Goal: Information Seeking & Learning: Learn about a topic

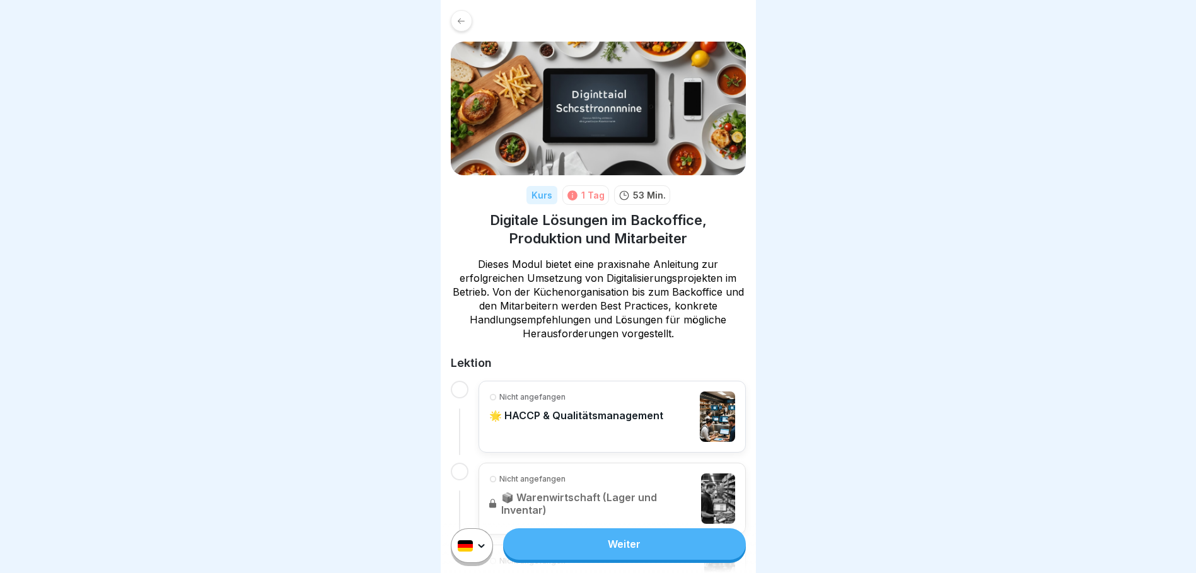
click at [533, 192] on div "Kurs" at bounding box center [541, 195] width 31 height 18
click at [587, 197] on div "1 Tag" at bounding box center [592, 194] width 23 height 13
click at [461, 14] on div at bounding box center [461, 20] width 21 height 21
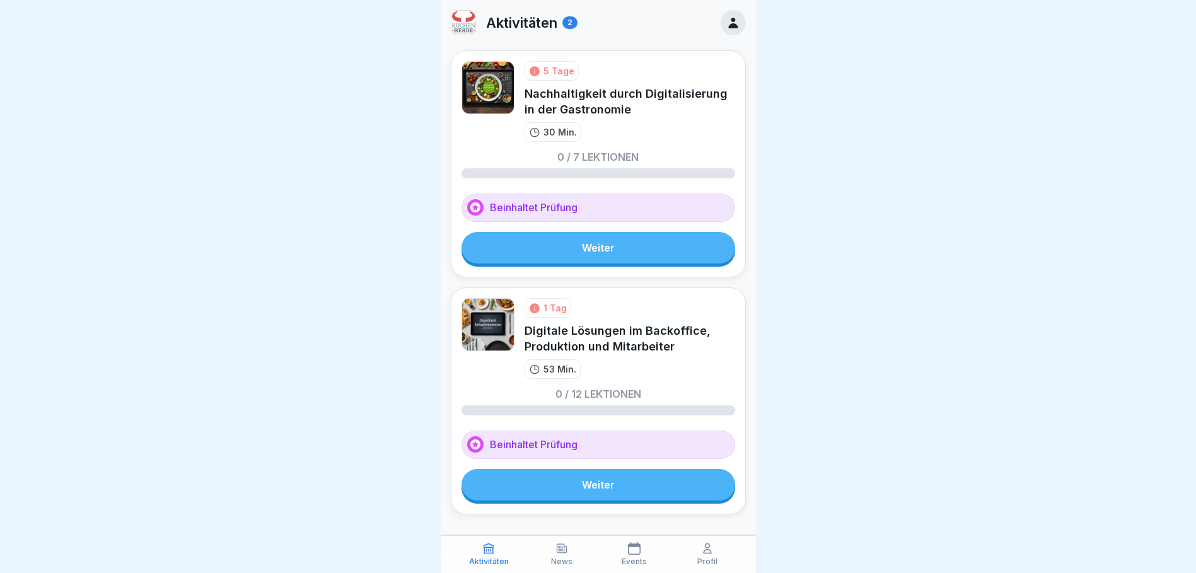
click at [632, 122] on div "5 Tage Nachhaltigkeit durch Digitalisierung in der Gastronomie 30 Min." at bounding box center [629, 101] width 211 height 81
click at [523, 23] on p "Aktivitäten" at bounding box center [521, 22] width 71 height 16
click at [564, 25] on div "2" at bounding box center [569, 22] width 15 height 13
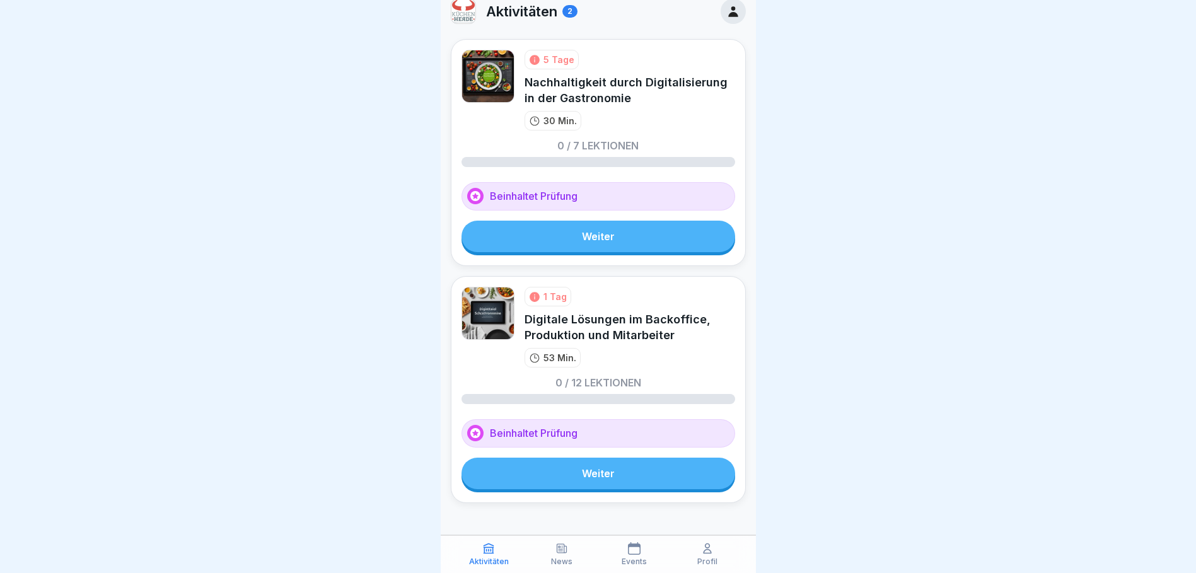
scroll to position [18, 0]
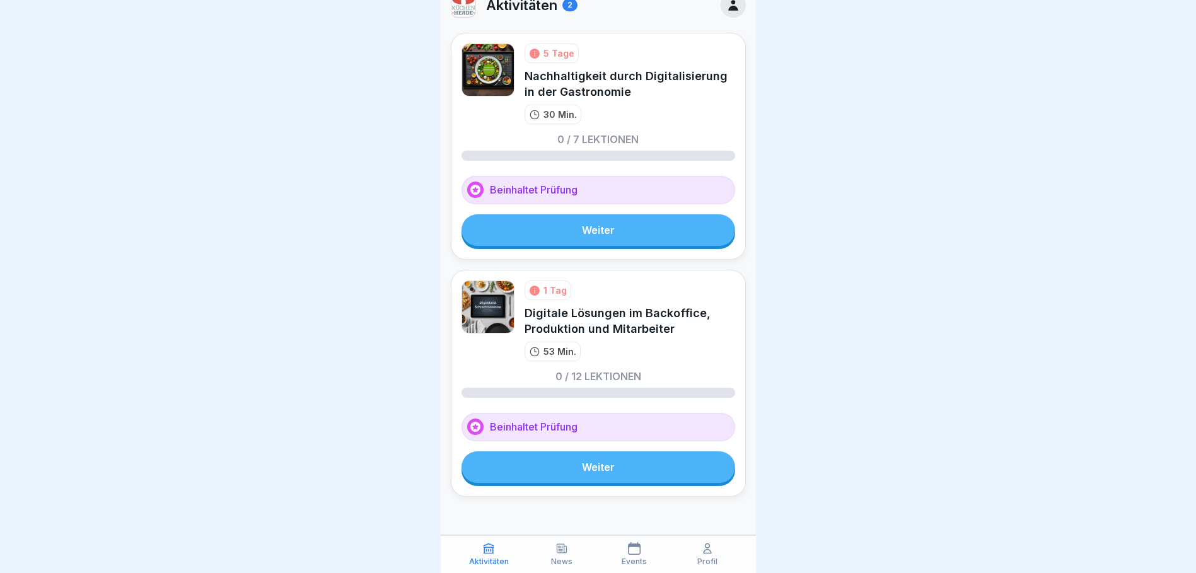
click at [705, 550] on icon at bounding box center [708, 548] width 8 height 9
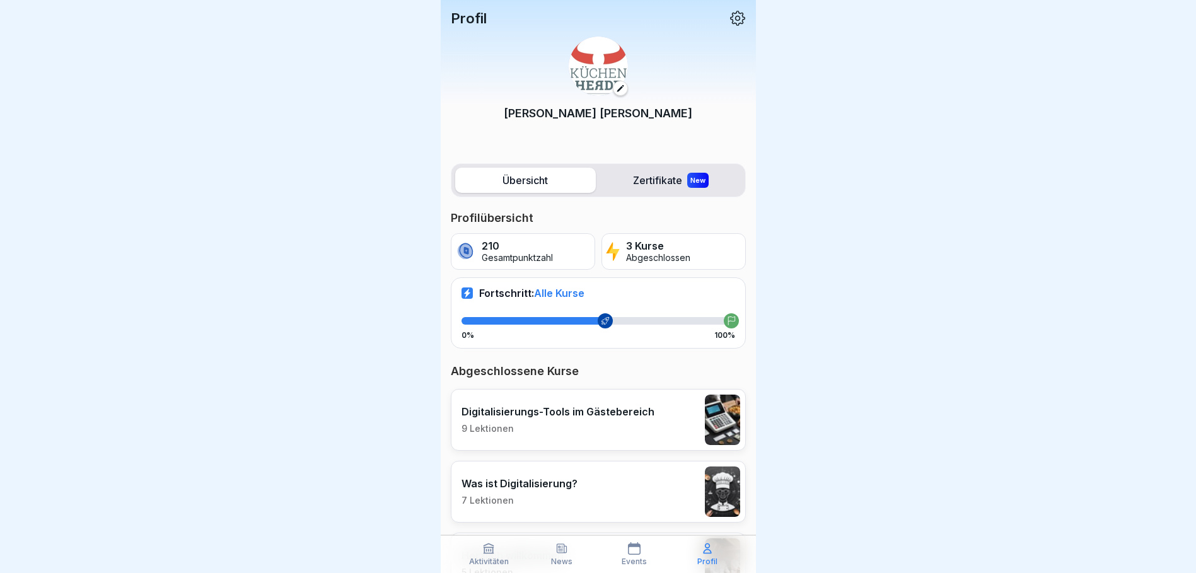
click at [654, 248] on p "3 Kurse" at bounding box center [658, 246] width 64 height 12
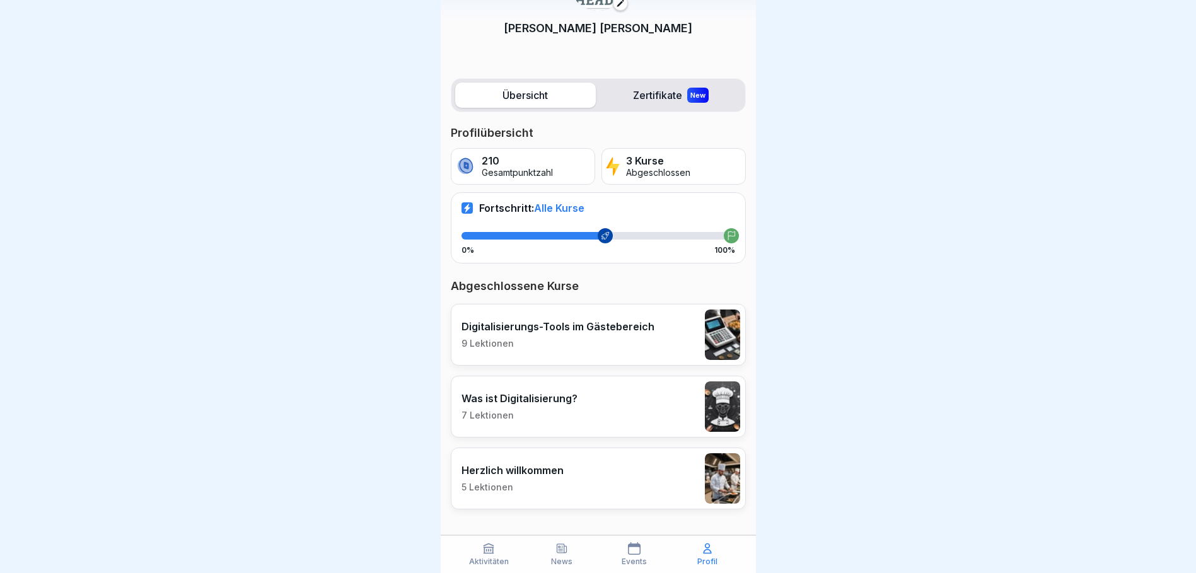
scroll to position [9, 0]
click at [643, 155] on p "3 Kurse" at bounding box center [658, 161] width 64 height 12
click at [654, 84] on label "Zertifikate New" at bounding box center [671, 95] width 141 height 25
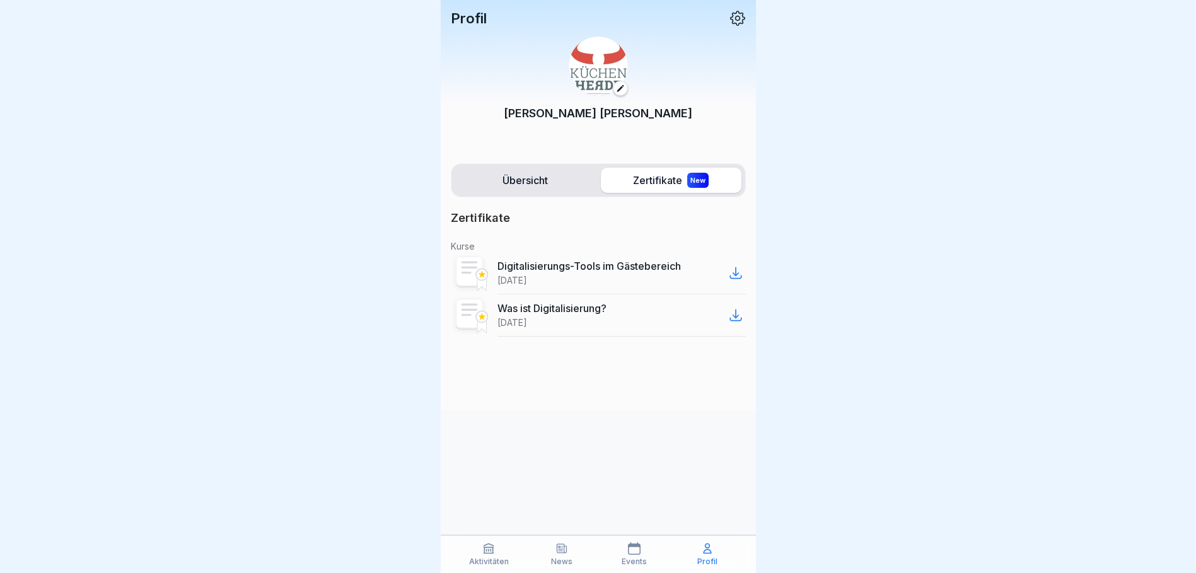
click at [538, 185] on label "Übersicht" at bounding box center [525, 180] width 141 height 25
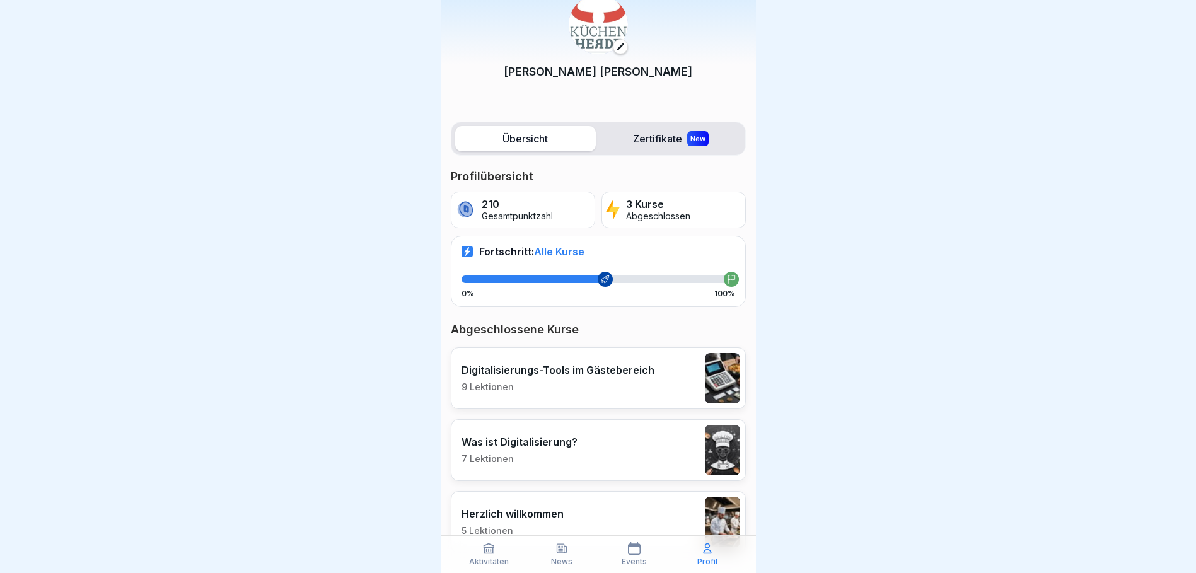
scroll to position [85, 0]
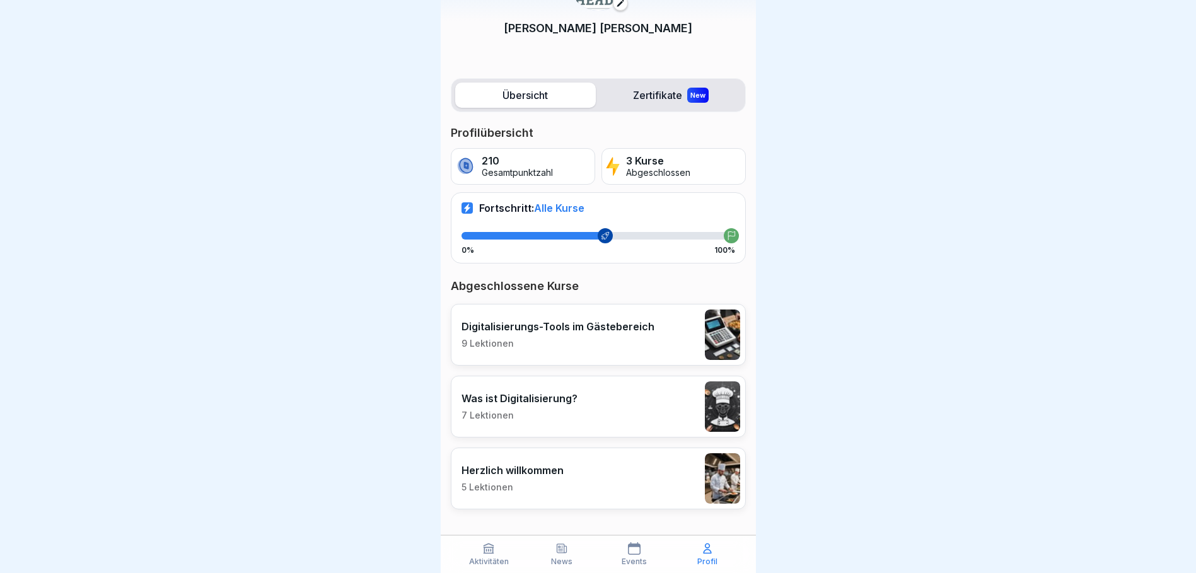
click at [644, 163] on p "3 Kurse" at bounding box center [658, 161] width 64 height 12
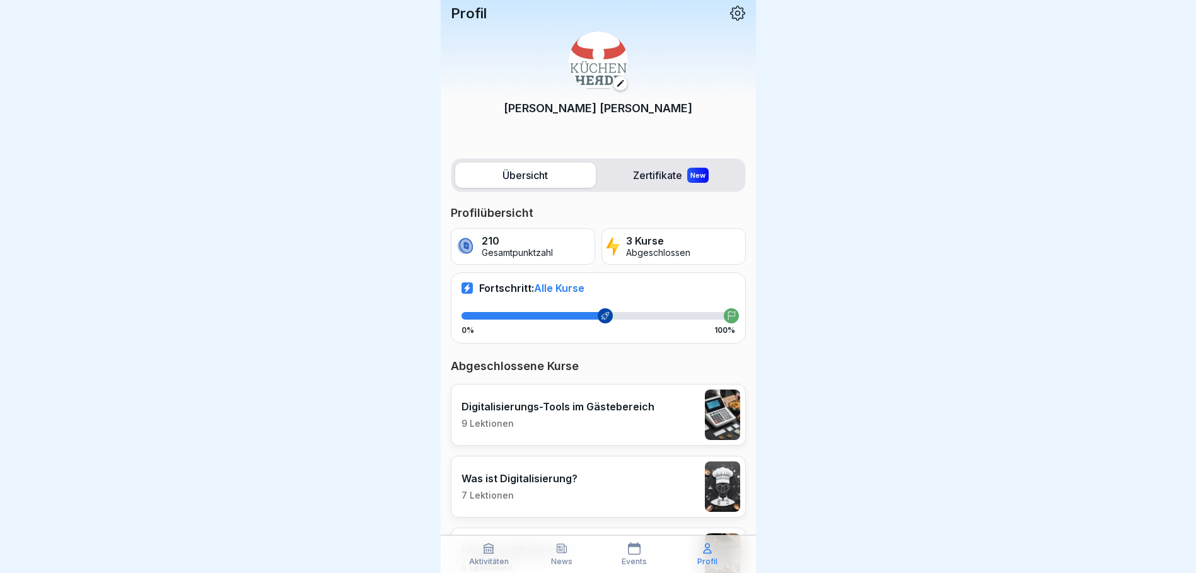
scroll to position [0, 0]
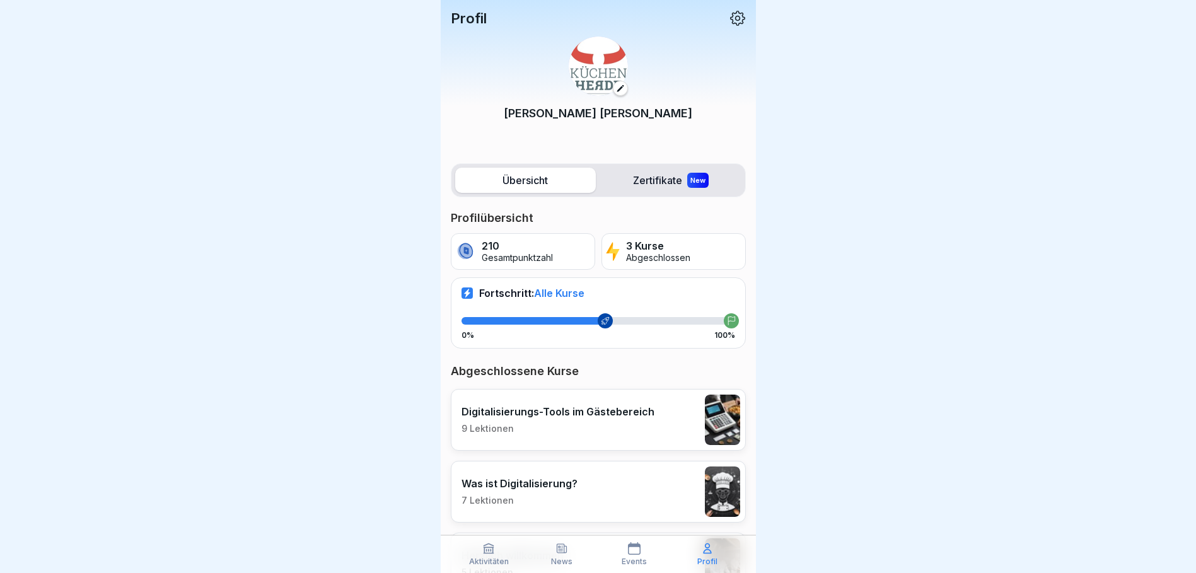
click at [727, 323] on icon at bounding box center [731, 320] width 9 height 9
click at [608, 318] on div at bounding box center [598, 321] width 274 height 8
click at [554, 291] on span "Alle Kurse" at bounding box center [559, 293] width 50 height 13
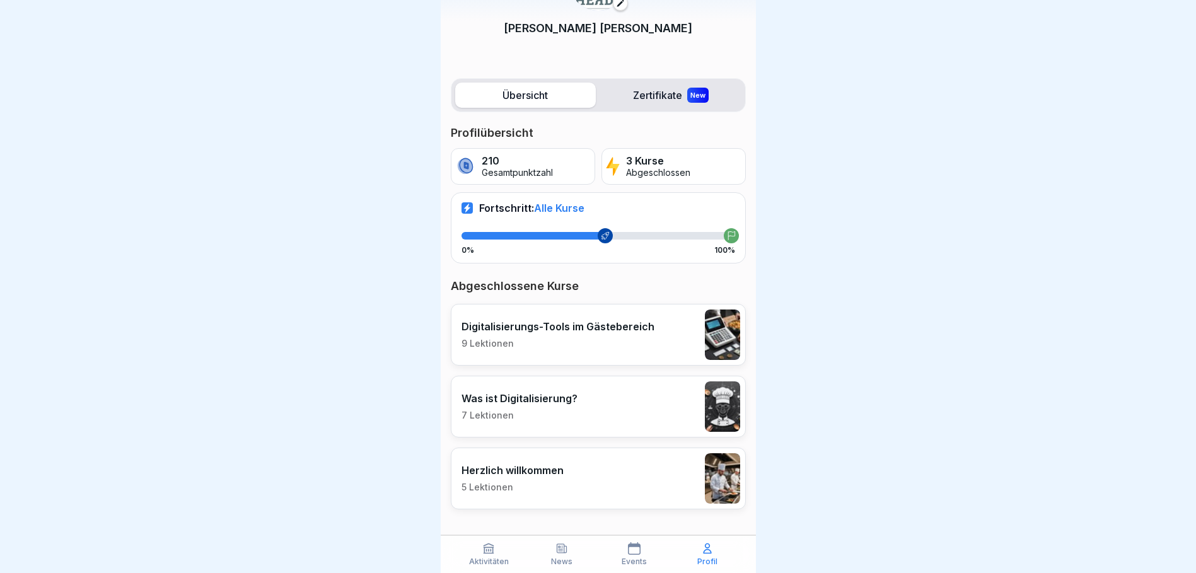
scroll to position [9, 0]
click at [489, 549] on icon at bounding box center [488, 548] width 13 height 13
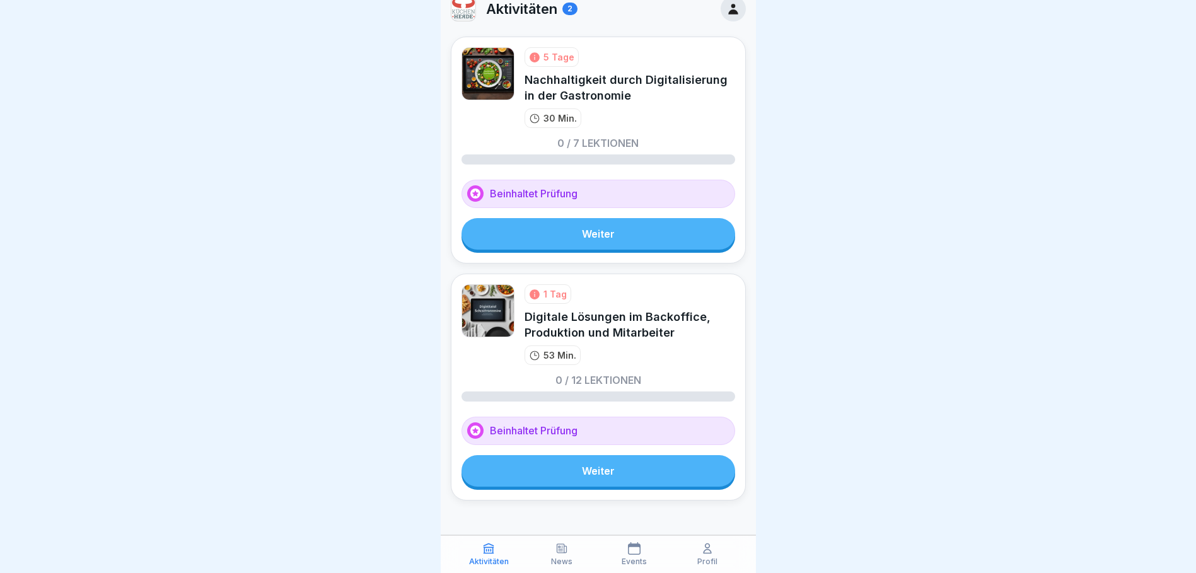
scroll to position [18, 0]
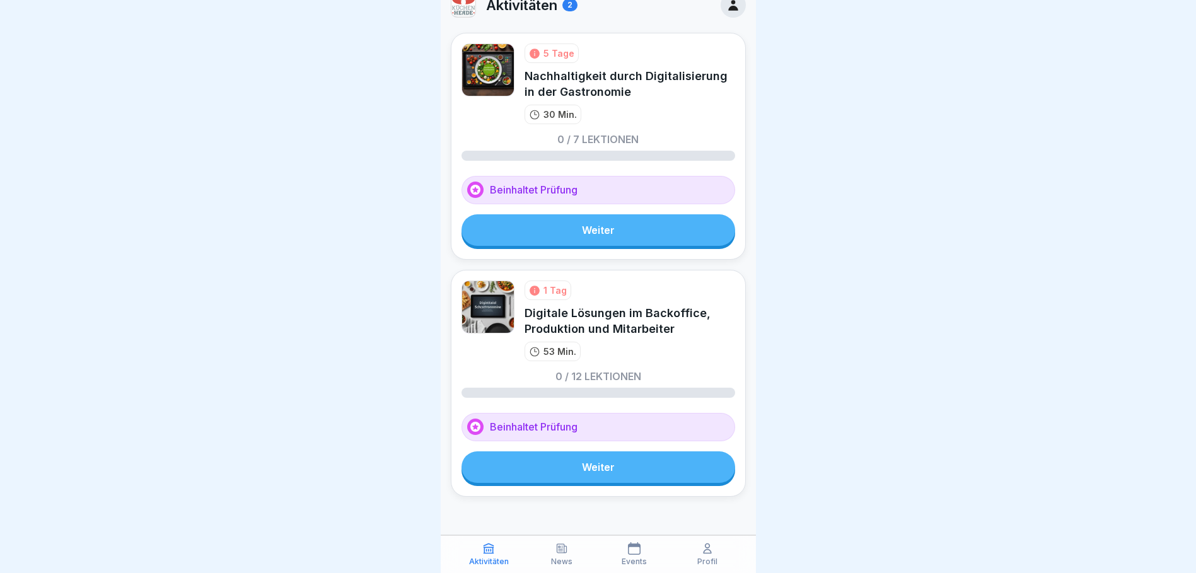
click at [581, 470] on link "Weiter" at bounding box center [598, 467] width 274 height 32
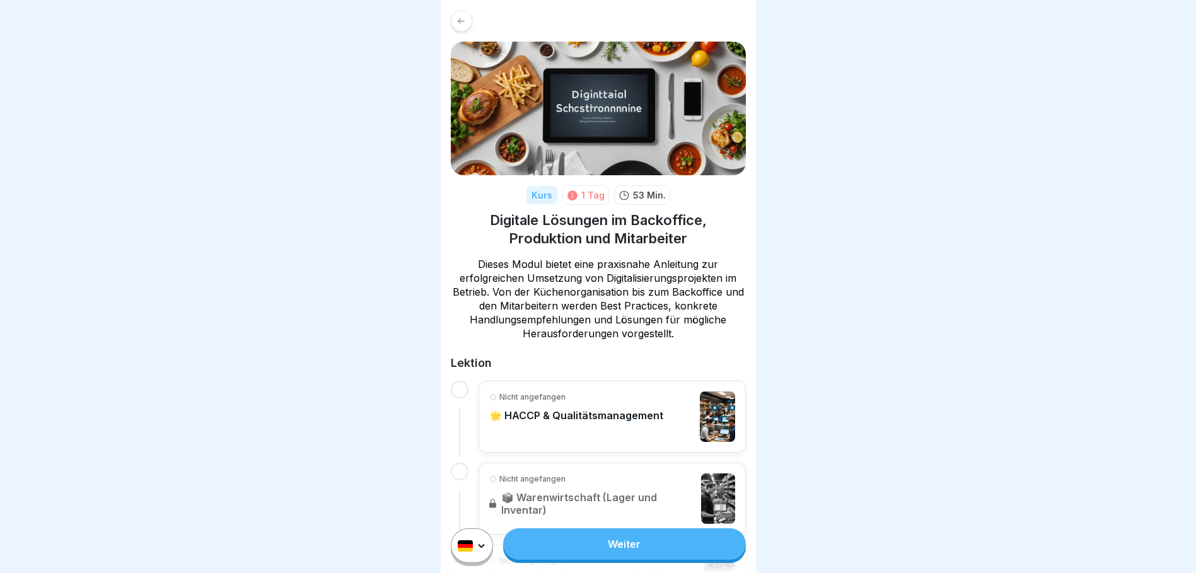
scroll to position [63, 0]
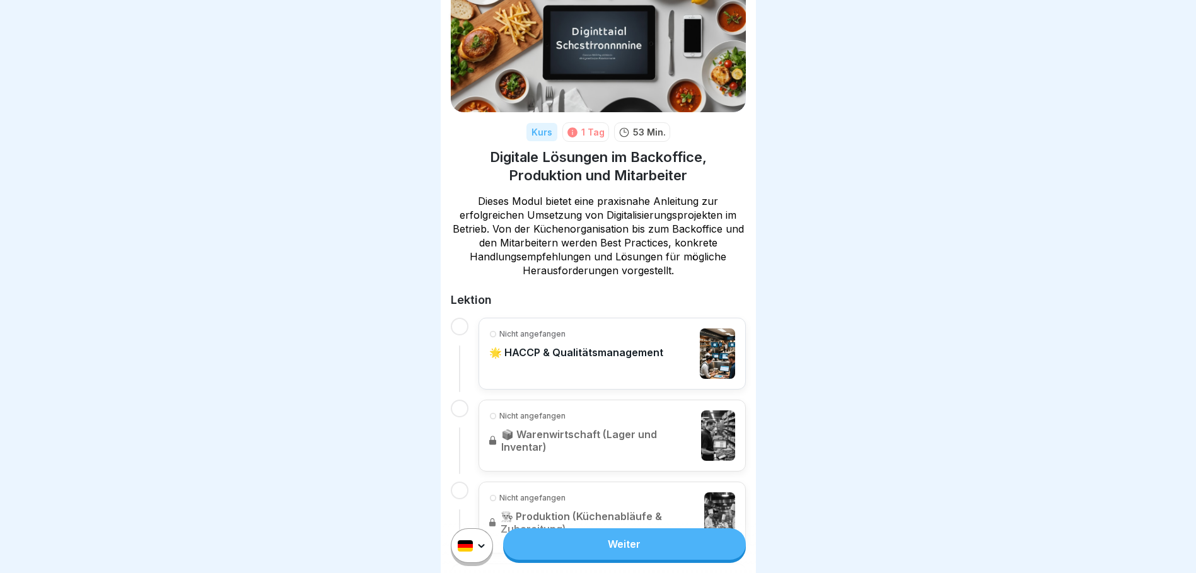
click at [626, 543] on link "Weiter" at bounding box center [624, 544] width 242 height 32
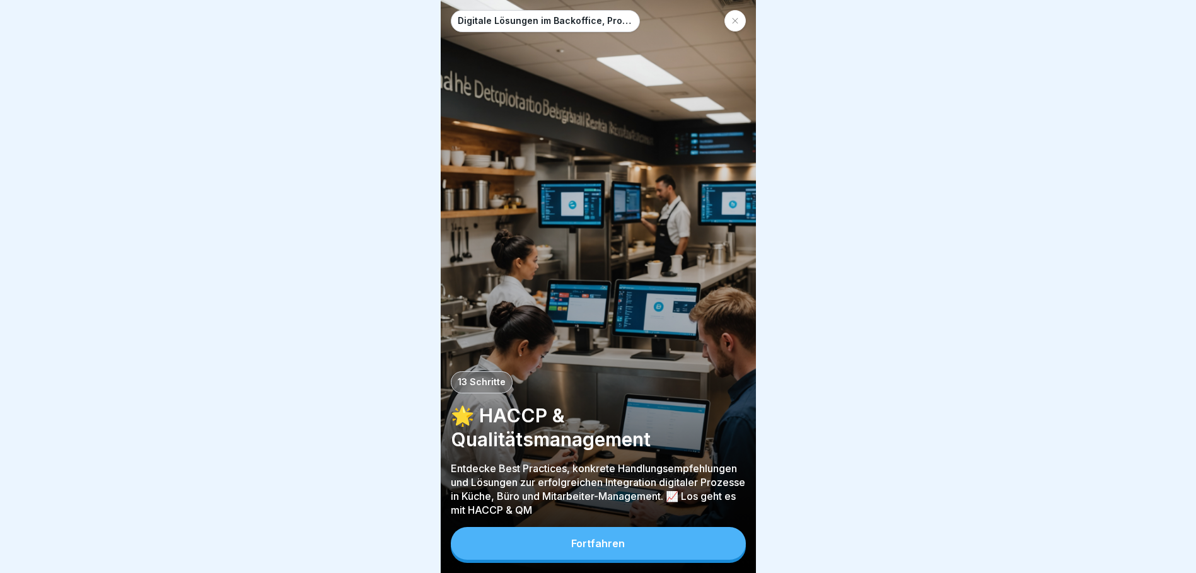
click at [593, 550] on button "Fortfahren" at bounding box center [598, 543] width 295 height 33
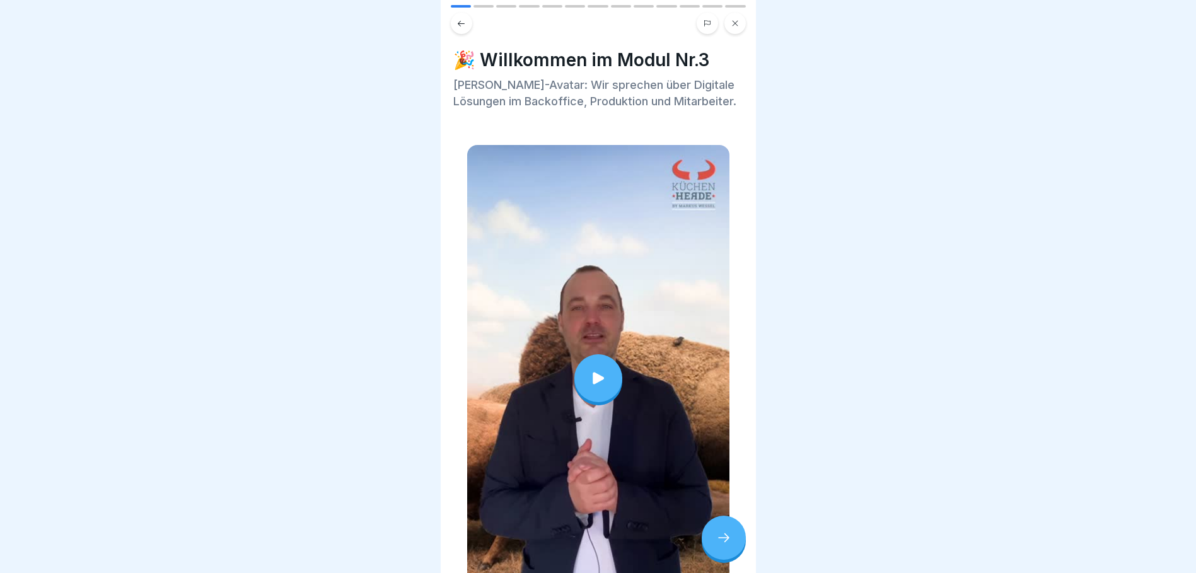
click at [598, 373] on icon at bounding box center [598, 378] width 18 height 18
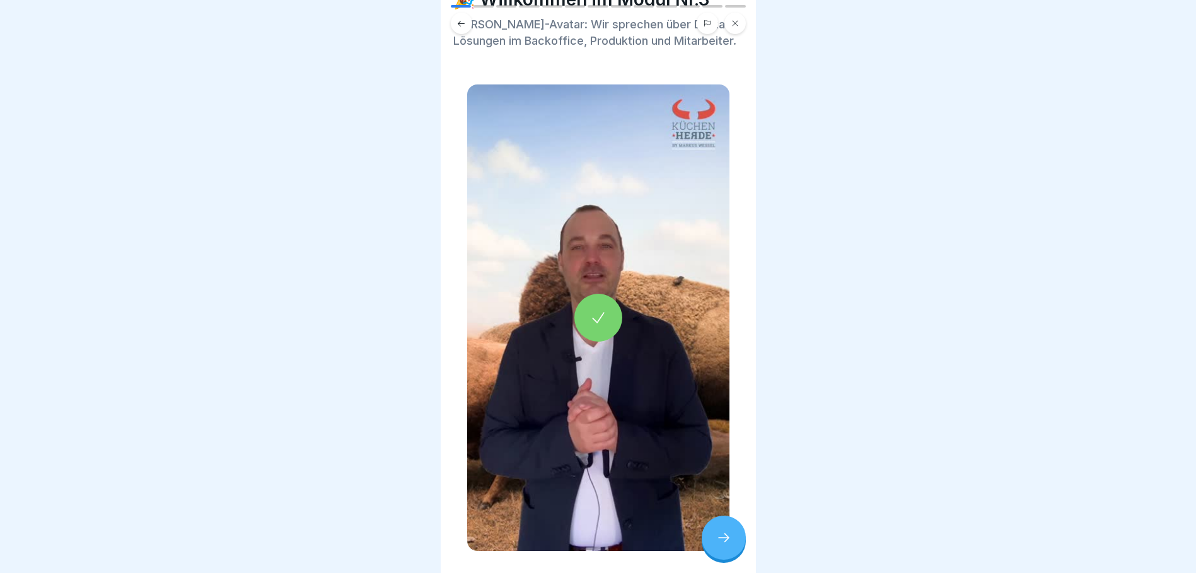
scroll to position [113, 0]
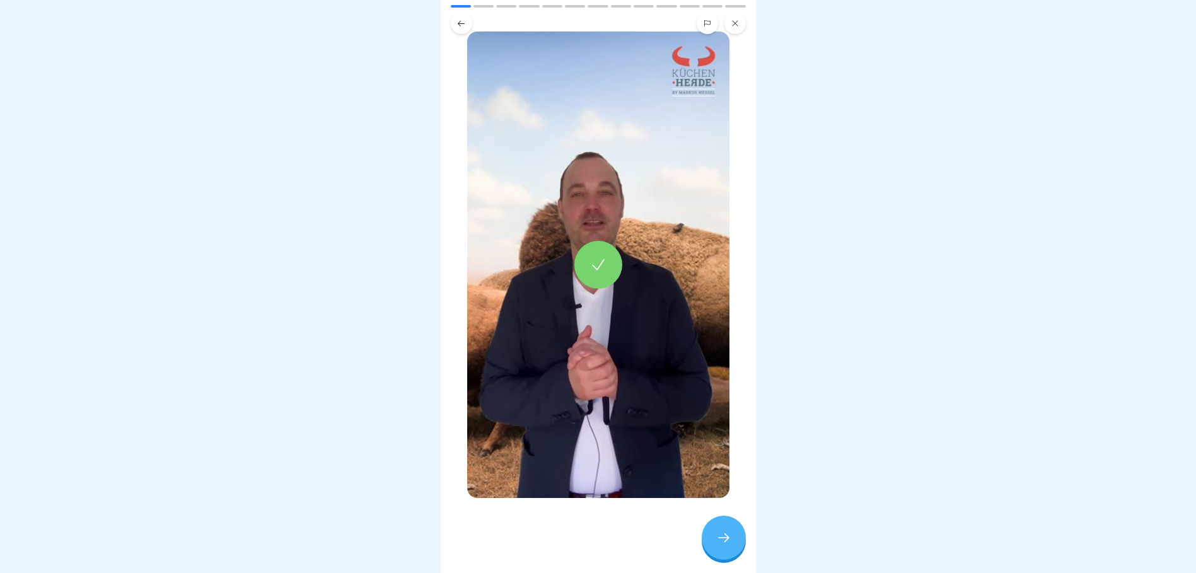
click at [721, 535] on icon at bounding box center [723, 537] width 15 height 15
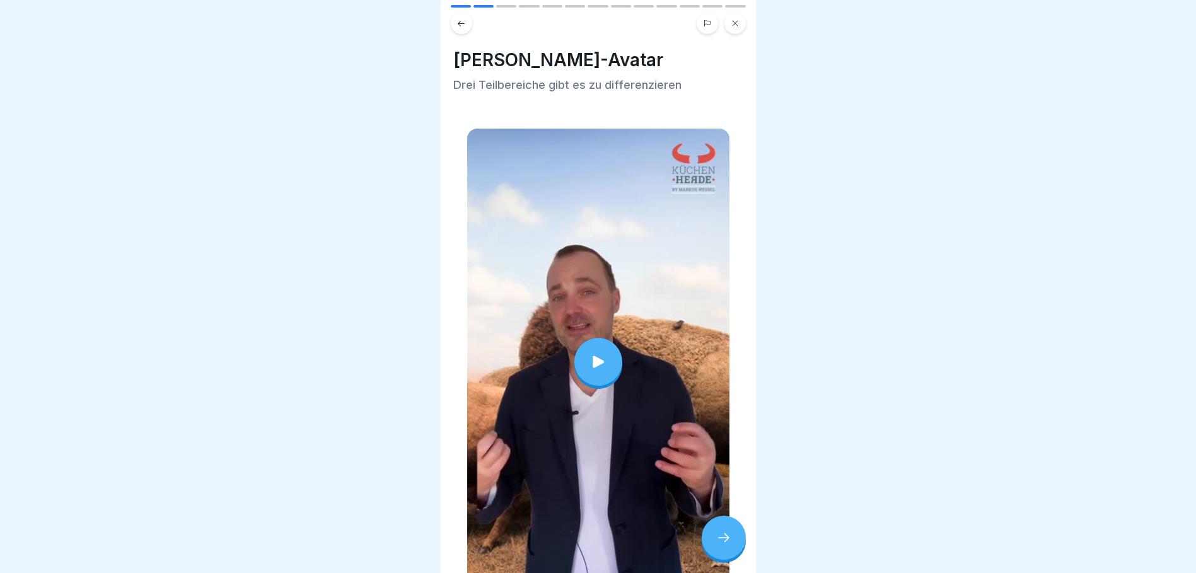
click at [589, 353] on icon at bounding box center [598, 362] width 18 height 18
click at [720, 545] on div at bounding box center [724, 538] width 44 height 44
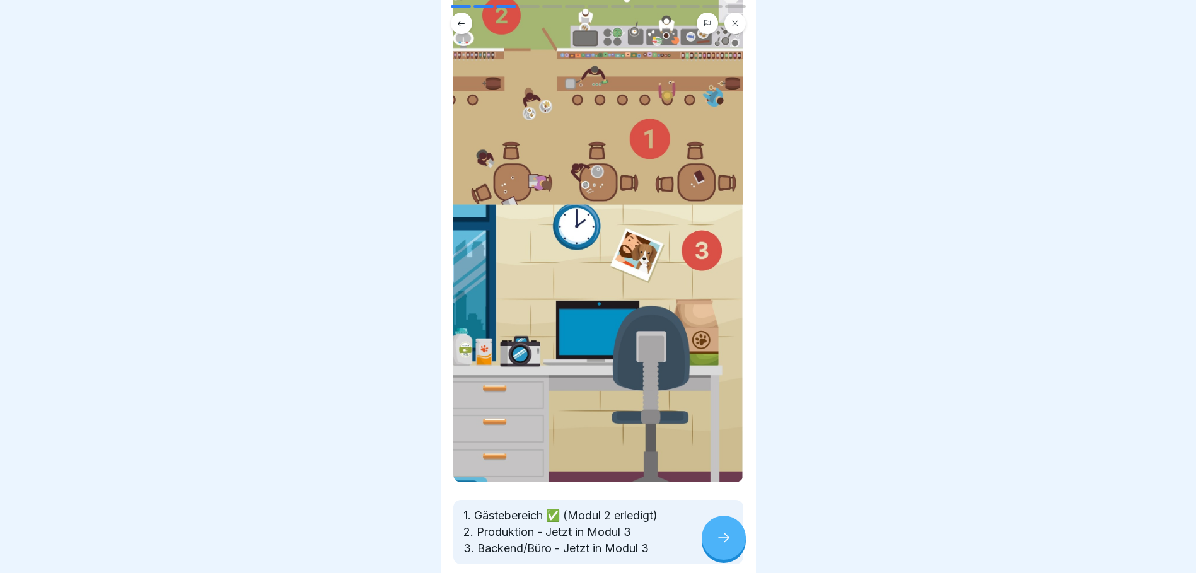
scroll to position [126, 0]
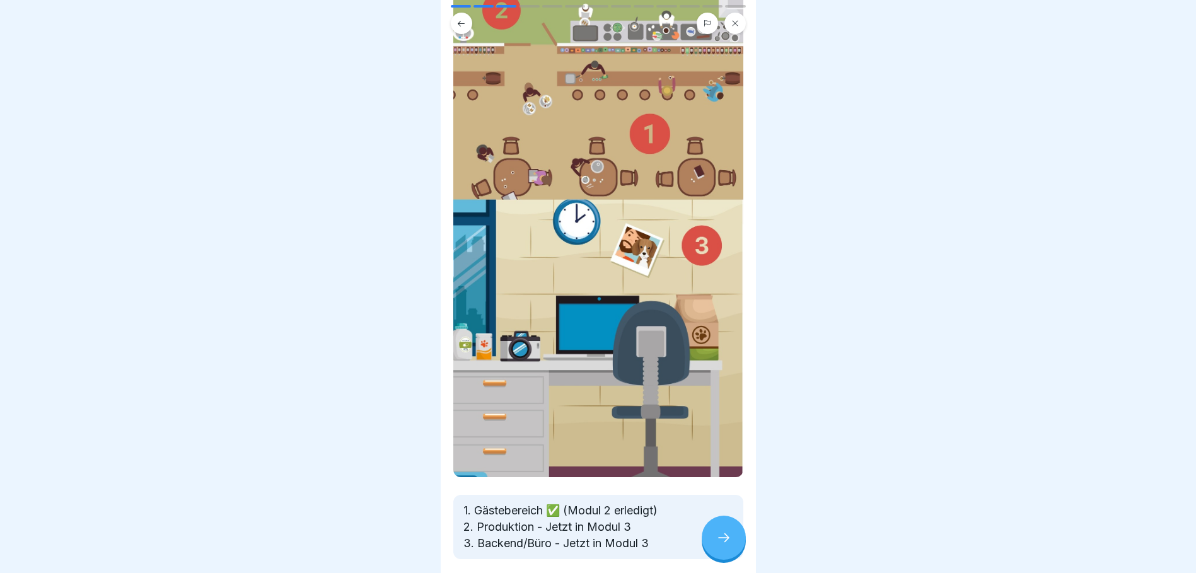
click at [717, 539] on icon at bounding box center [723, 537] width 15 height 15
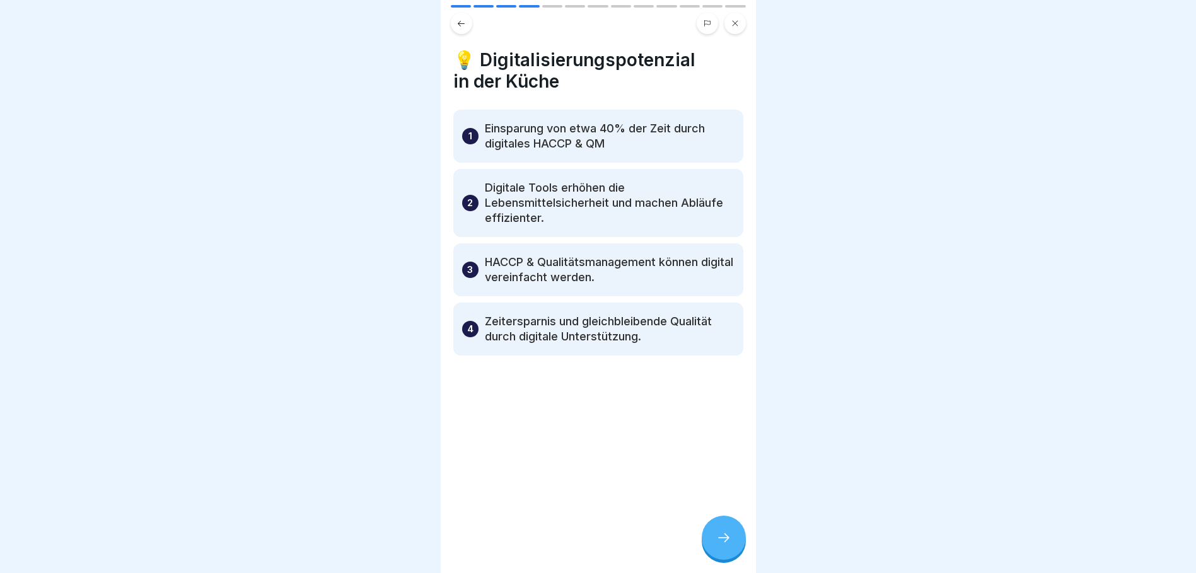
click at [719, 541] on icon at bounding box center [723, 537] width 15 height 15
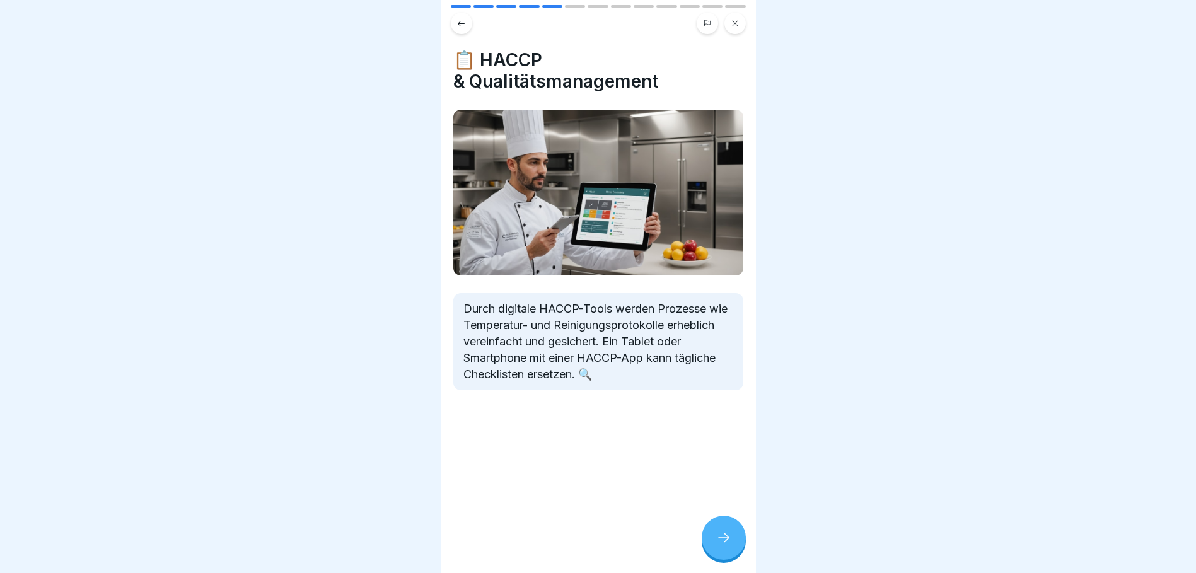
click at [725, 535] on icon at bounding box center [723, 537] width 15 height 15
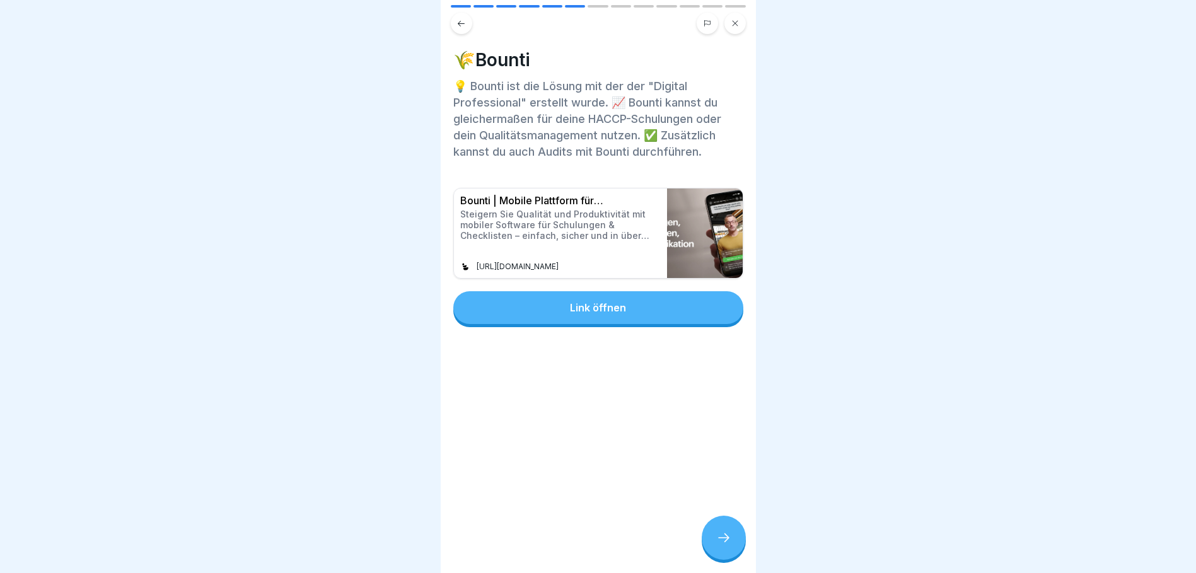
click at [722, 536] on icon at bounding box center [723, 537] width 15 height 15
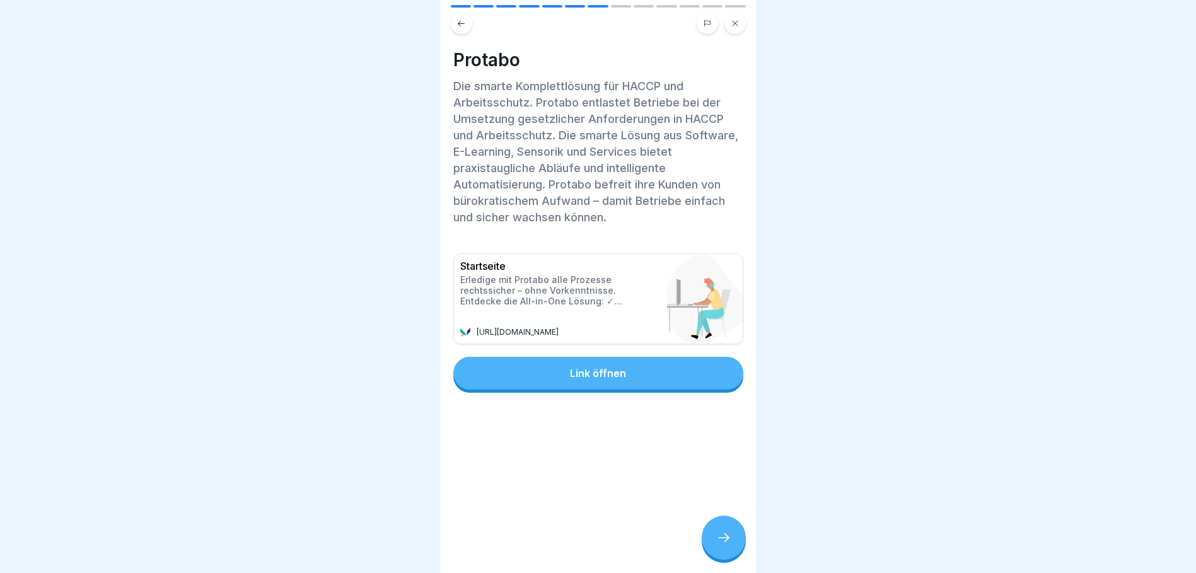
click at [722, 536] on icon at bounding box center [723, 537] width 15 height 15
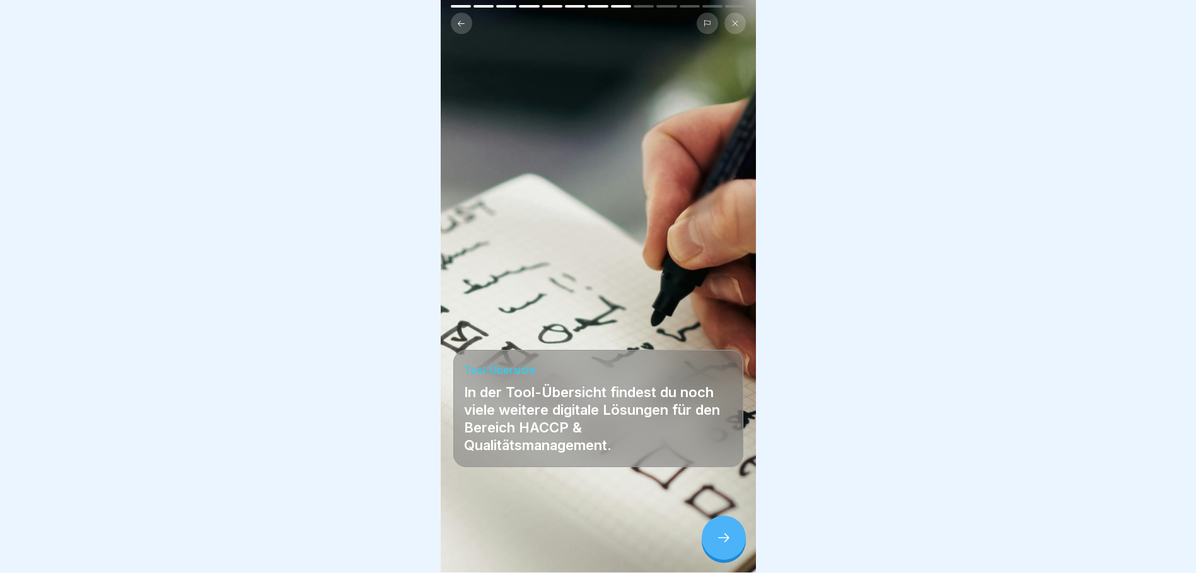
click at [722, 536] on icon at bounding box center [723, 537] width 15 height 15
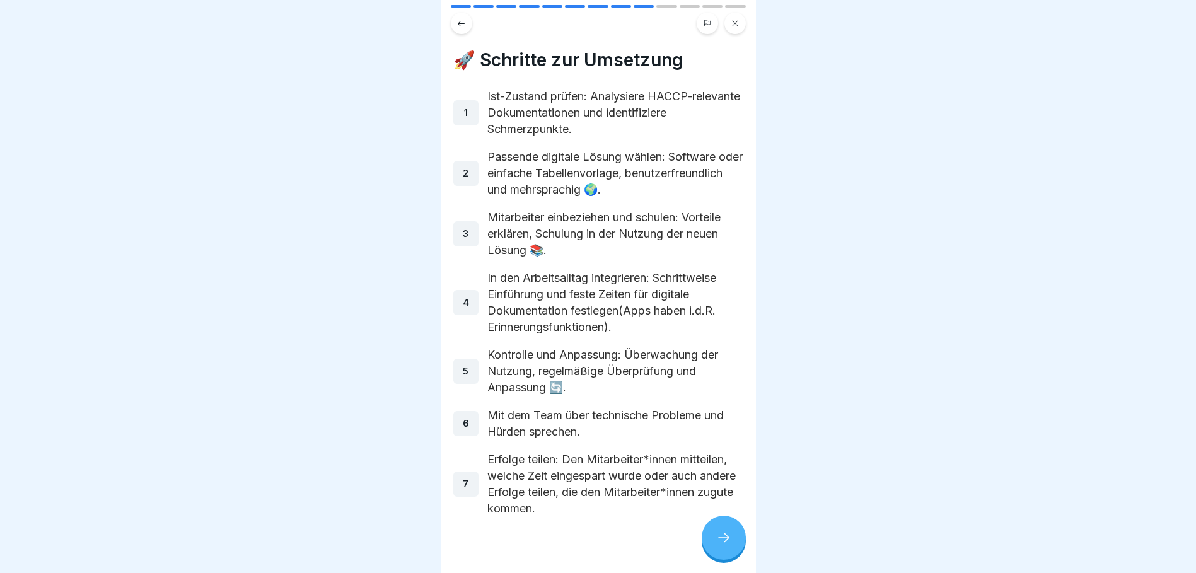
scroll to position [0, 0]
click at [720, 545] on icon at bounding box center [723, 537] width 15 height 15
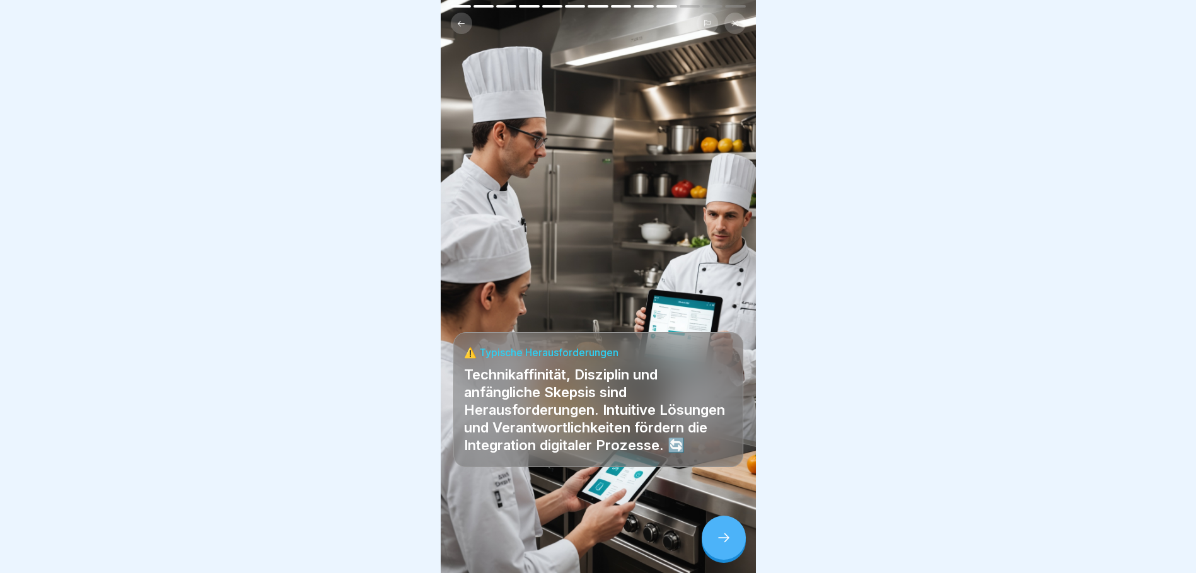
click at [729, 545] on icon at bounding box center [723, 537] width 15 height 15
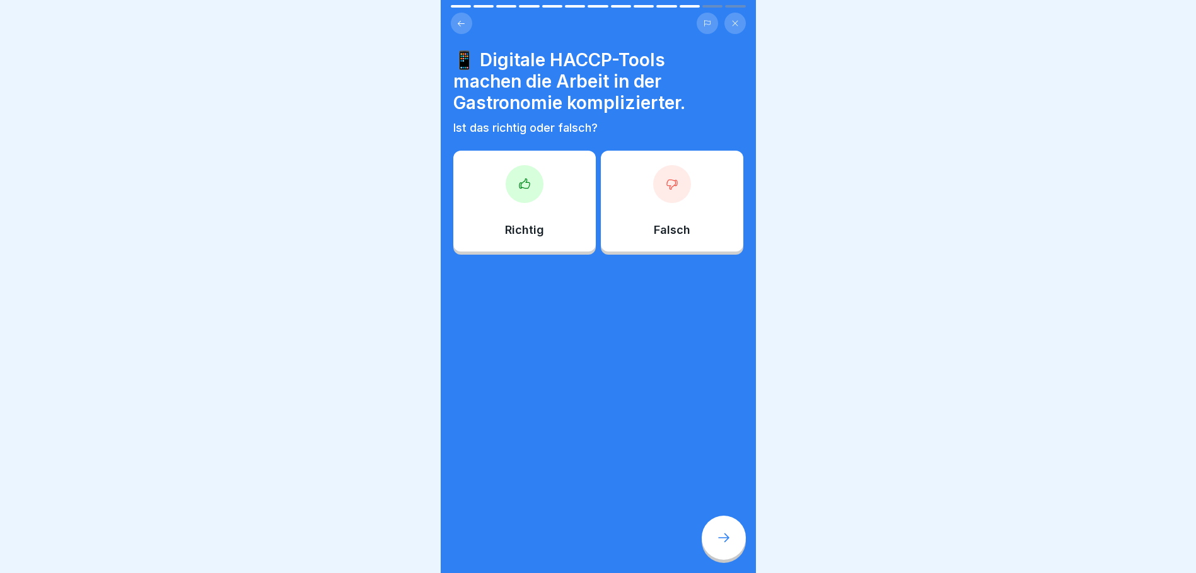
click at [673, 202] on div "Falsch" at bounding box center [672, 201] width 142 height 101
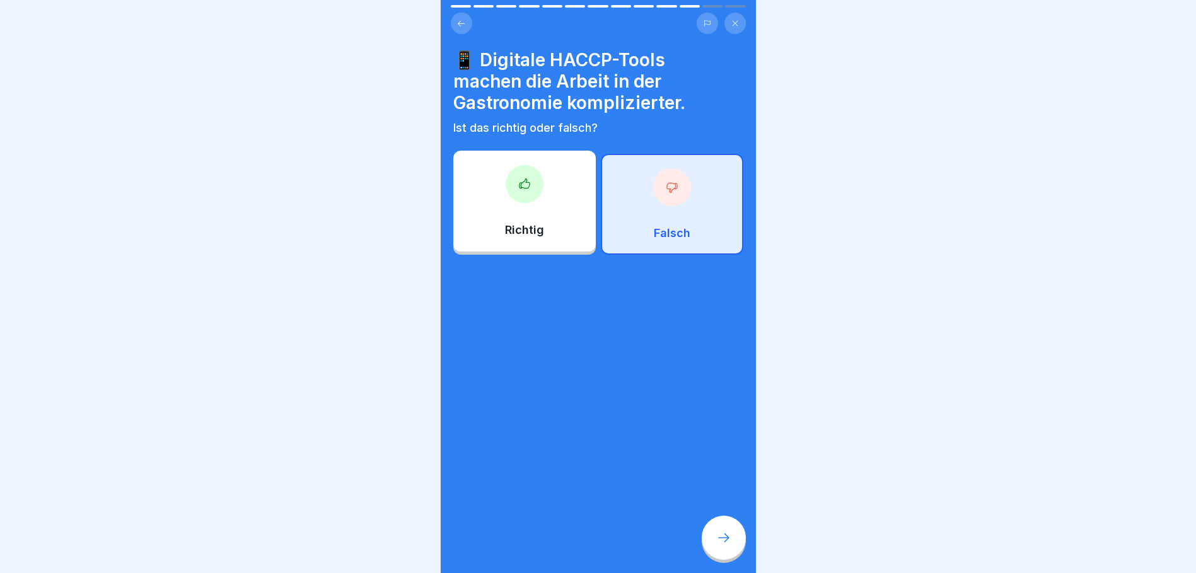
click at [726, 545] on icon at bounding box center [723, 537] width 15 height 15
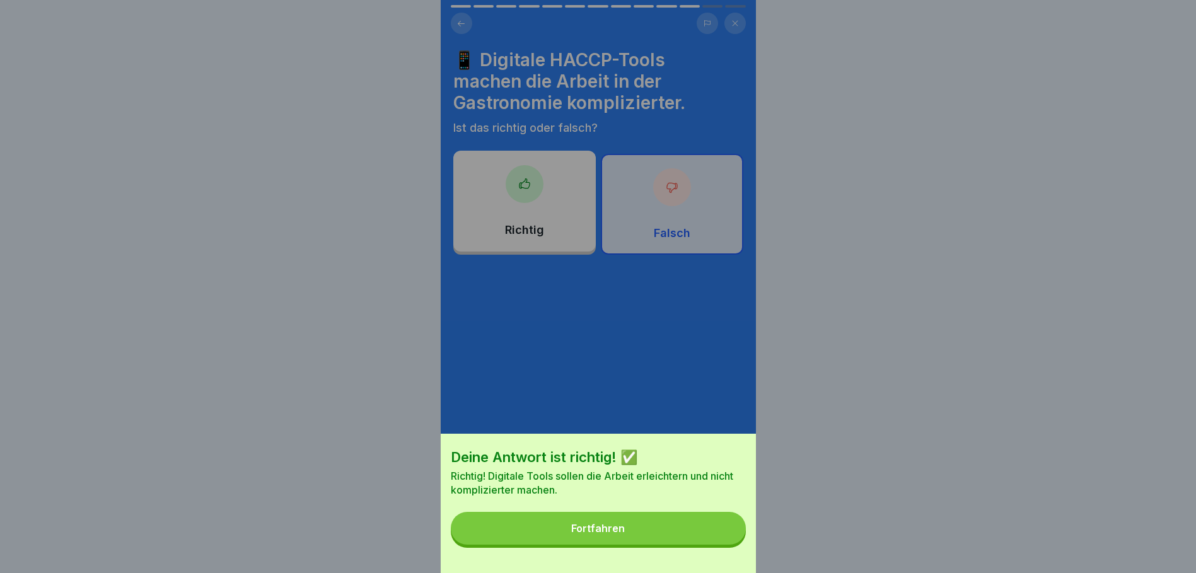
click at [596, 534] on div "Fortfahren" at bounding box center [598, 528] width 54 height 11
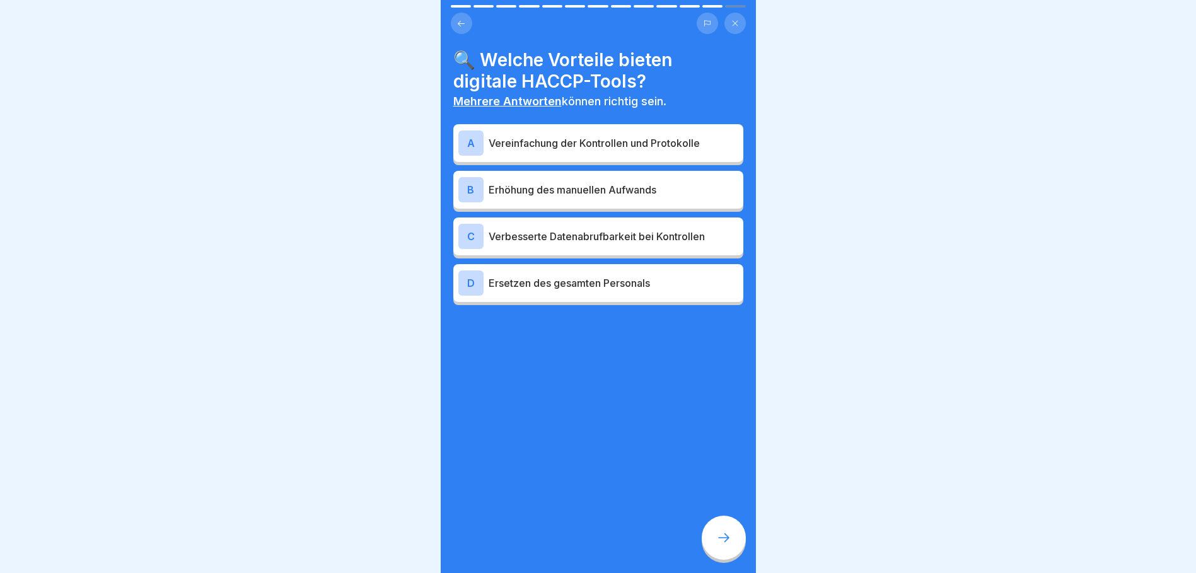
click at [493, 139] on p "Vereinfachung der Kontrollen und Protokolle" at bounding box center [614, 143] width 250 height 15
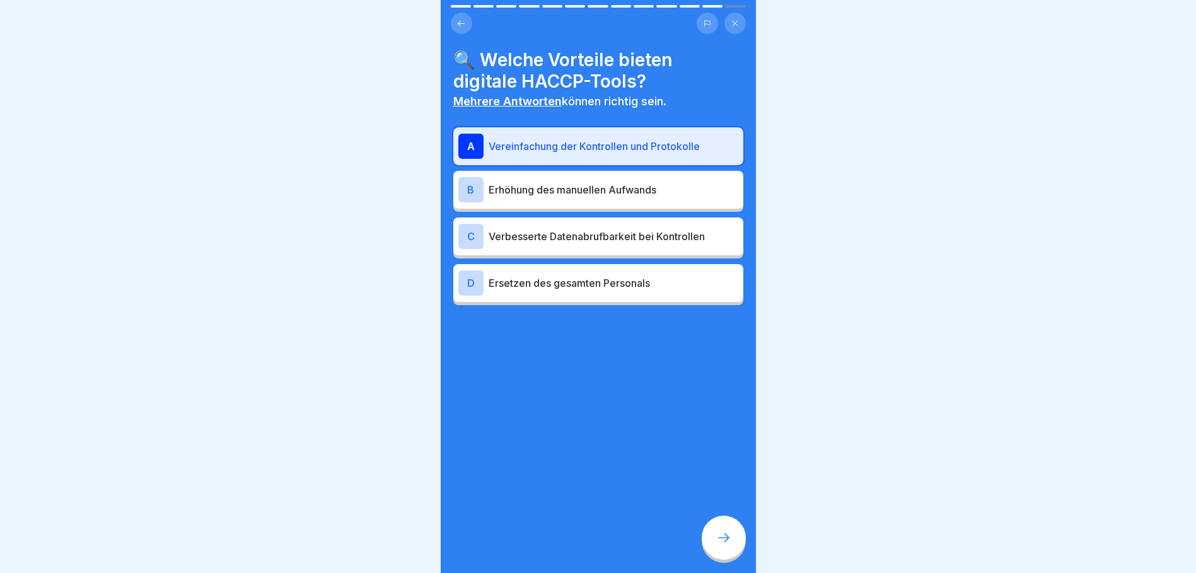
click at [519, 241] on p "Verbesserte Datenabrufbarkeit bei Kontrollen" at bounding box center [614, 236] width 250 height 15
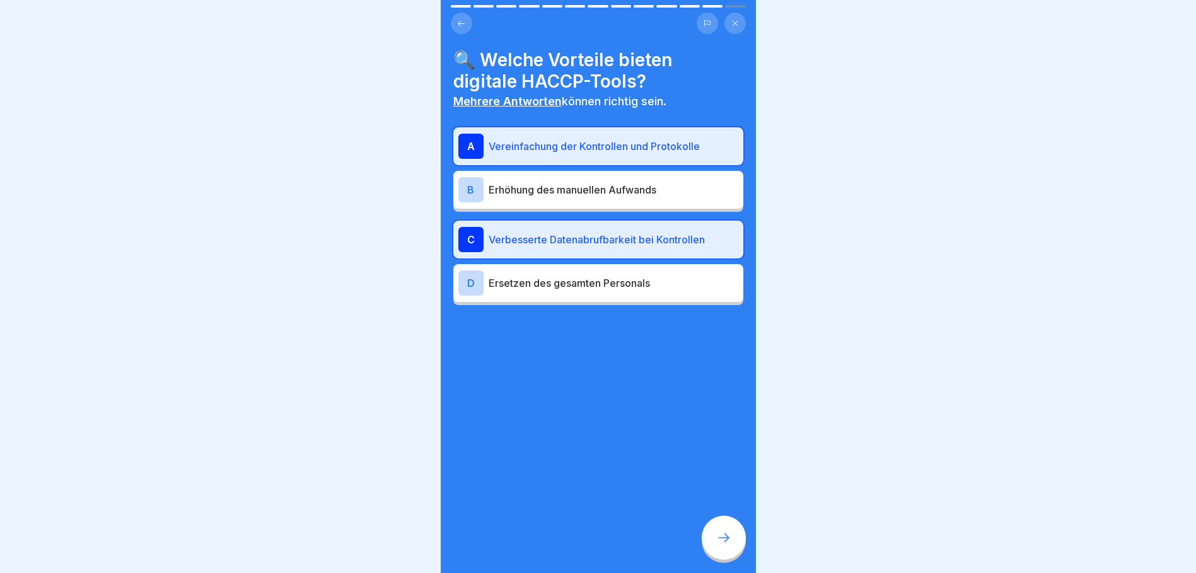
click at [722, 540] on div at bounding box center [724, 538] width 44 height 44
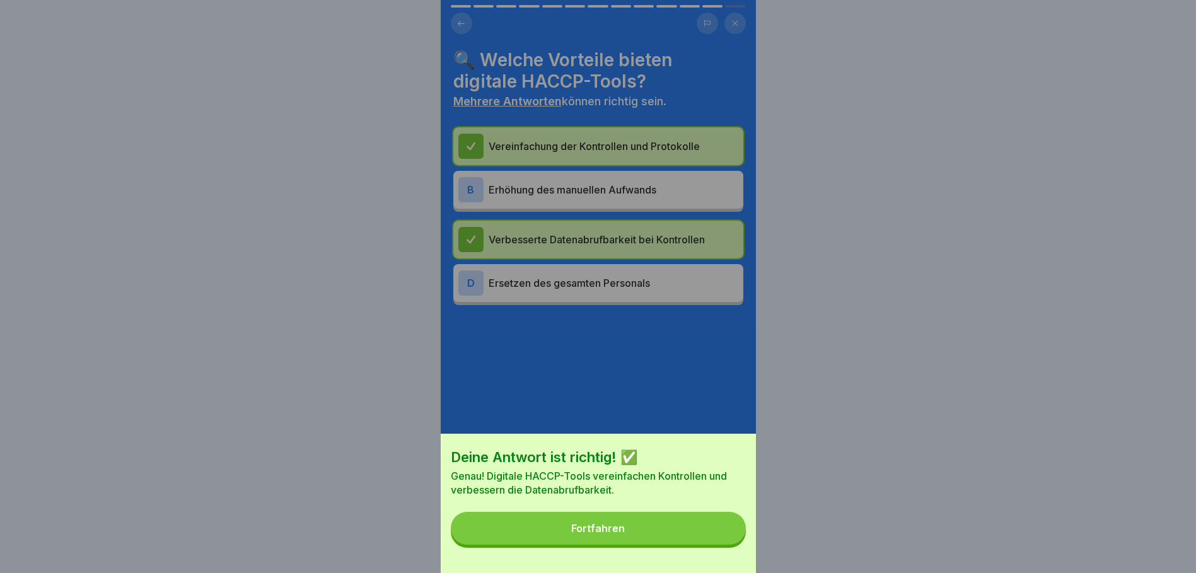
click at [666, 536] on button "Fortfahren" at bounding box center [598, 528] width 295 height 33
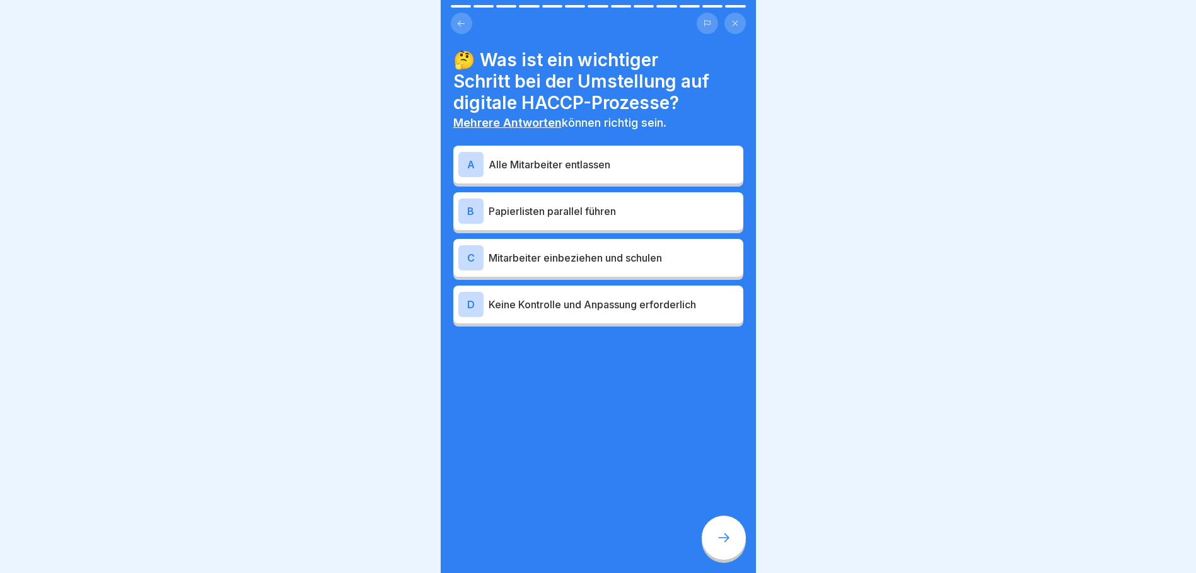
click at [475, 258] on div "C" at bounding box center [470, 257] width 25 height 25
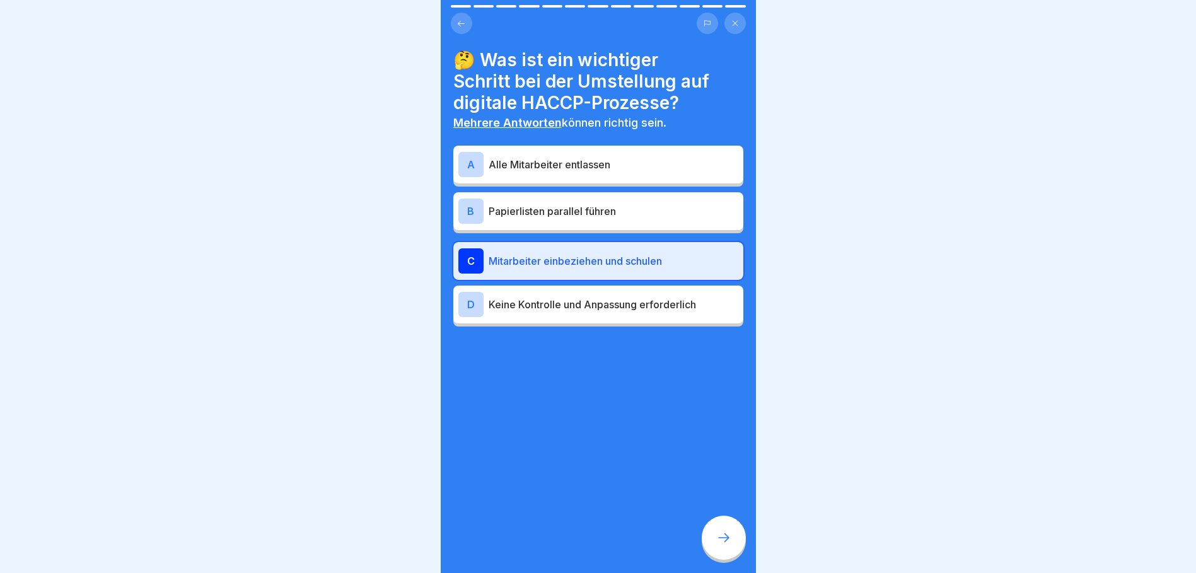
click at [721, 545] on icon at bounding box center [723, 537] width 15 height 15
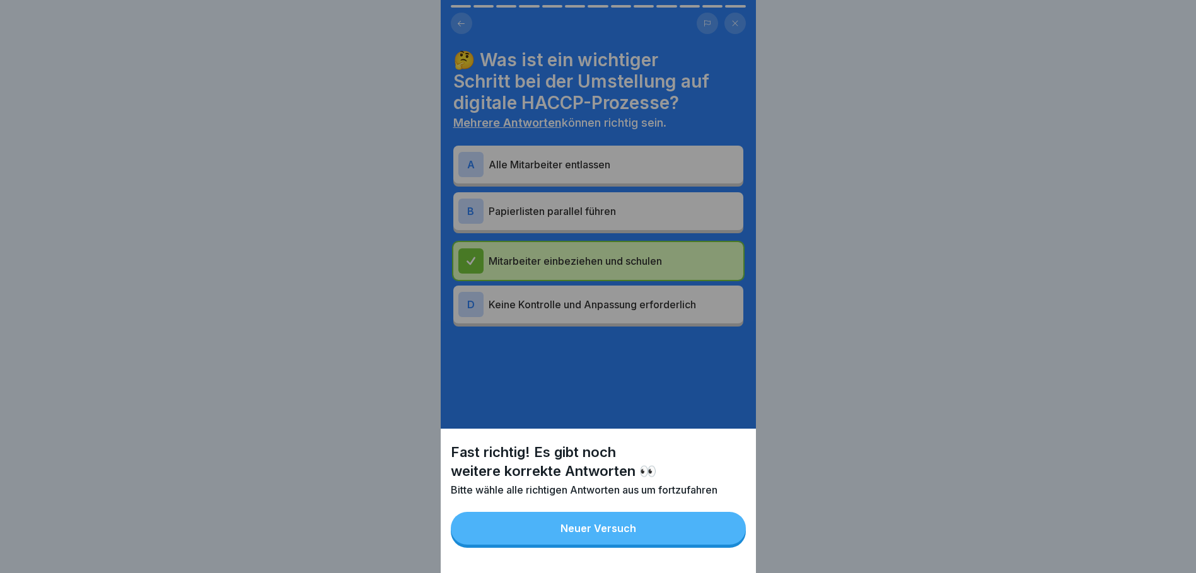
click at [652, 538] on button "Neuer Versuch" at bounding box center [598, 528] width 295 height 33
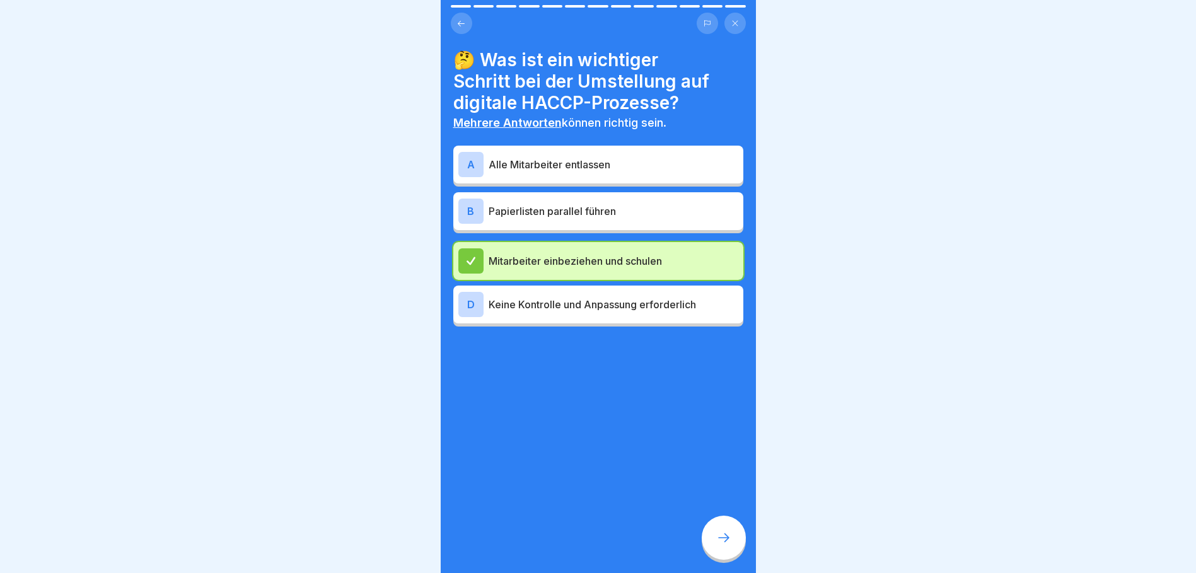
click at [604, 210] on p "Papierlisten parallel führen" at bounding box center [614, 211] width 250 height 15
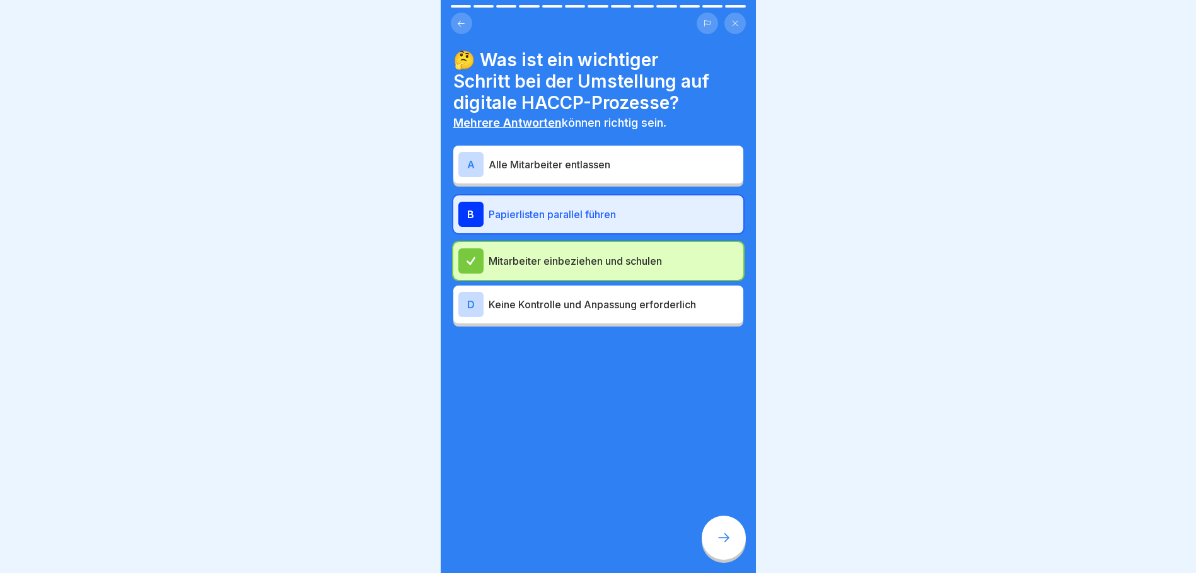
click at [721, 545] on icon at bounding box center [723, 537] width 15 height 15
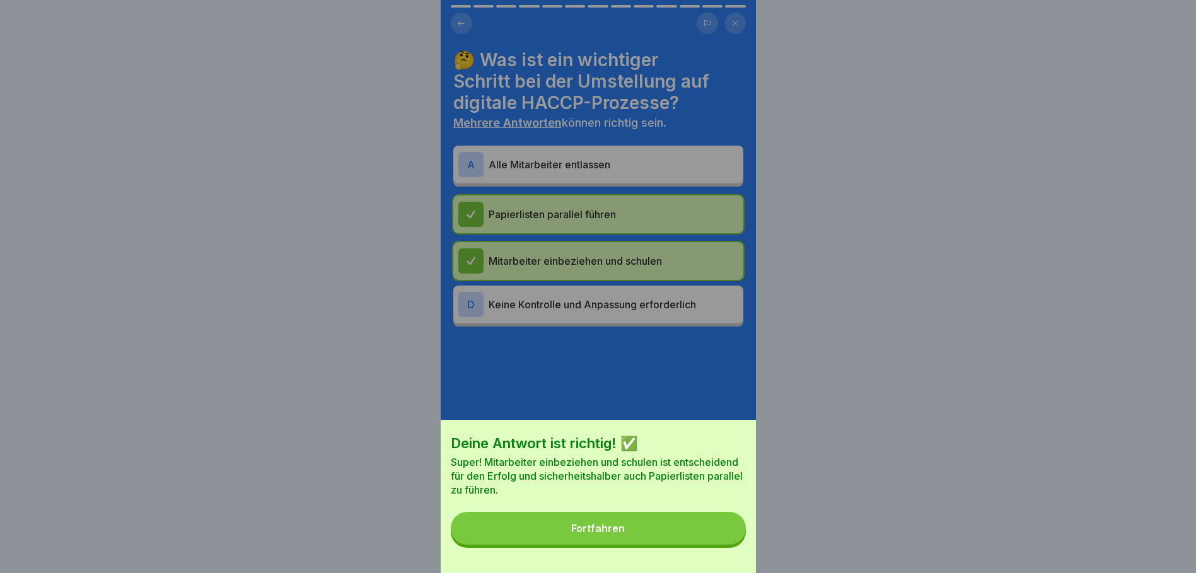
click at [673, 539] on button "Fortfahren" at bounding box center [598, 528] width 295 height 33
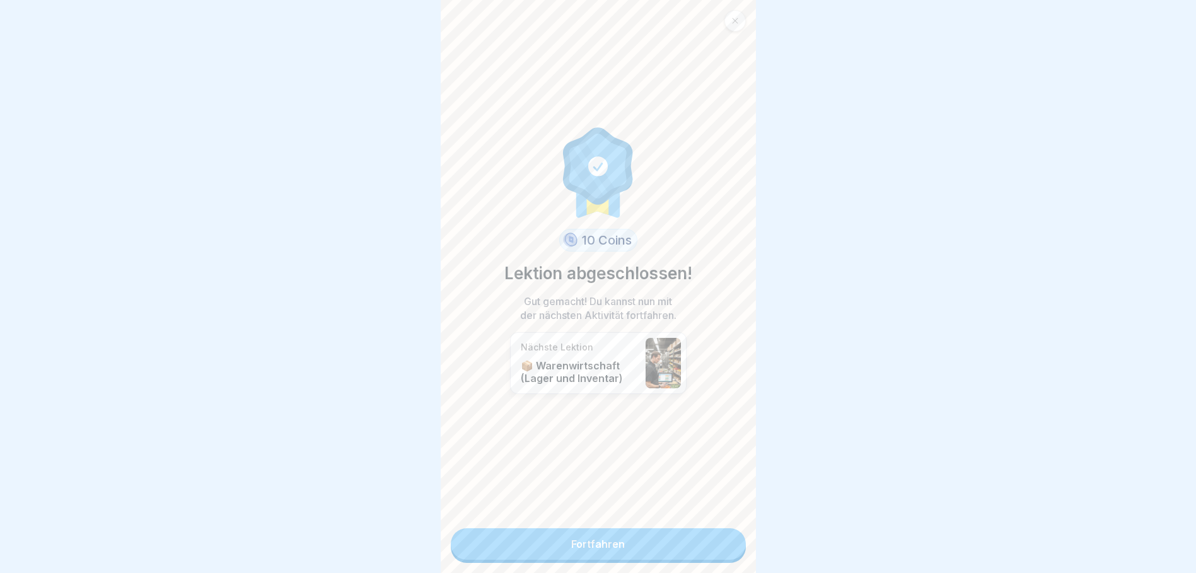
click at [610, 550] on link "Fortfahren" at bounding box center [598, 544] width 295 height 32
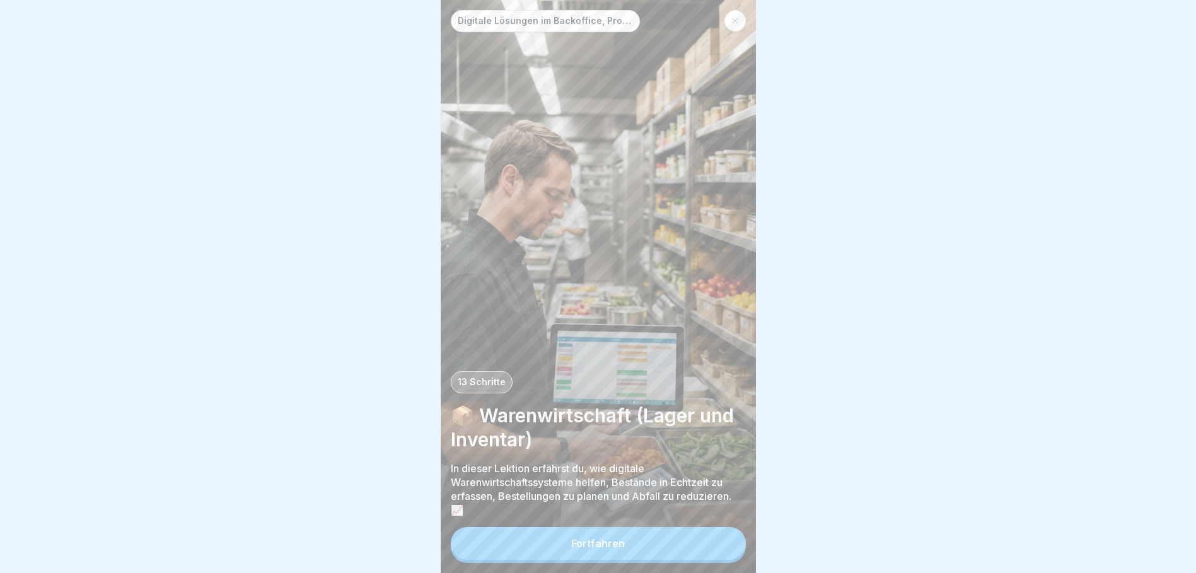
scroll to position [9, 0]
click at [635, 536] on button "Fortfahren" at bounding box center [598, 543] width 295 height 33
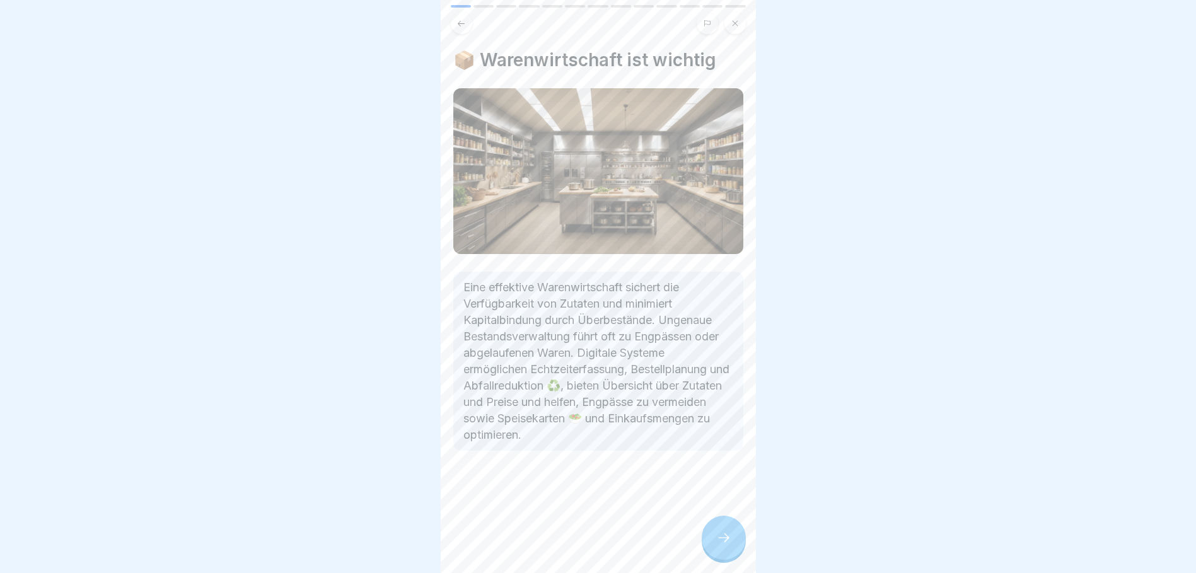
click at [715, 537] on div at bounding box center [724, 538] width 44 height 44
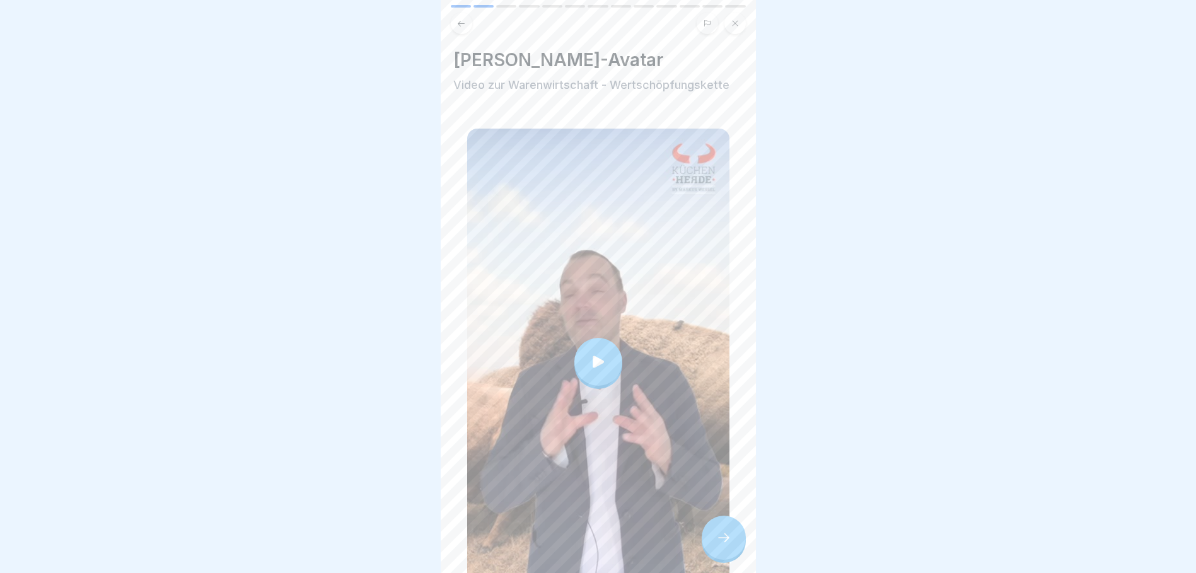
click at [613, 338] on div at bounding box center [598, 362] width 48 height 48
click at [717, 536] on icon at bounding box center [723, 537] width 15 height 15
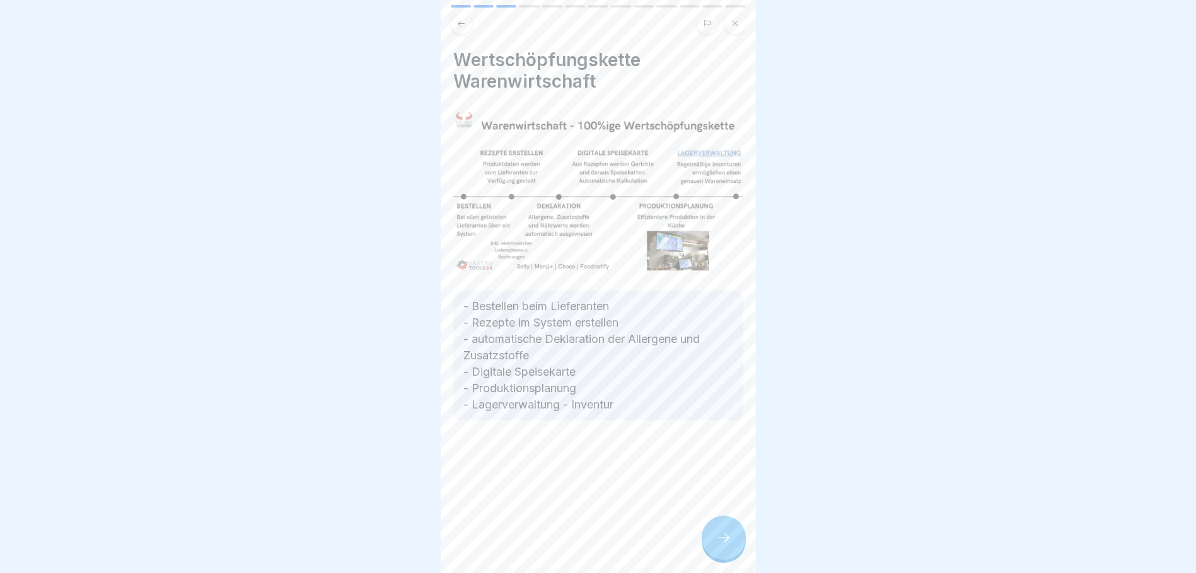
click at [726, 544] on icon at bounding box center [723, 537] width 15 height 15
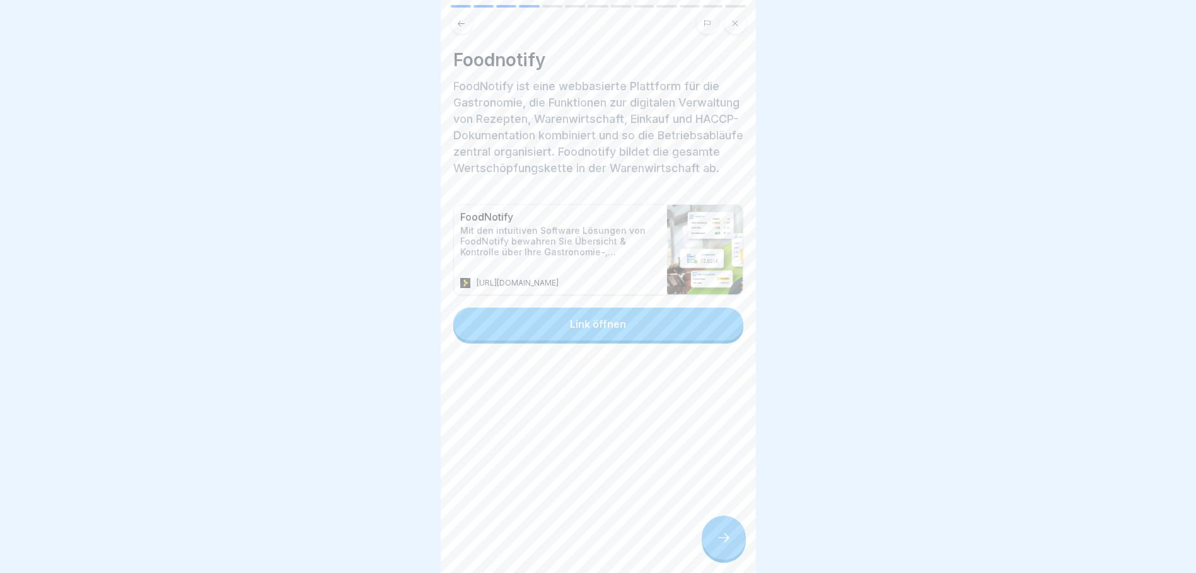
click at [722, 536] on icon at bounding box center [723, 537] width 15 height 15
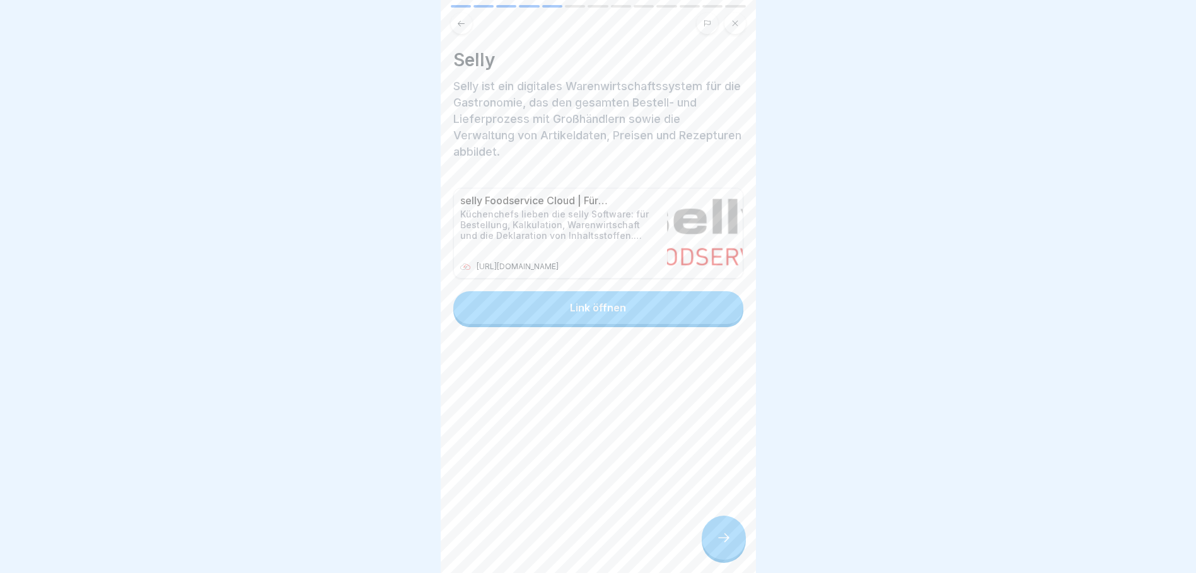
click at [722, 535] on icon at bounding box center [723, 537] width 15 height 15
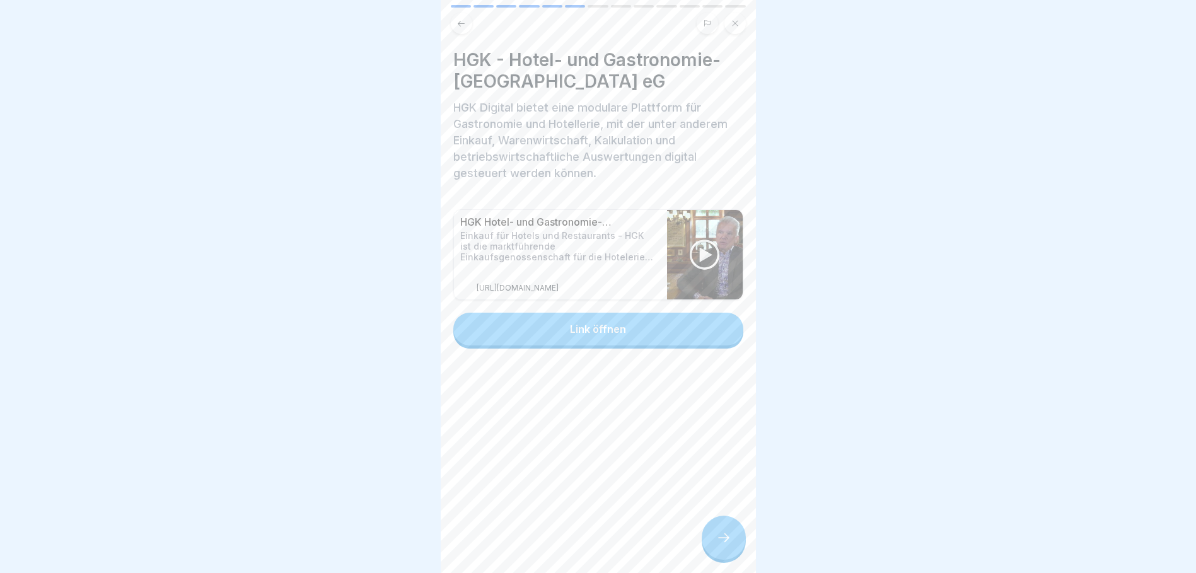
click at [722, 535] on icon at bounding box center [723, 537] width 15 height 15
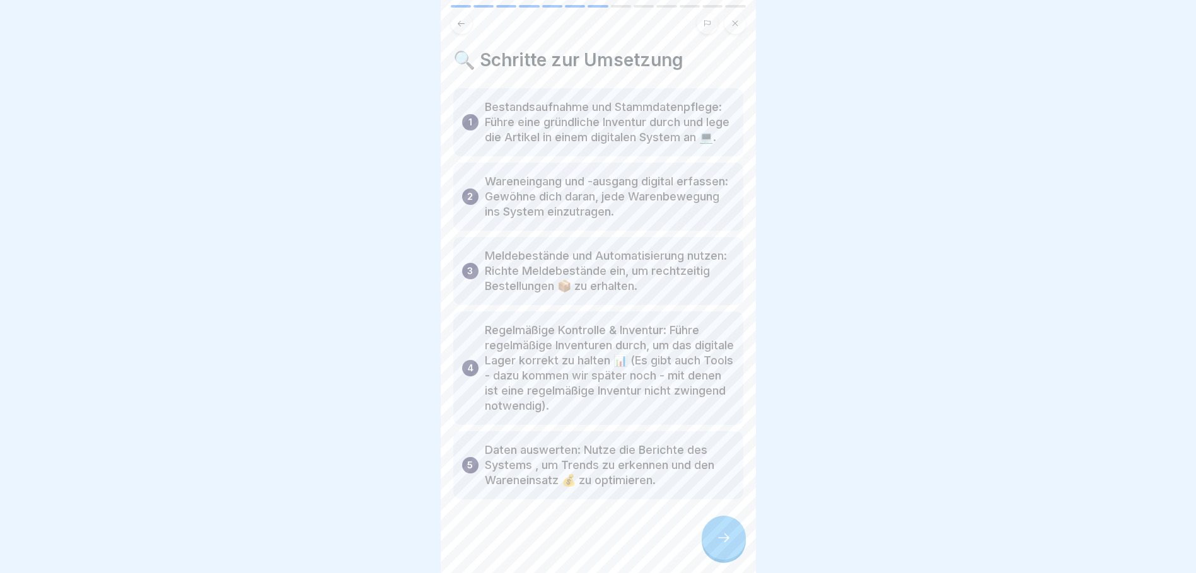
click at [731, 550] on div at bounding box center [724, 538] width 44 height 44
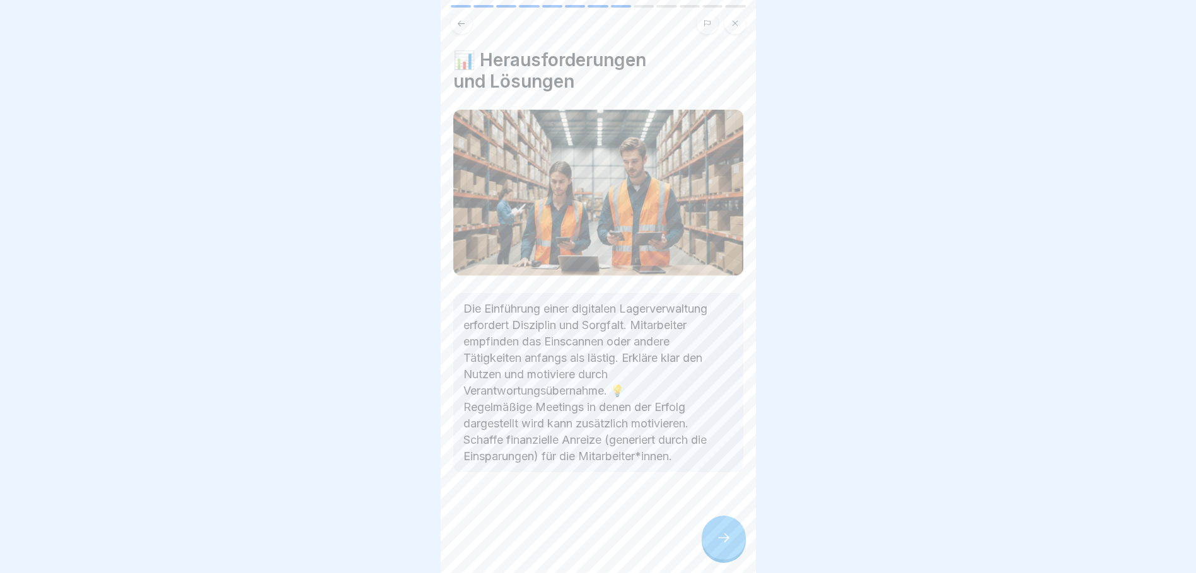
click at [726, 543] on icon at bounding box center [723, 537] width 15 height 15
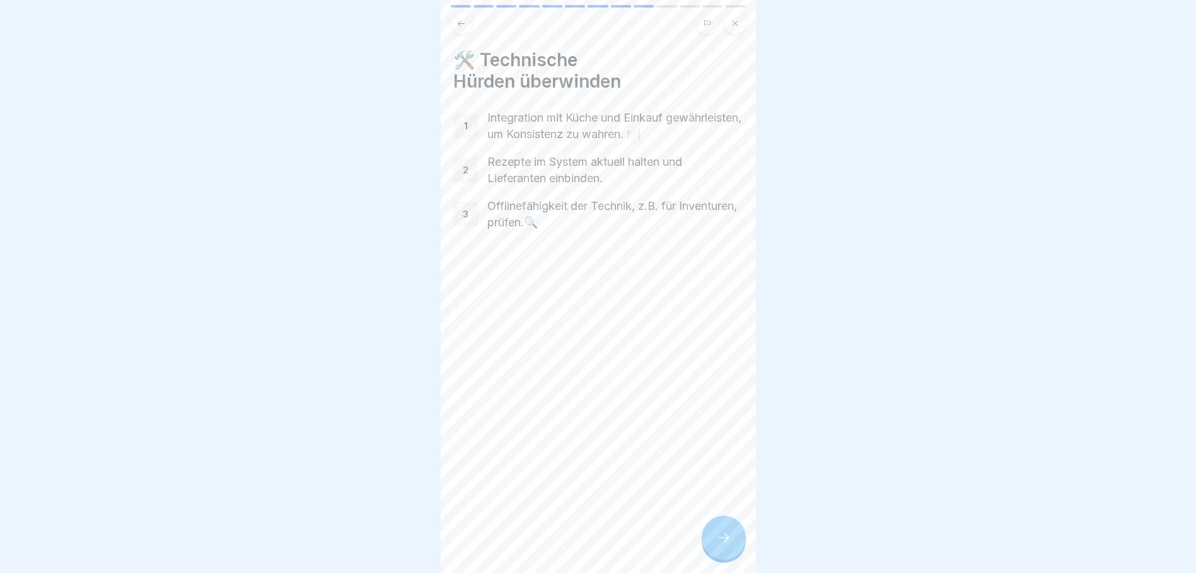
click at [726, 543] on icon at bounding box center [723, 537] width 15 height 15
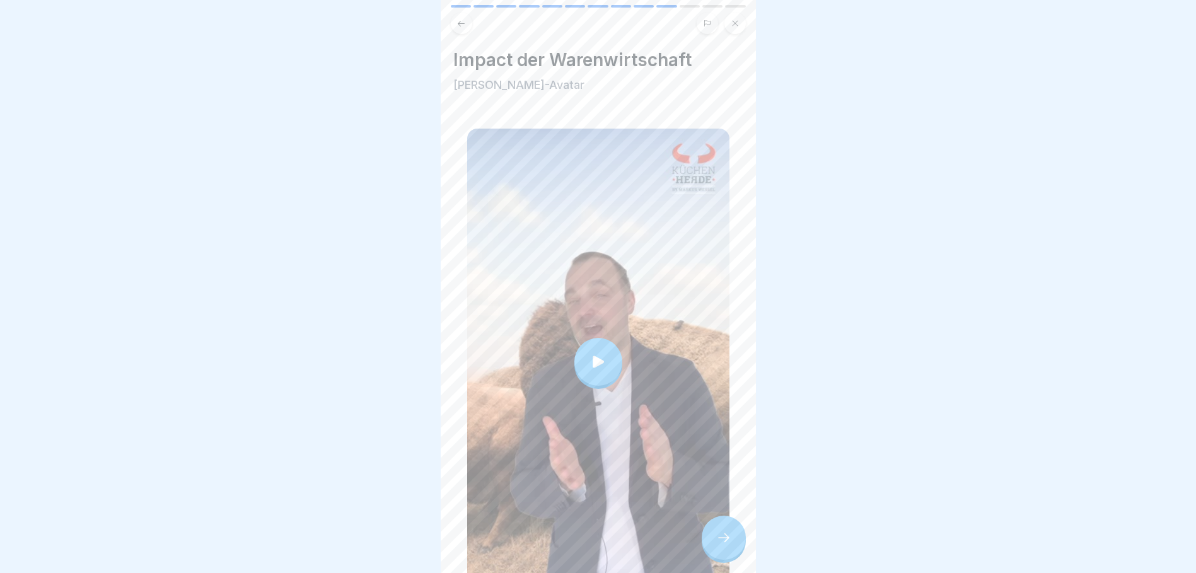
click at [595, 338] on div at bounding box center [598, 362] width 48 height 48
click at [724, 536] on icon at bounding box center [723, 537] width 15 height 15
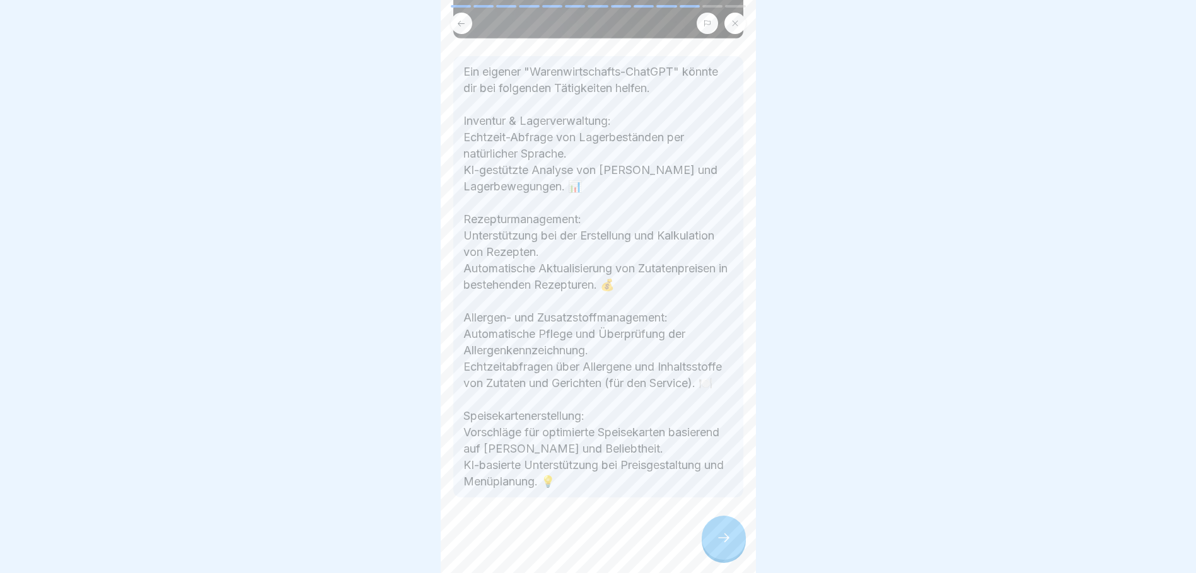
scroll to position [253, 0]
click at [719, 538] on icon at bounding box center [723, 537] width 15 height 15
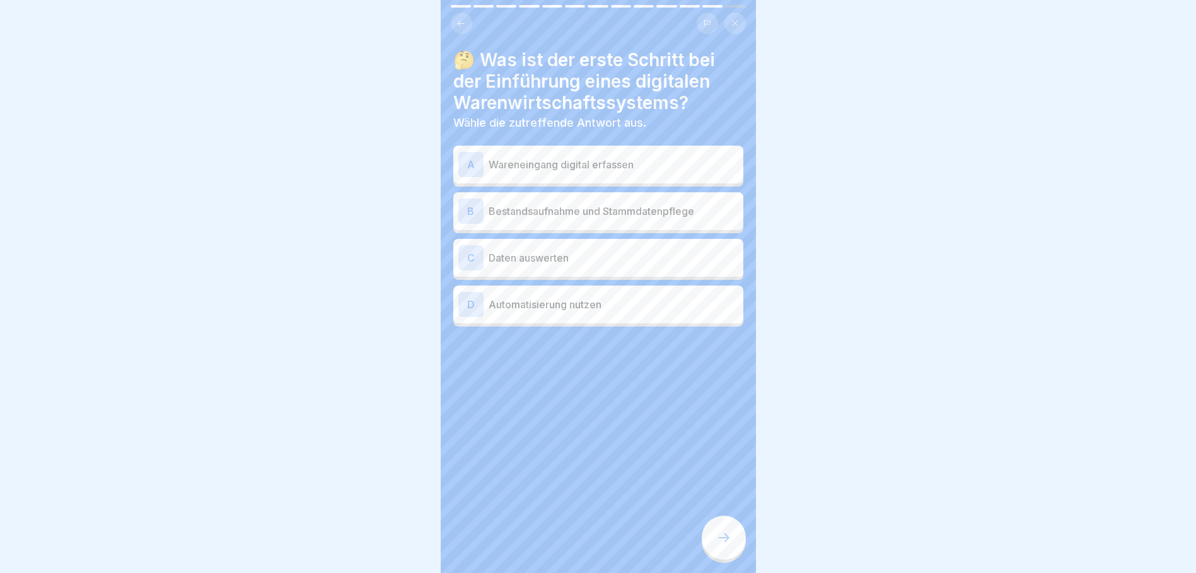
click at [560, 204] on p "Bestandsaufnahme und Stammdatenpflege" at bounding box center [614, 211] width 250 height 15
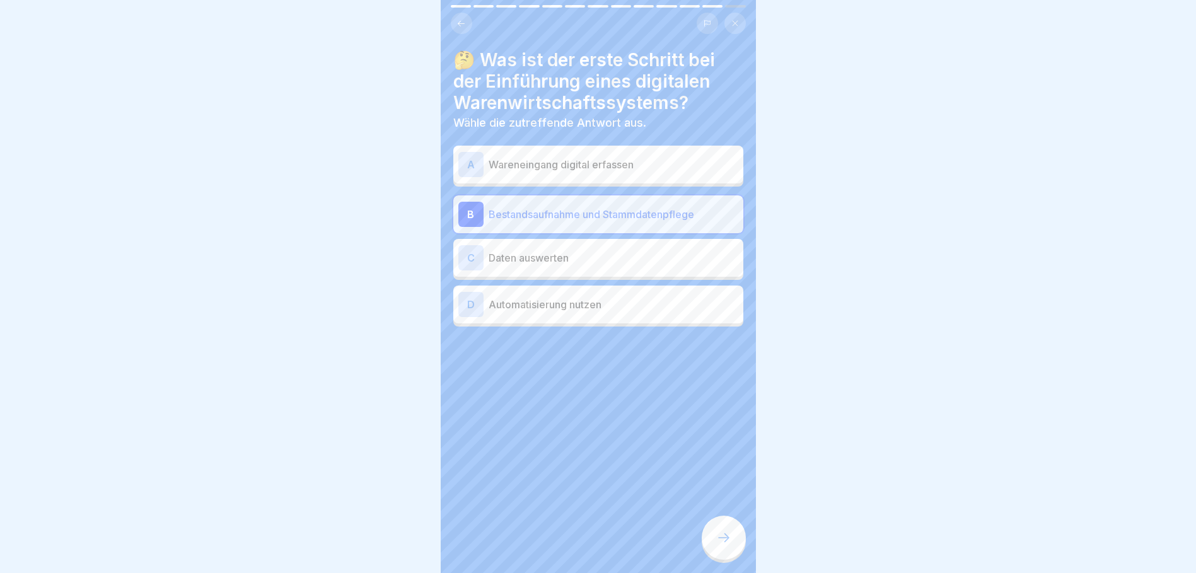
click at [722, 535] on icon at bounding box center [723, 537] width 15 height 15
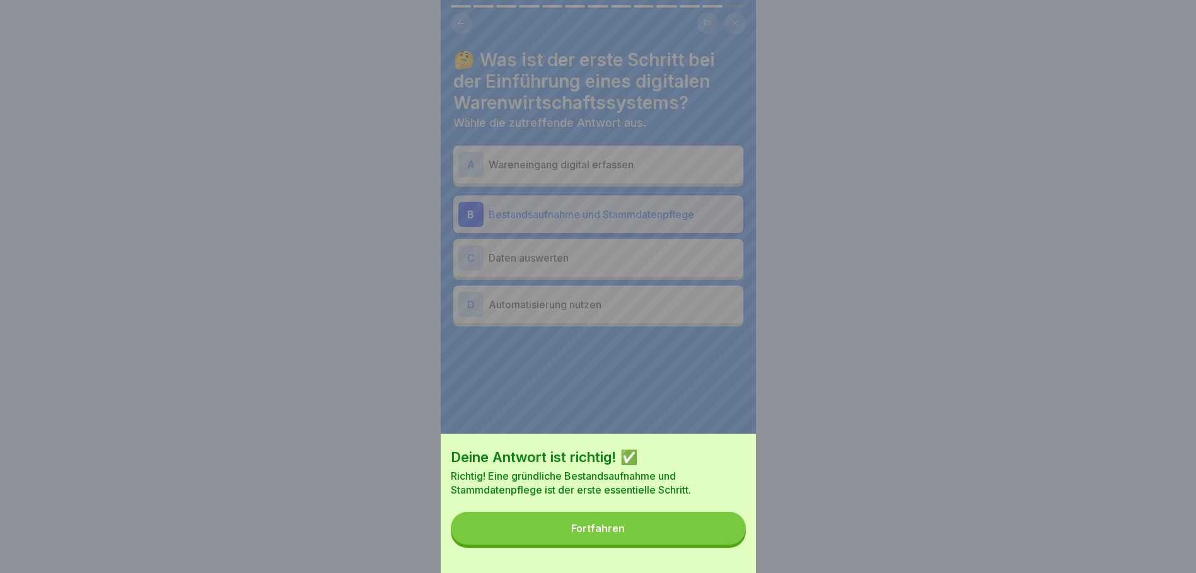
click at [593, 534] on div "Fortfahren" at bounding box center [598, 528] width 54 height 11
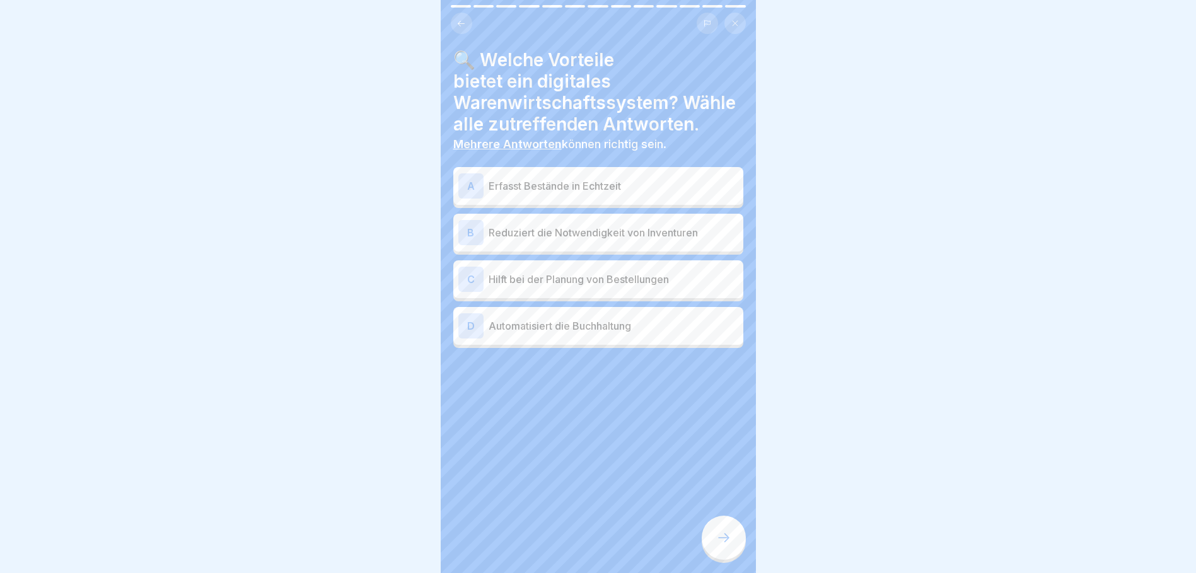
click at [489, 178] on p "Erfasst Bestände in Echtzeit" at bounding box center [614, 185] width 250 height 15
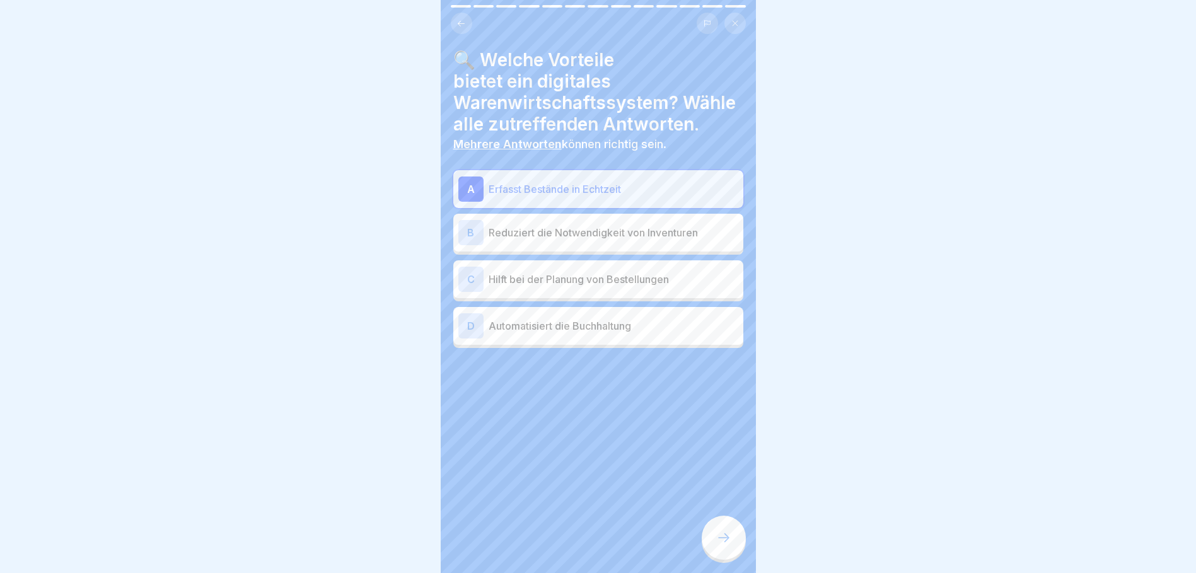
click at [494, 225] on p "Reduziert die Notwendigkeit von Inventuren" at bounding box center [614, 232] width 250 height 15
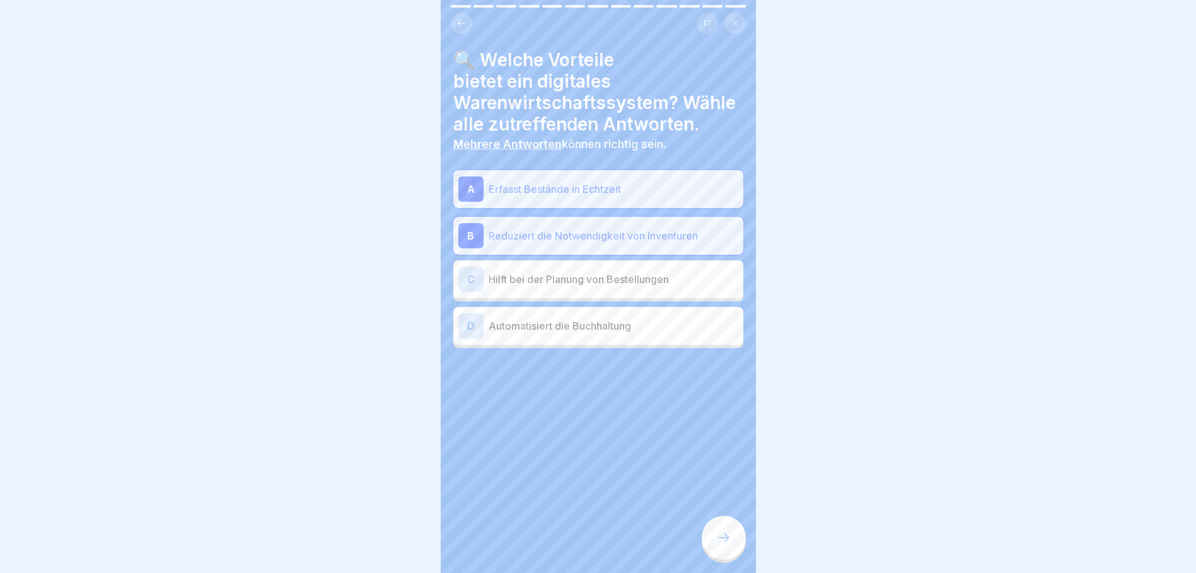
click at [510, 275] on p "Hilft bei der Planung von Bestellungen" at bounding box center [614, 279] width 250 height 15
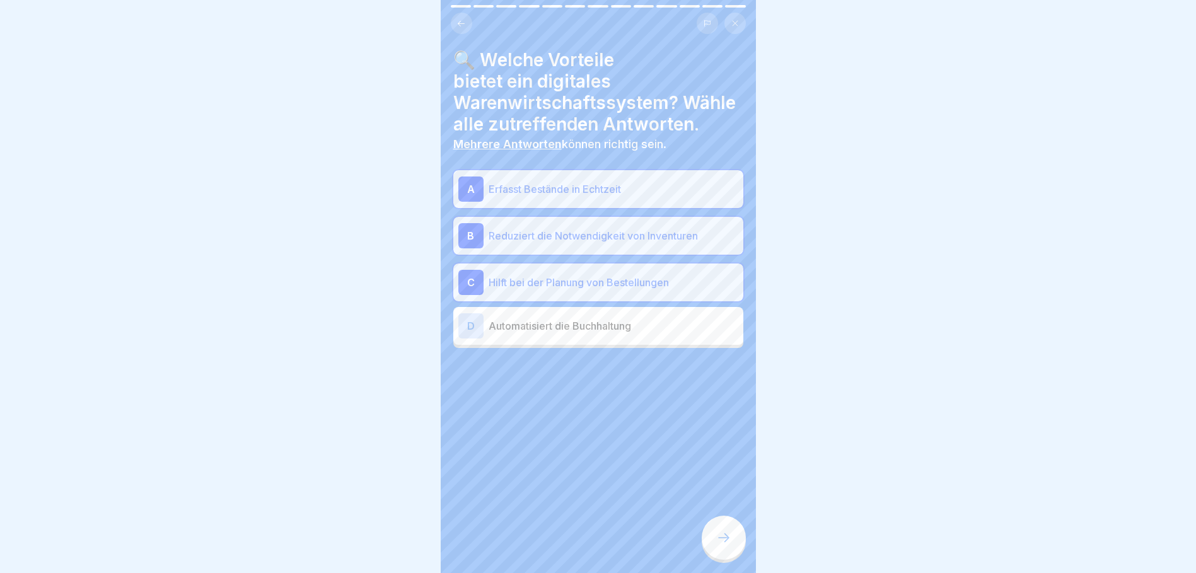
click at [727, 536] on icon at bounding box center [723, 537] width 15 height 15
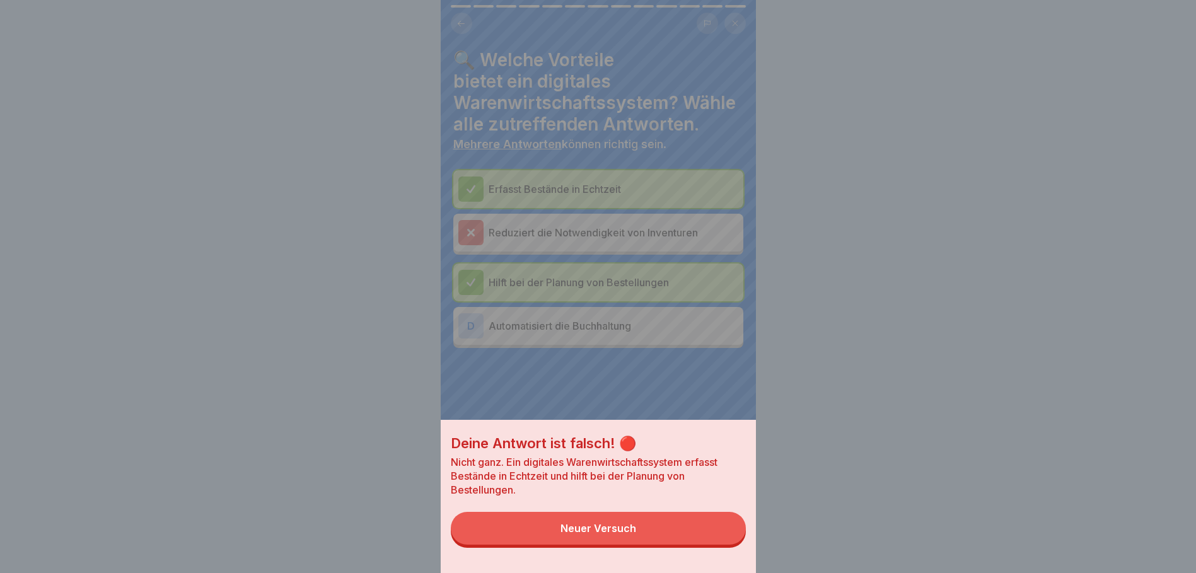
click at [598, 544] on button "Neuer Versuch" at bounding box center [598, 528] width 295 height 33
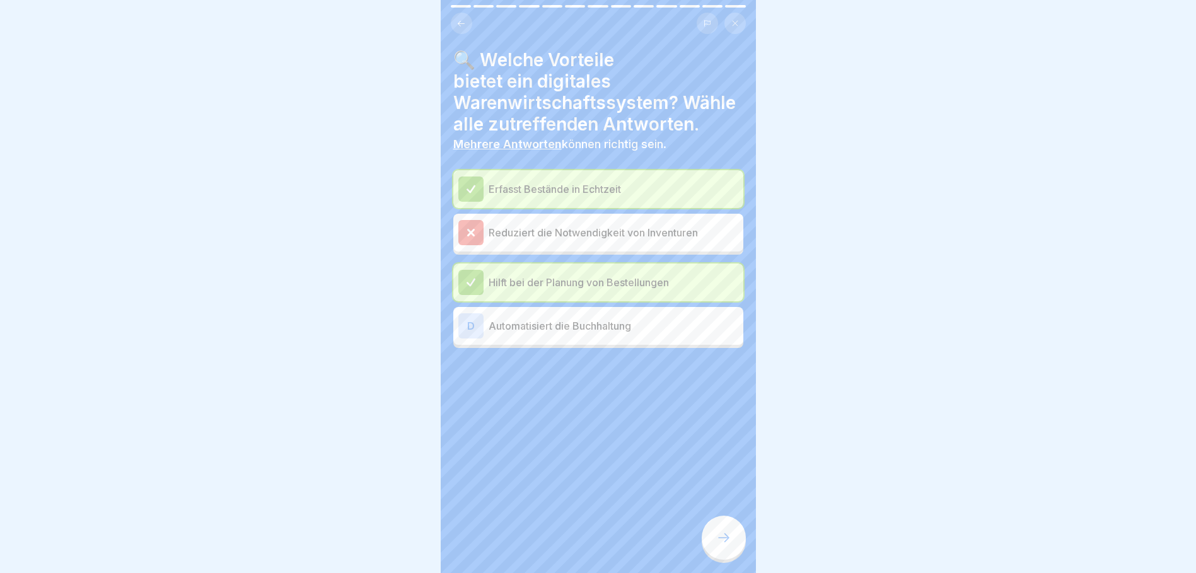
click at [507, 233] on div "Reduziert die Notwendigkeit von Inventuren" at bounding box center [598, 232] width 280 height 25
click at [477, 227] on div at bounding box center [470, 232] width 25 height 25
click at [462, 220] on div at bounding box center [470, 232] width 25 height 25
click at [721, 528] on div at bounding box center [724, 538] width 44 height 44
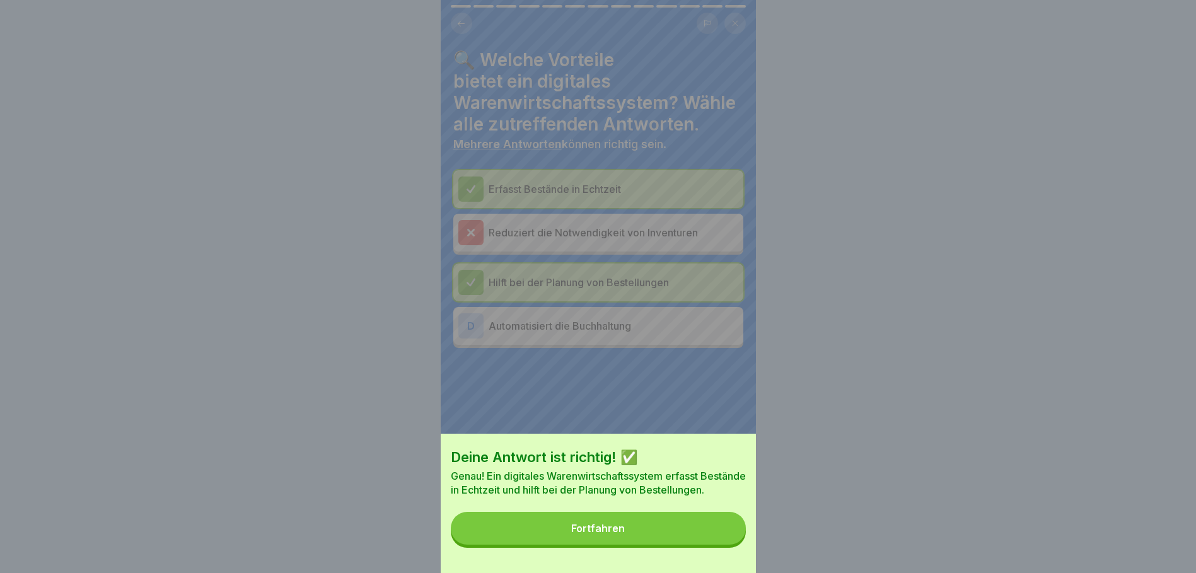
click at [623, 534] on div "Fortfahren" at bounding box center [598, 528] width 54 height 11
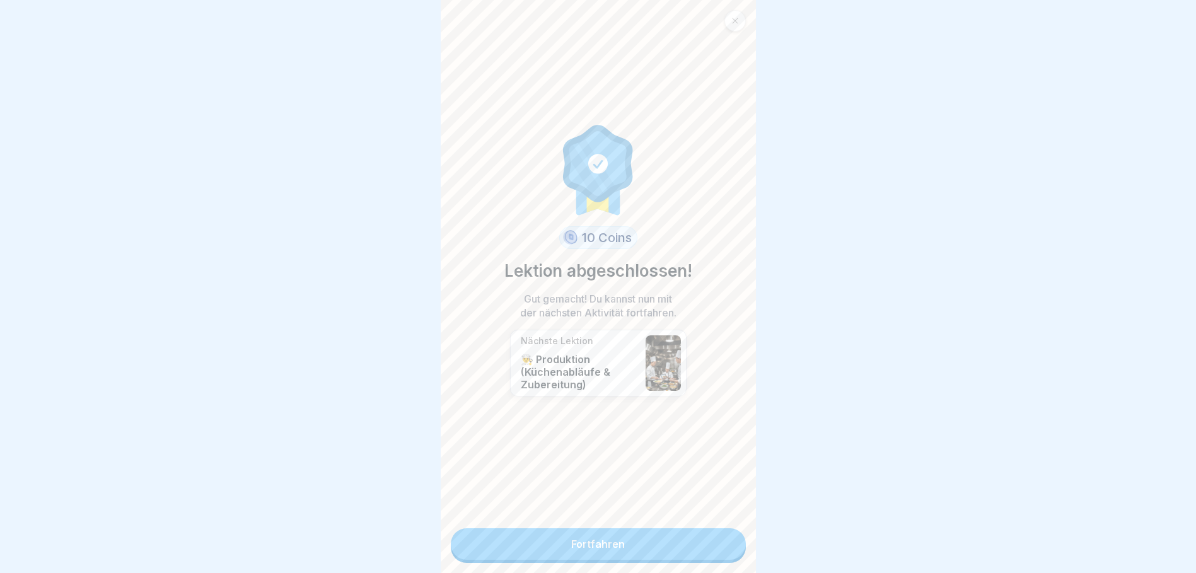
click at [573, 532] on link "Fortfahren" at bounding box center [598, 544] width 295 height 32
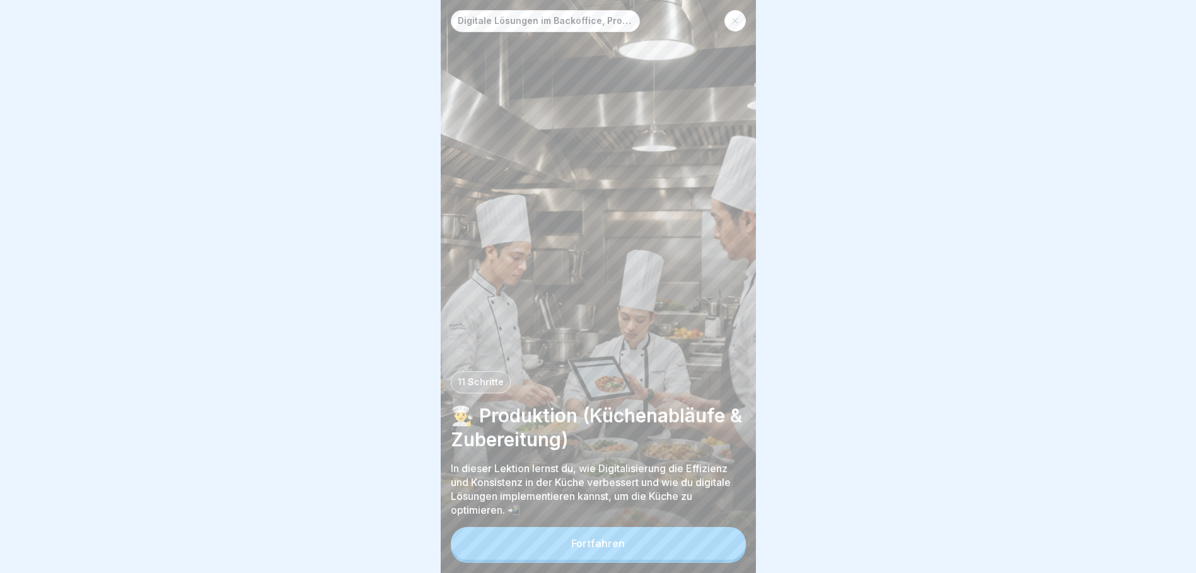
scroll to position [9, 0]
click at [606, 543] on div "Fortfahren" at bounding box center [598, 543] width 54 height 11
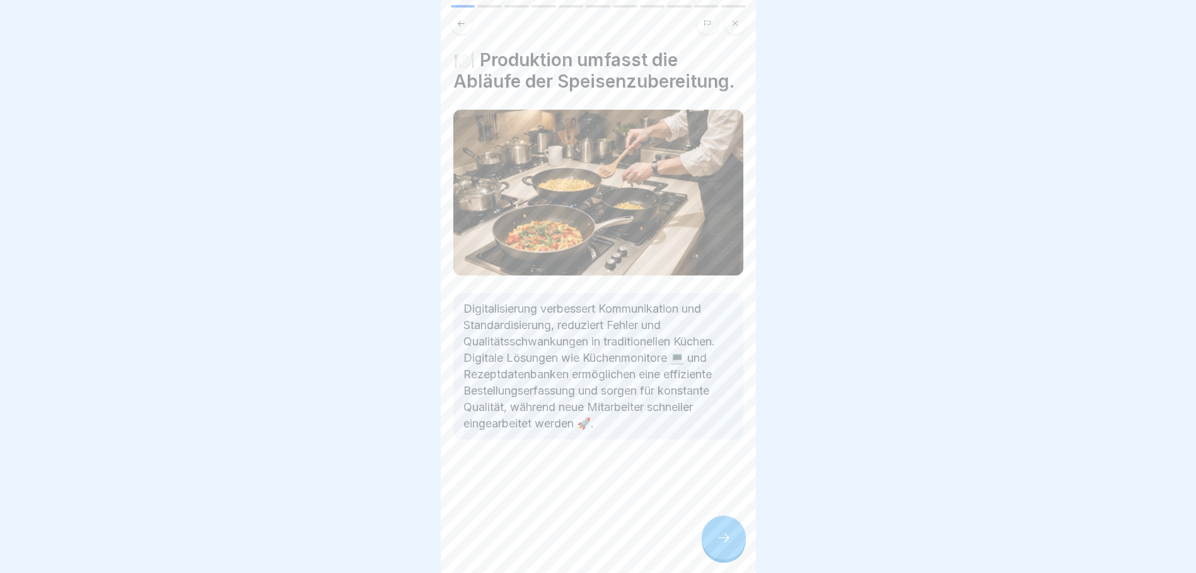
click at [721, 540] on icon at bounding box center [723, 537] width 15 height 15
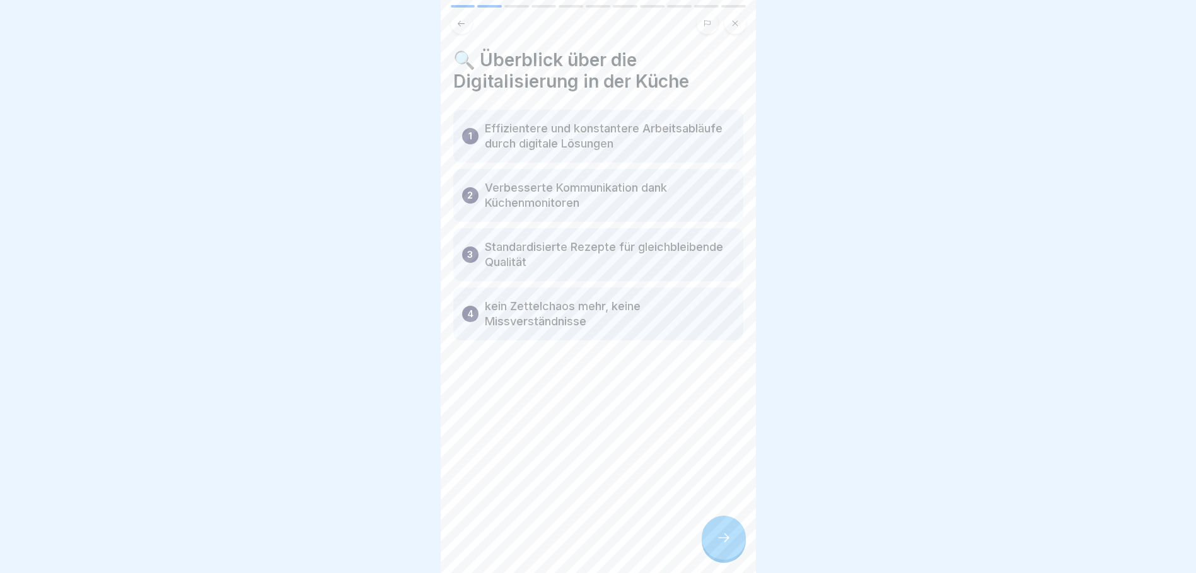
click at [726, 535] on icon at bounding box center [723, 537] width 15 height 15
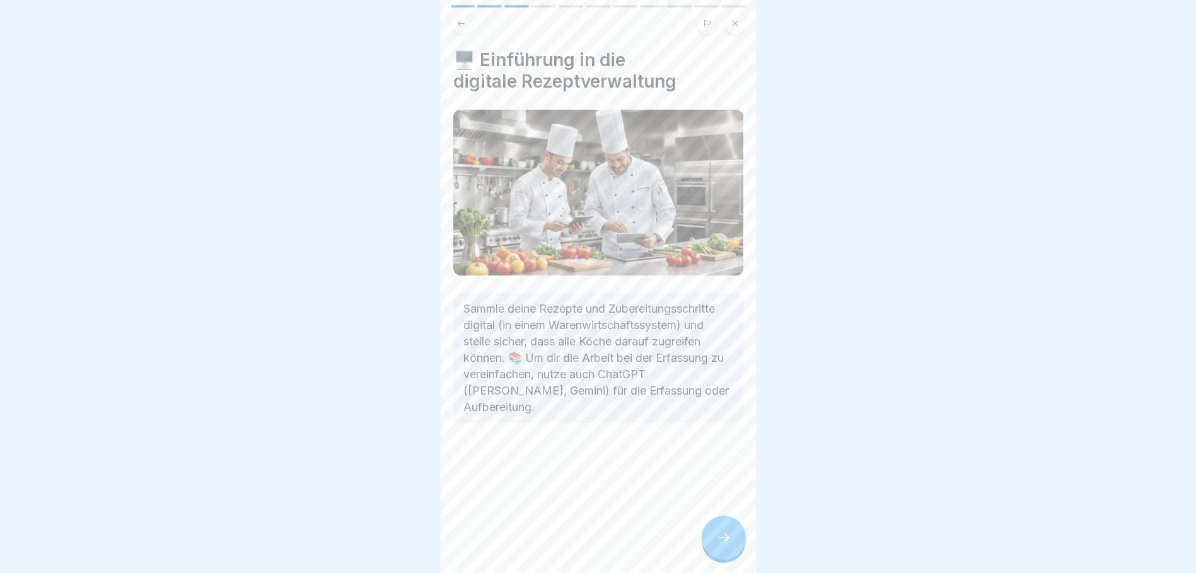
click at [719, 539] on icon at bounding box center [723, 537] width 15 height 15
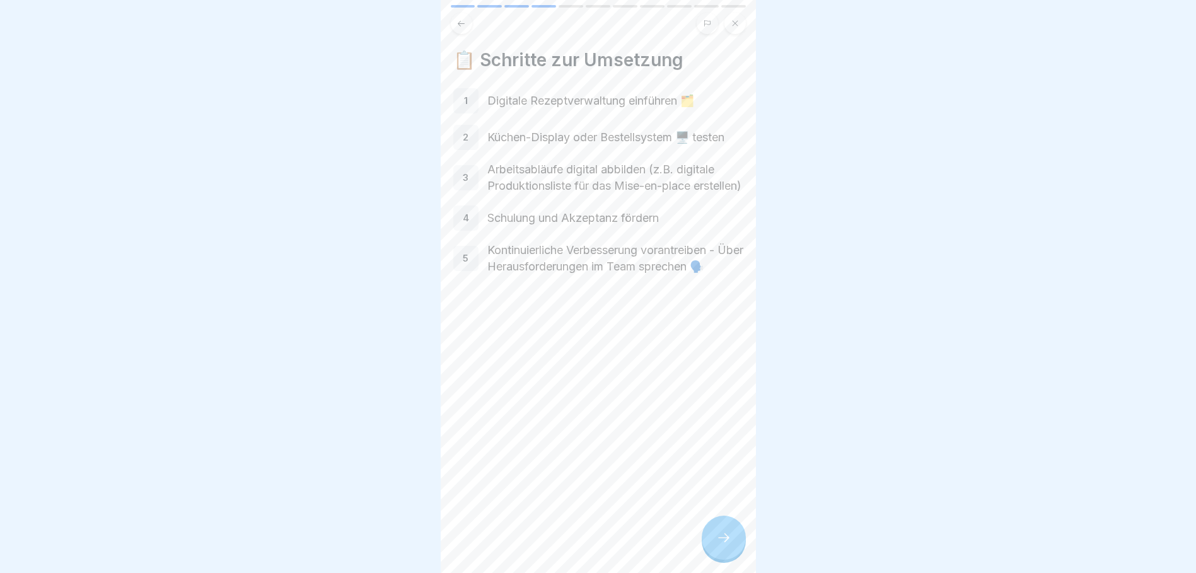
click at [722, 540] on icon at bounding box center [723, 537] width 15 height 15
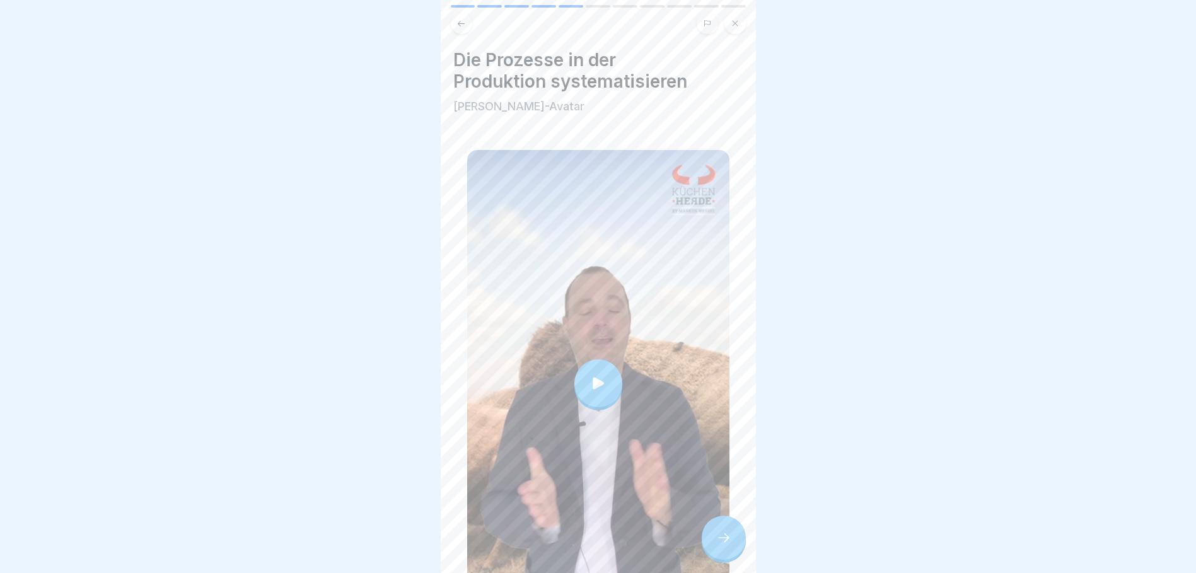
click at [595, 385] on div at bounding box center [598, 383] width 48 height 48
click at [724, 535] on icon at bounding box center [723, 537] width 15 height 15
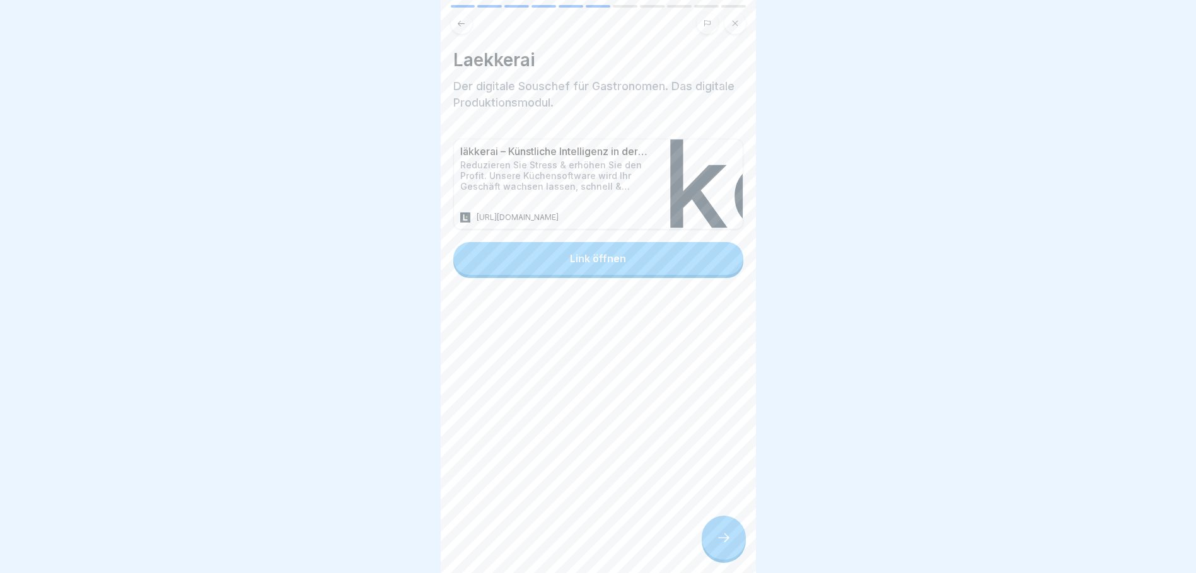
click at [722, 534] on icon at bounding box center [723, 537] width 15 height 15
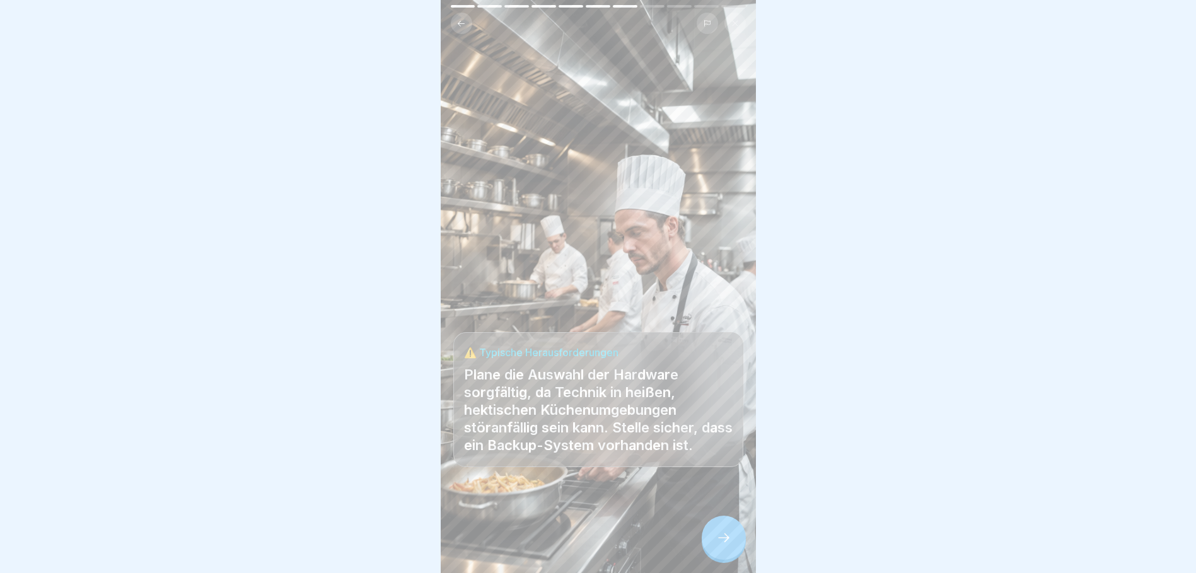
click at [724, 536] on icon at bounding box center [723, 537] width 15 height 15
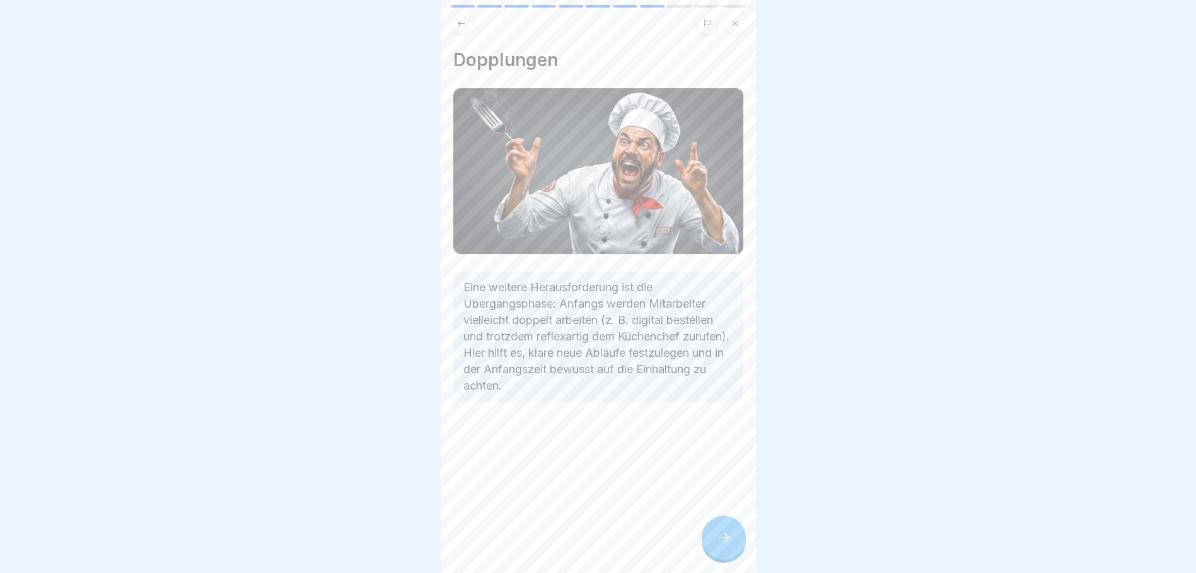
click at [726, 538] on icon at bounding box center [723, 537] width 11 height 9
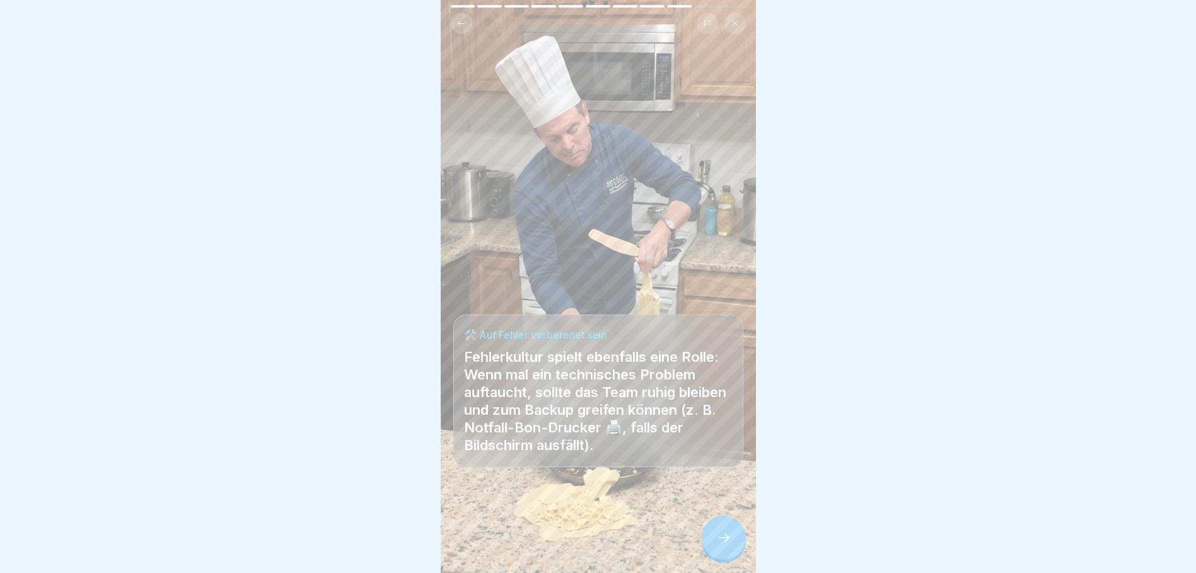
click at [694, 528] on div at bounding box center [598, 535] width 290 height 76
click at [721, 536] on icon at bounding box center [723, 537] width 15 height 15
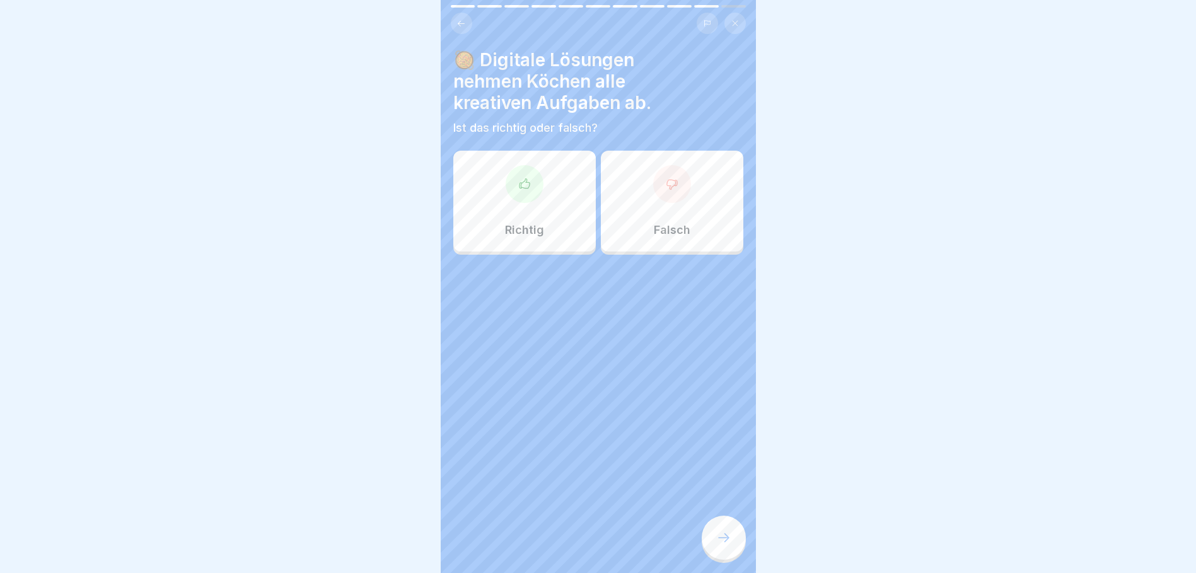
click at [673, 175] on div at bounding box center [672, 184] width 38 height 38
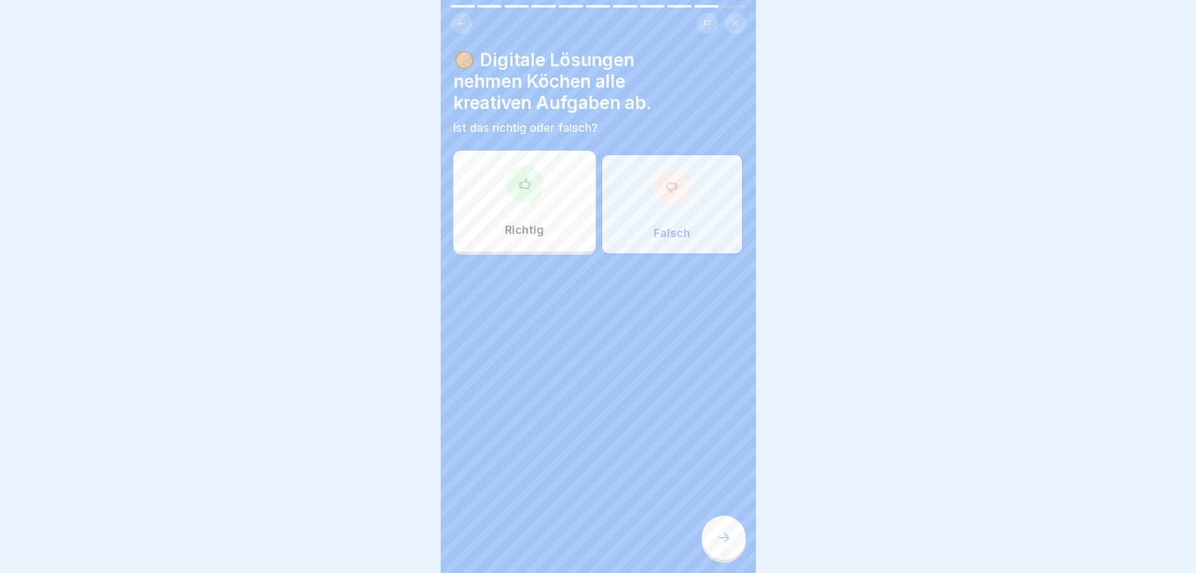
click at [735, 533] on div at bounding box center [724, 538] width 44 height 44
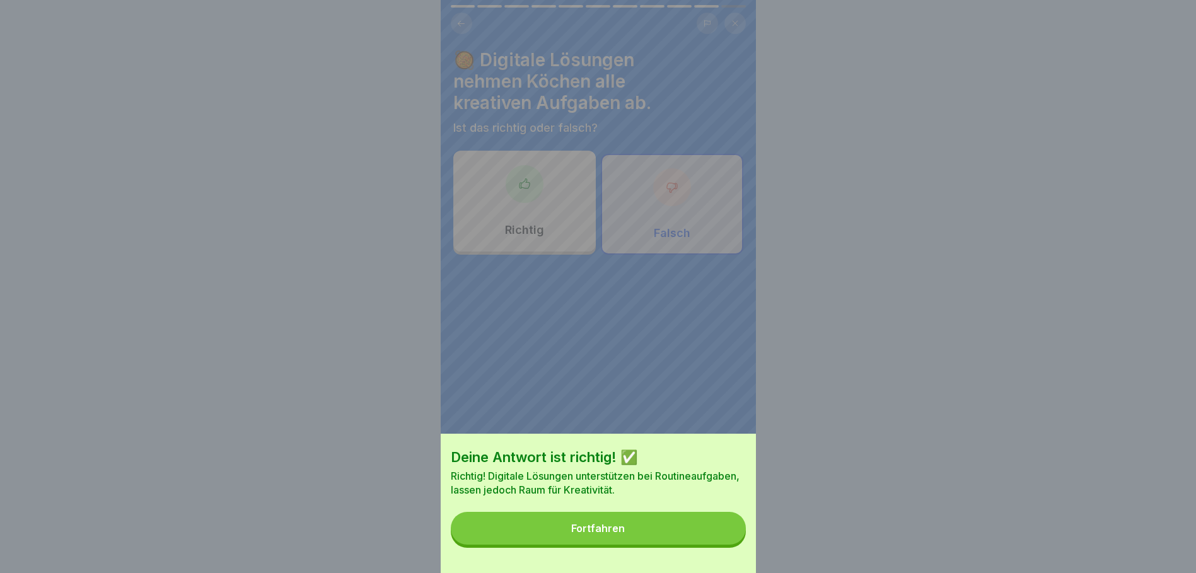
click at [596, 534] on div "Fortfahren" at bounding box center [598, 528] width 54 height 11
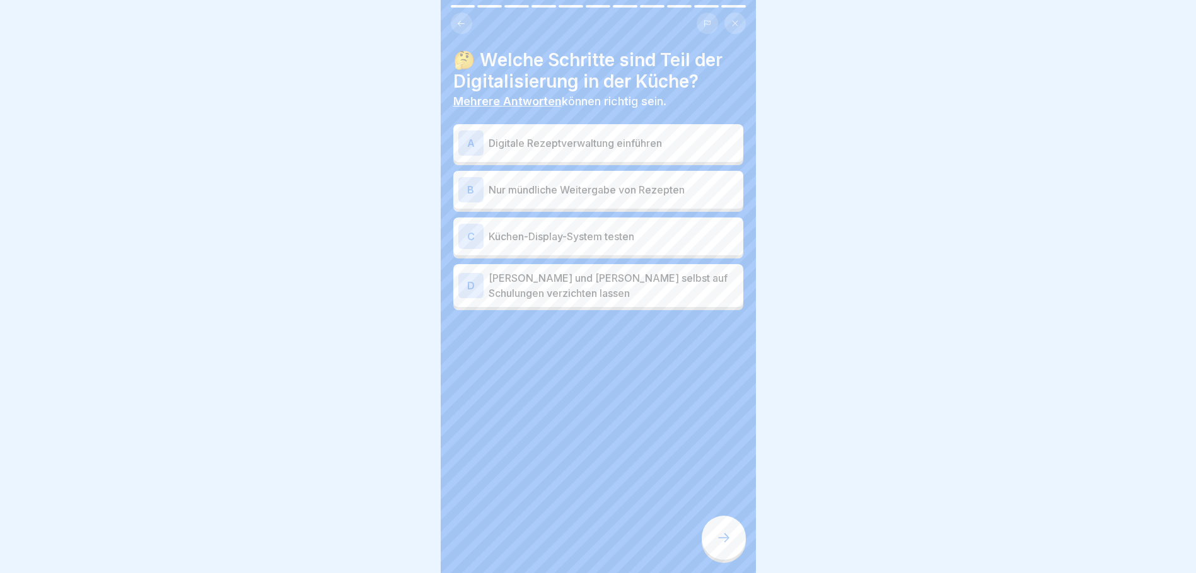
click at [467, 134] on div "A" at bounding box center [470, 142] width 25 height 25
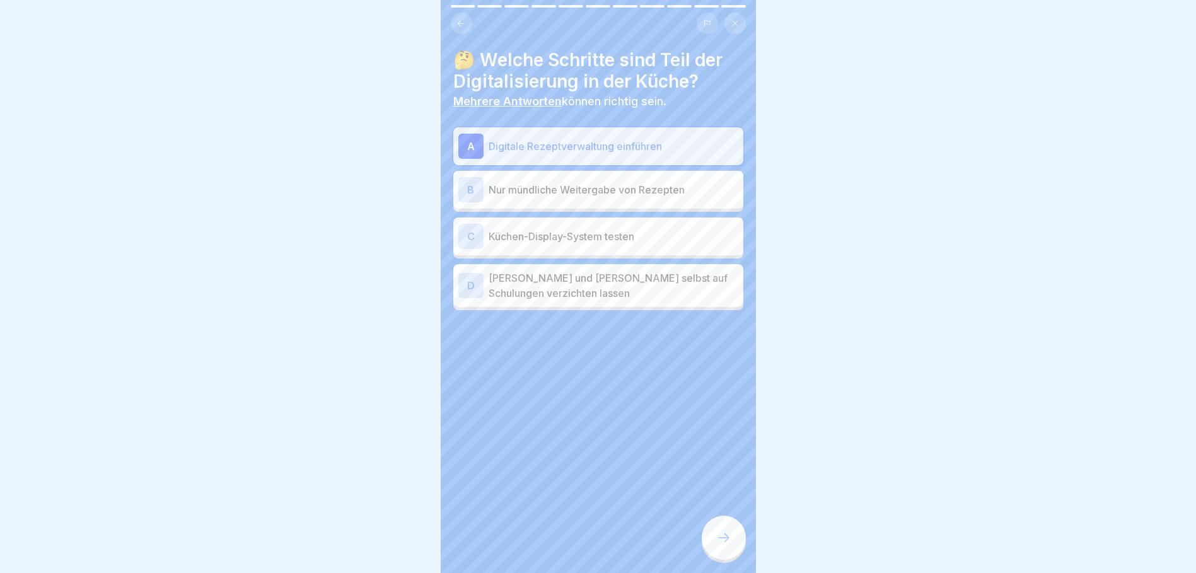
click at [465, 227] on div "C" at bounding box center [470, 236] width 25 height 25
click at [724, 540] on icon at bounding box center [723, 537] width 15 height 15
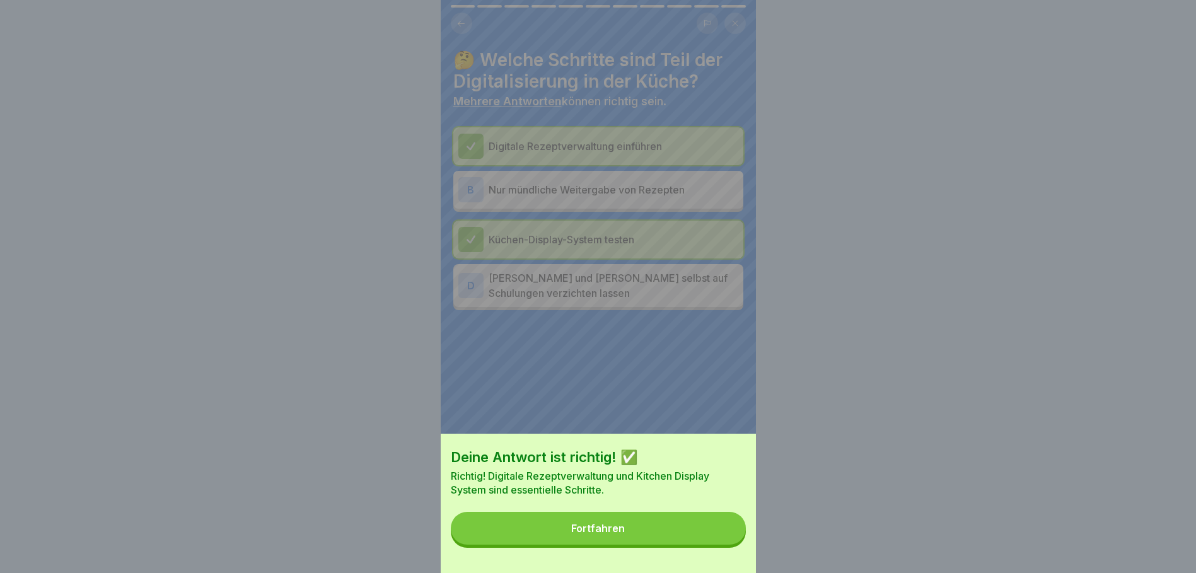
click at [647, 543] on button "Fortfahren" at bounding box center [598, 528] width 295 height 33
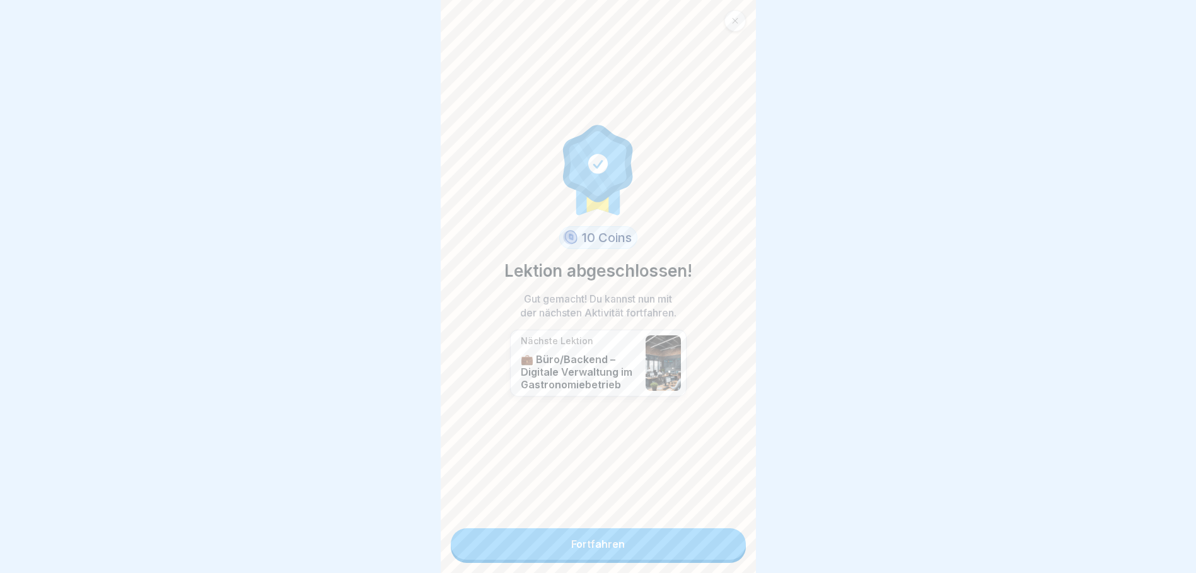
click at [595, 536] on link "Fortfahren" at bounding box center [598, 544] width 295 height 32
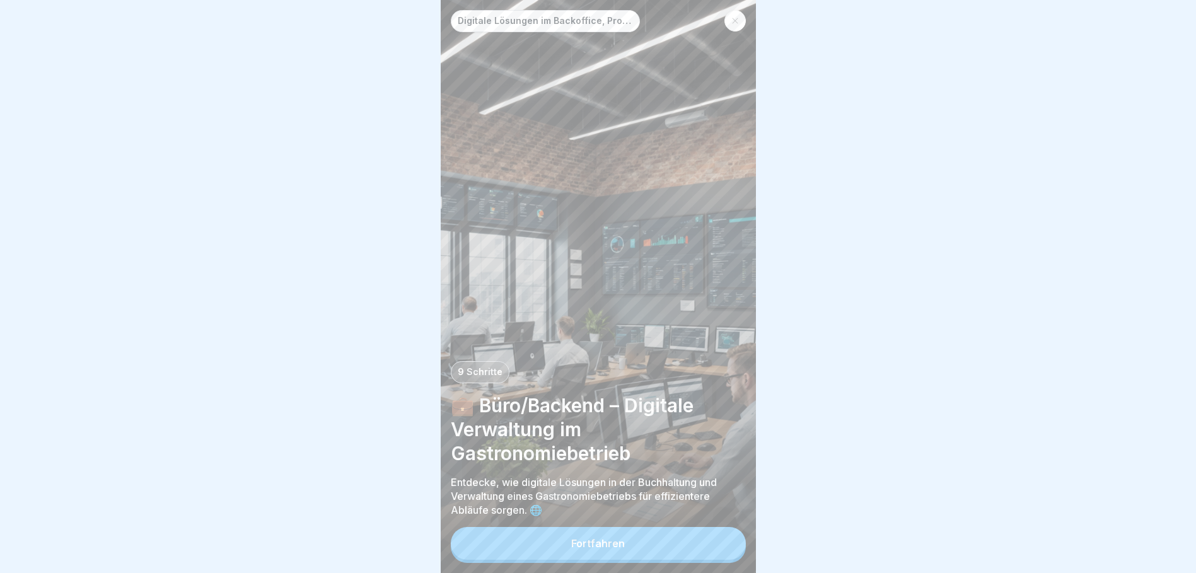
scroll to position [9, 0]
click at [616, 539] on div "Fortfahren" at bounding box center [598, 543] width 54 height 11
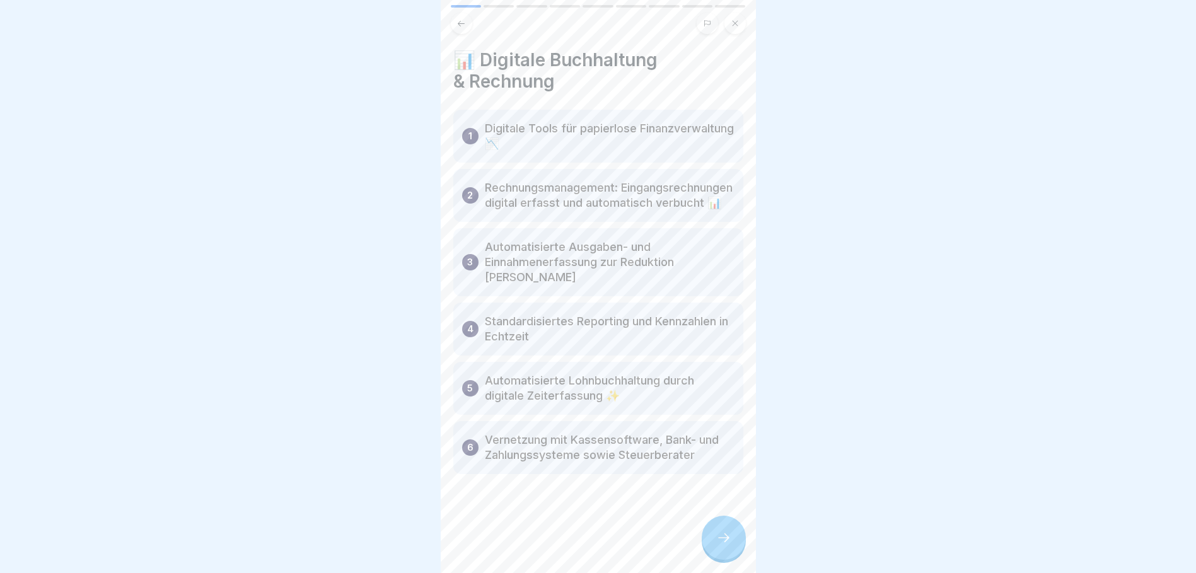
click at [730, 539] on icon at bounding box center [723, 537] width 15 height 15
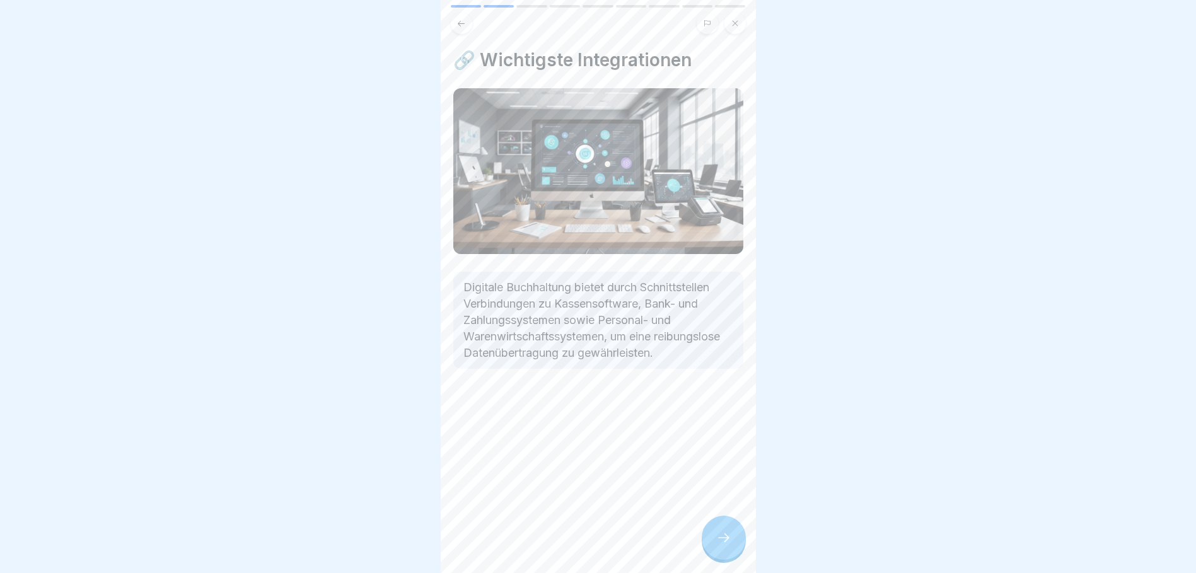
click at [728, 538] on icon at bounding box center [723, 537] width 15 height 15
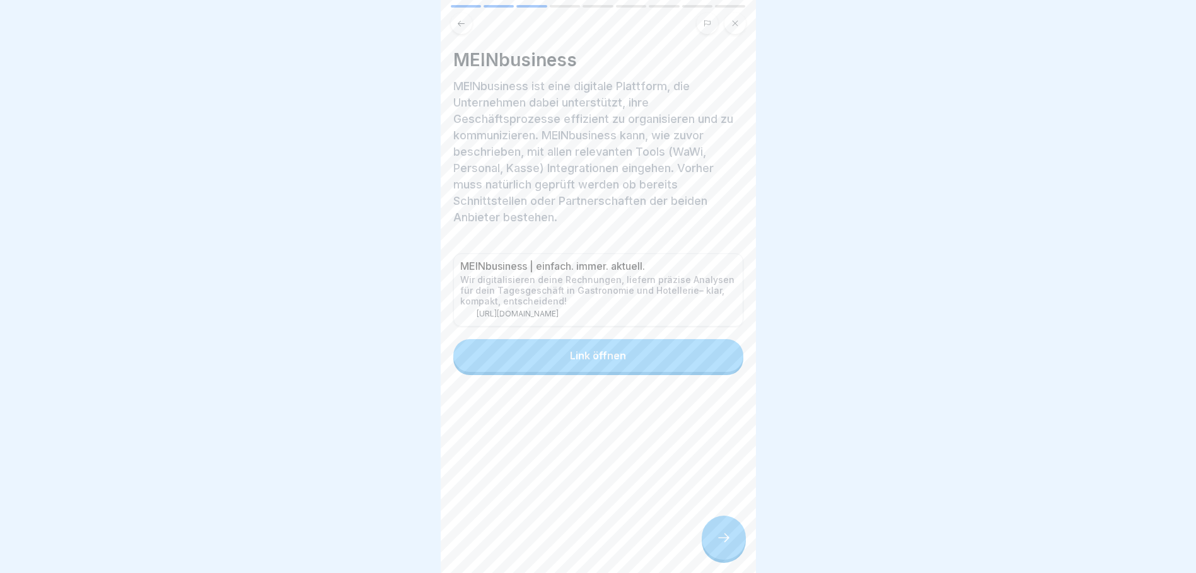
click at [724, 530] on div at bounding box center [724, 538] width 44 height 44
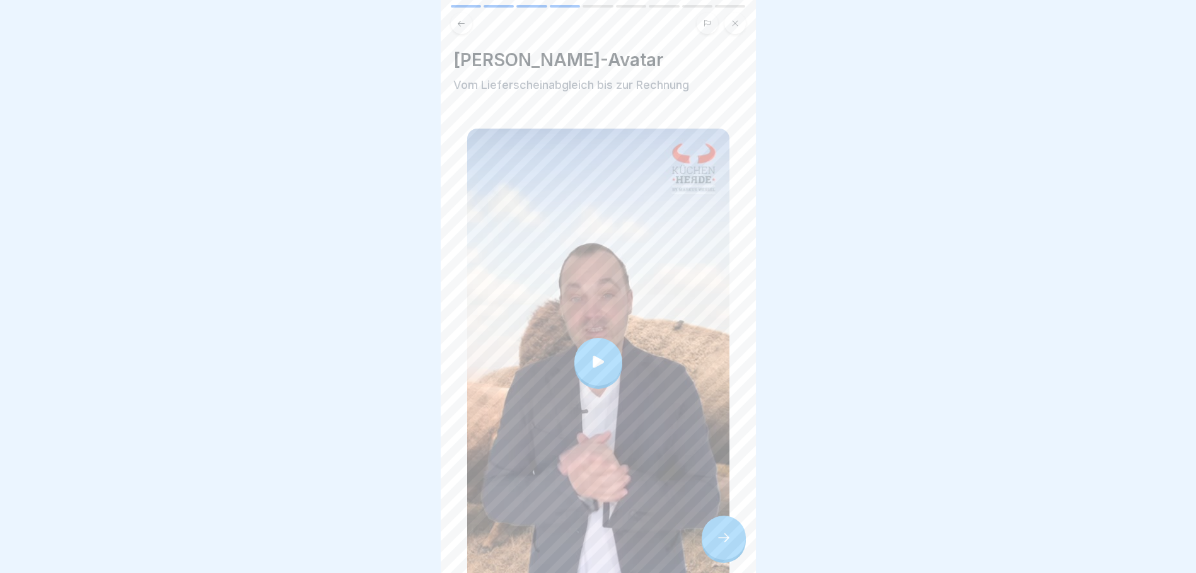
click at [601, 353] on icon at bounding box center [598, 362] width 18 height 18
click at [728, 540] on icon at bounding box center [723, 537] width 15 height 15
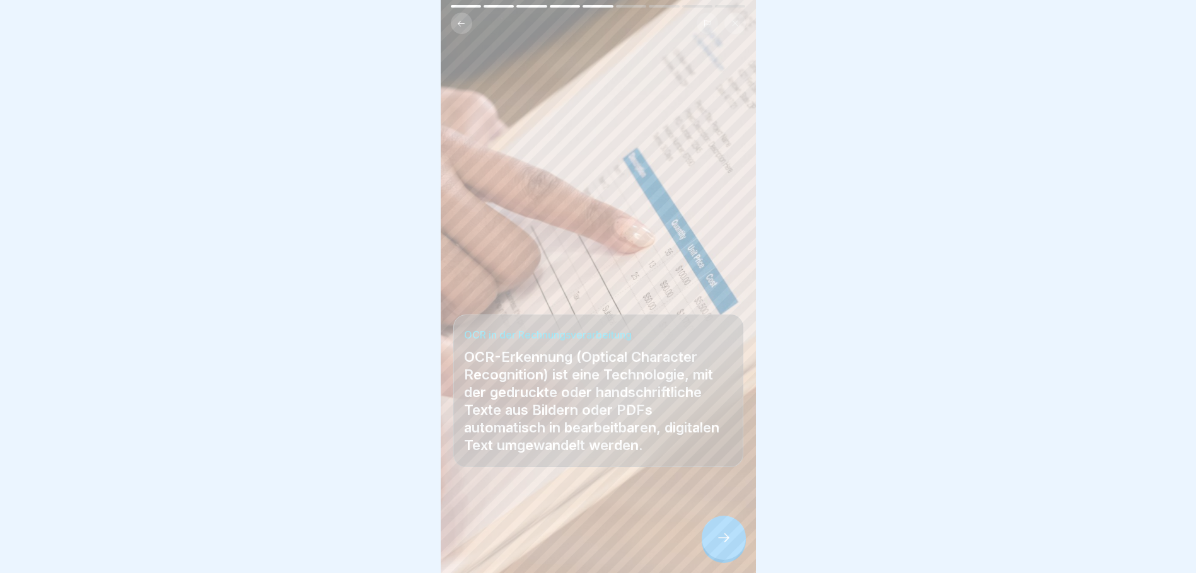
click at [721, 541] on icon at bounding box center [723, 537] width 15 height 15
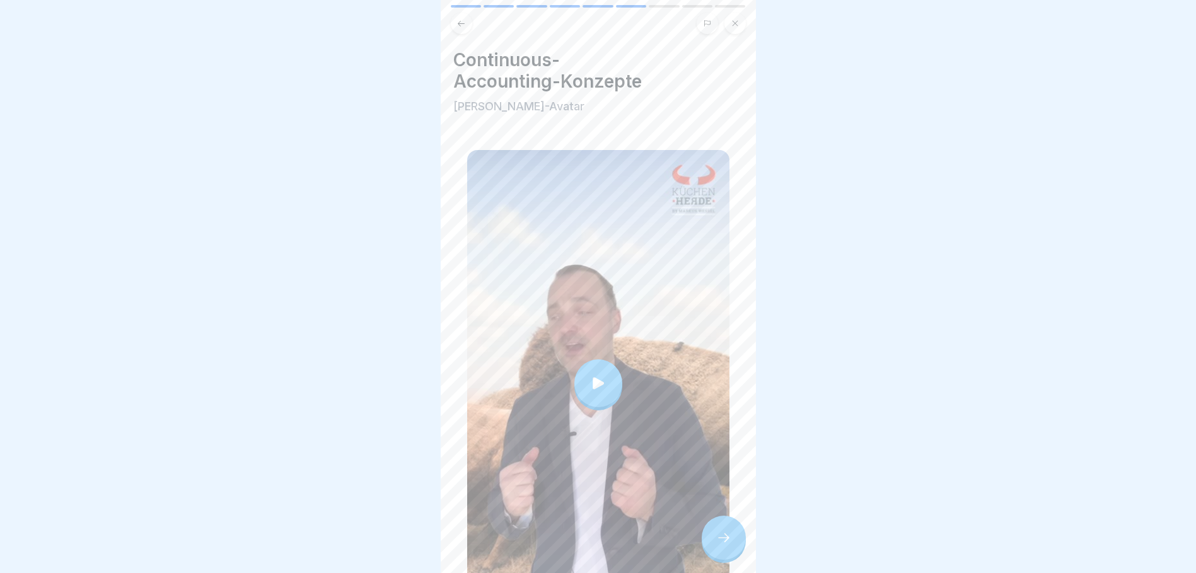
click at [609, 365] on div at bounding box center [598, 383] width 48 height 48
click at [715, 538] on div at bounding box center [724, 538] width 44 height 44
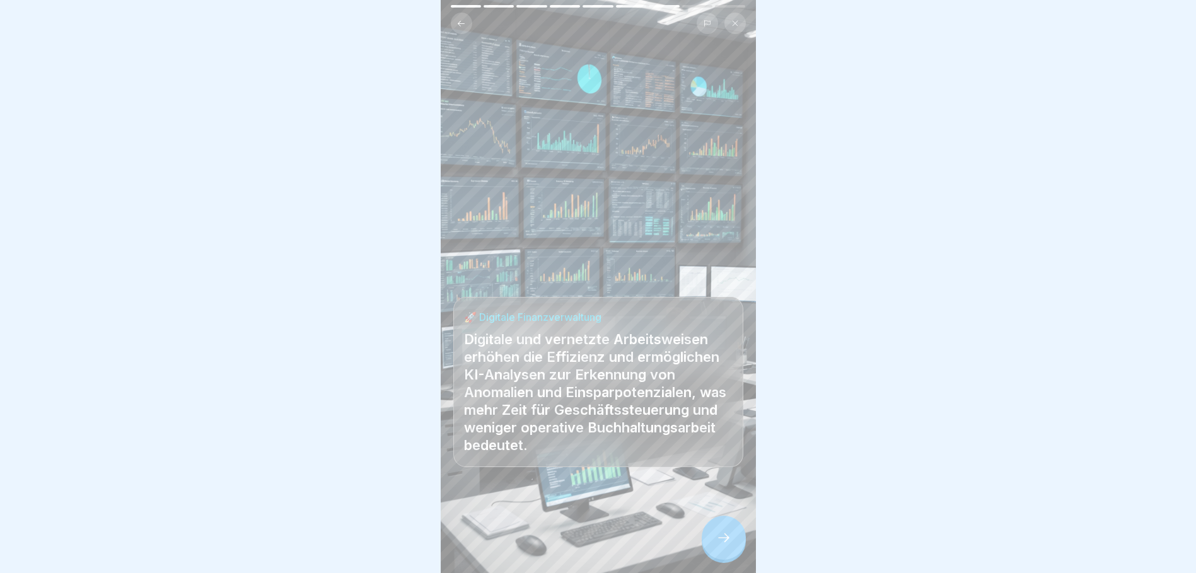
click at [725, 544] on icon at bounding box center [723, 537] width 15 height 15
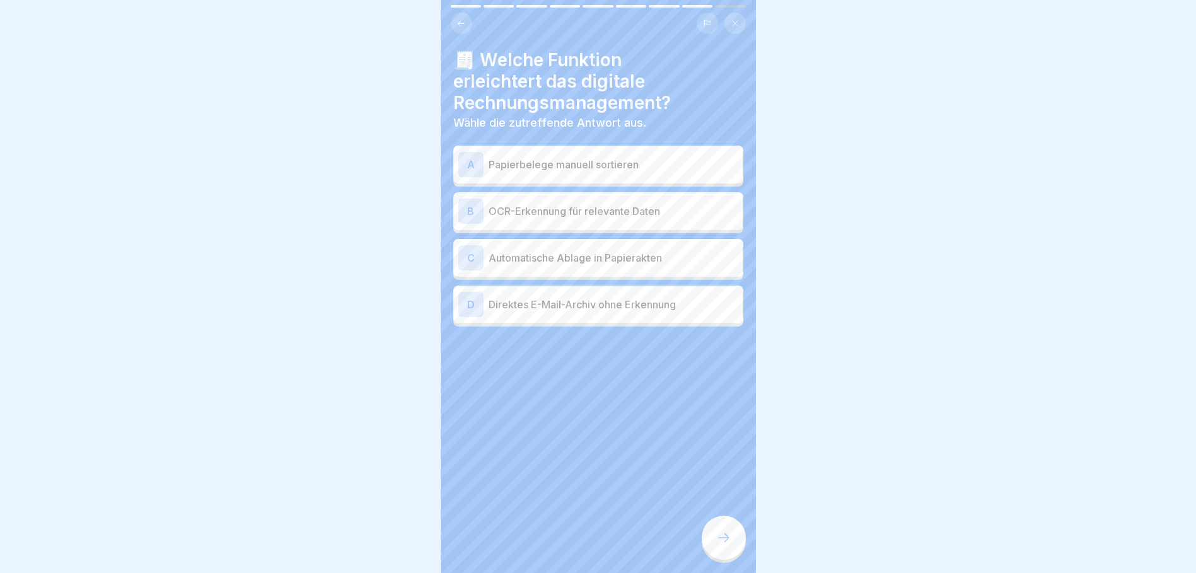
click at [481, 202] on div "B" at bounding box center [470, 211] width 25 height 25
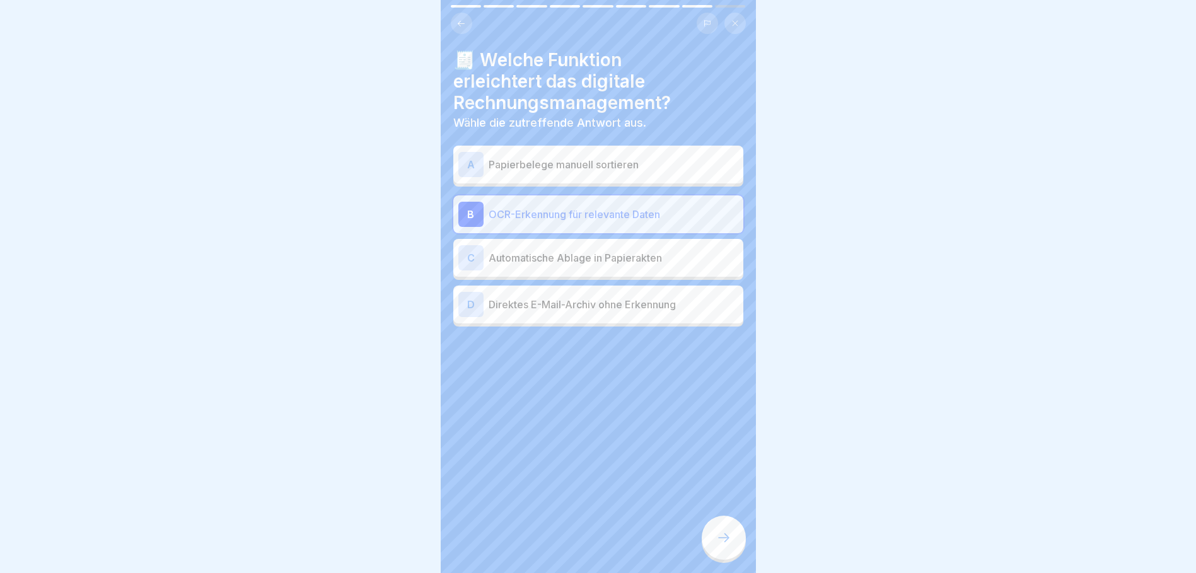
click at [721, 541] on icon at bounding box center [723, 537] width 15 height 15
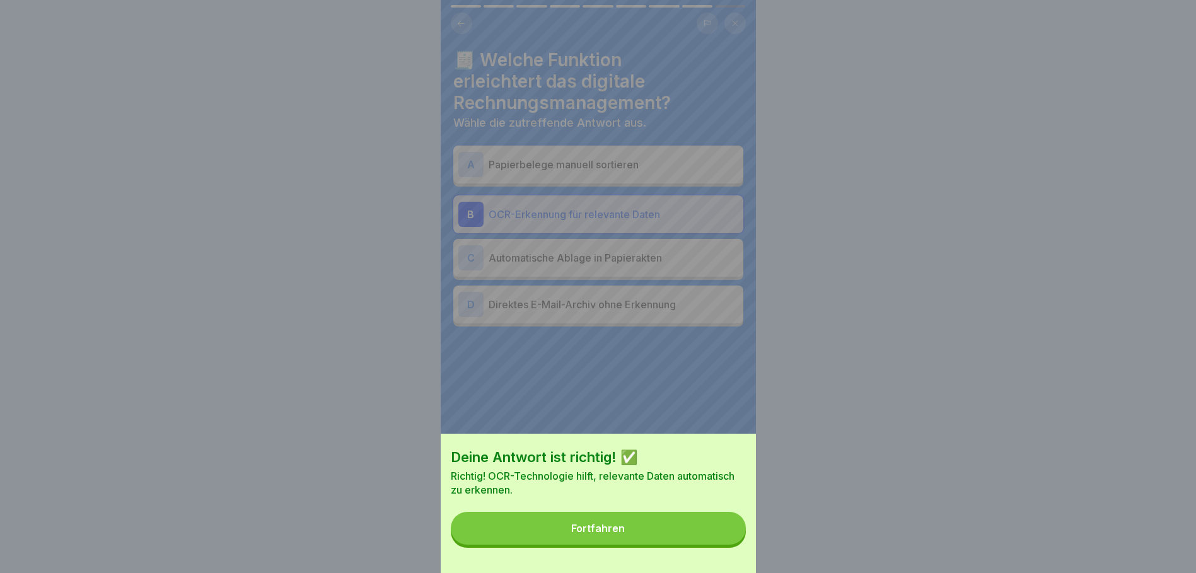
click at [621, 534] on div "Fortfahren" at bounding box center [598, 528] width 54 height 11
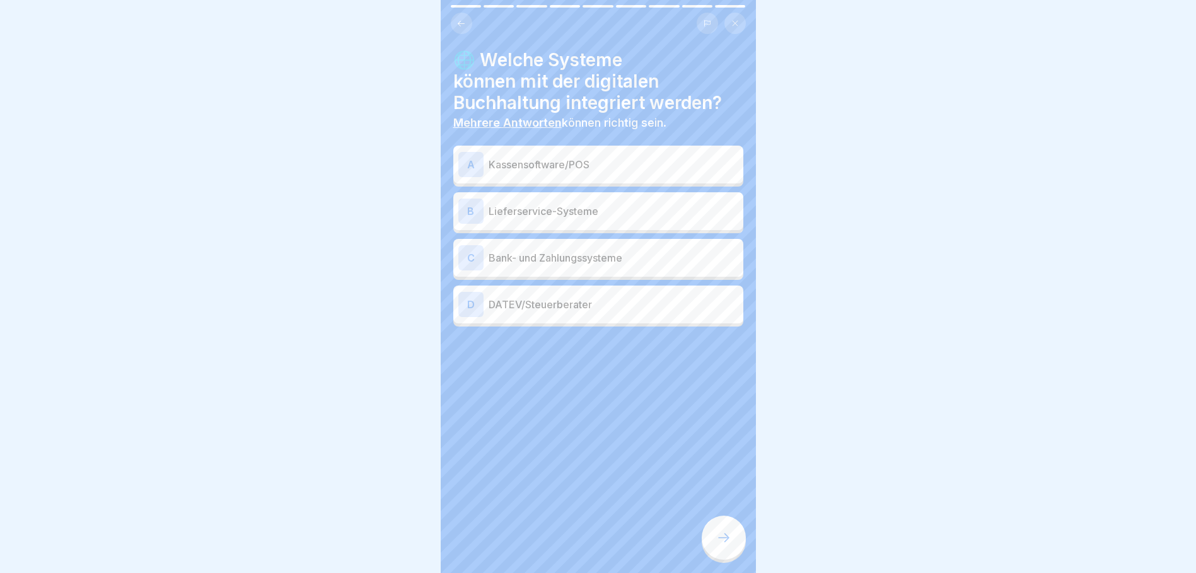
click at [501, 157] on p "Kassensoftware/POS" at bounding box center [614, 164] width 250 height 15
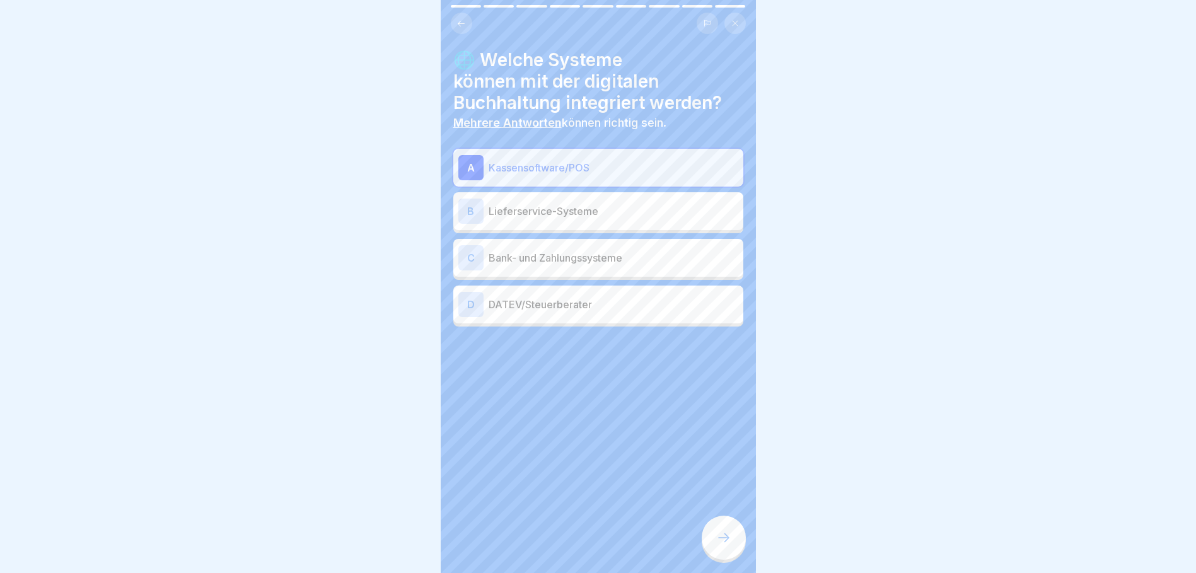
click at [481, 205] on div "B" at bounding box center [470, 211] width 25 height 25
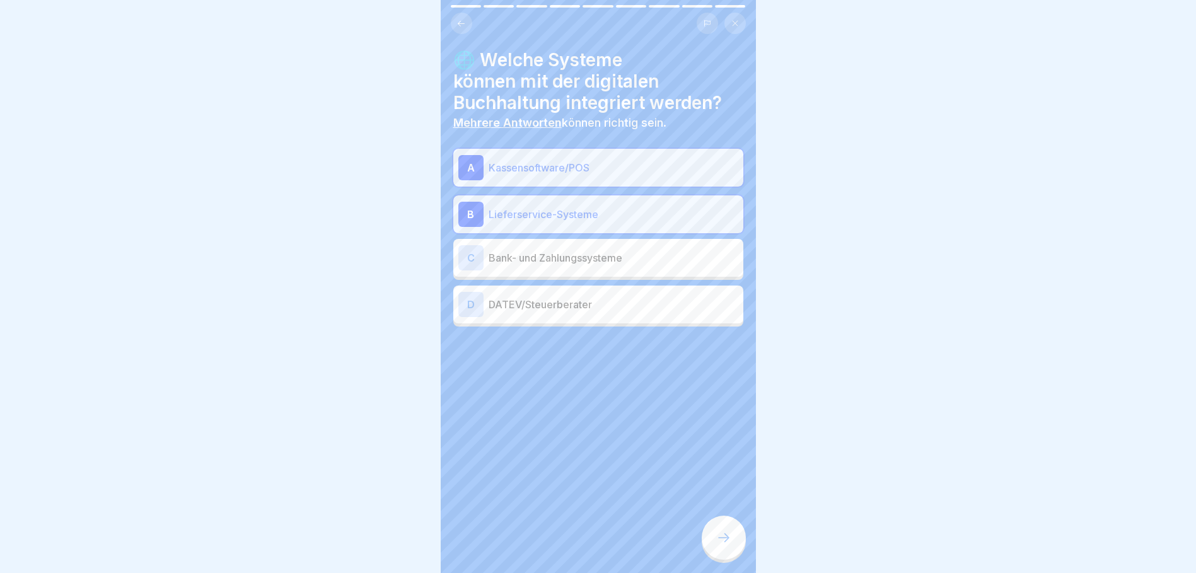
click at [500, 257] on div "C Bank- und Zahlungssysteme" at bounding box center [598, 257] width 280 height 25
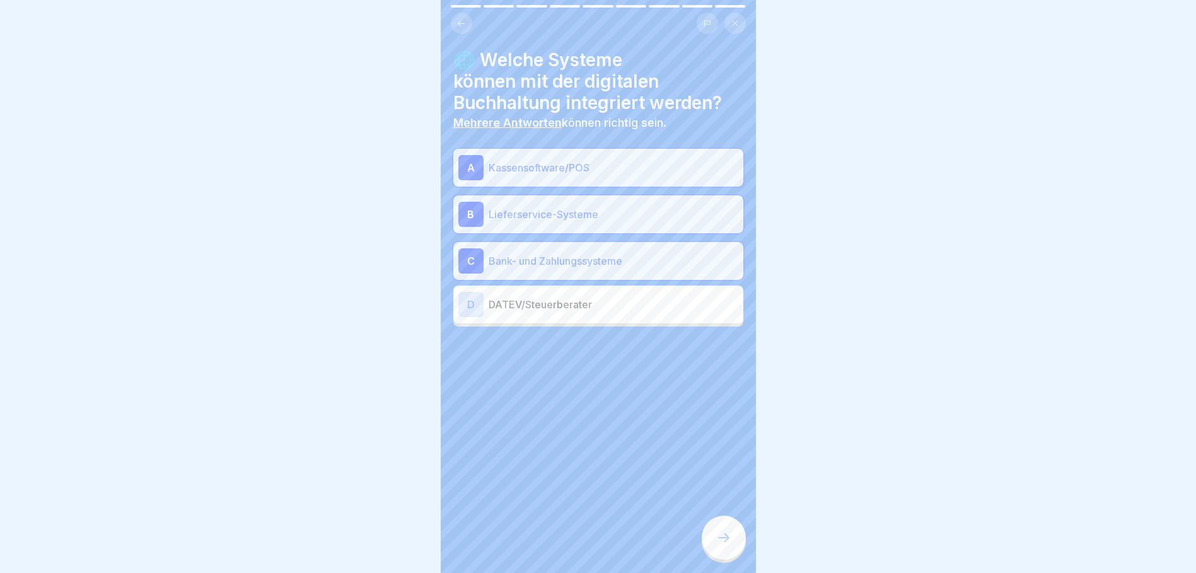
click at [504, 297] on p "DATEV/Steuerberater" at bounding box center [614, 304] width 250 height 15
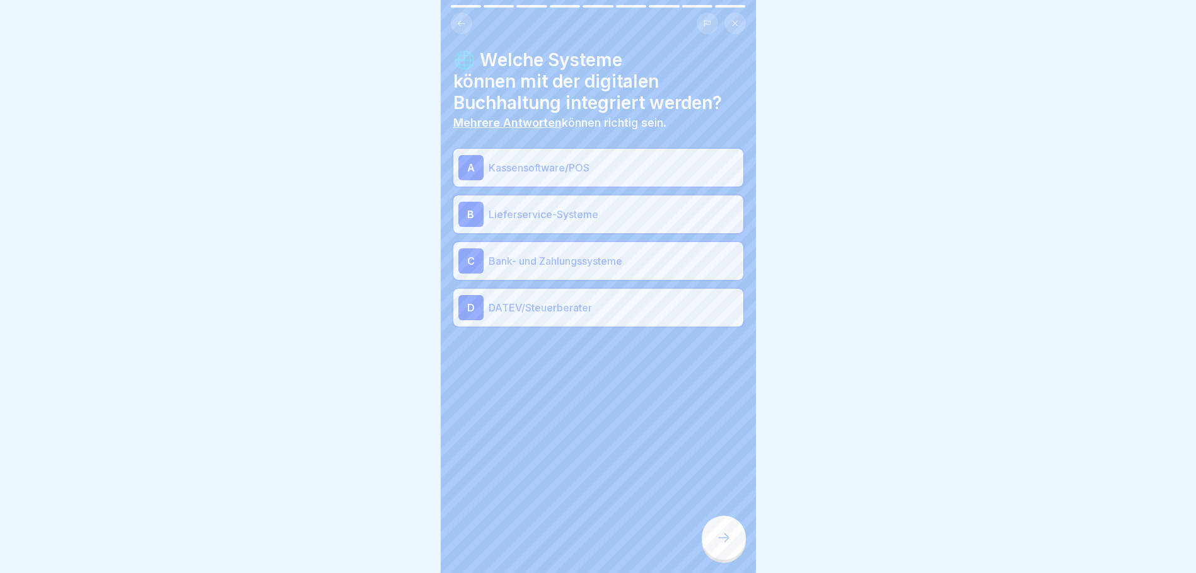
click at [719, 541] on icon at bounding box center [723, 537] width 15 height 15
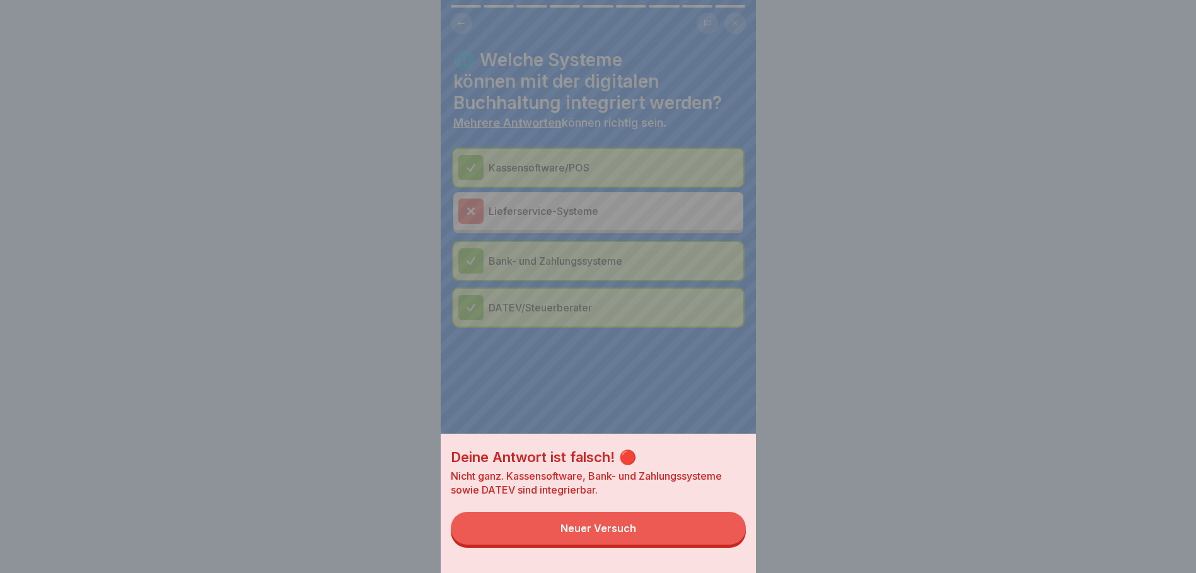
click at [615, 534] on div "Neuer Versuch" at bounding box center [598, 528] width 76 height 11
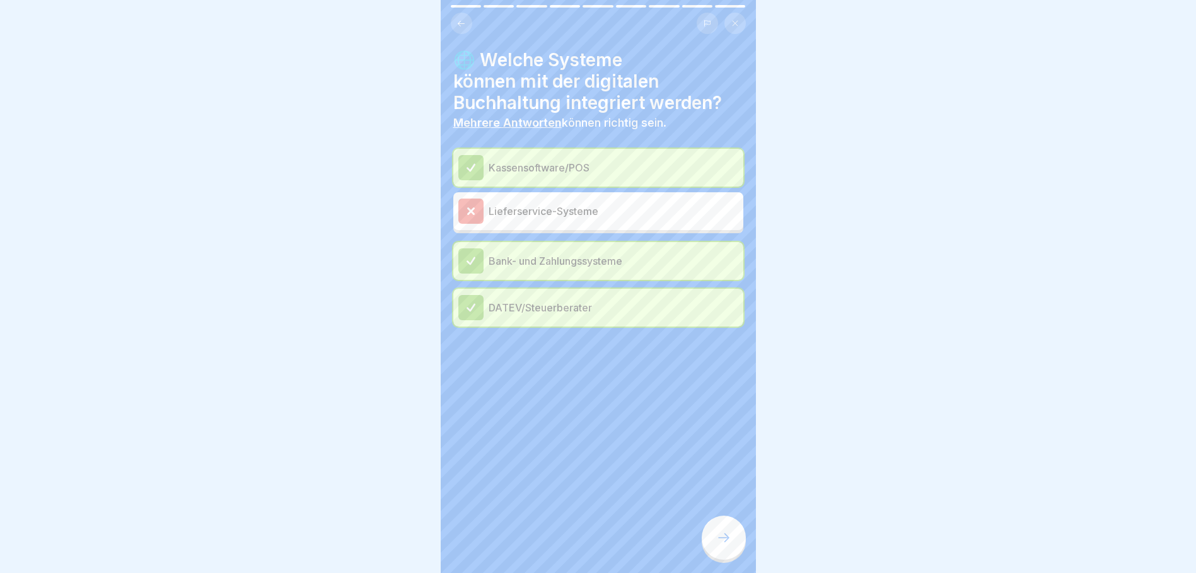
click at [526, 204] on p "Lieferservice-Systeme" at bounding box center [614, 211] width 250 height 15
click at [467, 206] on icon at bounding box center [470, 211] width 11 height 11
click at [728, 541] on icon at bounding box center [723, 537] width 15 height 15
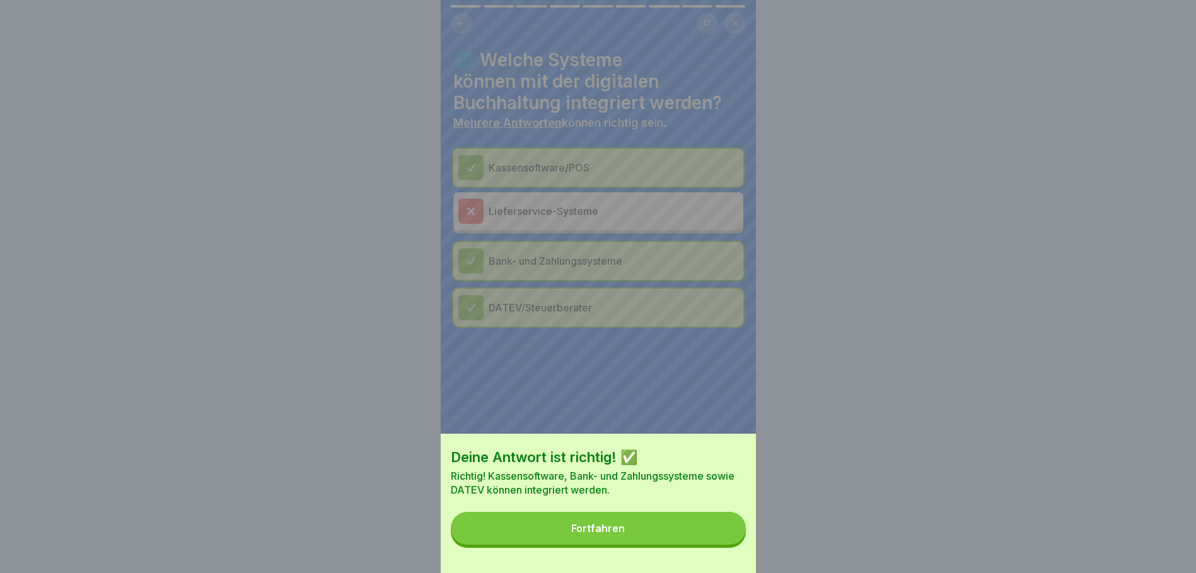
click at [621, 534] on div "Fortfahren" at bounding box center [598, 528] width 54 height 11
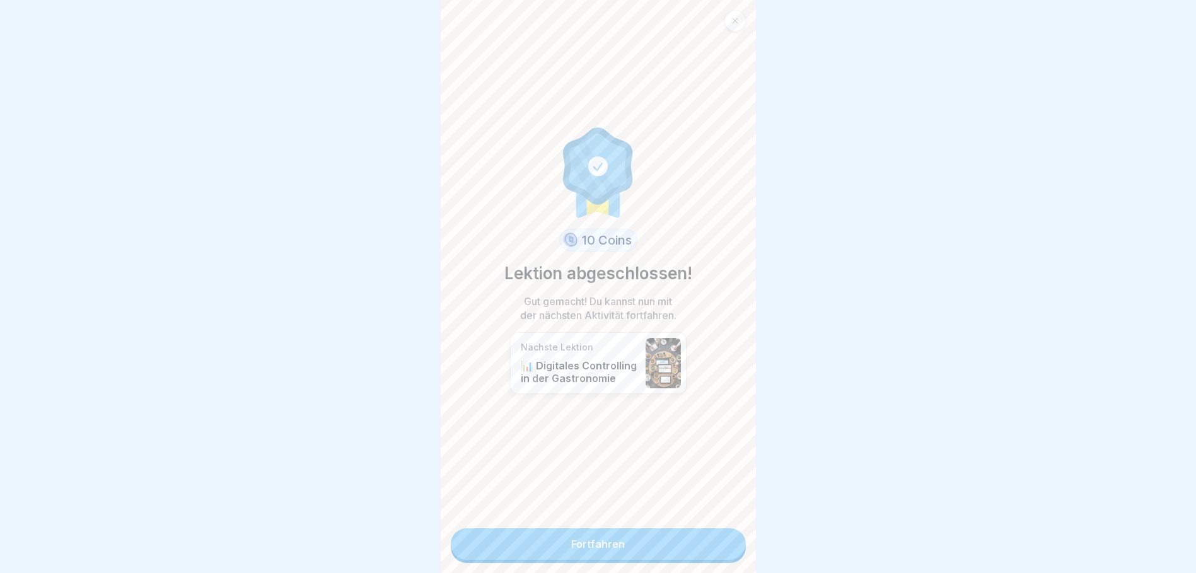
click at [599, 531] on link "Fortfahren" at bounding box center [598, 544] width 295 height 32
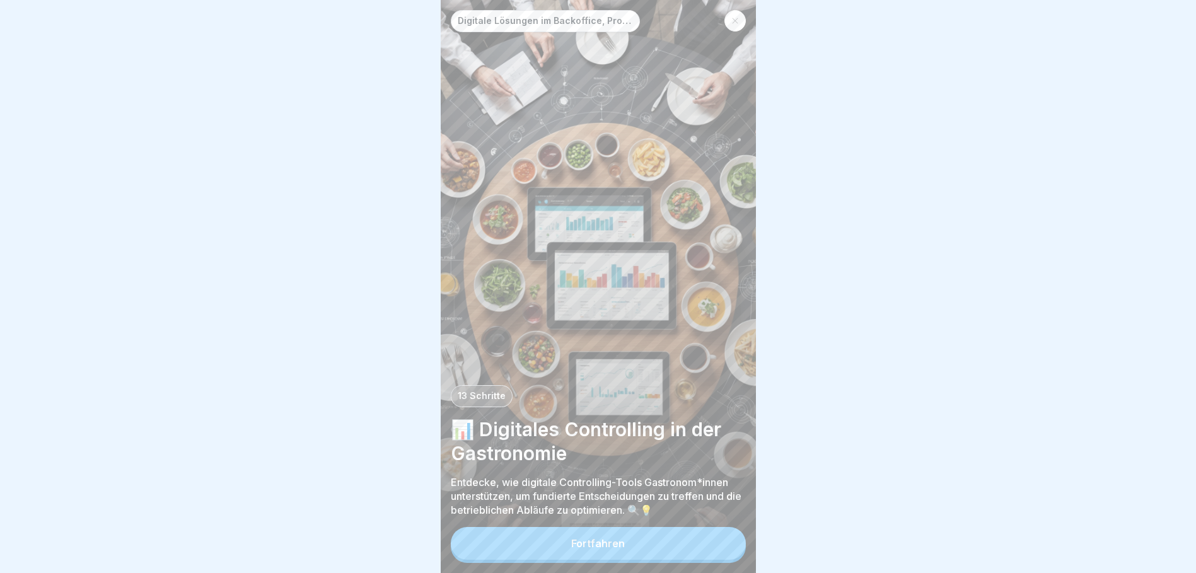
scroll to position [9, 0]
click at [589, 545] on div "Fortfahren" at bounding box center [598, 543] width 54 height 11
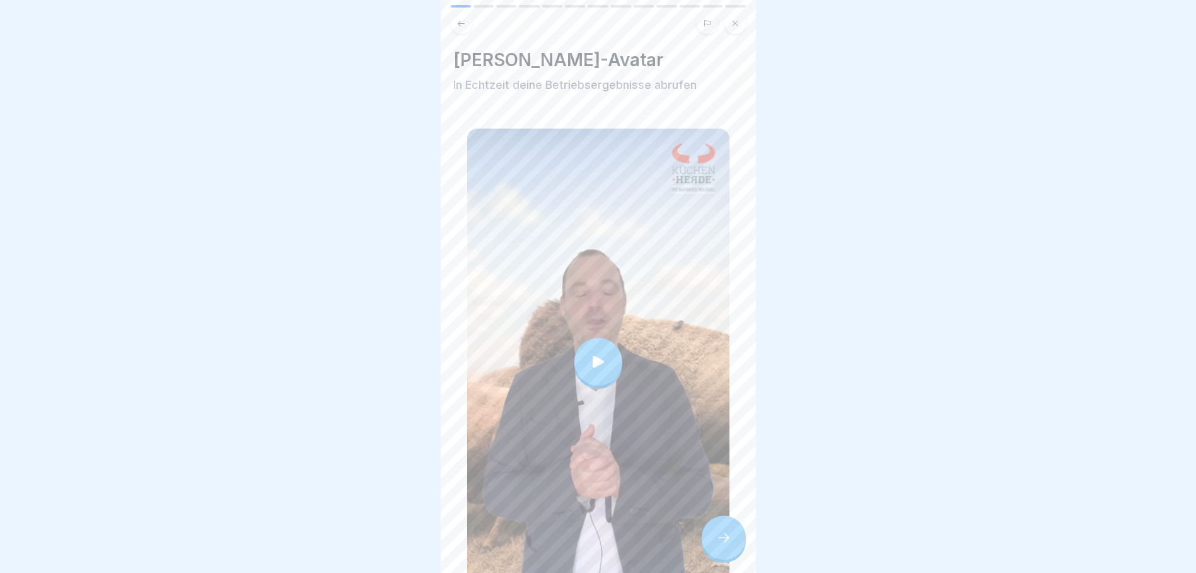
click at [601, 353] on div at bounding box center [598, 362] width 48 height 48
click at [717, 533] on icon at bounding box center [723, 537] width 15 height 15
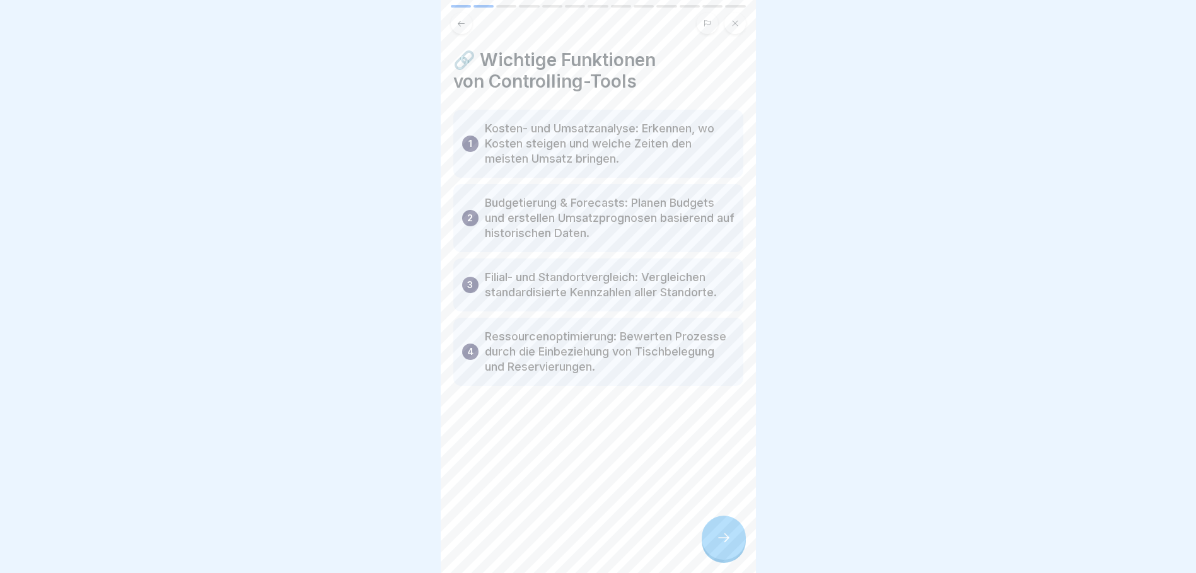
click at [719, 538] on icon at bounding box center [723, 537] width 15 height 15
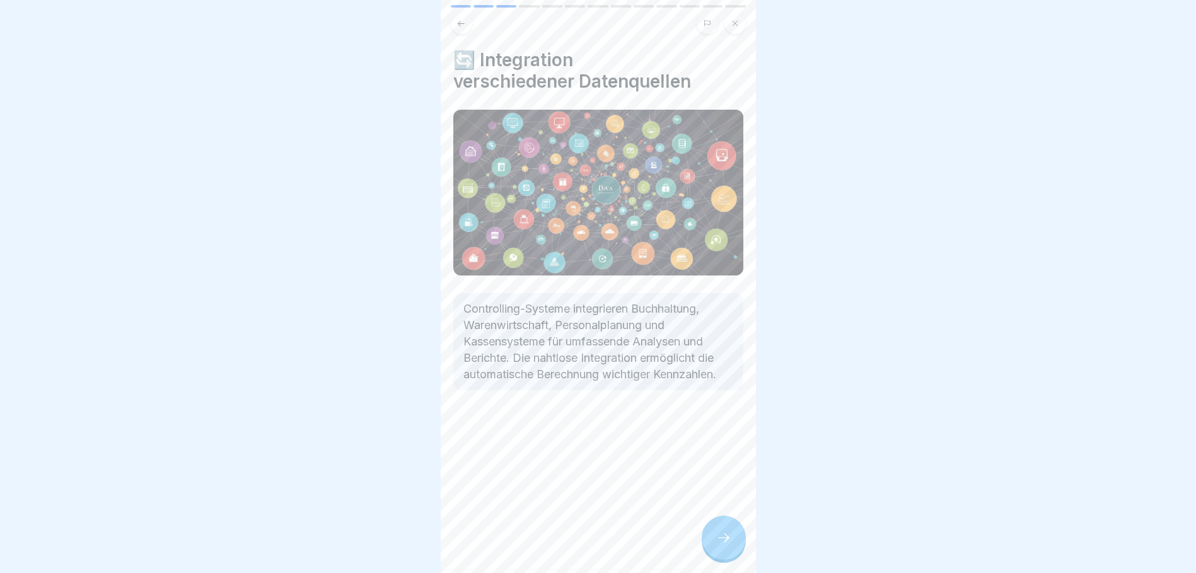
click at [730, 538] on icon at bounding box center [723, 537] width 15 height 15
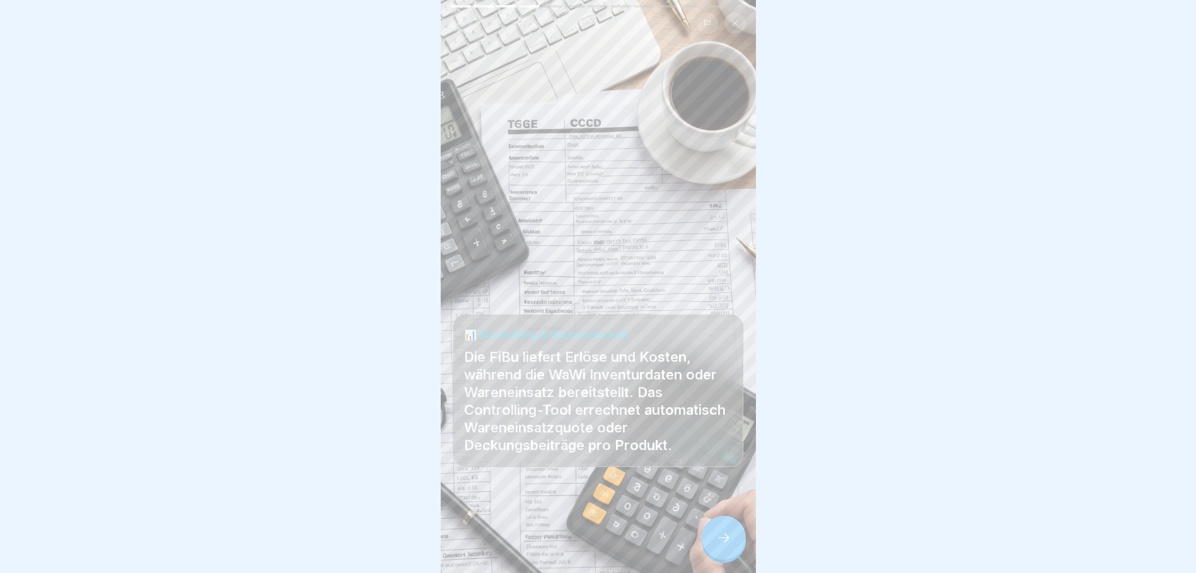
click at [724, 543] on icon at bounding box center [723, 537] width 15 height 15
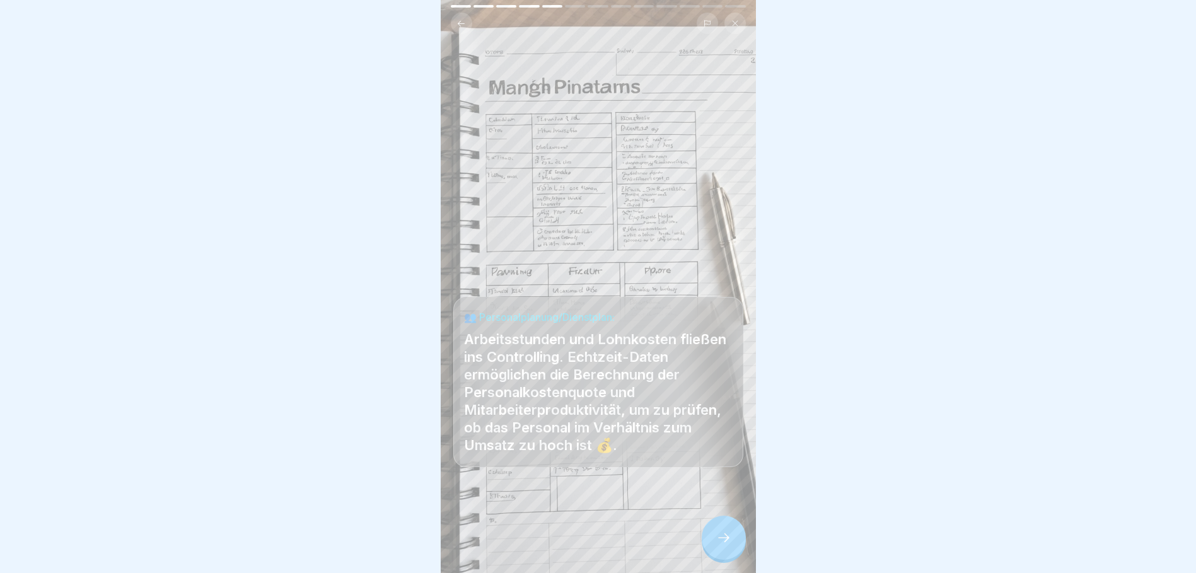
click at [723, 543] on icon at bounding box center [723, 537] width 15 height 15
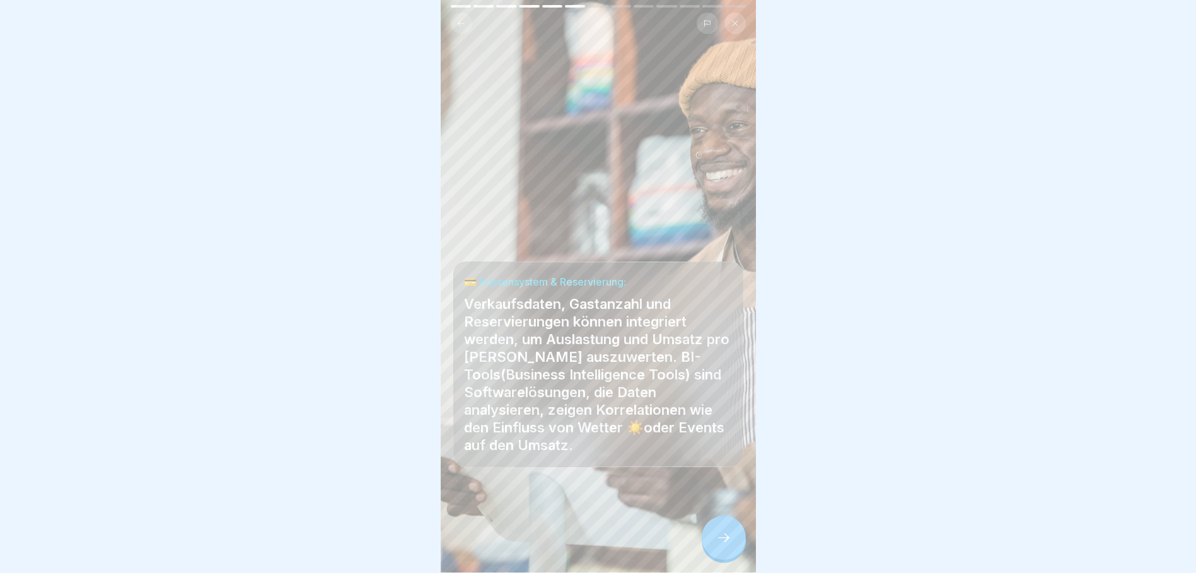
click at [722, 541] on icon at bounding box center [723, 537] width 15 height 15
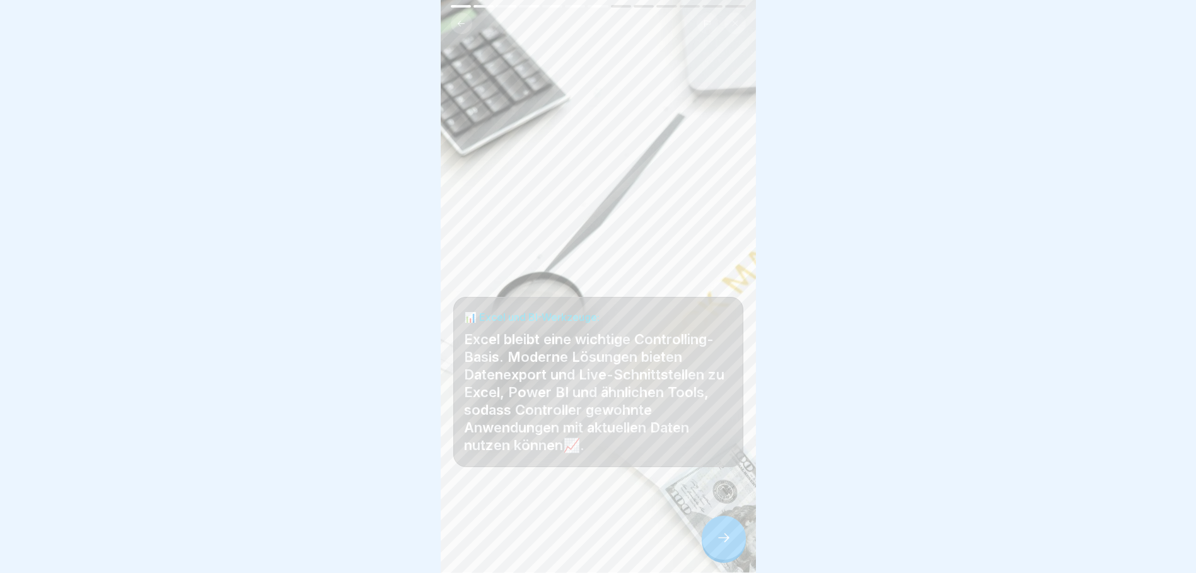
click at [720, 538] on icon at bounding box center [723, 537] width 15 height 15
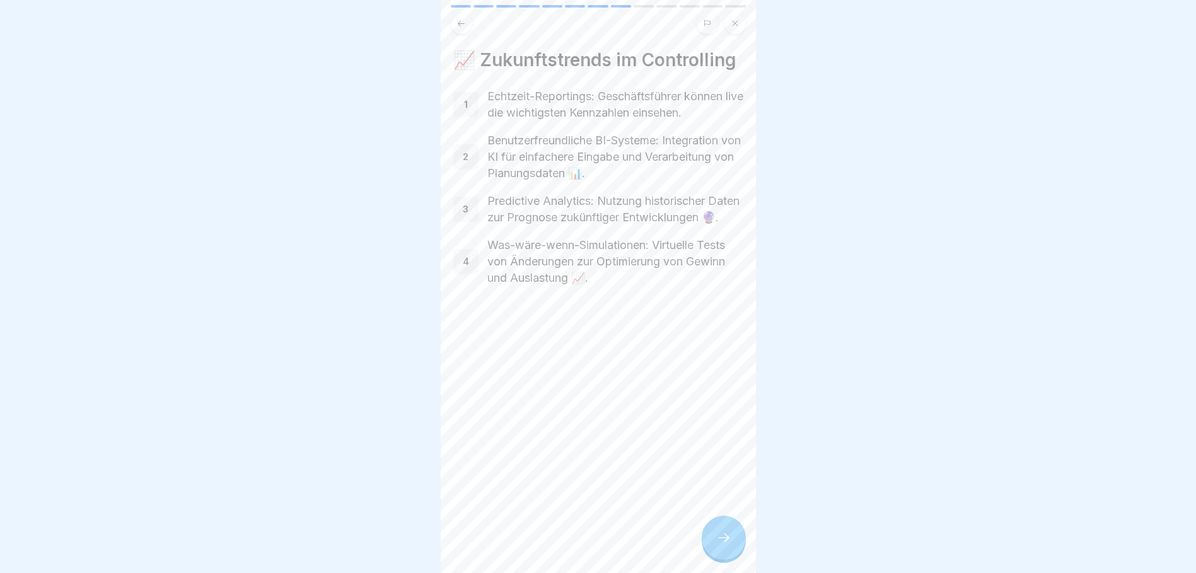
click at [720, 538] on icon at bounding box center [723, 537] width 15 height 15
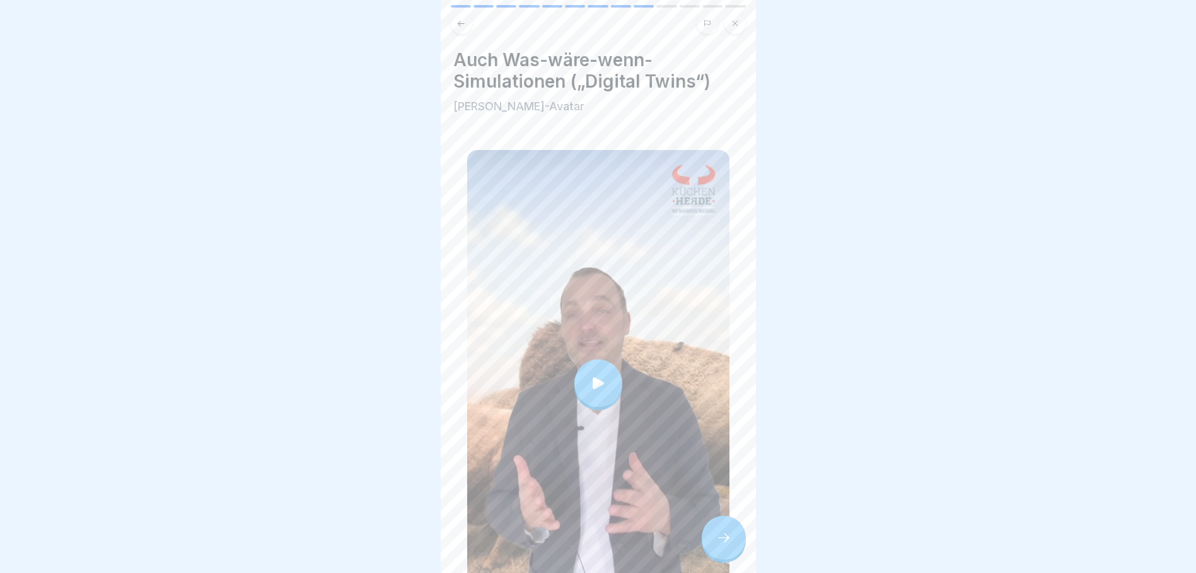
click at [597, 374] on icon at bounding box center [598, 383] width 18 height 18
click at [717, 533] on icon at bounding box center [723, 537] width 15 height 15
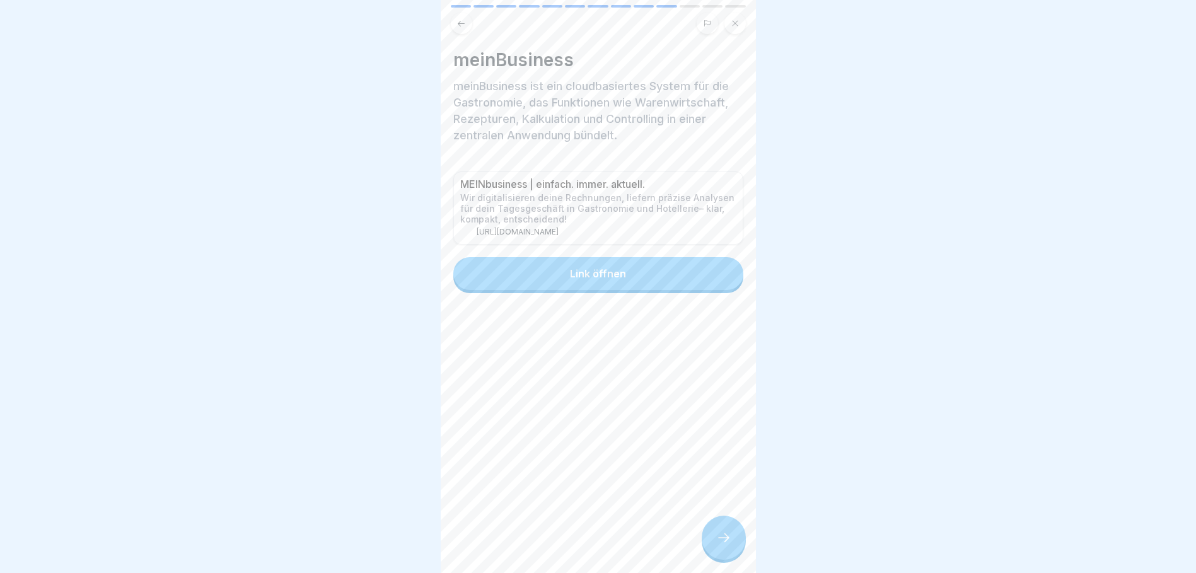
click at [719, 531] on div at bounding box center [724, 538] width 44 height 44
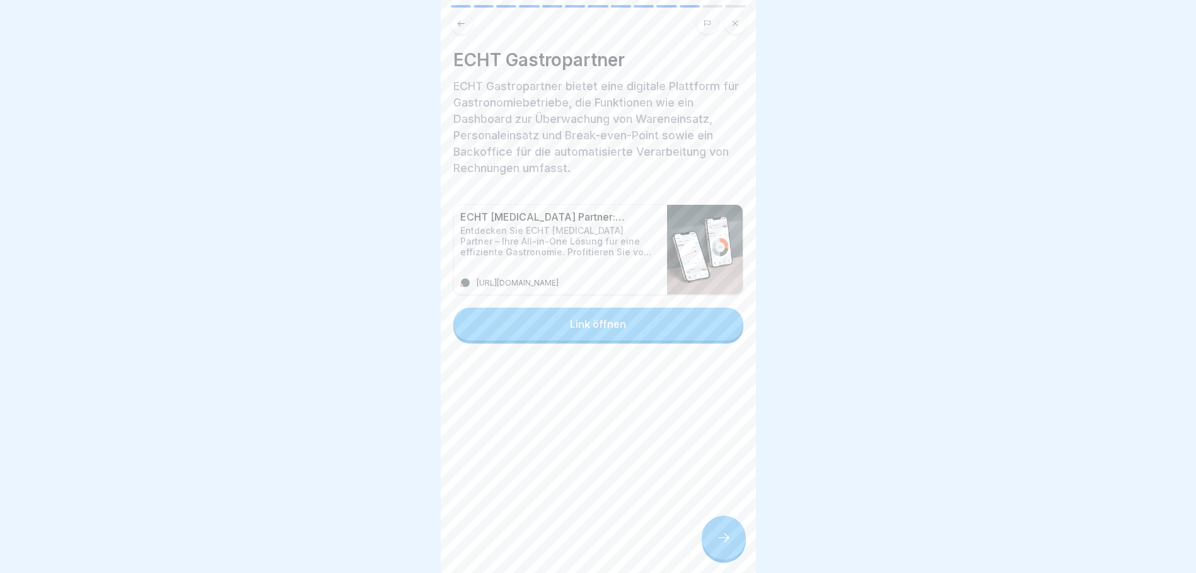
click at [577, 318] on div "Link öffnen" at bounding box center [598, 323] width 56 height 11
click at [723, 537] on icon at bounding box center [723, 537] width 15 height 15
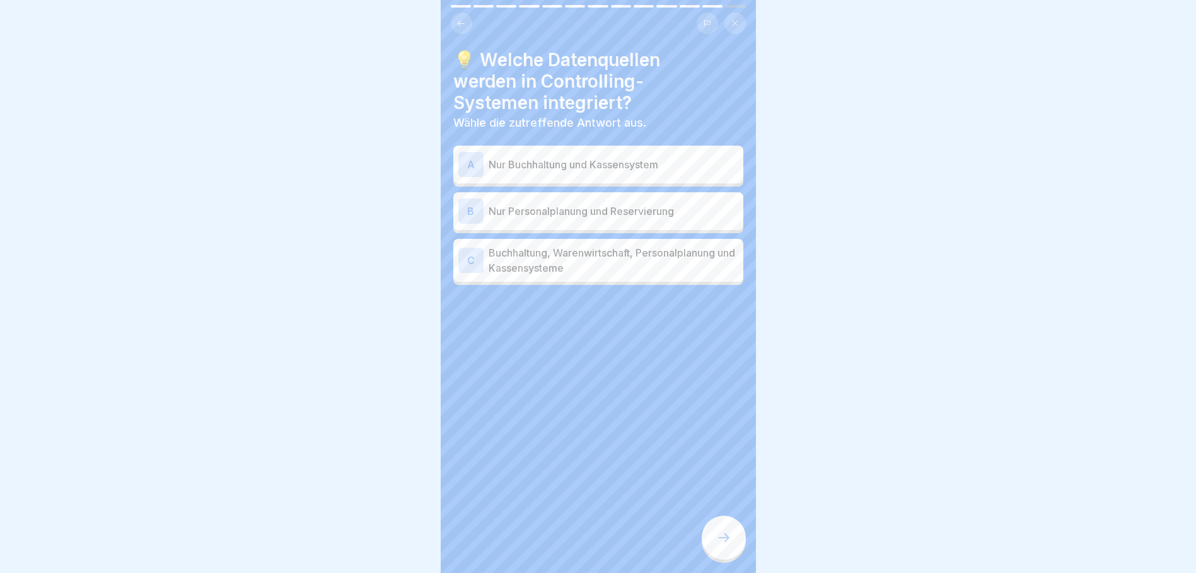
click at [472, 253] on div "C" at bounding box center [470, 260] width 25 height 25
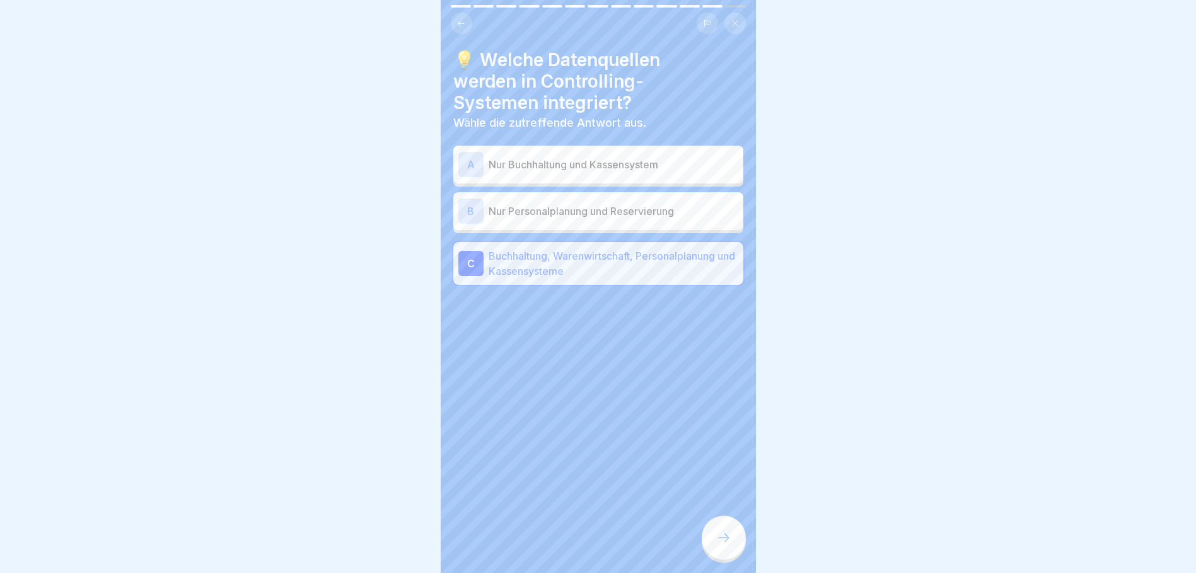
click at [720, 539] on icon at bounding box center [723, 537] width 15 height 15
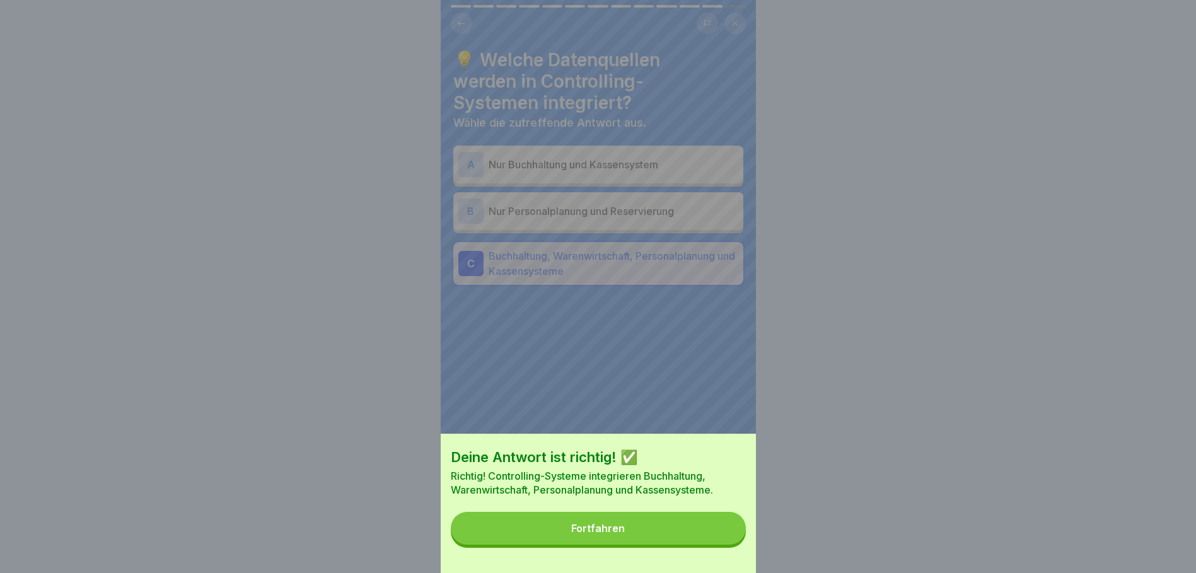
click at [617, 530] on button "Fortfahren" at bounding box center [598, 528] width 295 height 33
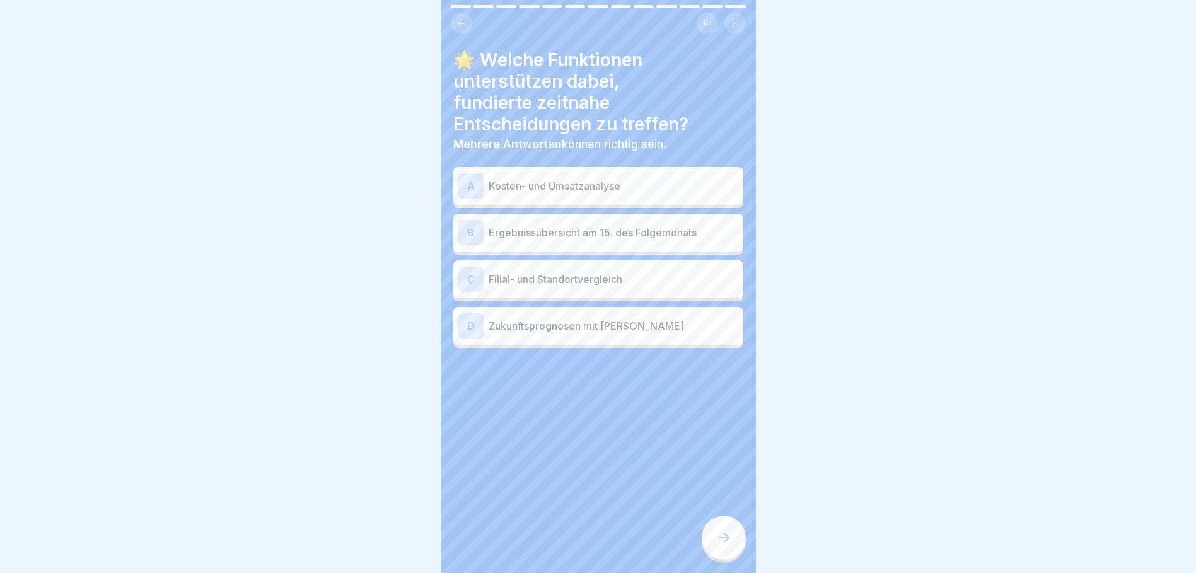
click at [473, 180] on div "A" at bounding box center [470, 185] width 25 height 25
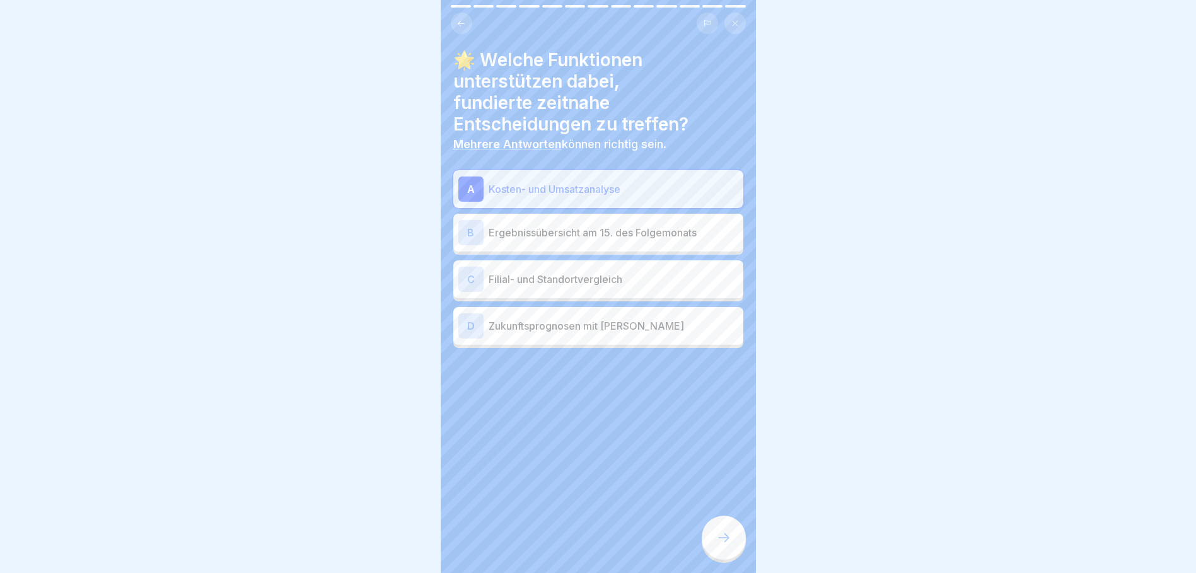
click at [485, 272] on div "C Filial- und Standortvergleich" at bounding box center [598, 279] width 280 height 25
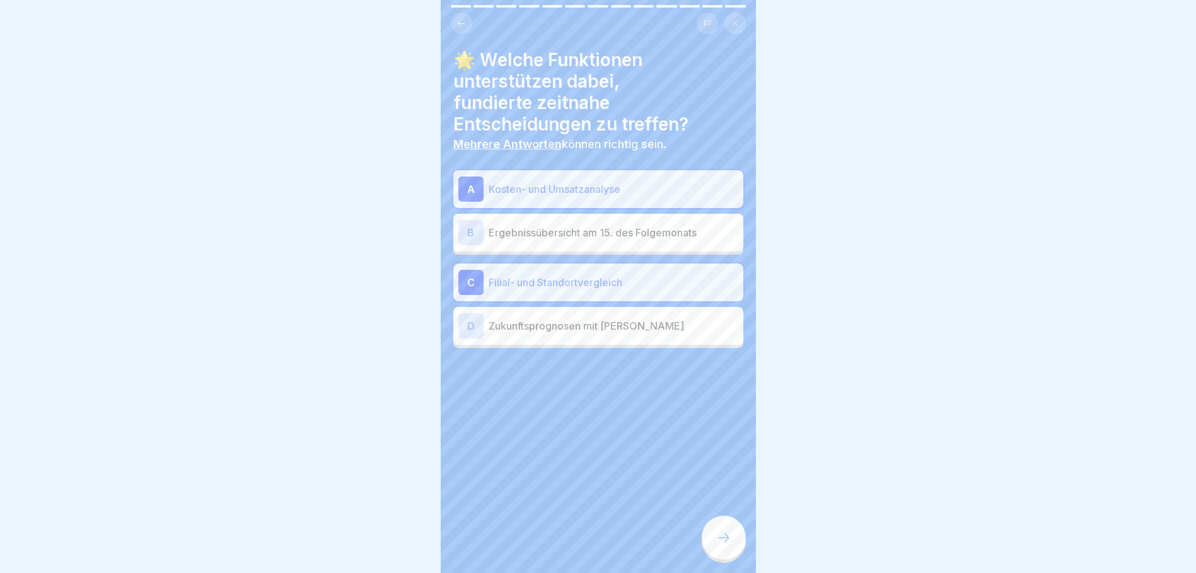
click at [487, 316] on div "D Zukunftsprognosen mit KI" at bounding box center [598, 325] width 280 height 25
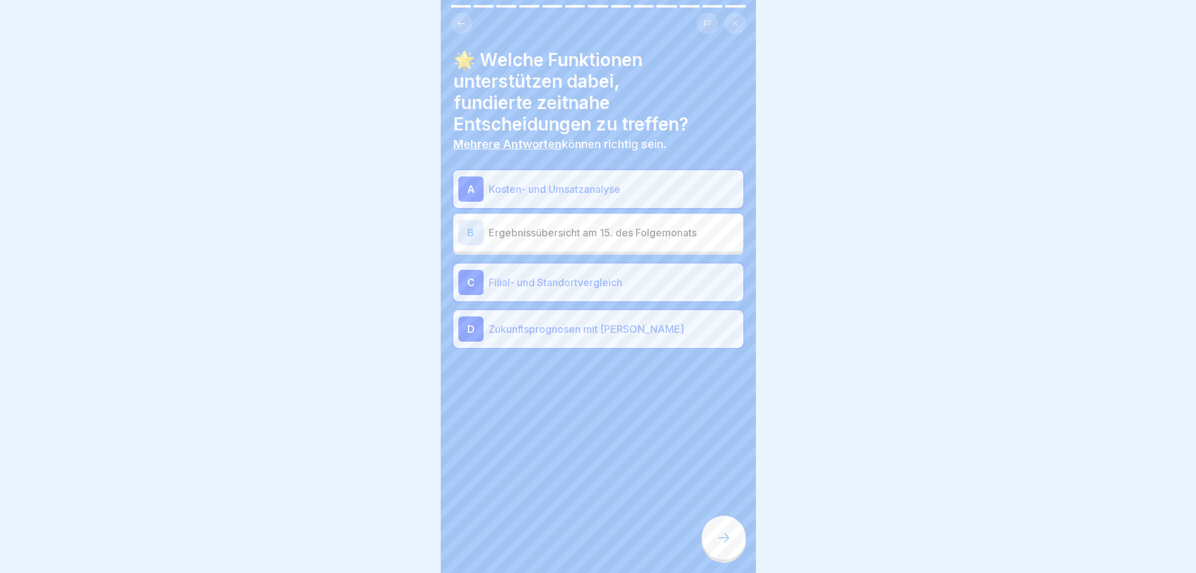
click at [726, 545] on div at bounding box center [724, 538] width 44 height 44
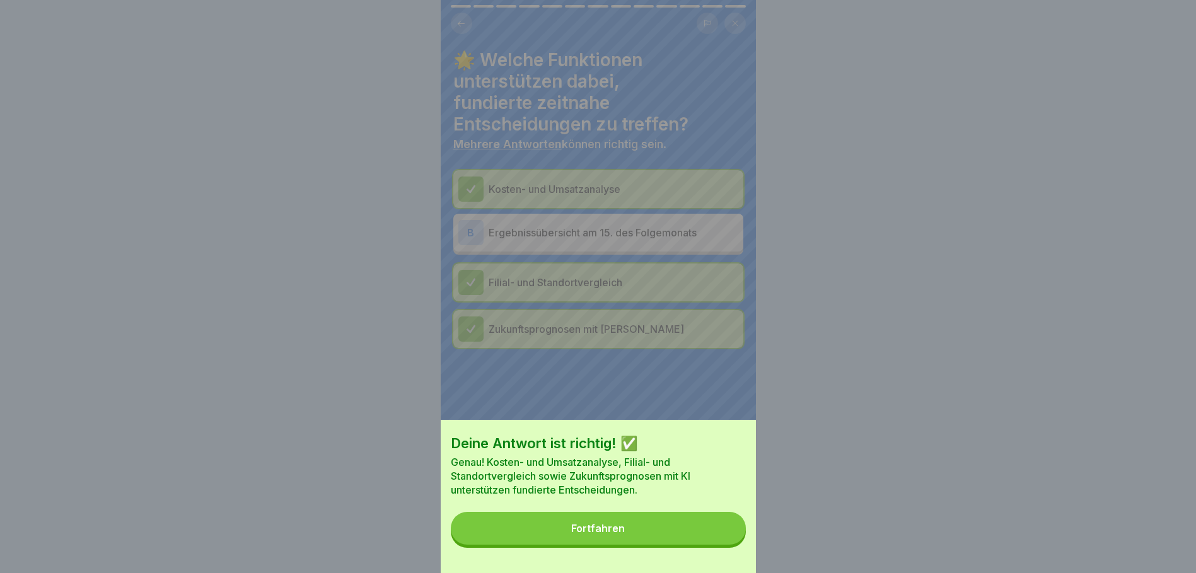
click at [602, 534] on div "Fortfahren" at bounding box center [598, 528] width 54 height 11
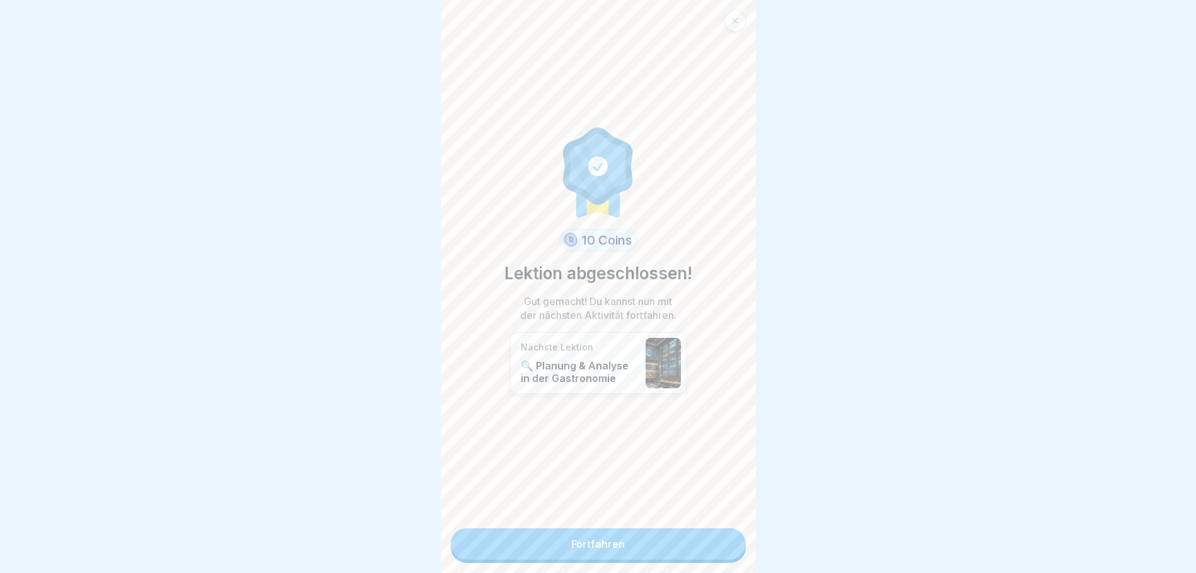
click at [639, 542] on link "Fortfahren" at bounding box center [598, 544] width 295 height 32
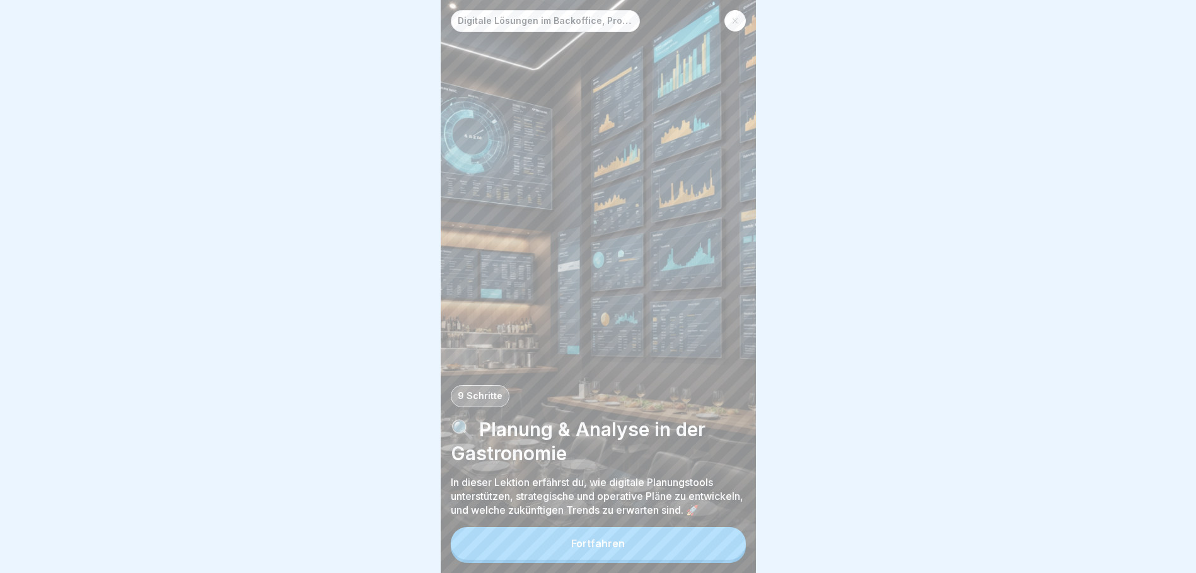
scroll to position [9, 0]
click at [623, 543] on div "Fortfahren" at bounding box center [598, 543] width 54 height 11
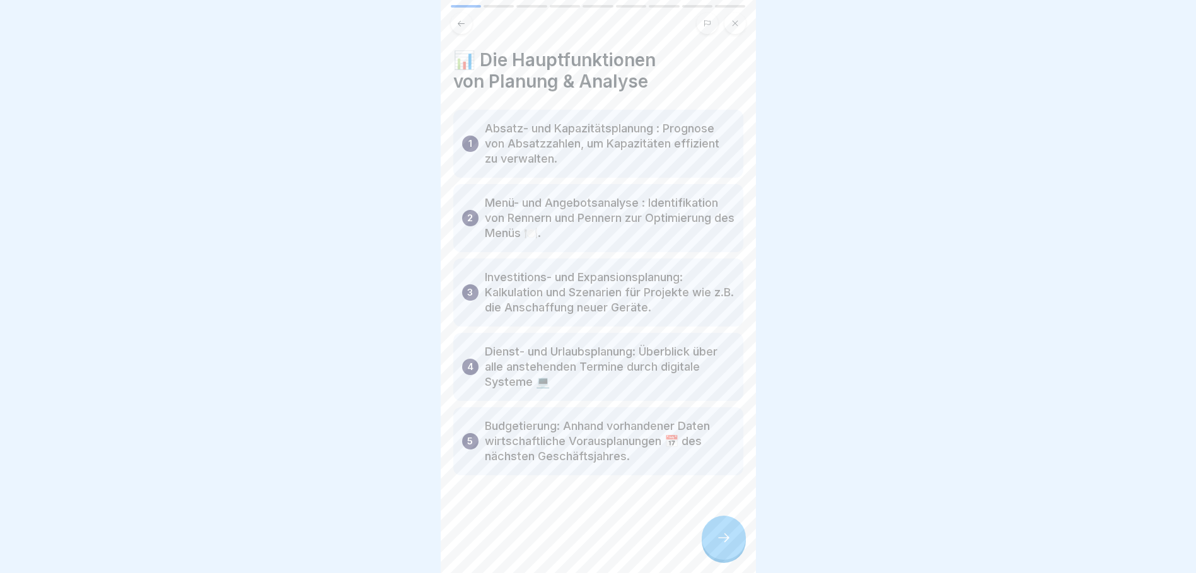
click at [722, 536] on icon at bounding box center [723, 537] width 15 height 15
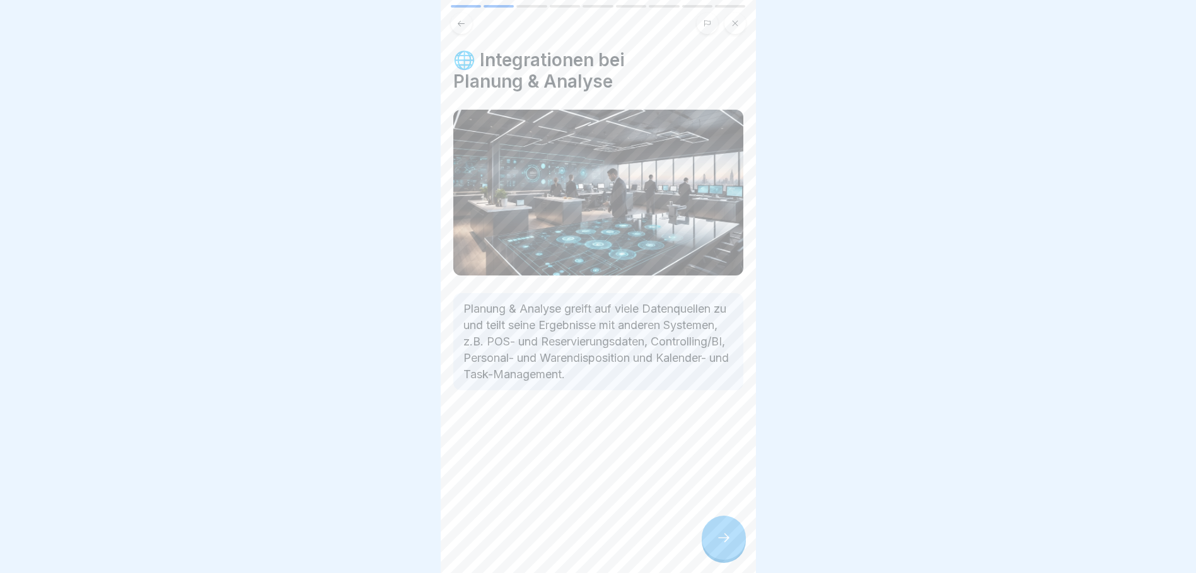
click at [729, 540] on icon at bounding box center [723, 537] width 15 height 15
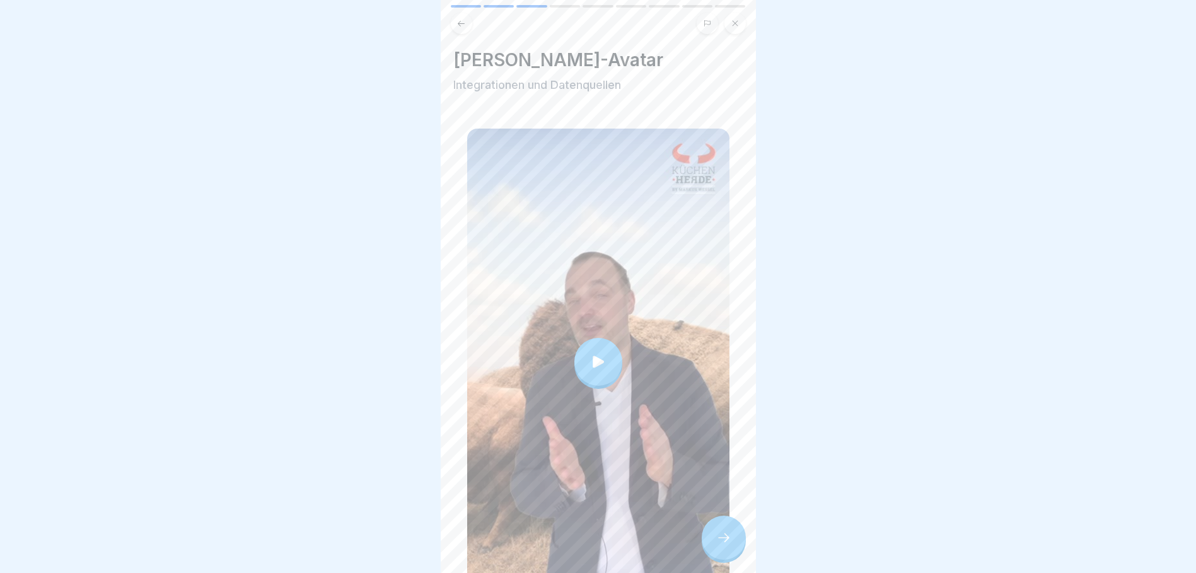
click at [599, 353] on icon at bounding box center [598, 362] width 18 height 18
click at [722, 541] on icon at bounding box center [723, 537] width 15 height 15
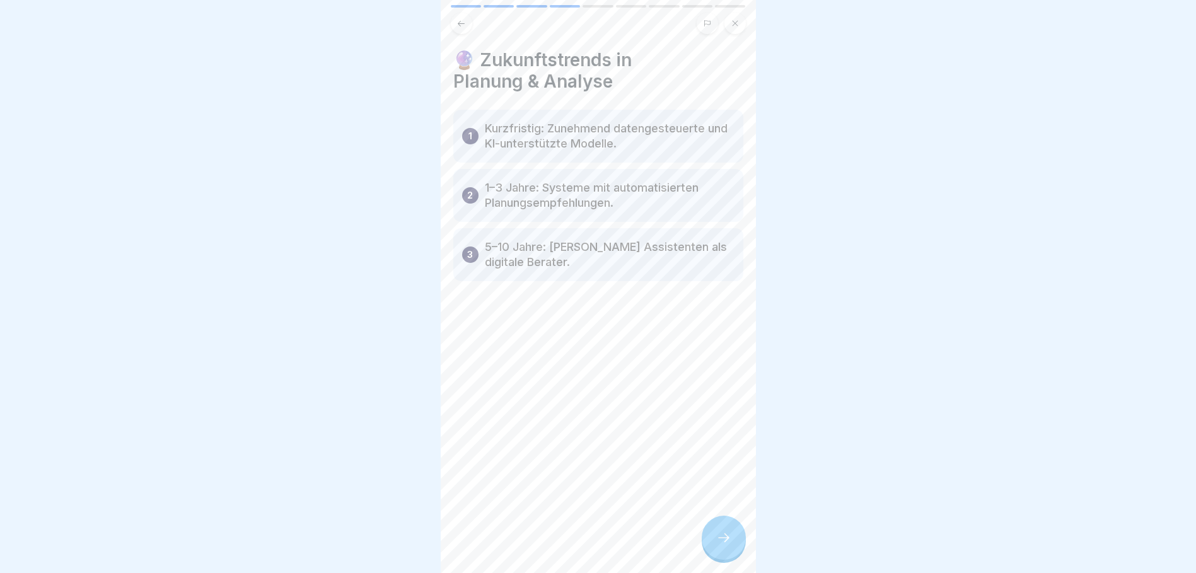
scroll to position [0, 0]
click at [725, 545] on icon at bounding box center [723, 537] width 15 height 15
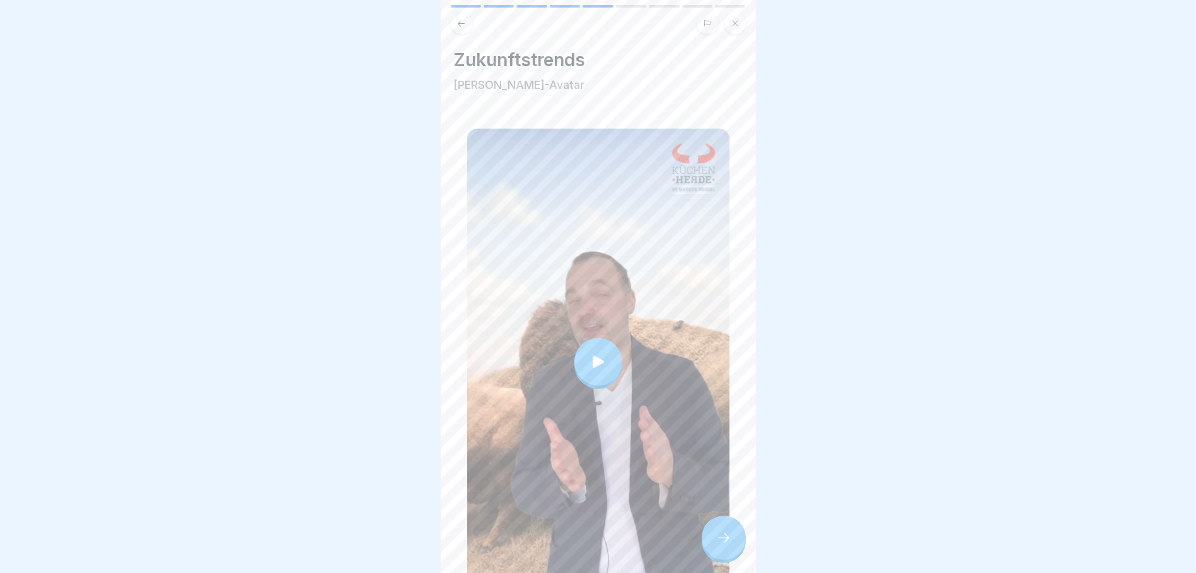
click at [580, 357] on div at bounding box center [598, 362] width 48 height 48
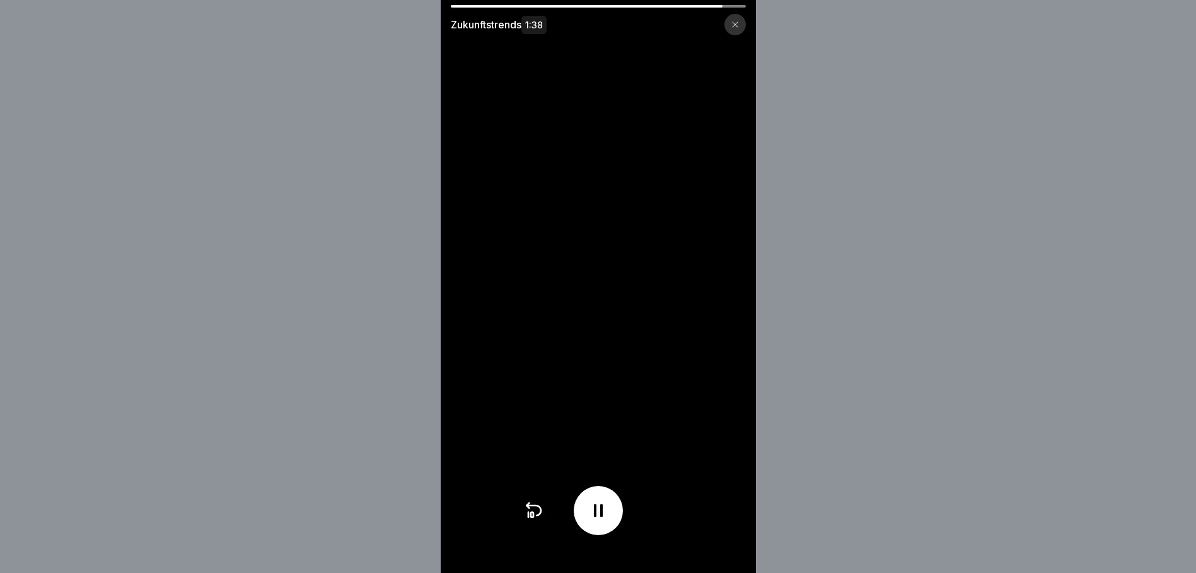
scroll to position [9, 0]
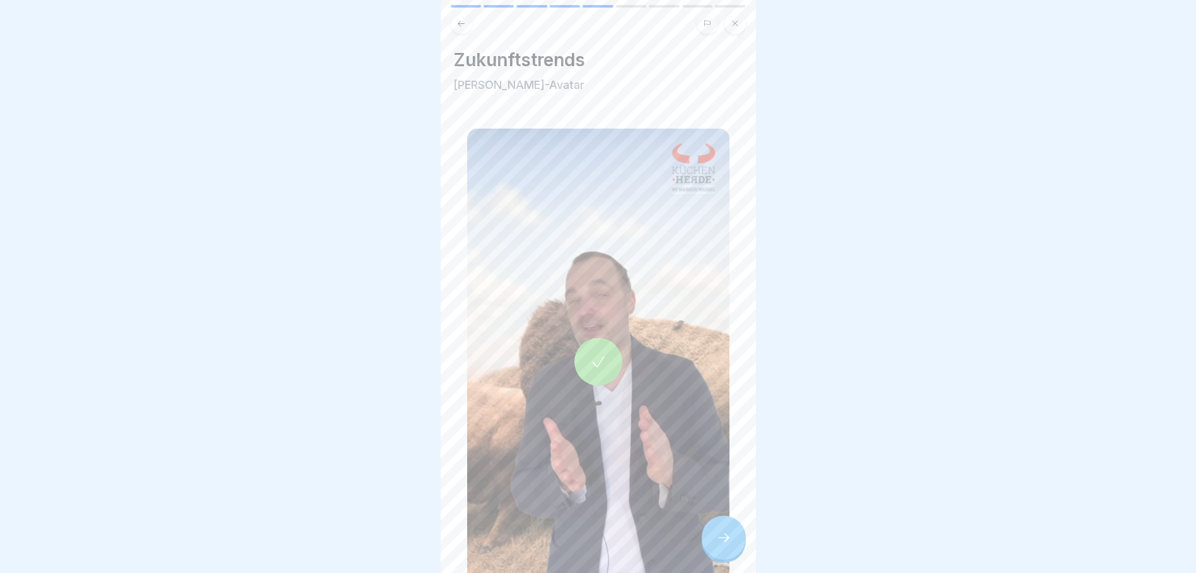
click at [725, 546] on div at bounding box center [724, 538] width 44 height 44
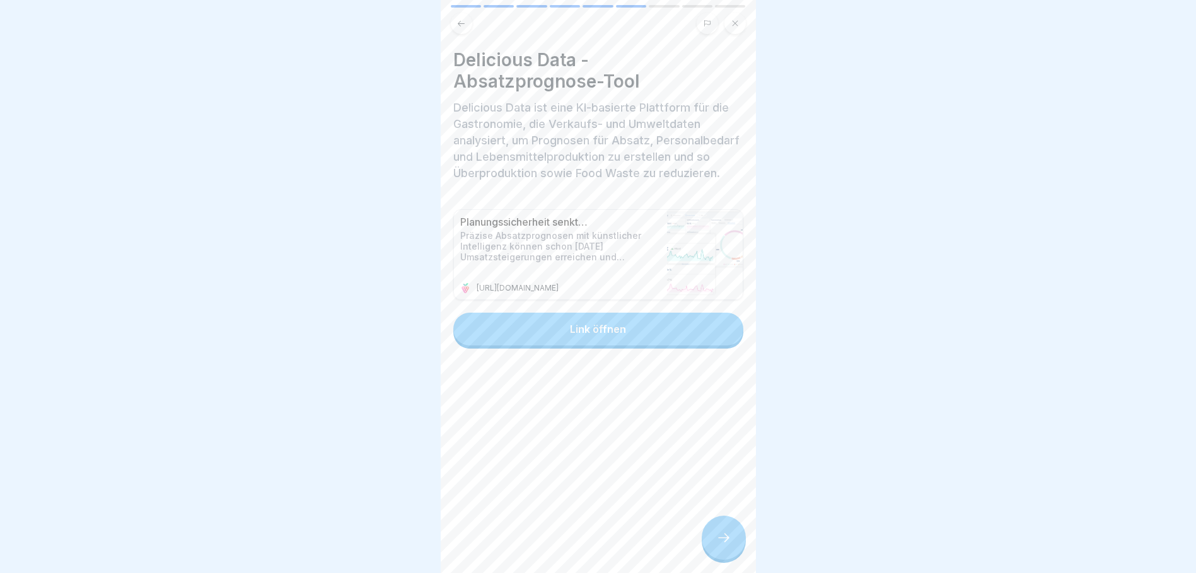
click at [729, 547] on div at bounding box center [724, 538] width 44 height 44
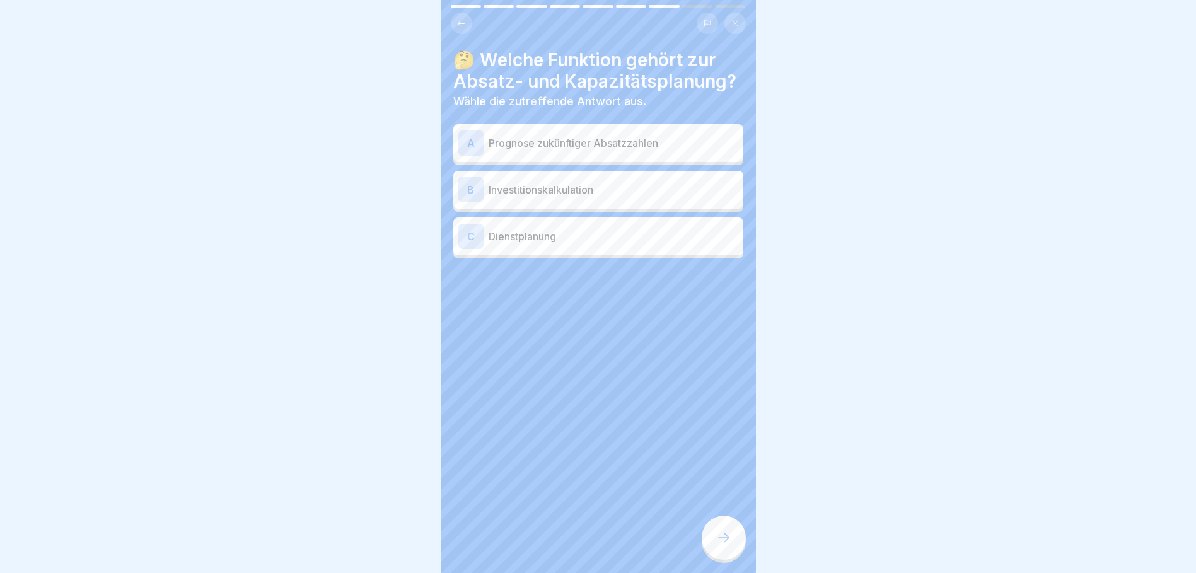
click at [481, 134] on div "A" at bounding box center [470, 142] width 25 height 25
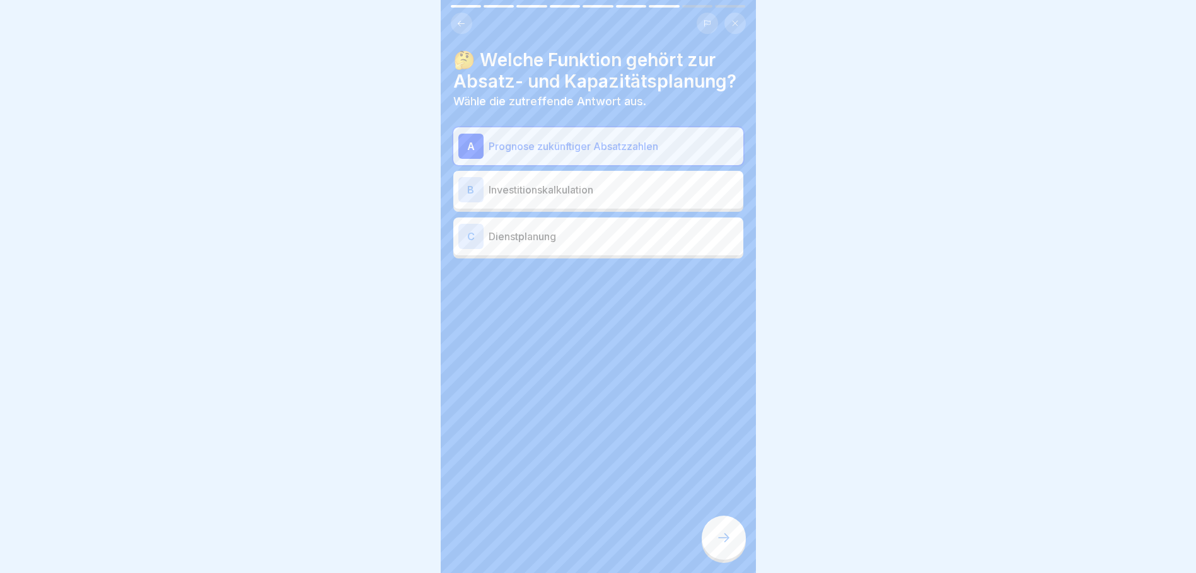
click at [541, 232] on p "Dienstplanung" at bounding box center [614, 236] width 250 height 15
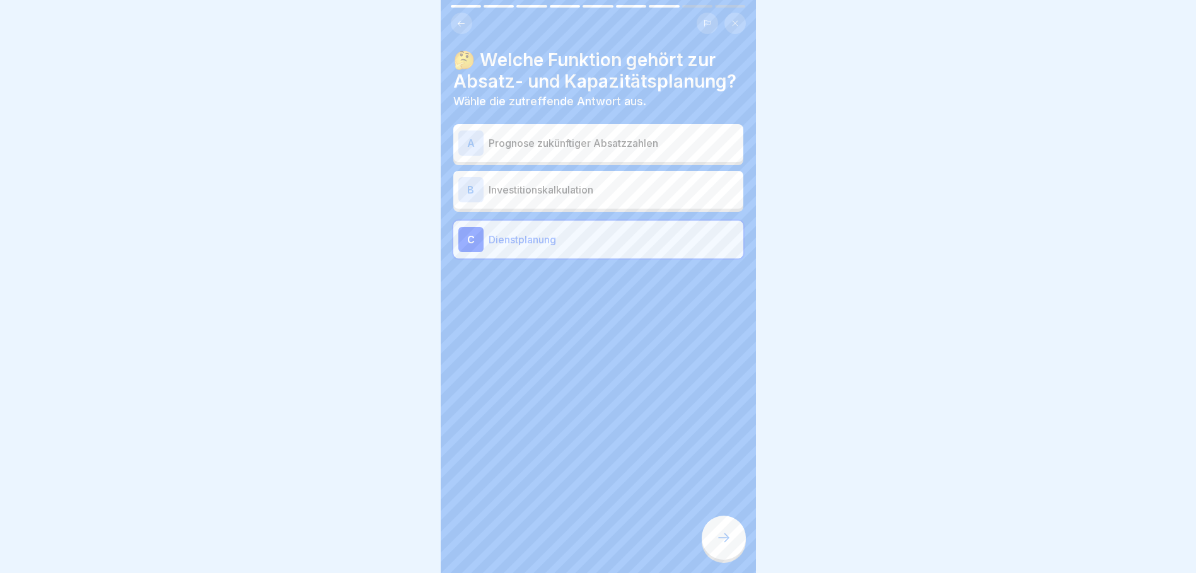
click at [541, 136] on p "Prognose zukünftiger Absatzzahlen" at bounding box center [614, 143] width 250 height 15
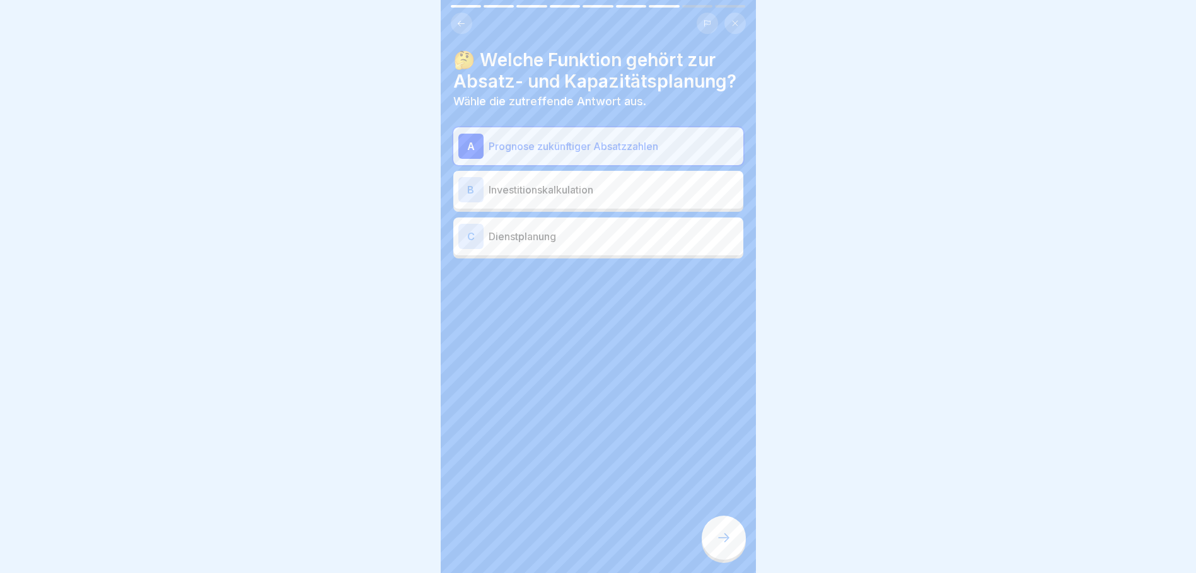
click at [717, 519] on div at bounding box center [724, 538] width 44 height 44
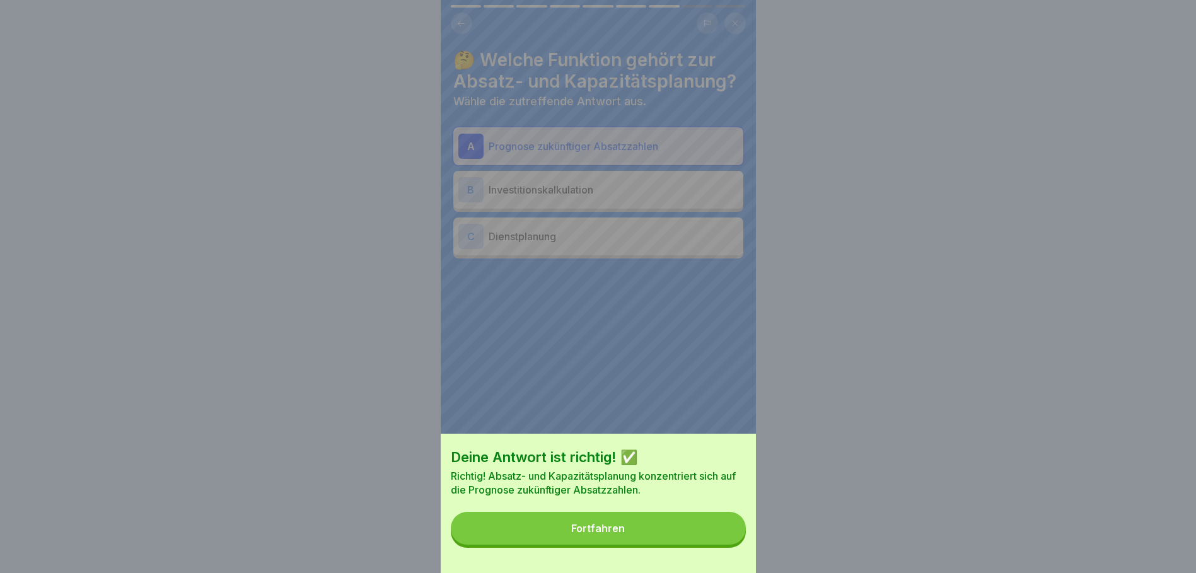
click at [657, 534] on button "Fortfahren" at bounding box center [598, 528] width 295 height 33
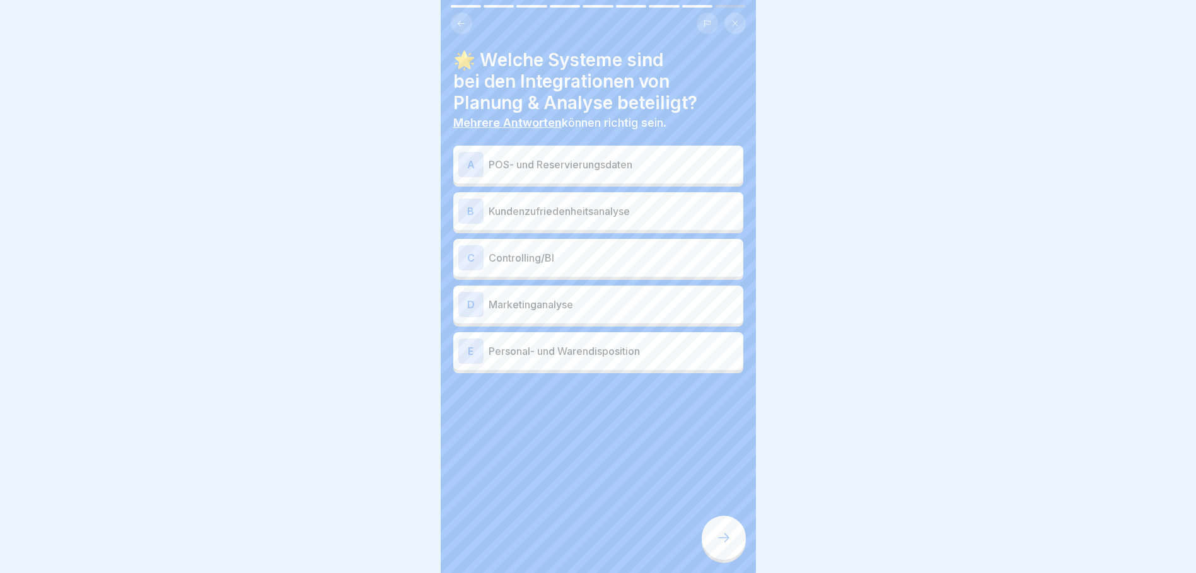
click at [489, 157] on p "POS- und Reservierungsdaten" at bounding box center [614, 164] width 250 height 15
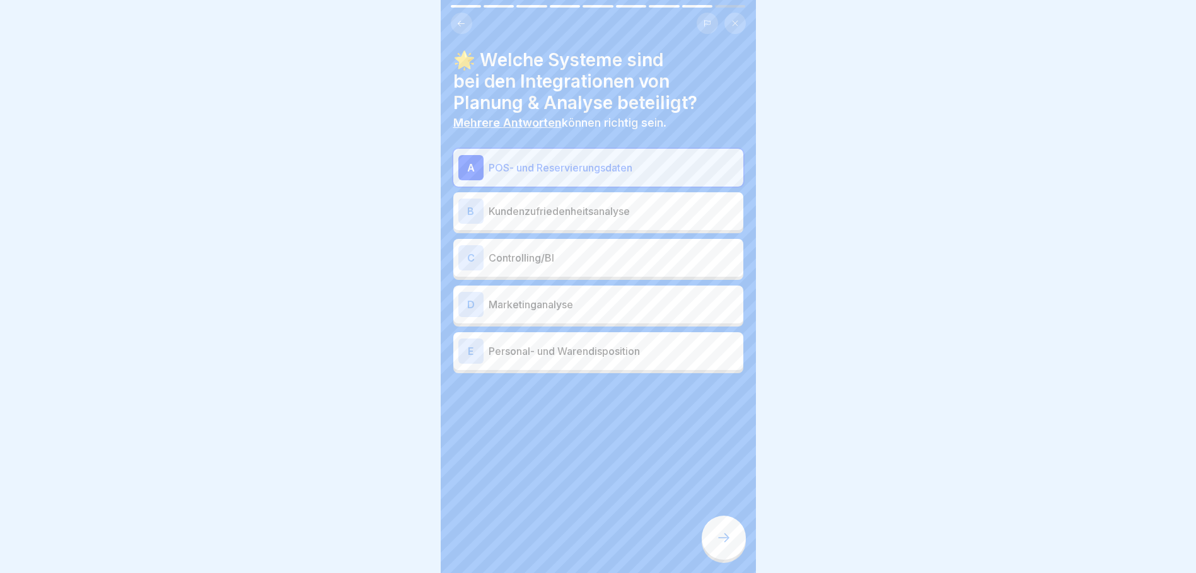
click at [498, 250] on p "Controlling/BI" at bounding box center [614, 257] width 250 height 15
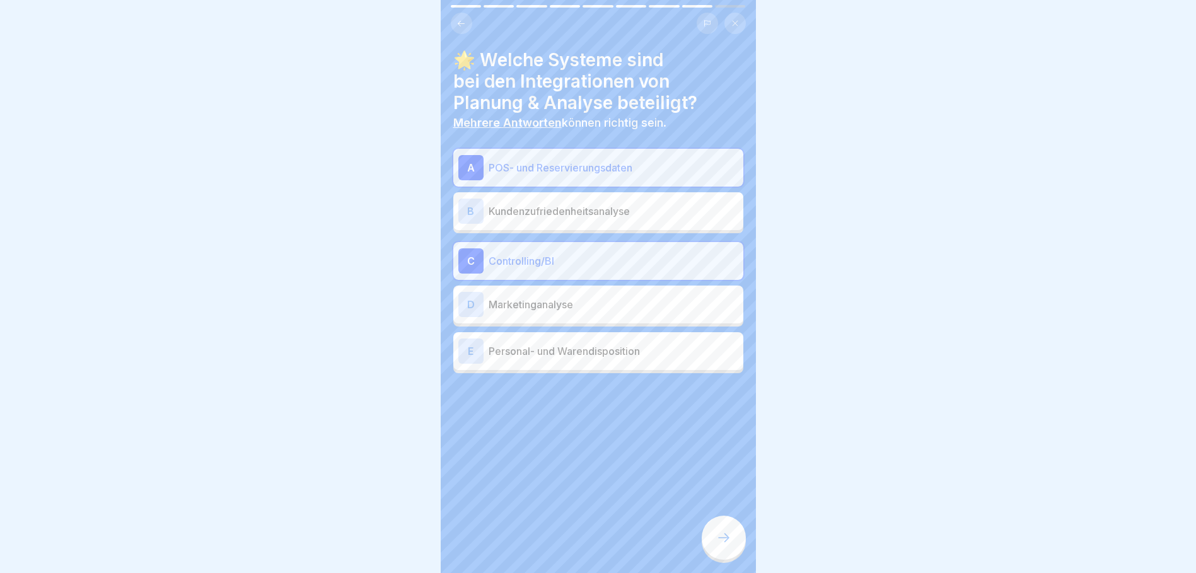
click at [494, 302] on p "Marketinganalyse" at bounding box center [614, 304] width 250 height 15
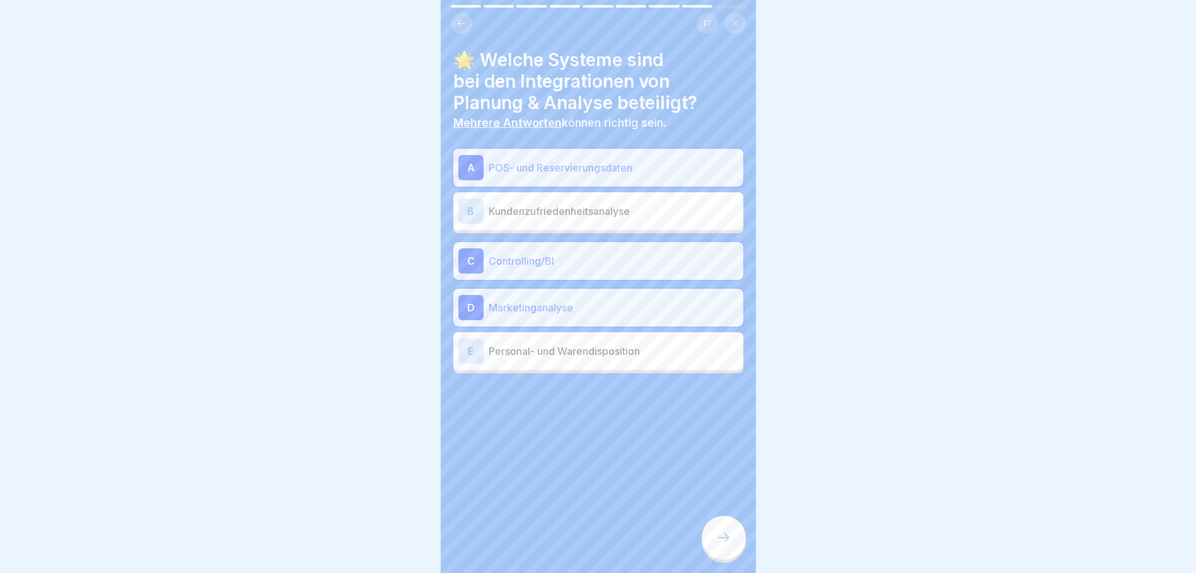
click at [509, 344] on p "Personal- und Warendisposition" at bounding box center [614, 351] width 250 height 15
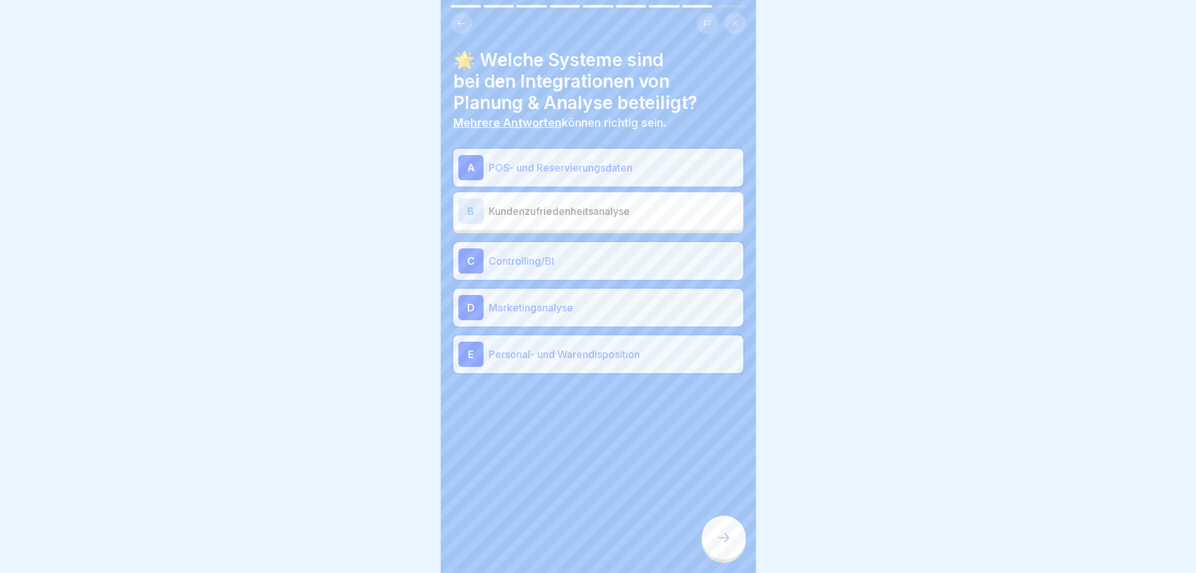
click at [718, 538] on icon at bounding box center [723, 537] width 15 height 15
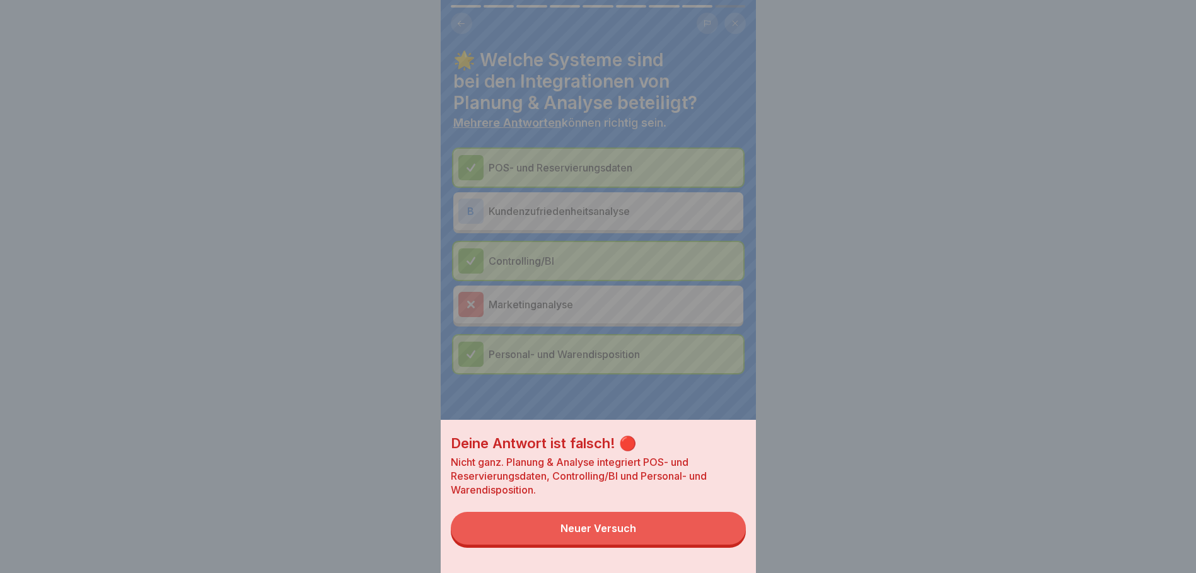
click at [610, 534] on div "Neuer Versuch" at bounding box center [598, 528] width 76 height 11
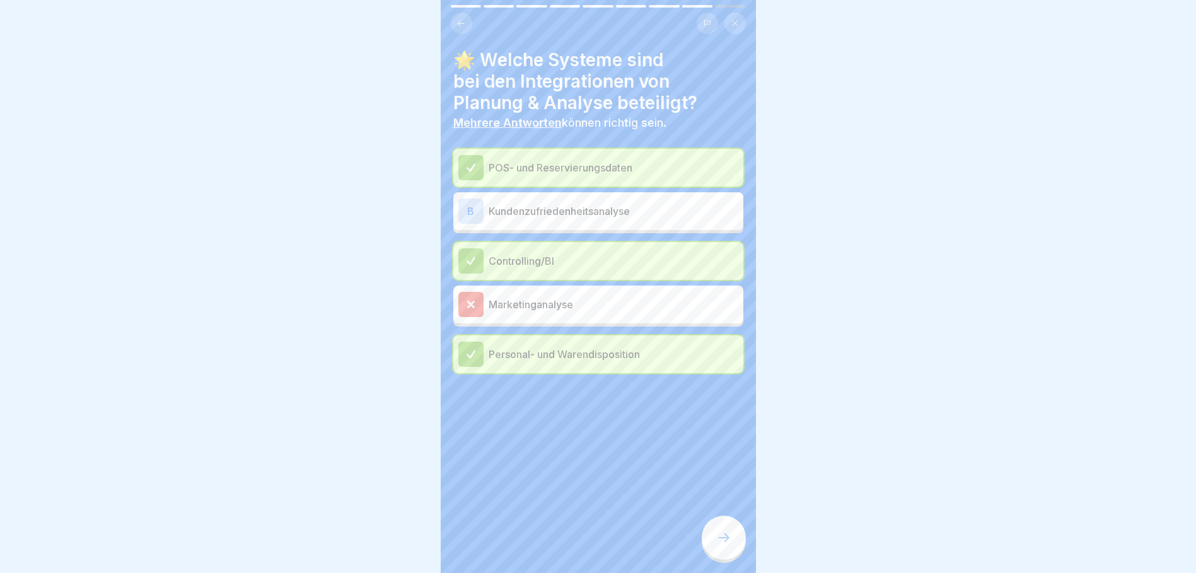
click at [720, 530] on div at bounding box center [724, 538] width 44 height 44
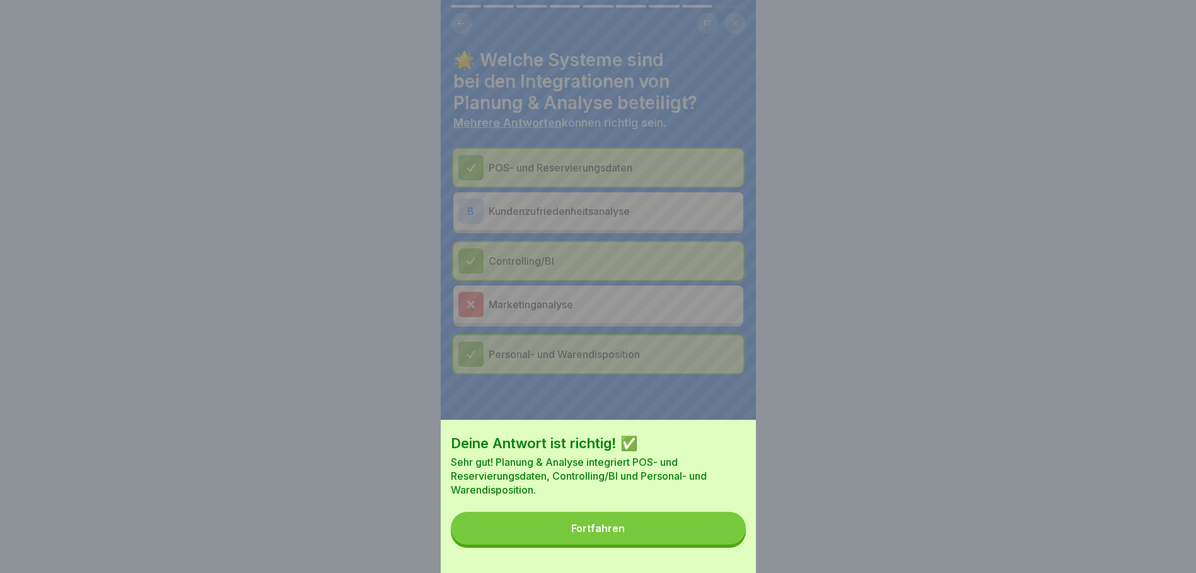
click at [646, 540] on button "Fortfahren" at bounding box center [598, 528] width 295 height 33
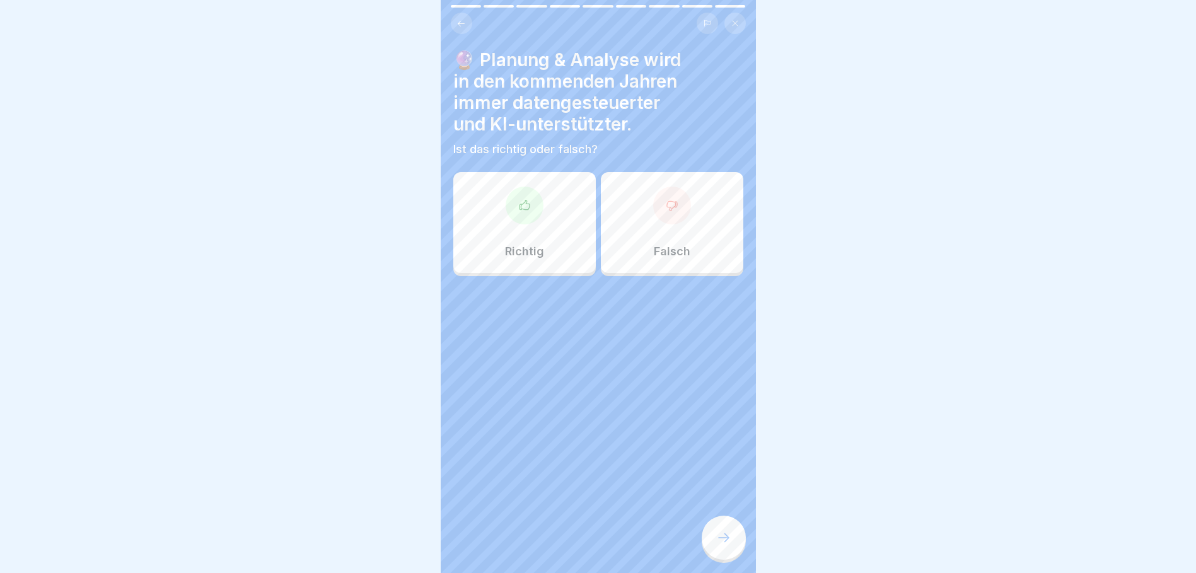
click at [526, 217] on div "Richtig" at bounding box center [524, 222] width 142 height 101
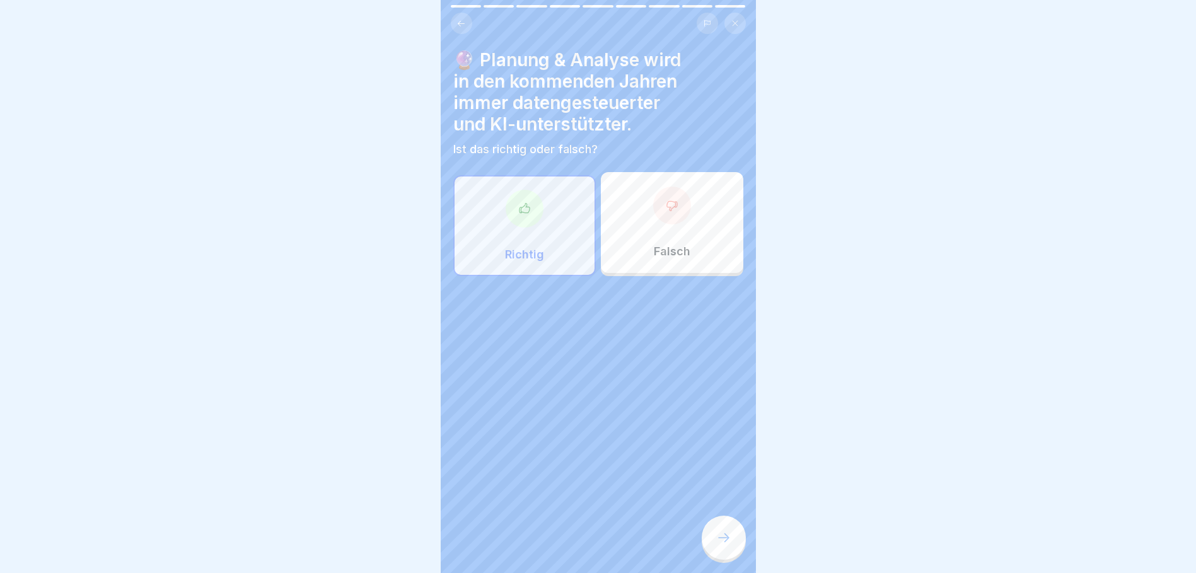
click at [719, 539] on icon at bounding box center [723, 537] width 15 height 15
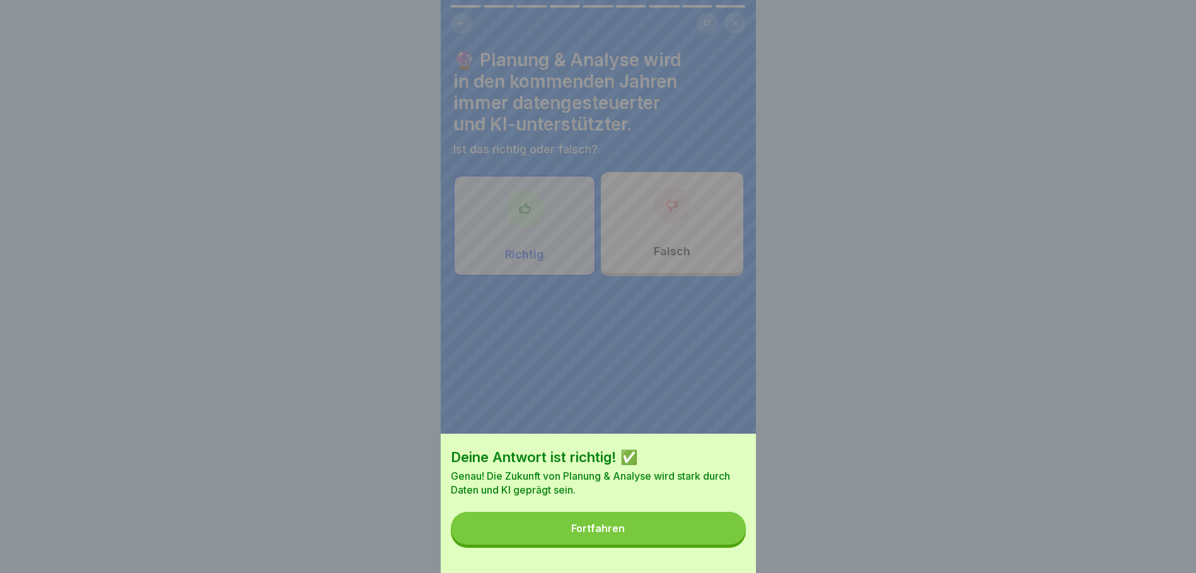
click at [593, 530] on button "Fortfahren" at bounding box center [598, 528] width 295 height 33
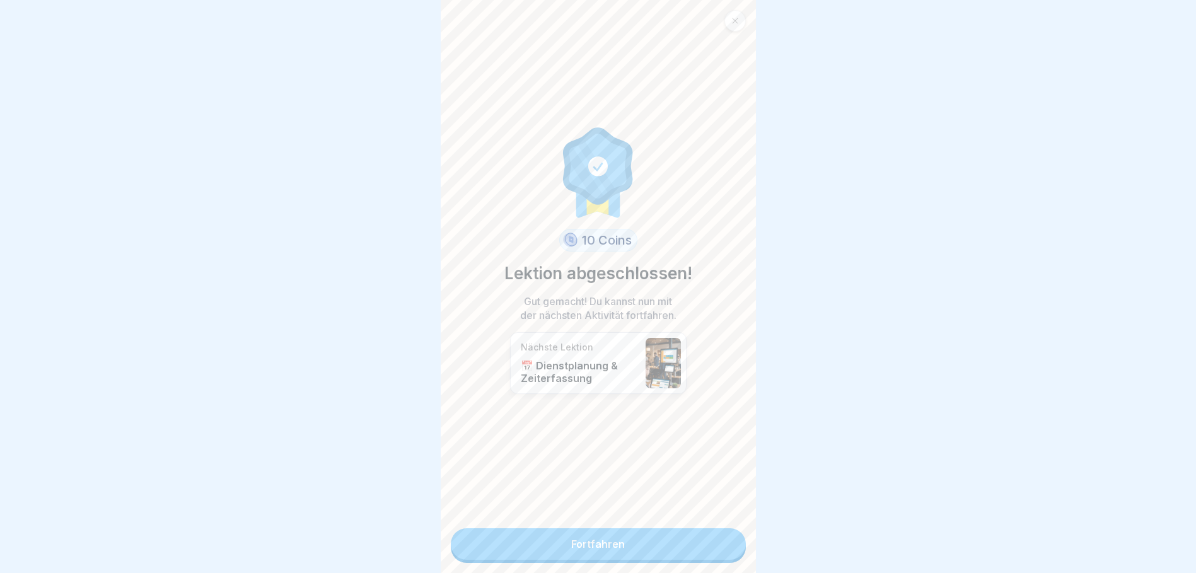
click at [593, 530] on link "Fortfahren" at bounding box center [598, 544] width 295 height 32
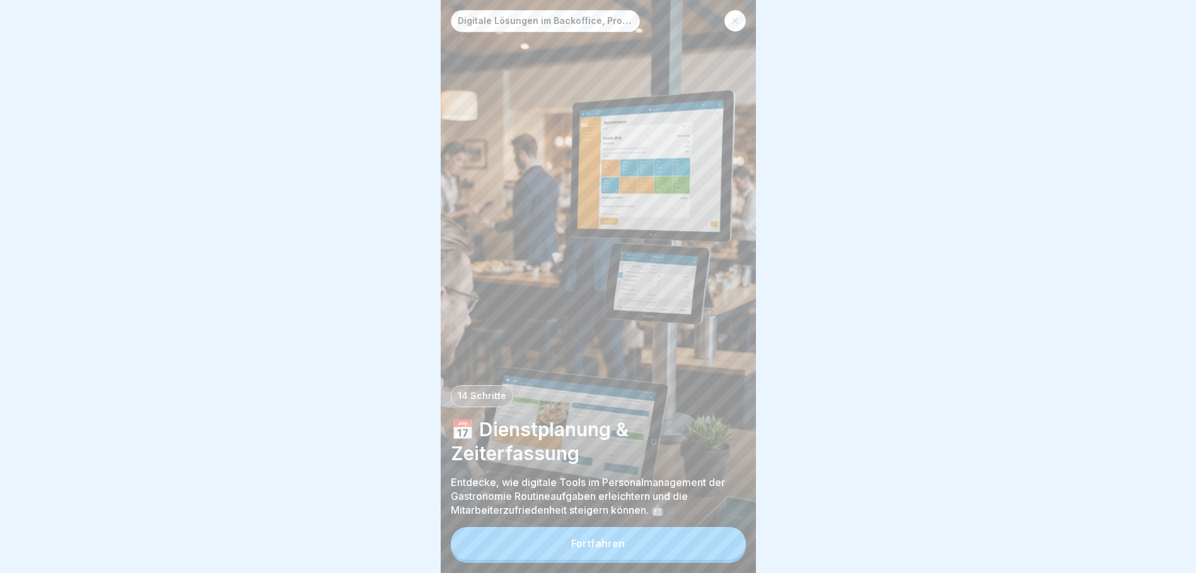
scroll to position [9, 0]
click at [547, 543] on button "Fortfahren" at bounding box center [598, 543] width 295 height 33
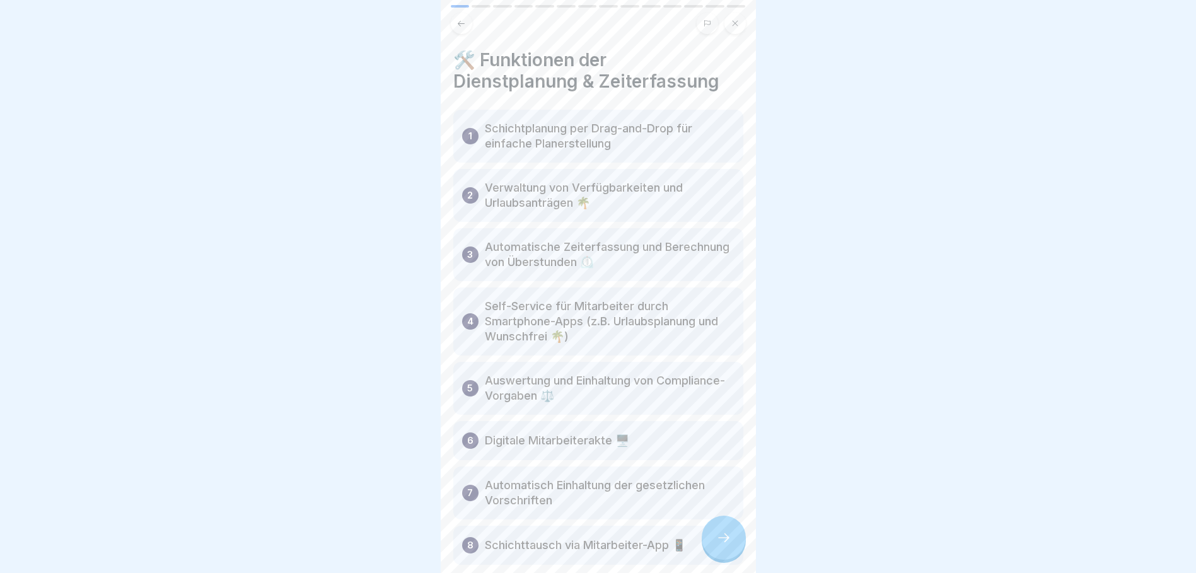
scroll to position [63, 0]
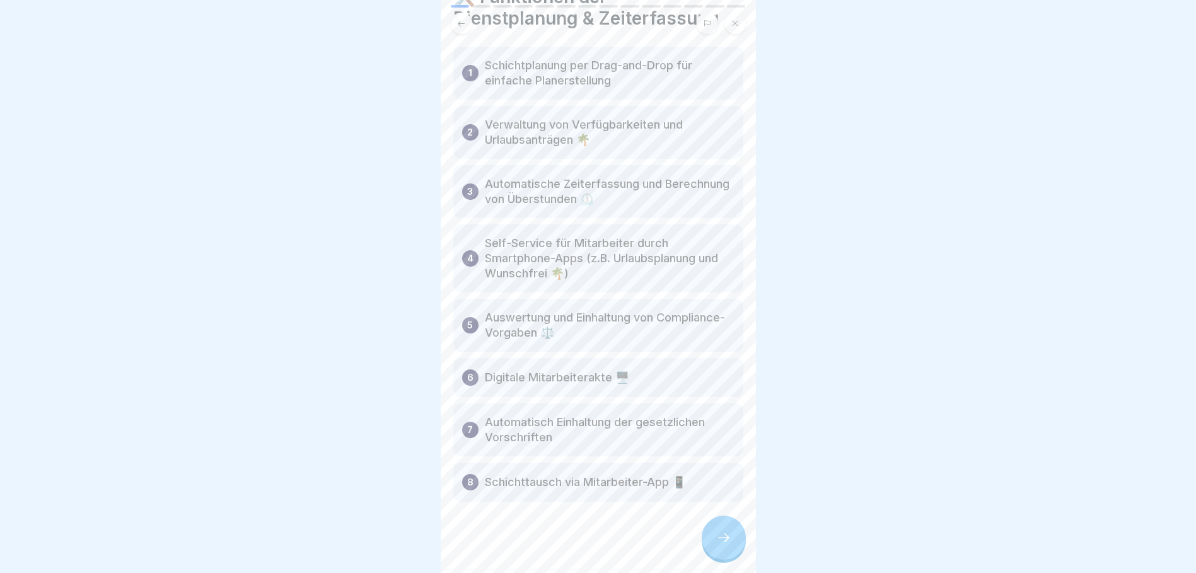
click at [734, 546] on div at bounding box center [724, 538] width 44 height 44
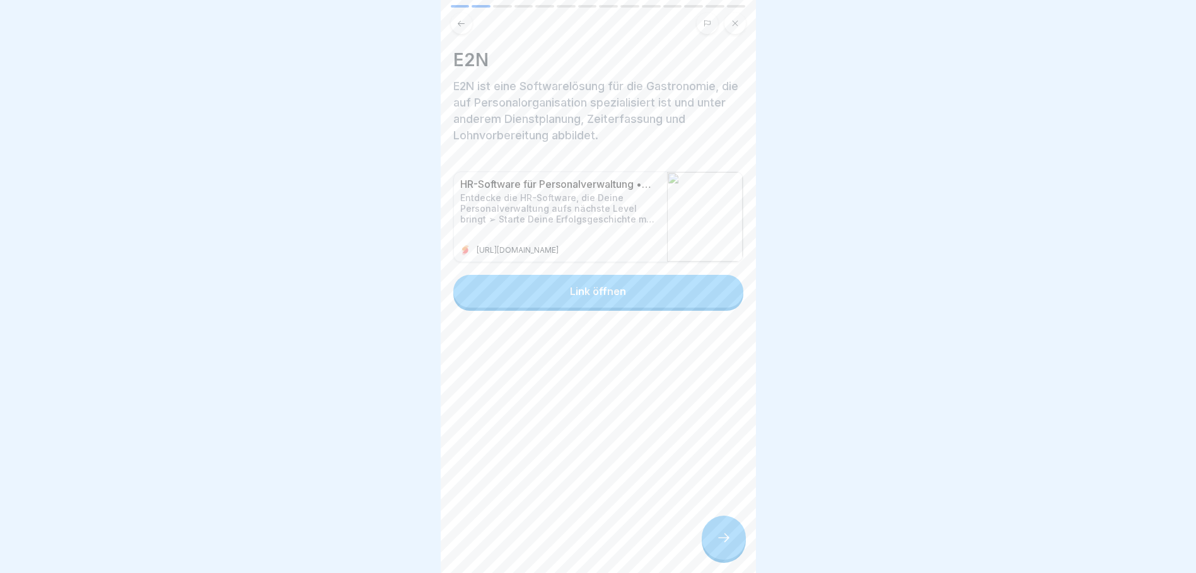
click at [734, 535] on div at bounding box center [724, 538] width 44 height 44
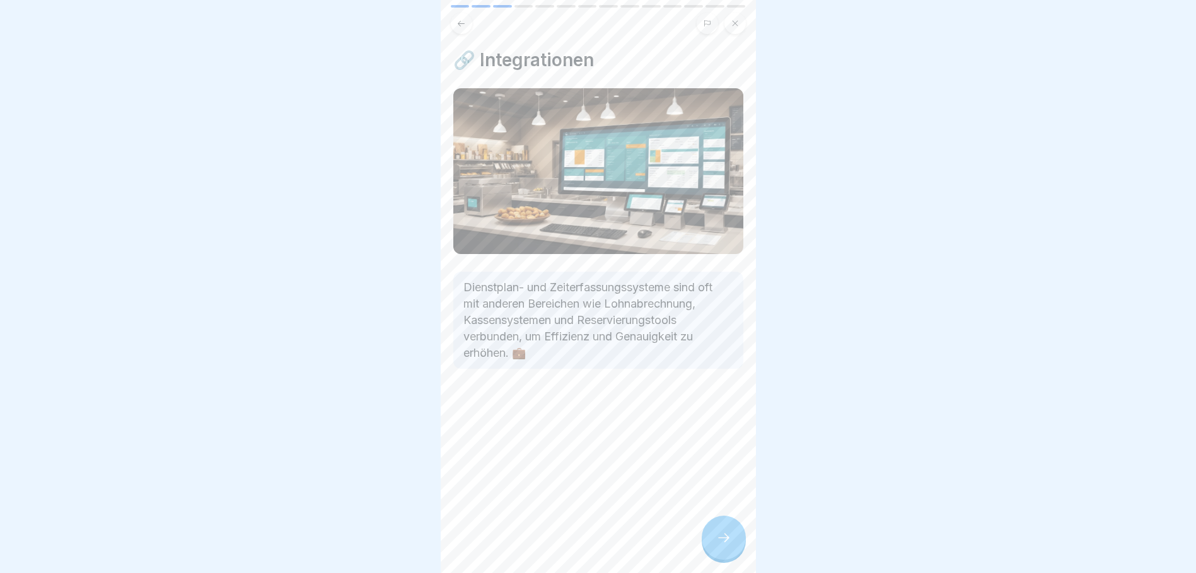
click at [721, 529] on div at bounding box center [724, 538] width 44 height 44
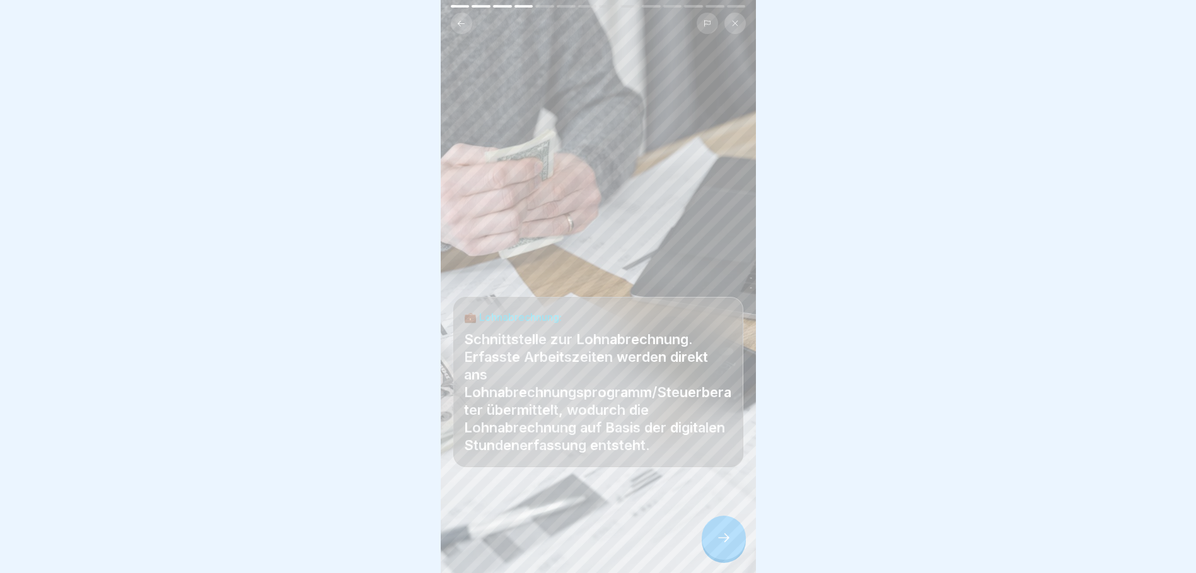
click at [724, 540] on icon at bounding box center [723, 537] width 15 height 15
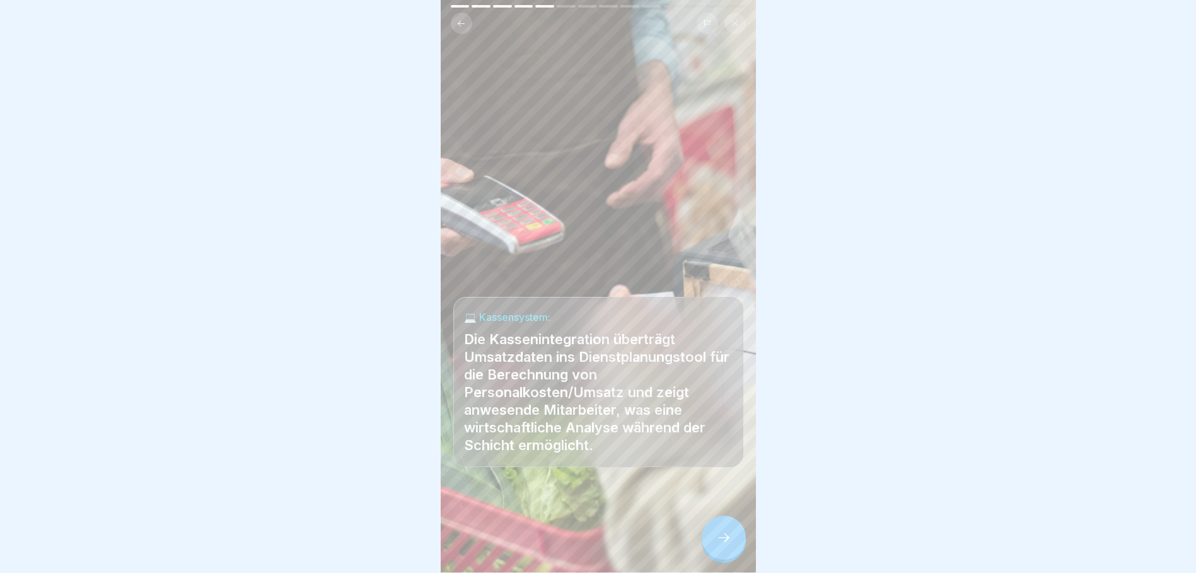
click at [725, 540] on icon at bounding box center [723, 537] width 15 height 15
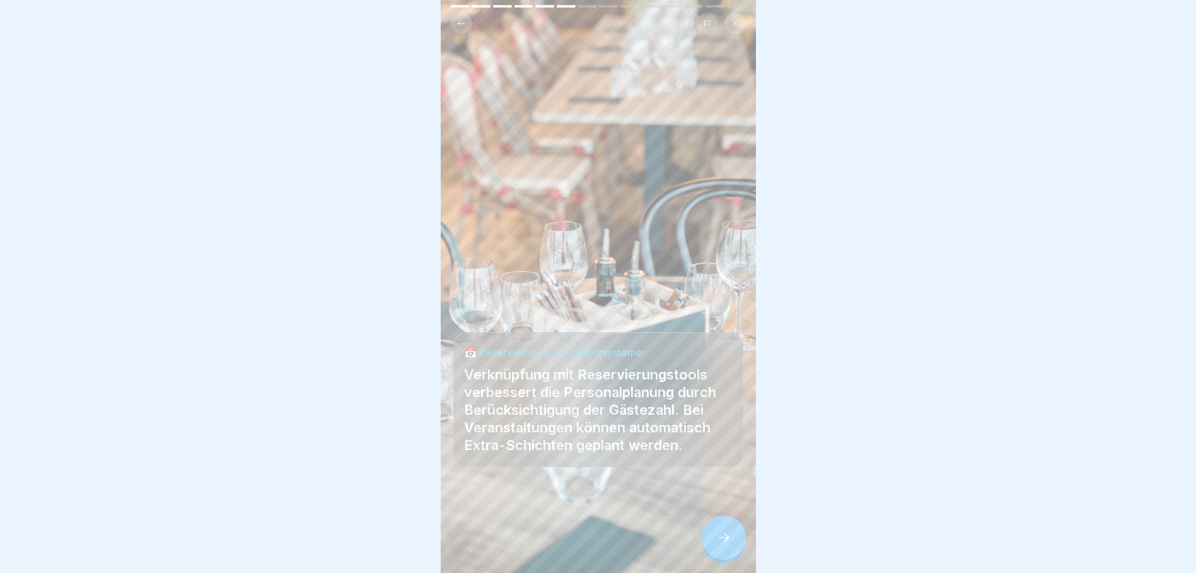
click at [725, 540] on icon at bounding box center [723, 537] width 15 height 15
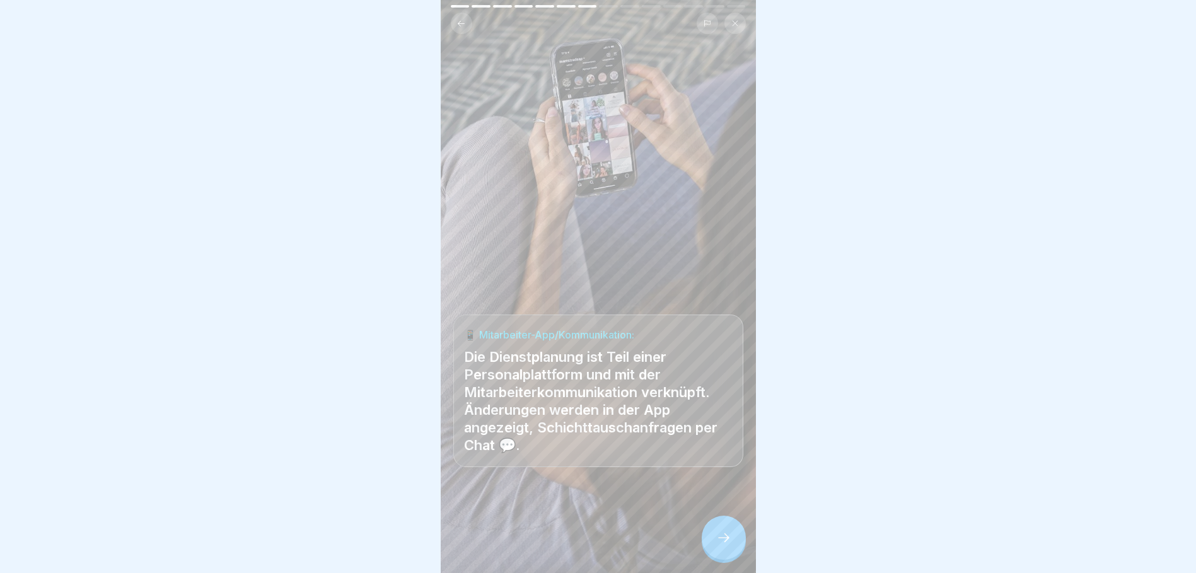
click at [726, 541] on icon at bounding box center [723, 537] width 15 height 15
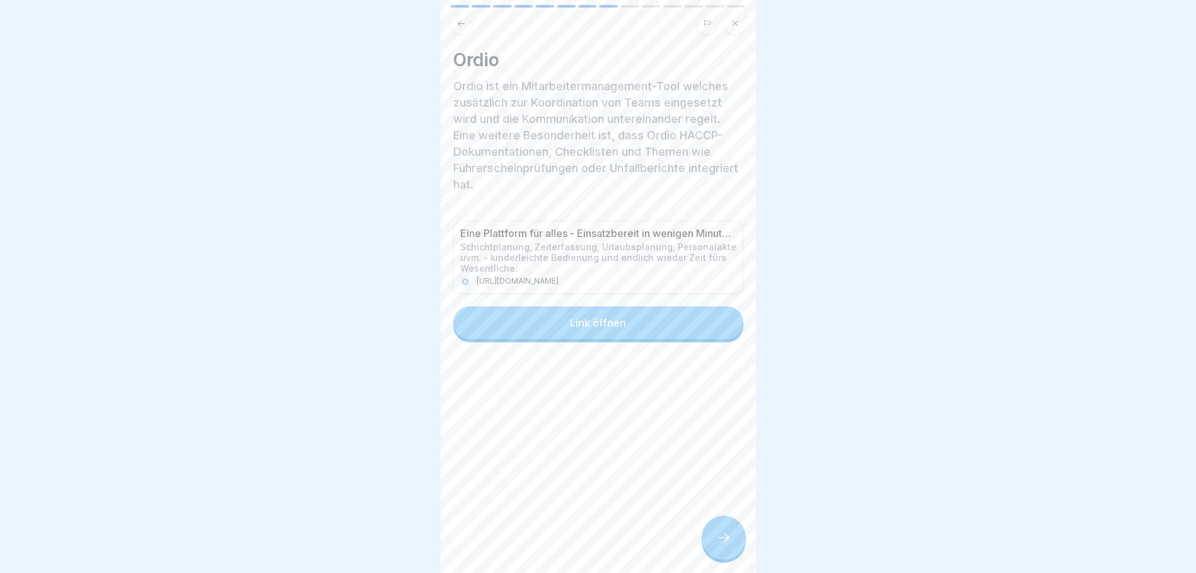
click at [726, 544] on icon at bounding box center [723, 537] width 15 height 15
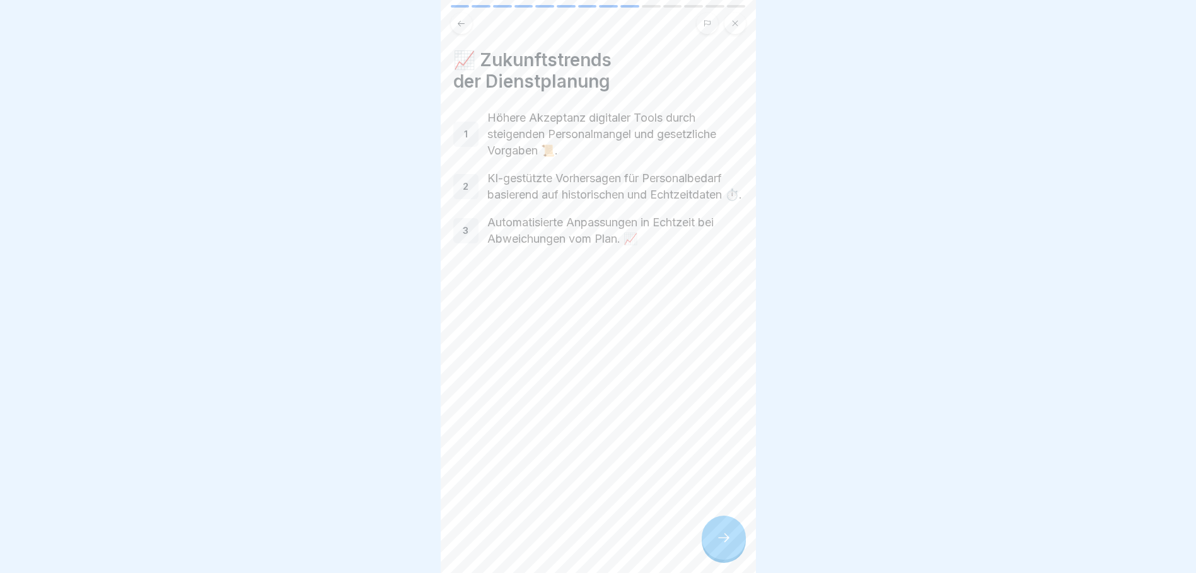
scroll to position [0, 0]
click at [726, 557] on div at bounding box center [724, 538] width 44 height 44
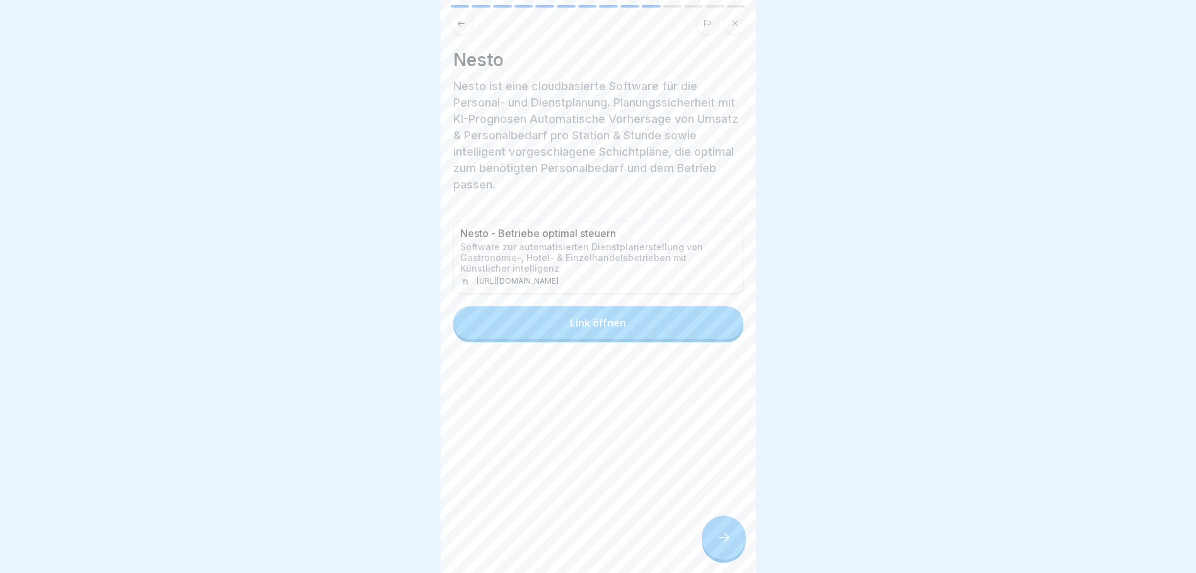
click at [726, 557] on div at bounding box center [724, 538] width 44 height 44
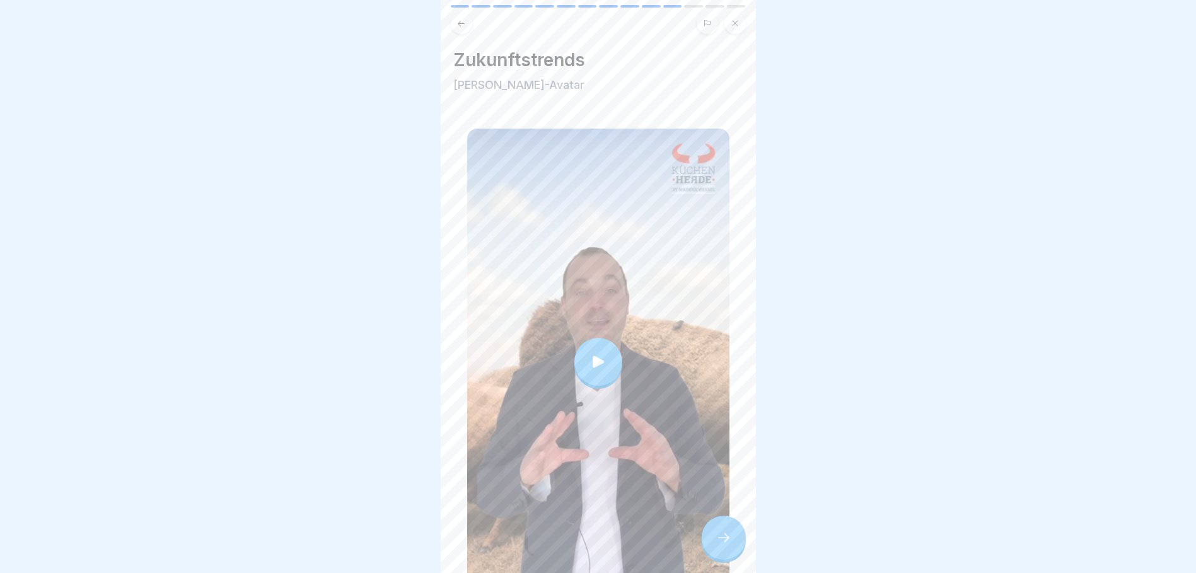
click at [609, 354] on div at bounding box center [598, 362] width 48 height 48
click at [722, 545] on icon at bounding box center [723, 537] width 15 height 15
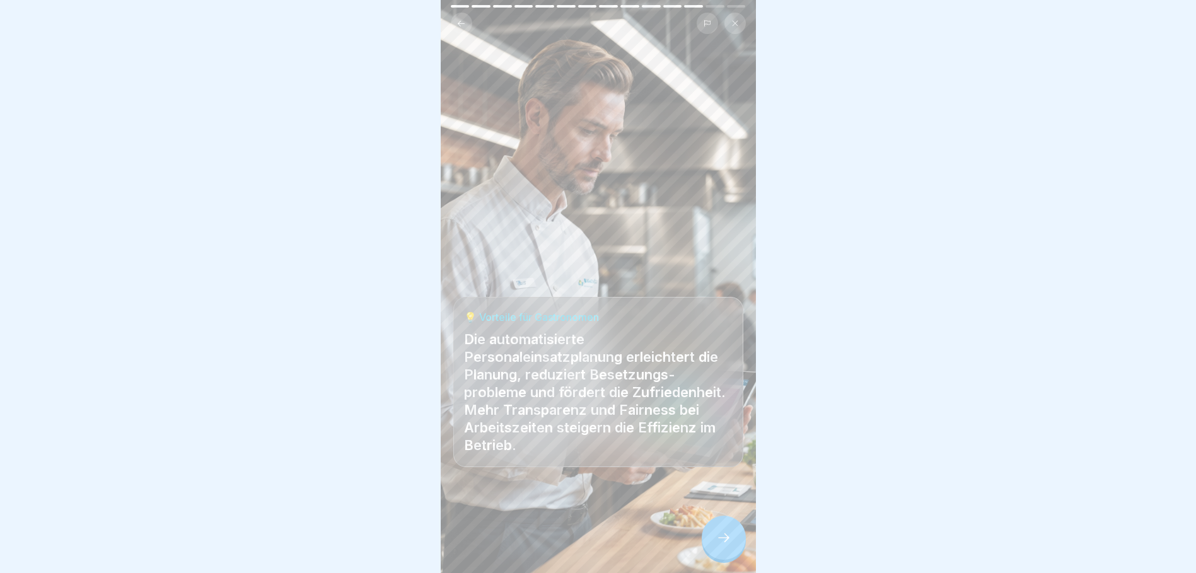
drag, startPoint x: 715, startPoint y: 549, endPoint x: 712, endPoint y: 535, distance: 15.0
click at [716, 545] on icon at bounding box center [723, 537] width 15 height 15
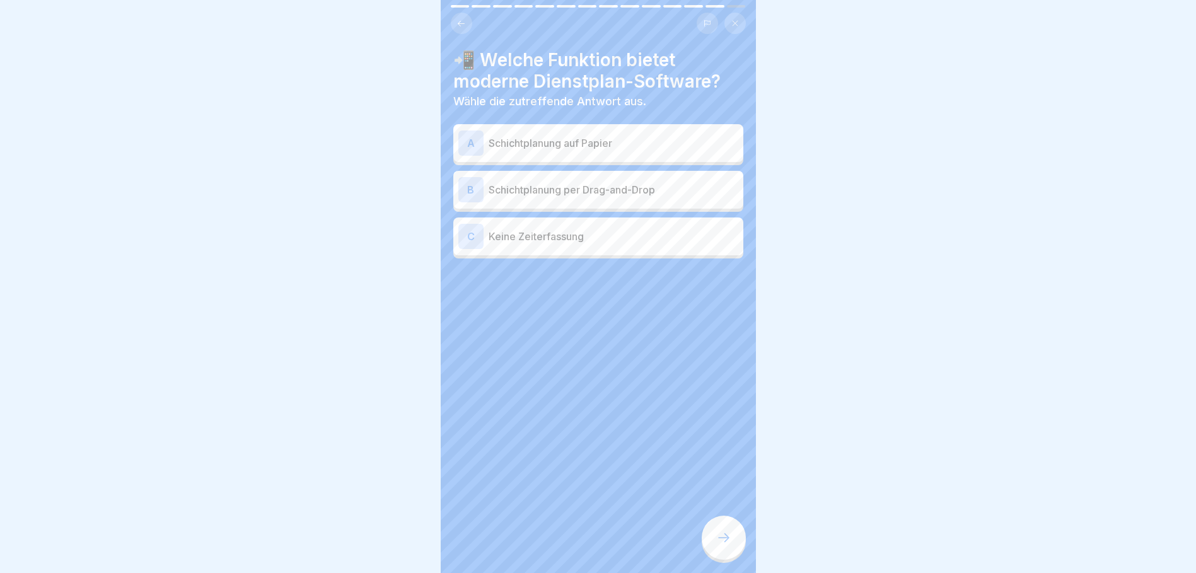
click at [494, 192] on p "Schichtplanung per Drag-and-Drop" at bounding box center [614, 189] width 250 height 15
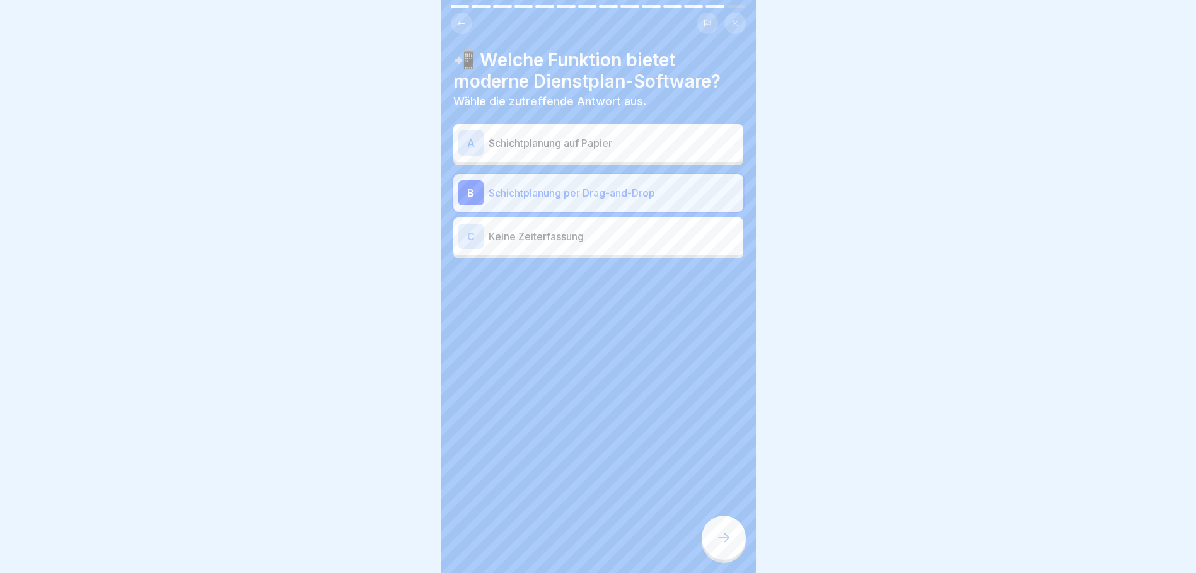
click at [721, 544] on icon at bounding box center [723, 537] width 15 height 15
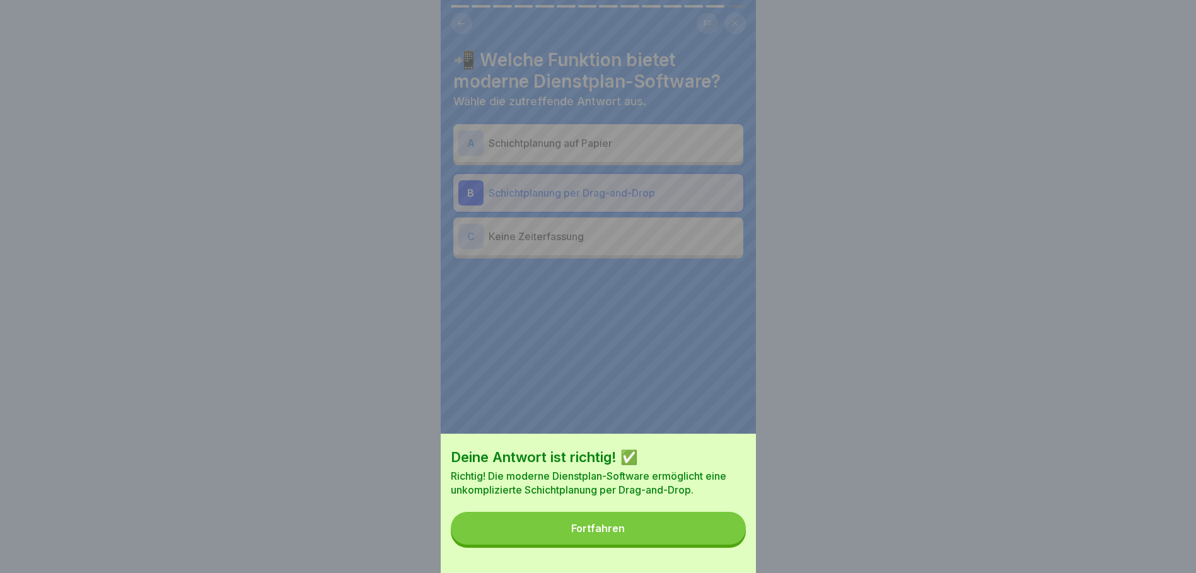
click at [625, 534] on div "Fortfahren" at bounding box center [598, 528] width 54 height 11
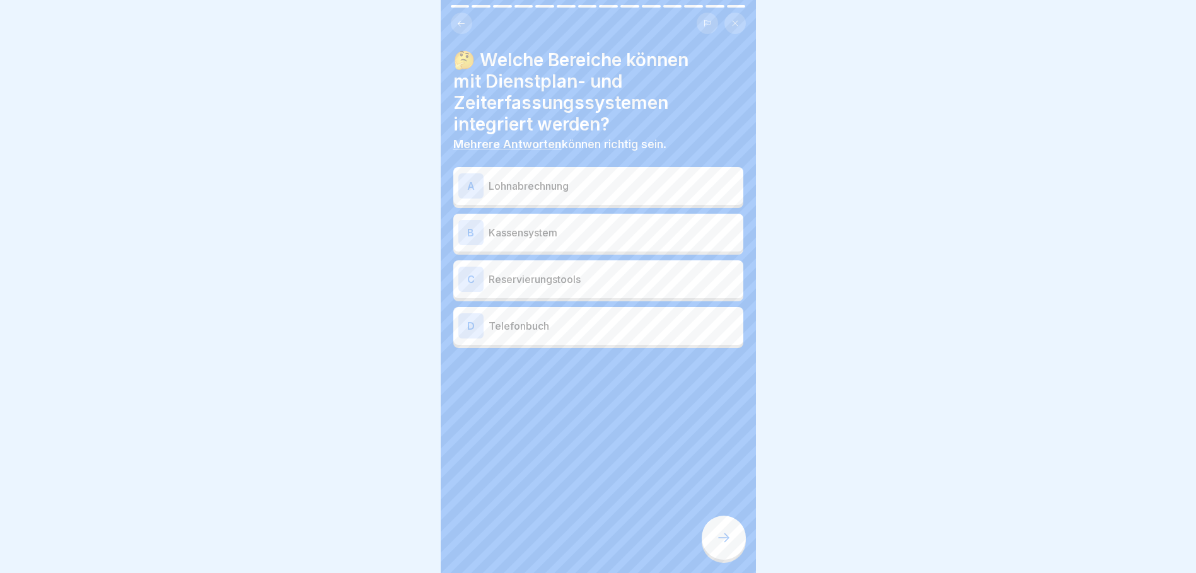
click at [484, 183] on div "A Lohnabrechnung" at bounding box center [598, 185] width 280 height 25
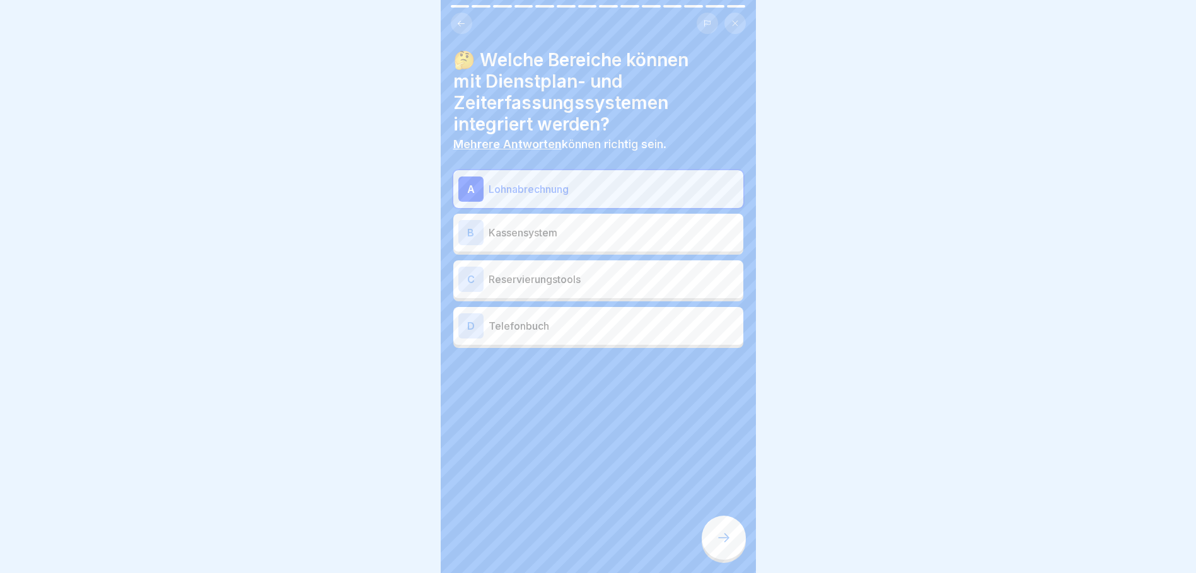
click at [475, 231] on div "B" at bounding box center [470, 232] width 25 height 25
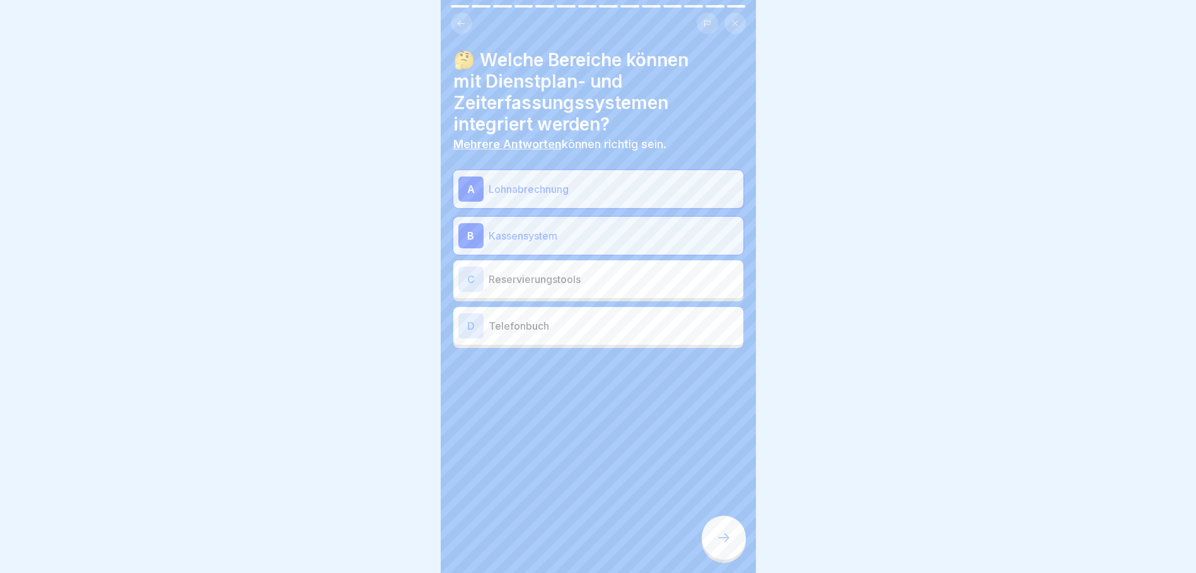
click at [472, 282] on div "C" at bounding box center [470, 279] width 25 height 25
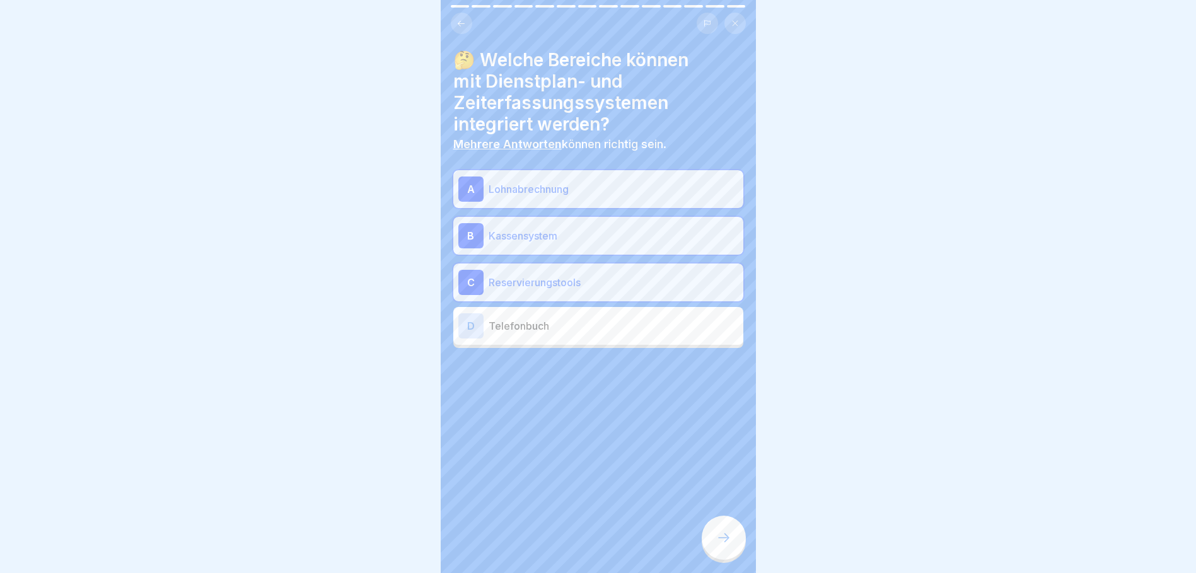
click at [727, 545] on icon at bounding box center [723, 537] width 15 height 15
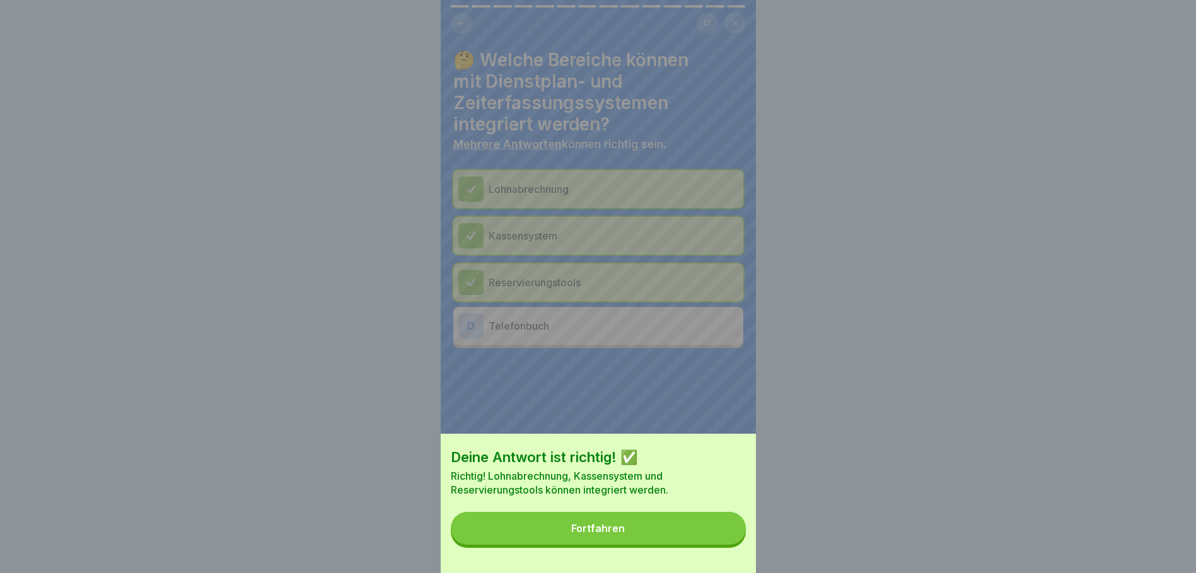
click at [654, 535] on button "Fortfahren" at bounding box center [598, 528] width 295 height 33
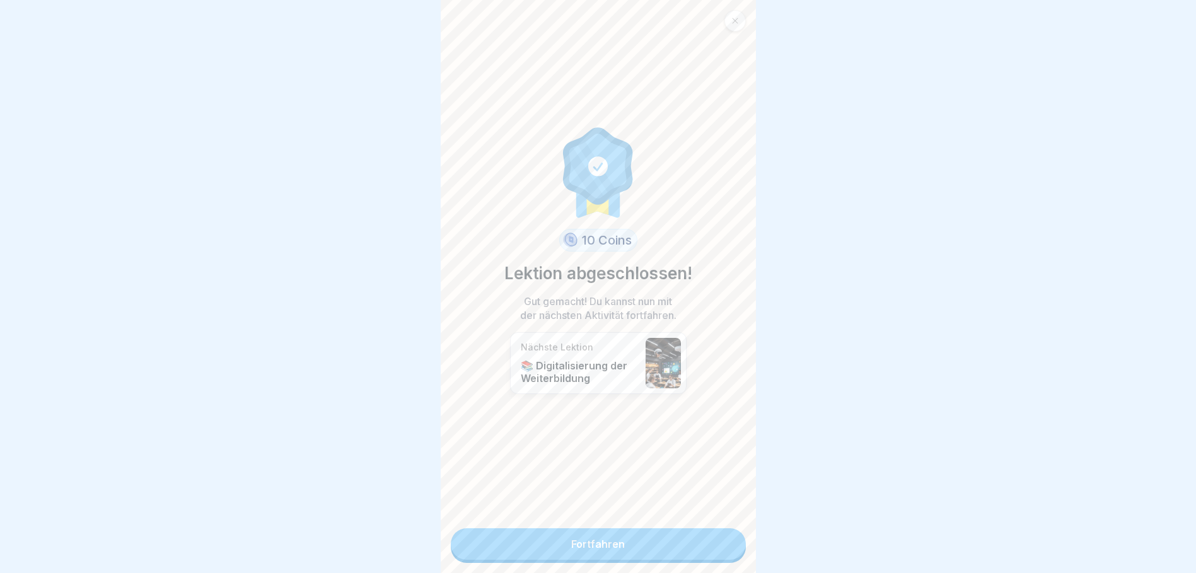
click at [613, 544] on link "Fortfahren" at bounding box center [598, 544] width 295 height 32
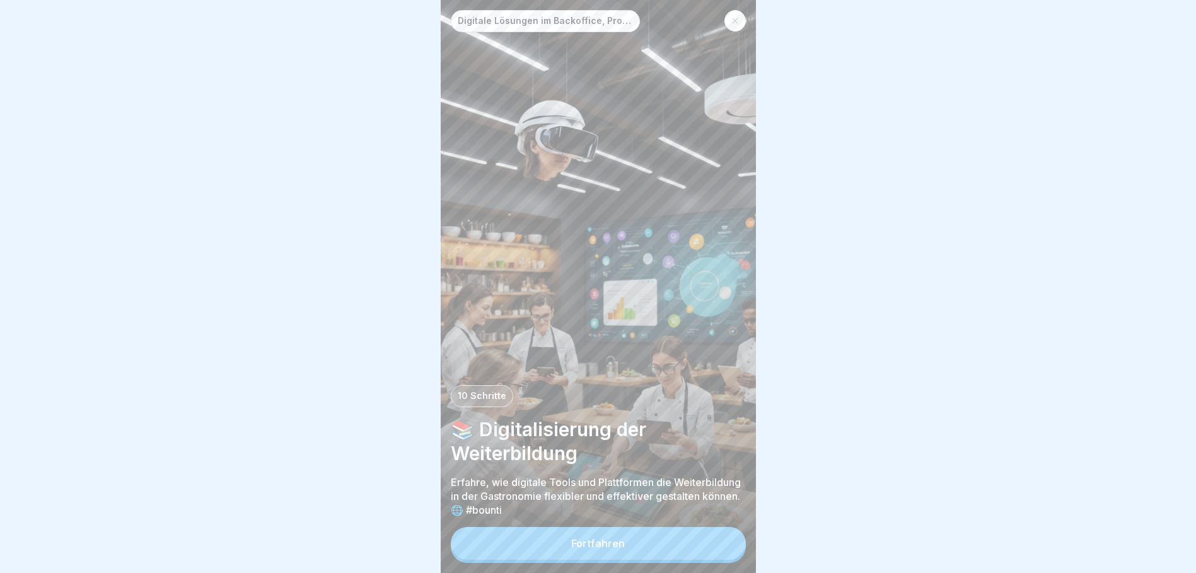
scroll to position [9, 0]
click at [580, 543] on div "Fortfahren" at bounding box center [598, 543] width 54 height 11
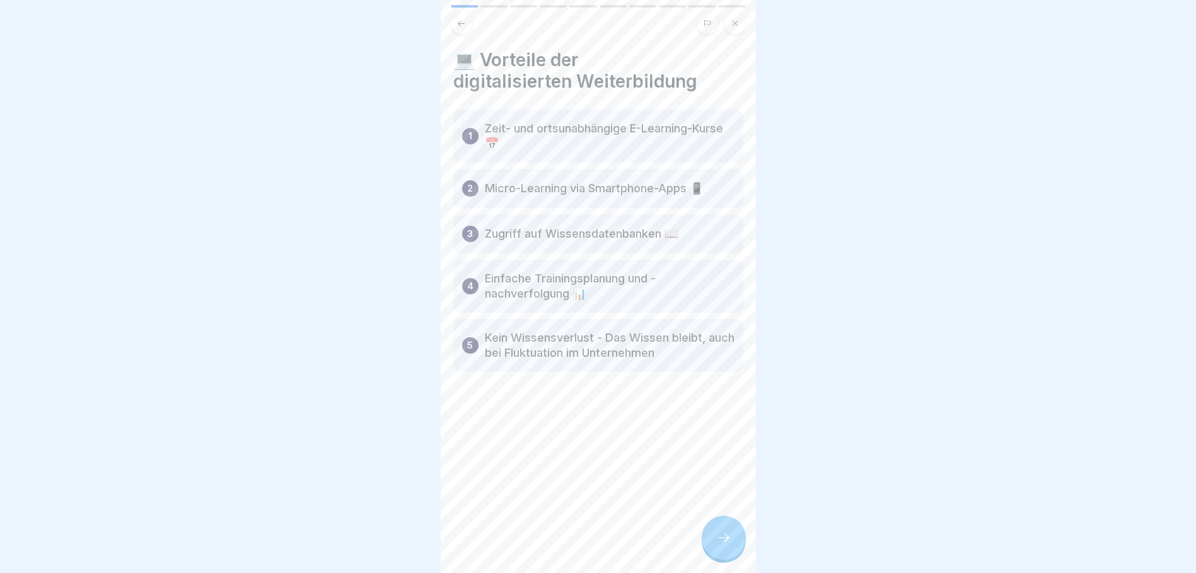
click at [727, 535] on icon at bounding box center [723, 537] width 15 height 15
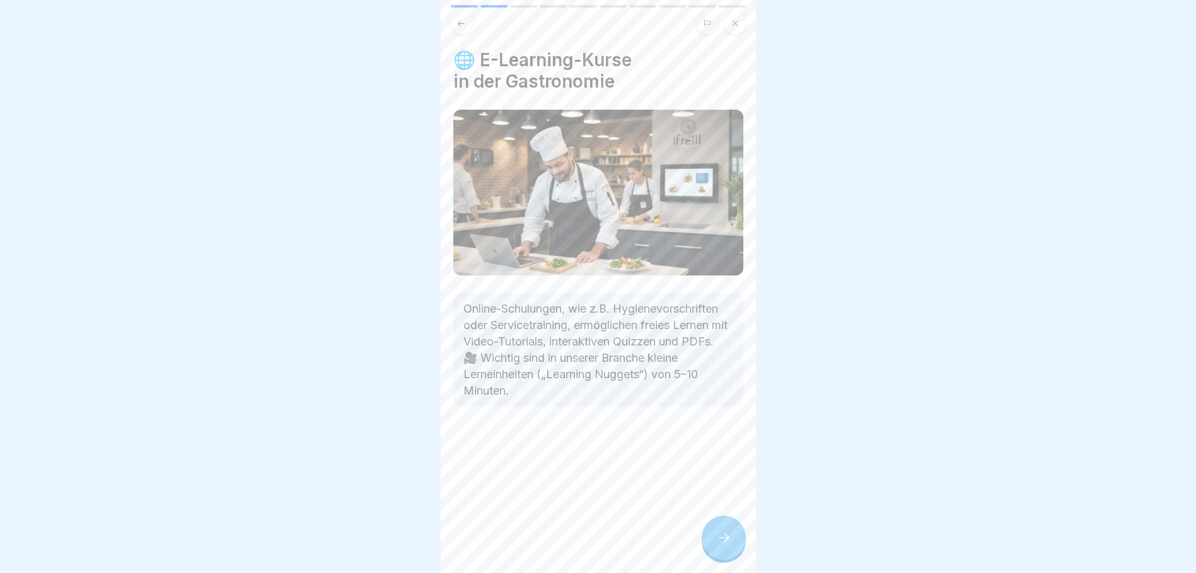
click at [708, 535] on div at bounding box center [724, 538] width 44 height 44
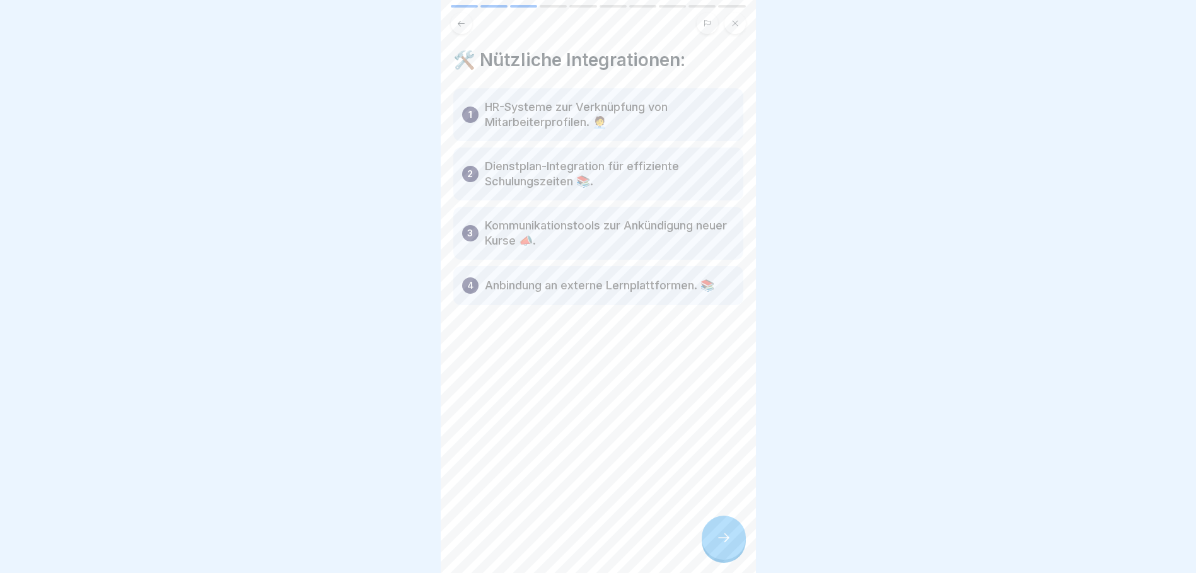
click at [731, 543] on icon at bounding box center [723, 537] width 15 height 15
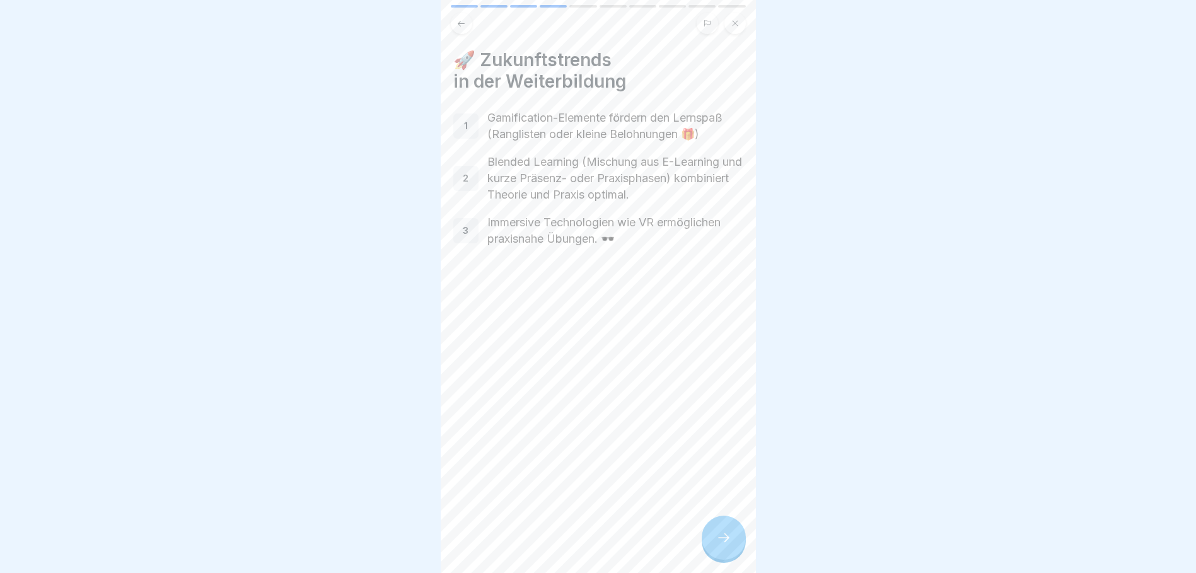
click at [723, 536] on icon at bounding box center [723, 537] width 15 height 15
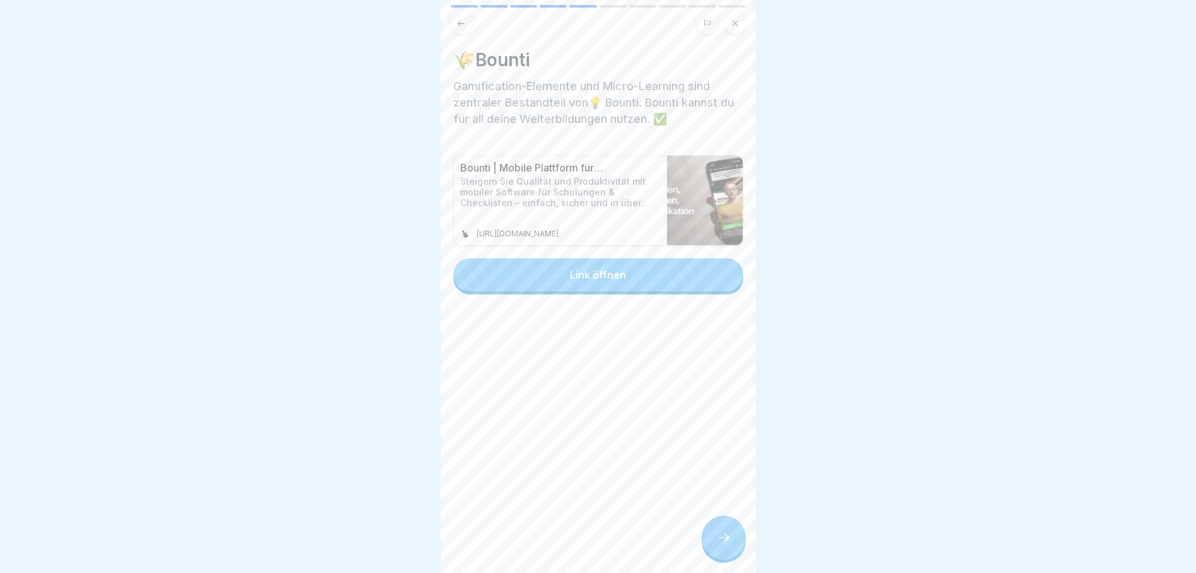
click at [721, 538] on icon at bounding box center [723, 537] width 15 height 15
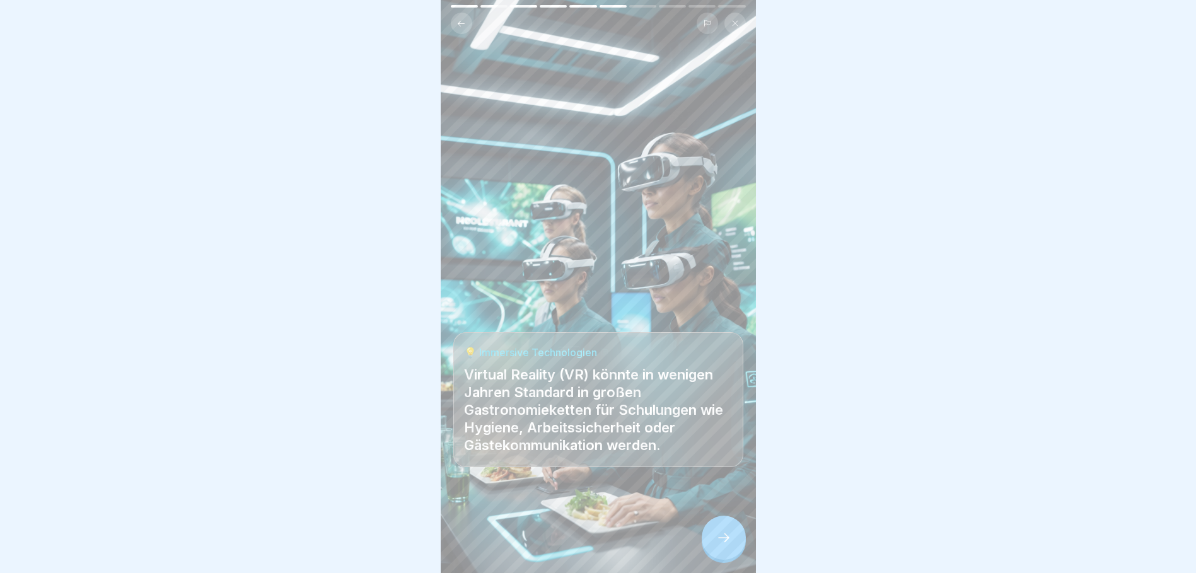
click at [721, 538] on icon at bounding box center [723, 537] width 15 height 15
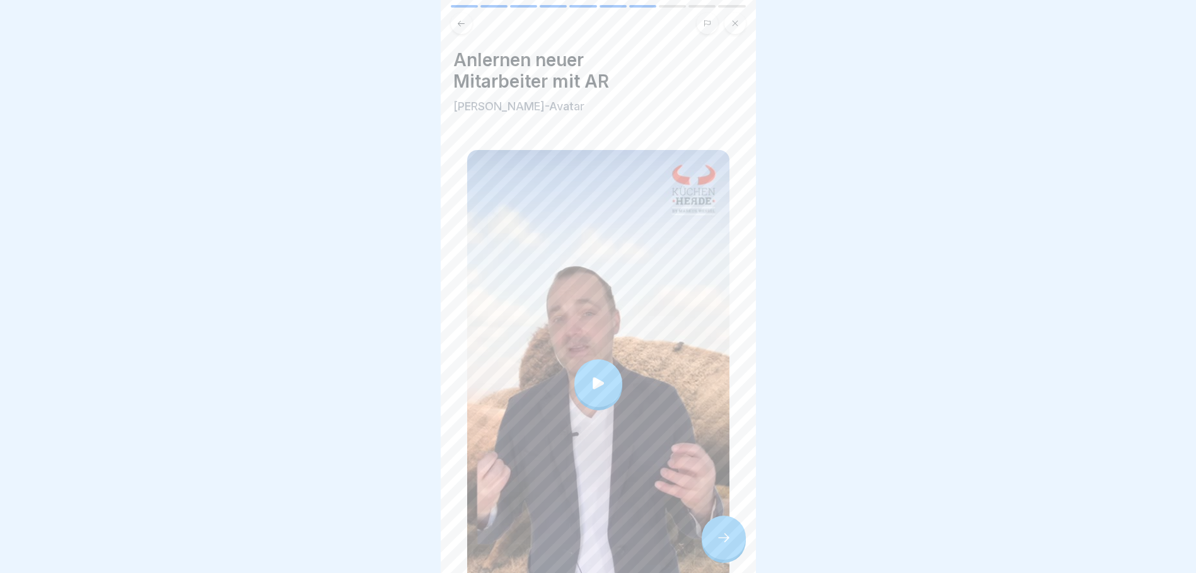
click at [586, 359] on div at bounding box center [598, 383] width 48 height 48
click at [714, 525] on div at bounding box center [724, 538] width 44 height 44
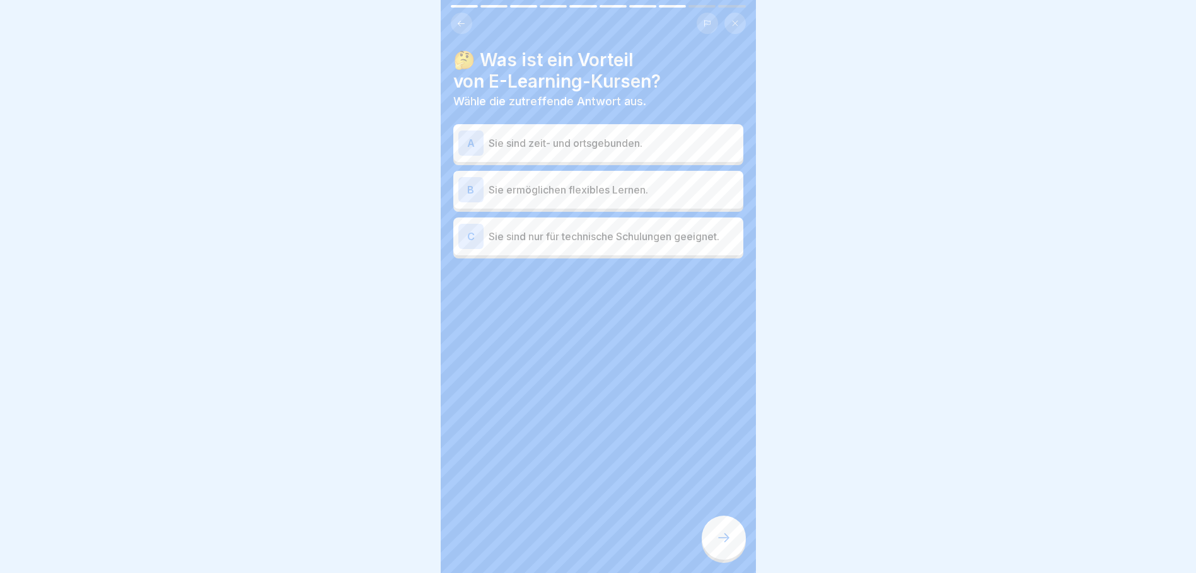
click at [478, 179] on div "B" at bounding box center [470, 189] width 25 height 25
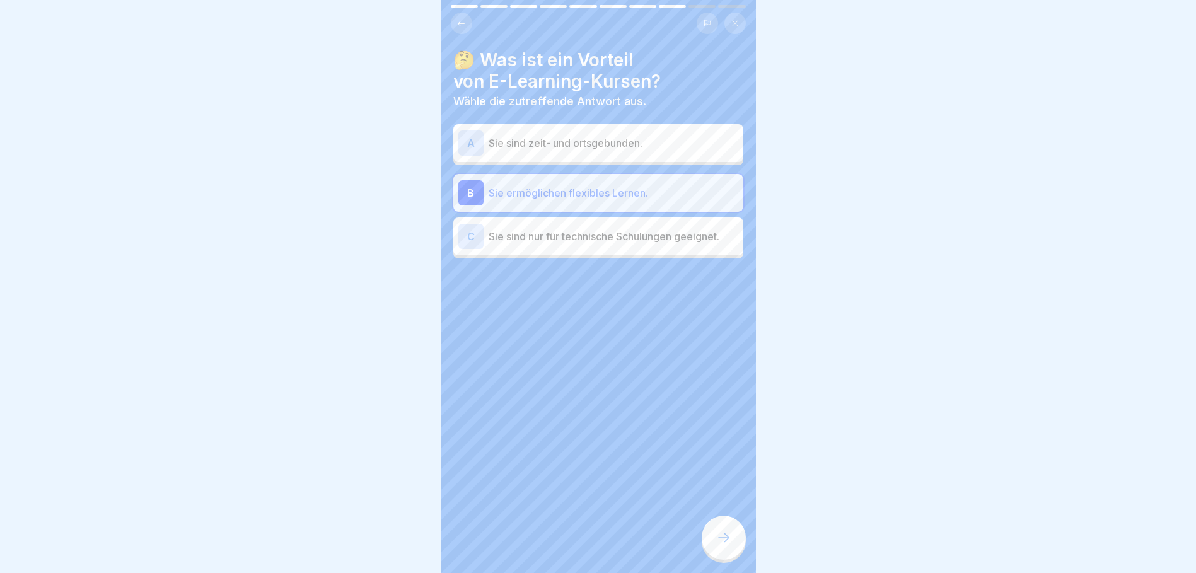
click at [723, 534] on icon at bounding box center [723, 537] width 15 height 15
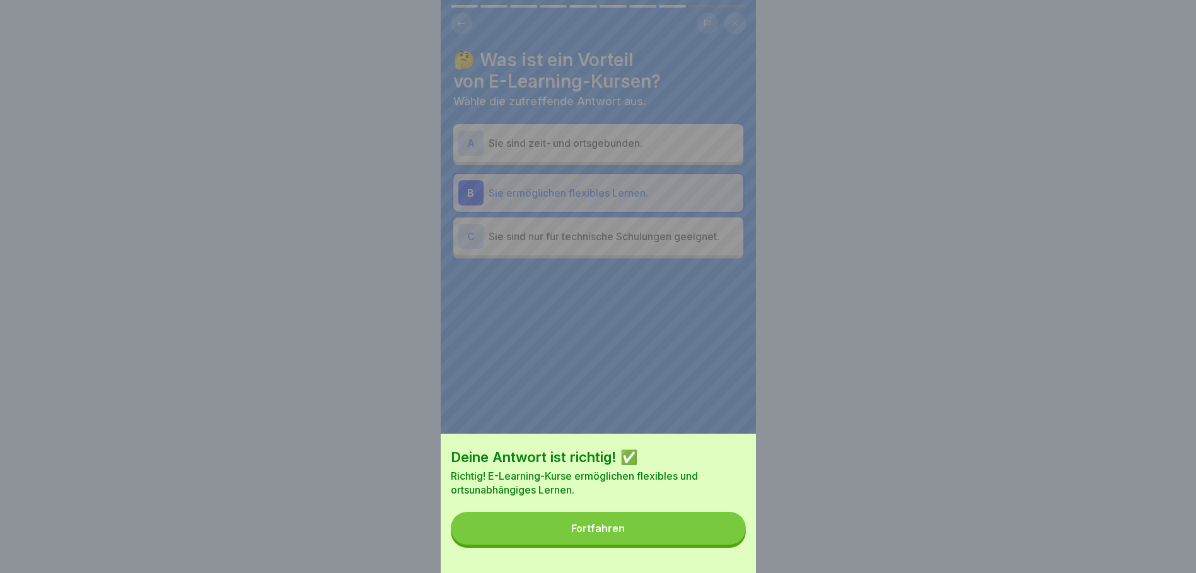
click at [627, 531] on button "Fortfahren" at bounding box center [598, 528] width 295 height 33
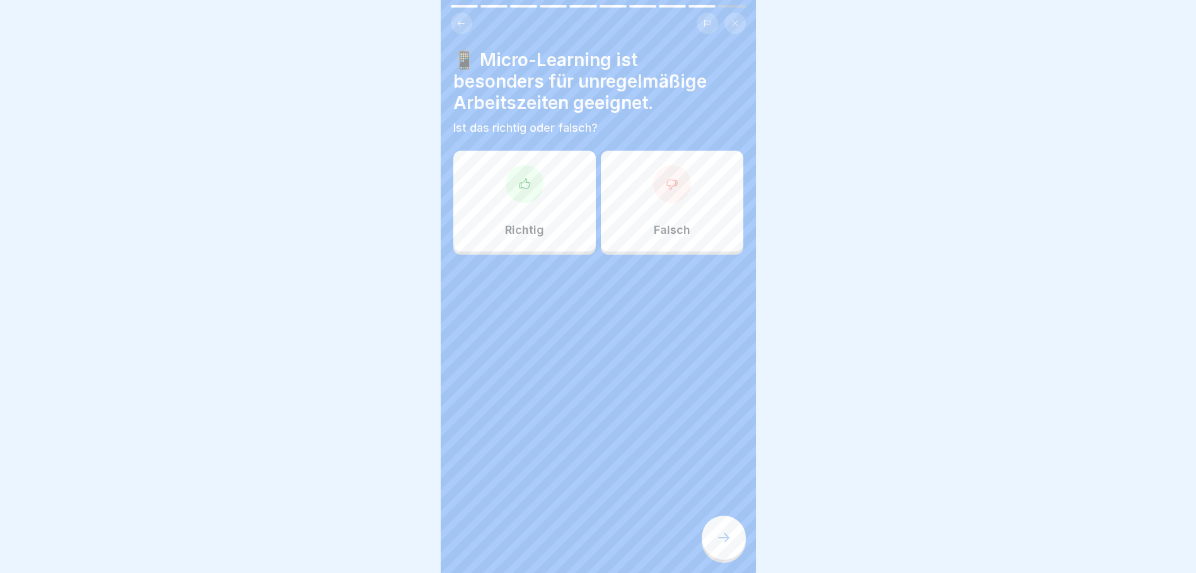
click at [541, 192] on div "Richtig" at bounding box center [524, 201] width 142 height 101
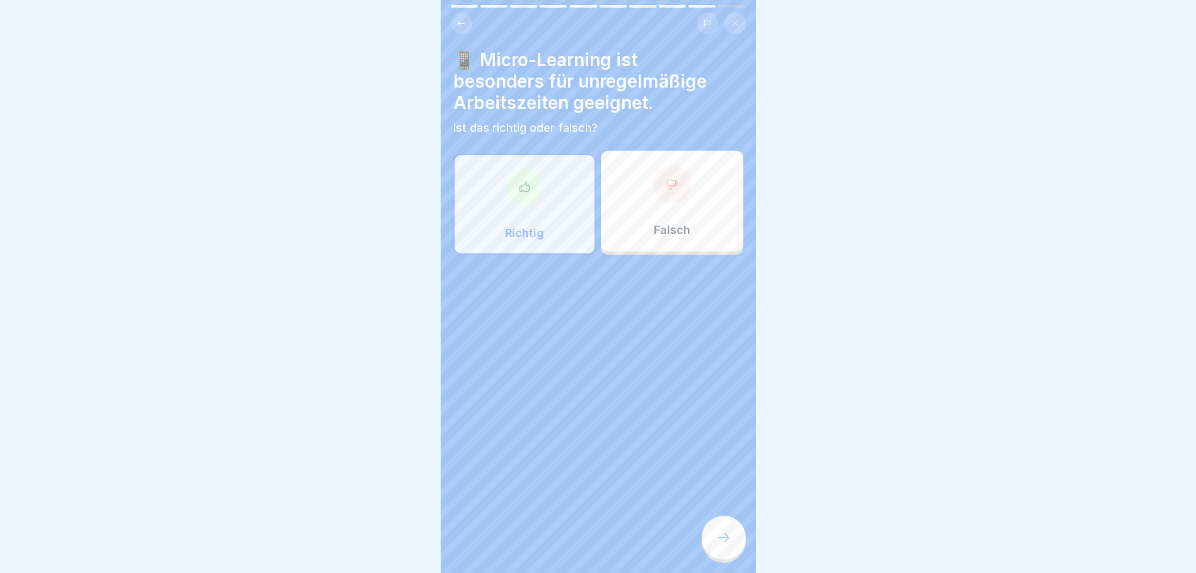
click at [722, 537] on icon at bounding box center [723, 537] width 15 height 15
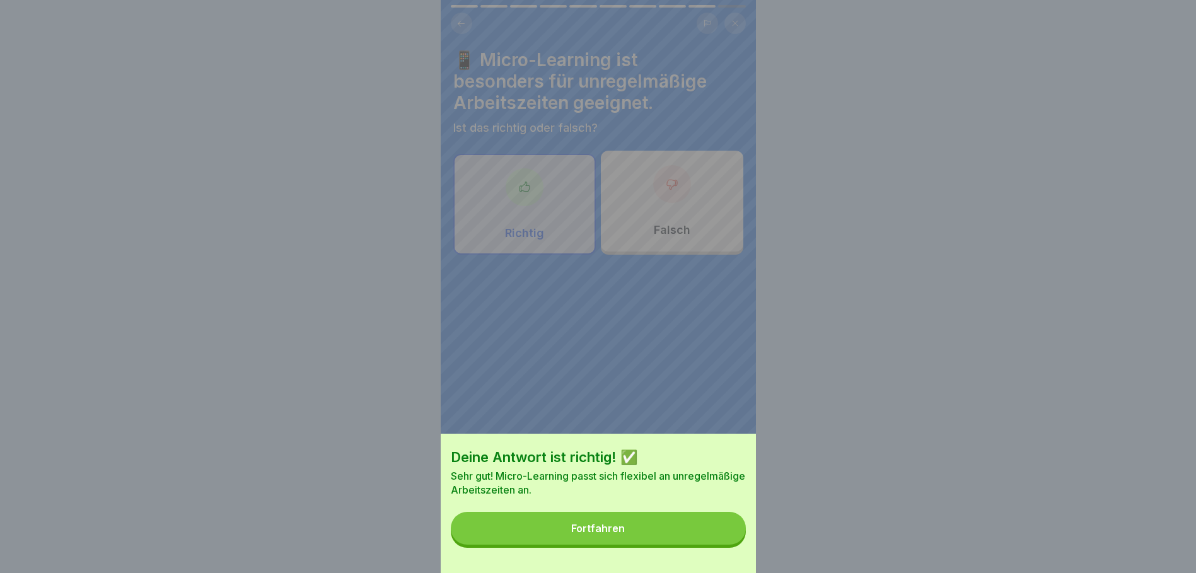
click at [596, 530] on button "Fortfahren" at bounding box center [598, 528] width 295 height 33
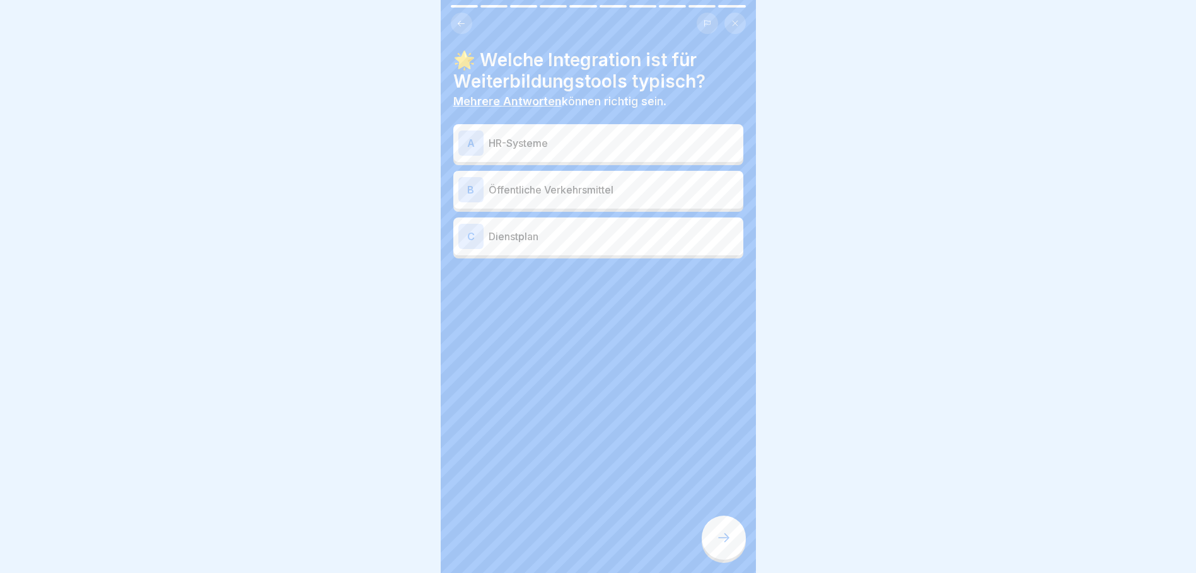
click at [497, 229] on p "Dienstplan" at bounding box center [614, 236] width 250 height 15
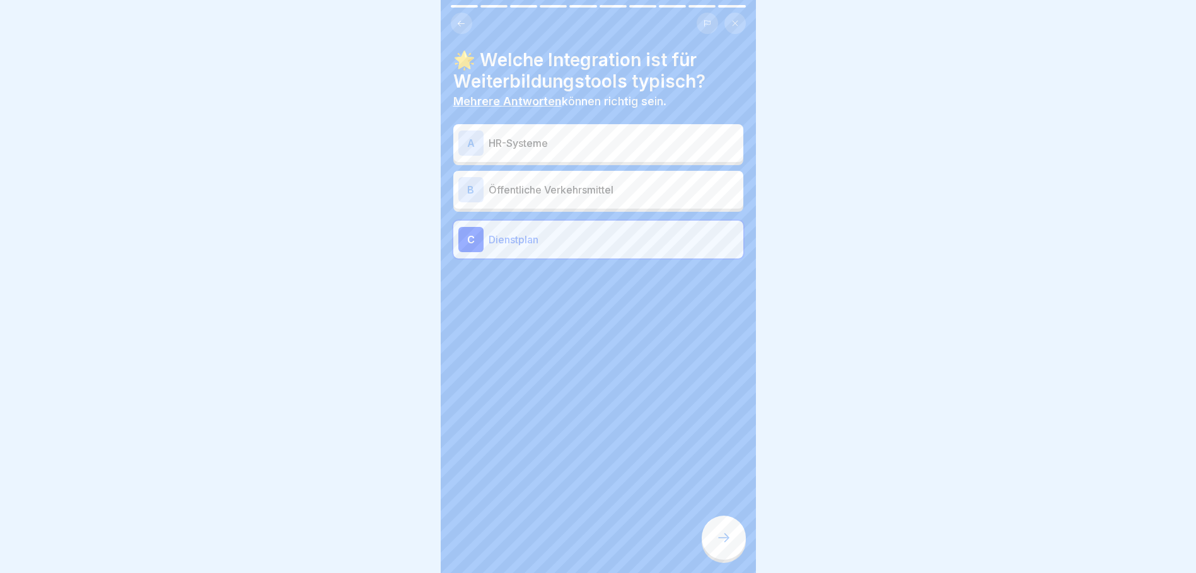
click at [549, 141] on div "A HR-Systeme" at bounding box center [598, 142] width 280 height 25
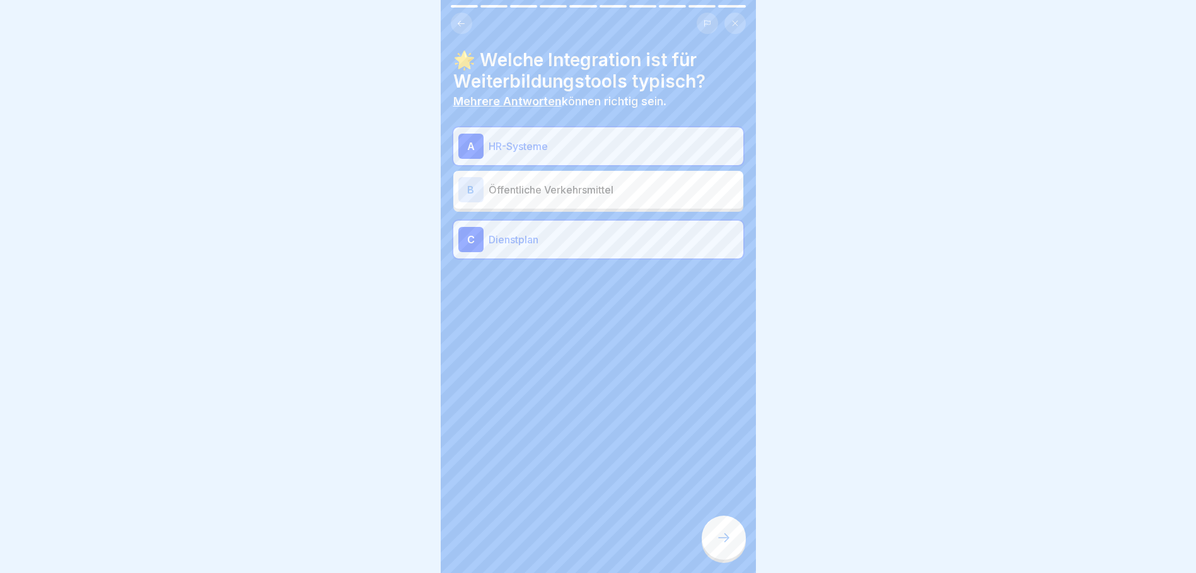
click at [719, 539] on icon at bounding box center [723, 537] width 15 height 15
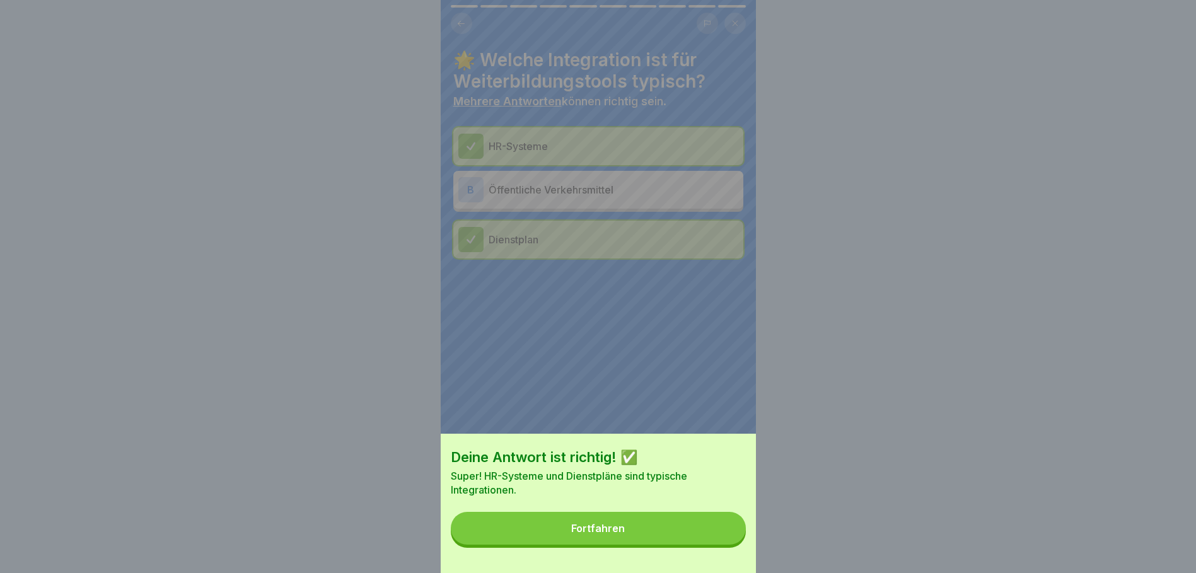
click at [636, 536] on button "Fortfahren" at bounding box center [598, 528] width 295 height 33
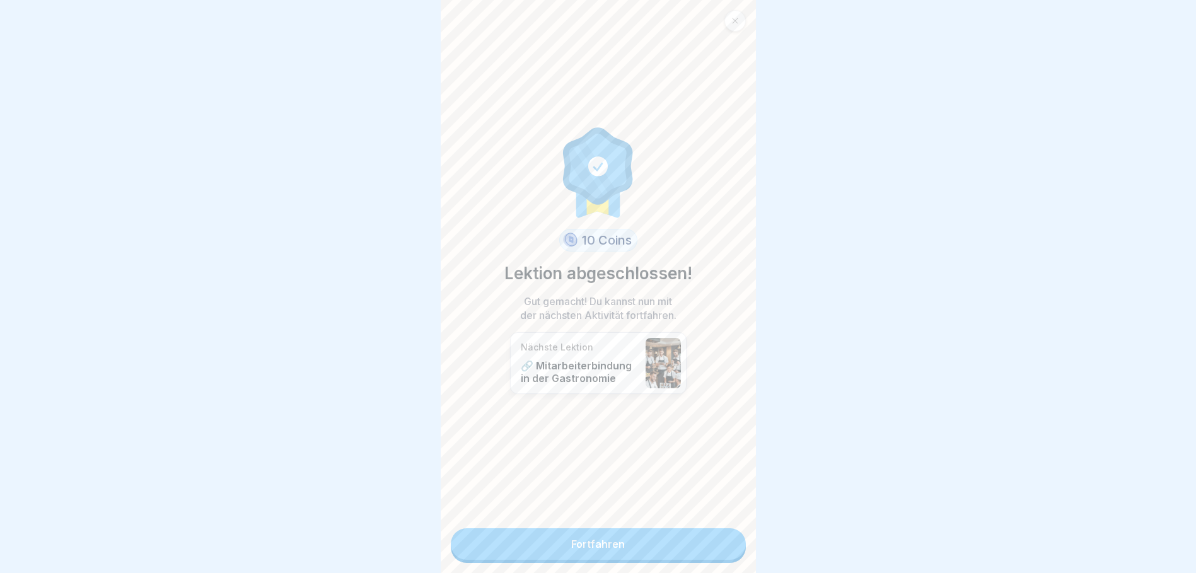
click at [633, 533] on link "Fortfahren" at bounding box center [598, 544] width 295 height 32
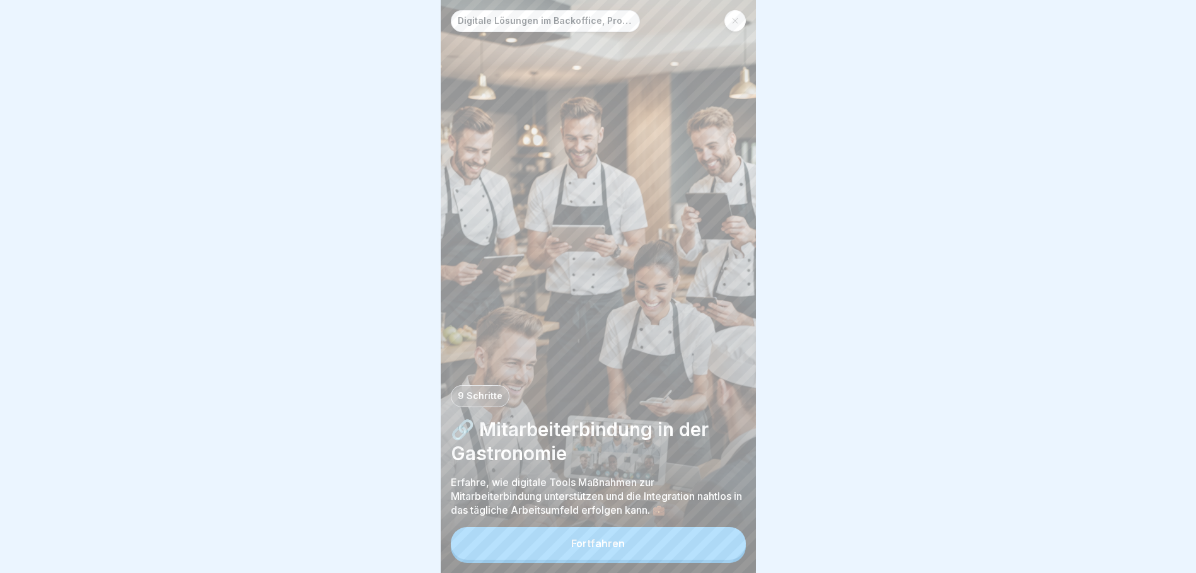
scroll to position [9, 0]
click at [600, 550] on button "Fortfahren" at bounding box center [598, 543] width 295 height 33
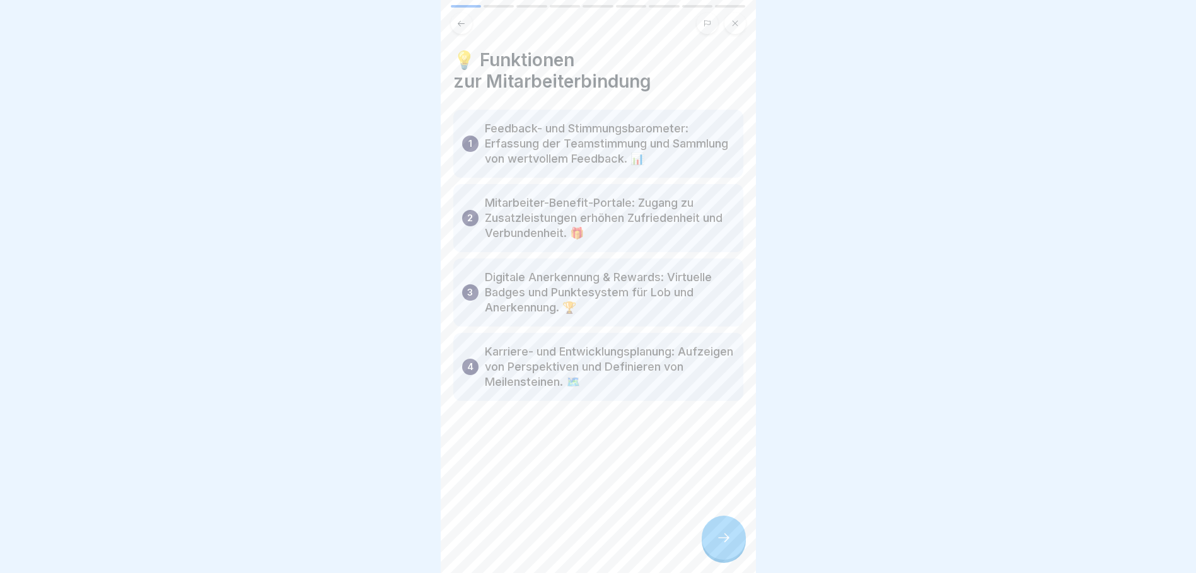
click at [721, 545] on icon at bounding box center [723, 537] width 15 height 15
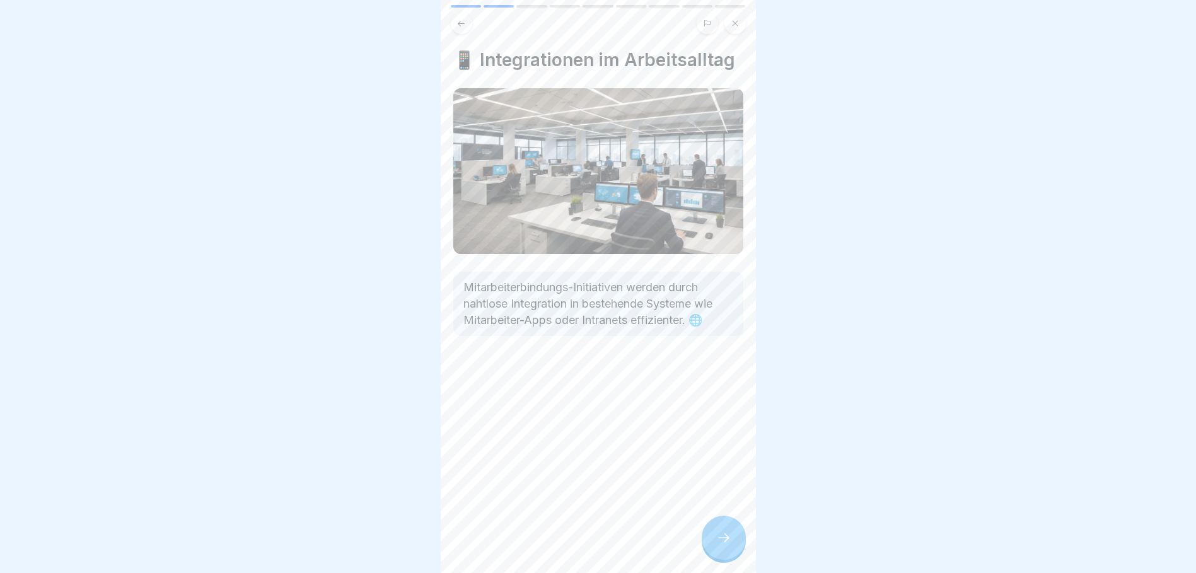
click at [727, 537] on icon at bounding box center [723, 537] width 15 height 15
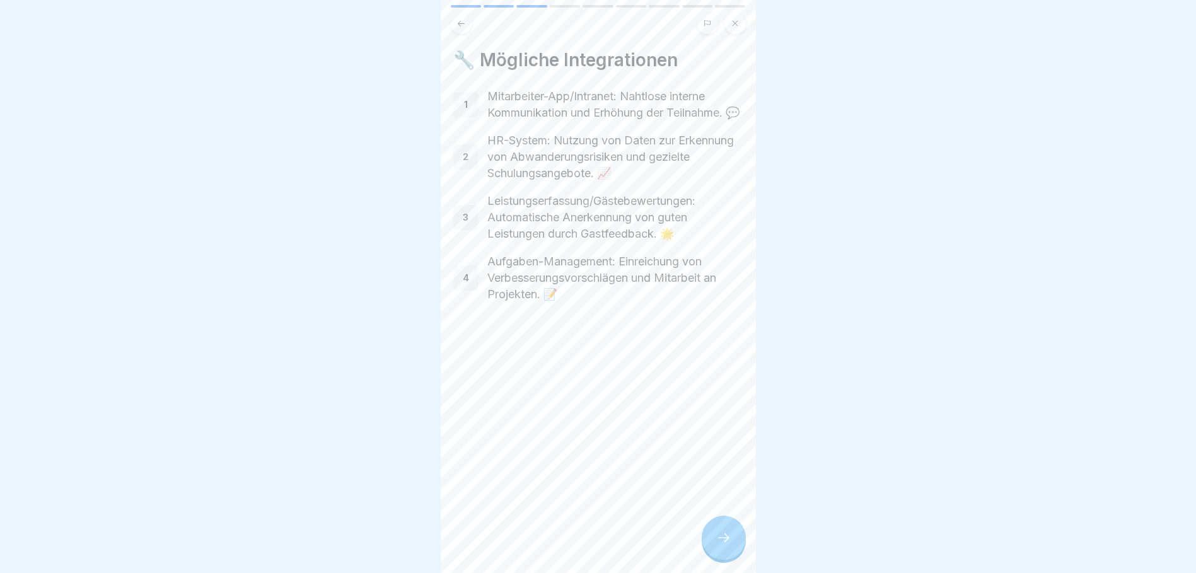
click at [725, 532] on icon at bounding box center [723, 537] width 15 height 15
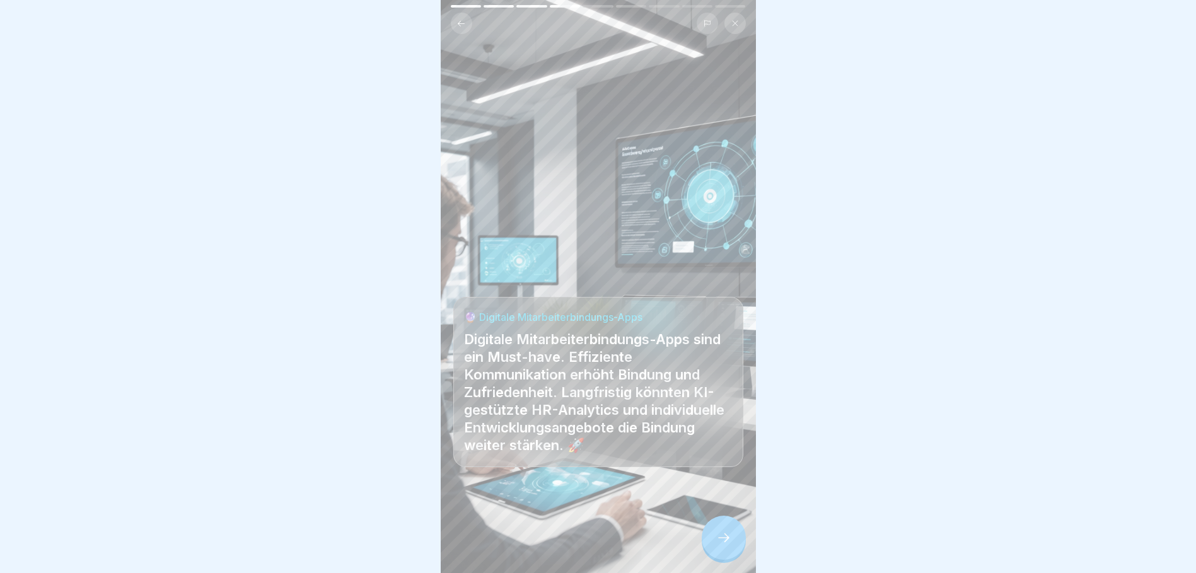
click at [725, 532] on icon at bounding box center [723, 537] width 15 height 15
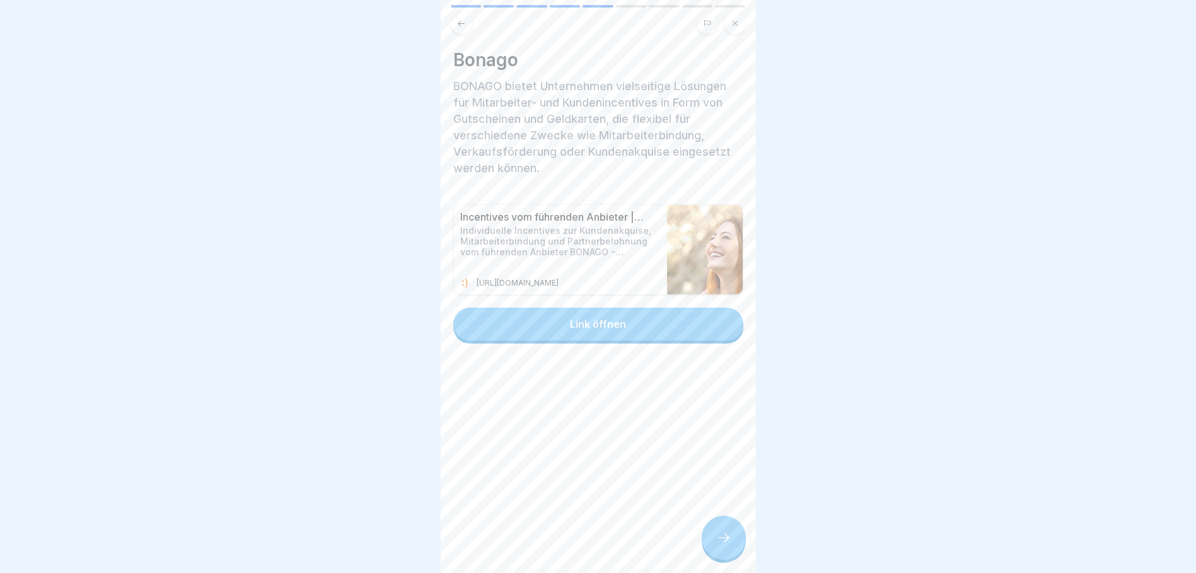
click at [718, 531] on div at bounding box center [724, 538] width 44 height 44
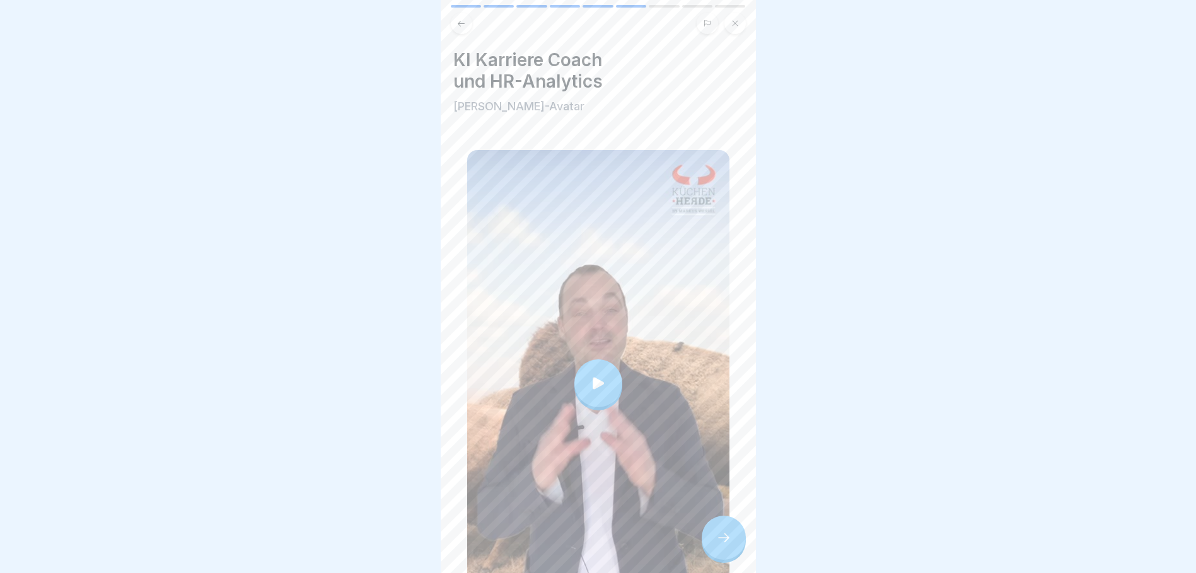
click at [608, 371] on div at bounding box center [598, 383] width 48 height 48
click at [730, 527] on div at bounding box center [724, 538] width 44 height 44
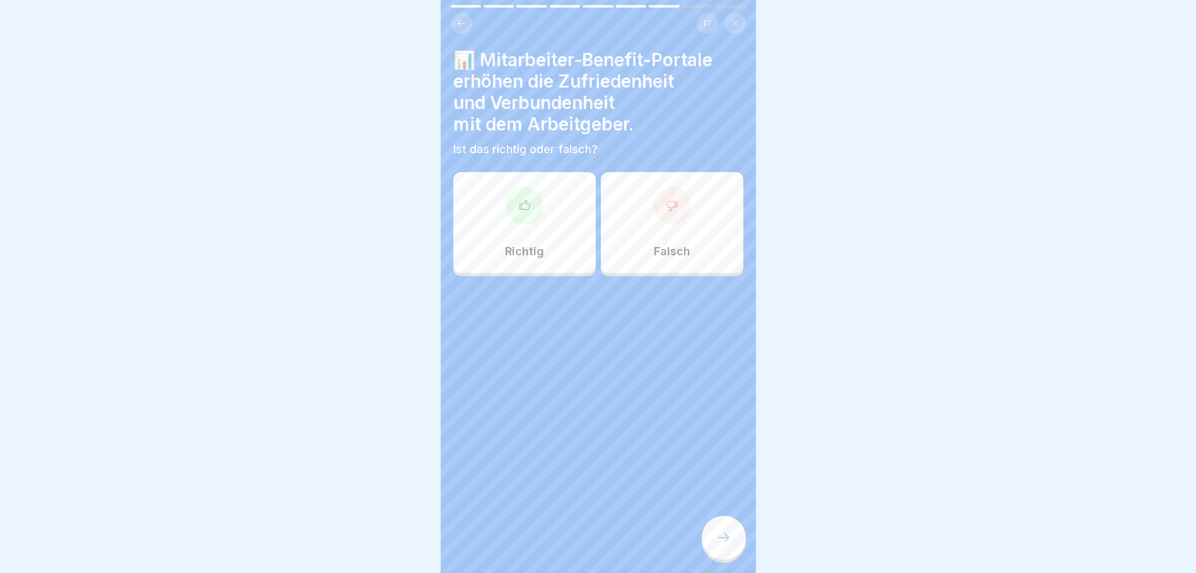
click at [534, 221] on div "Richtig" at bounding box center [524, 222] width 142 height 101
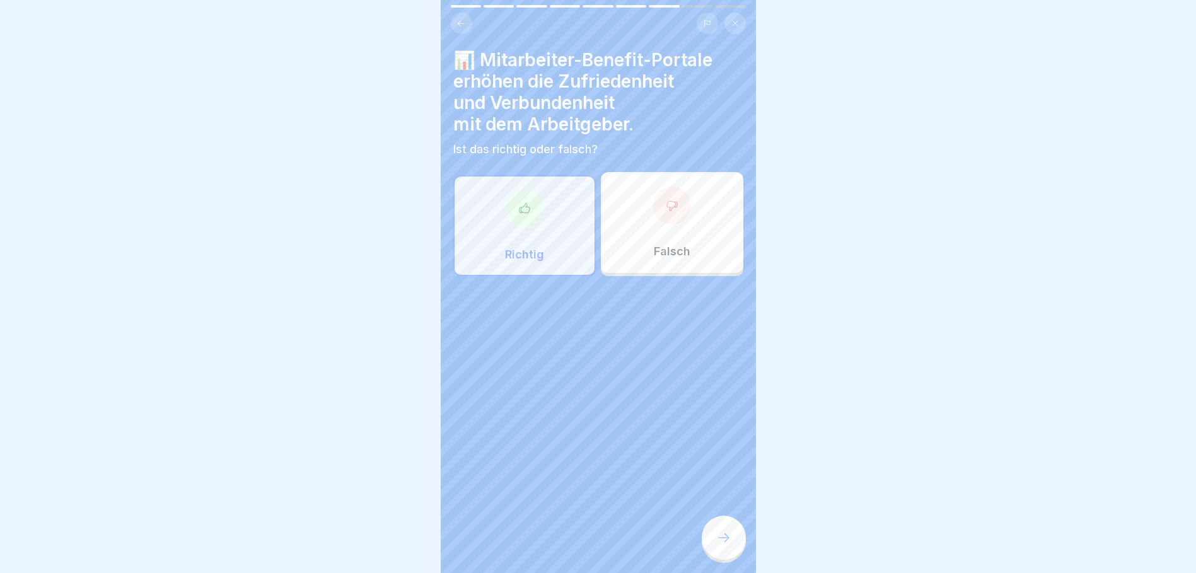
click at [722, 535] on icon at bounding box center [723, 537] width 15 height 15
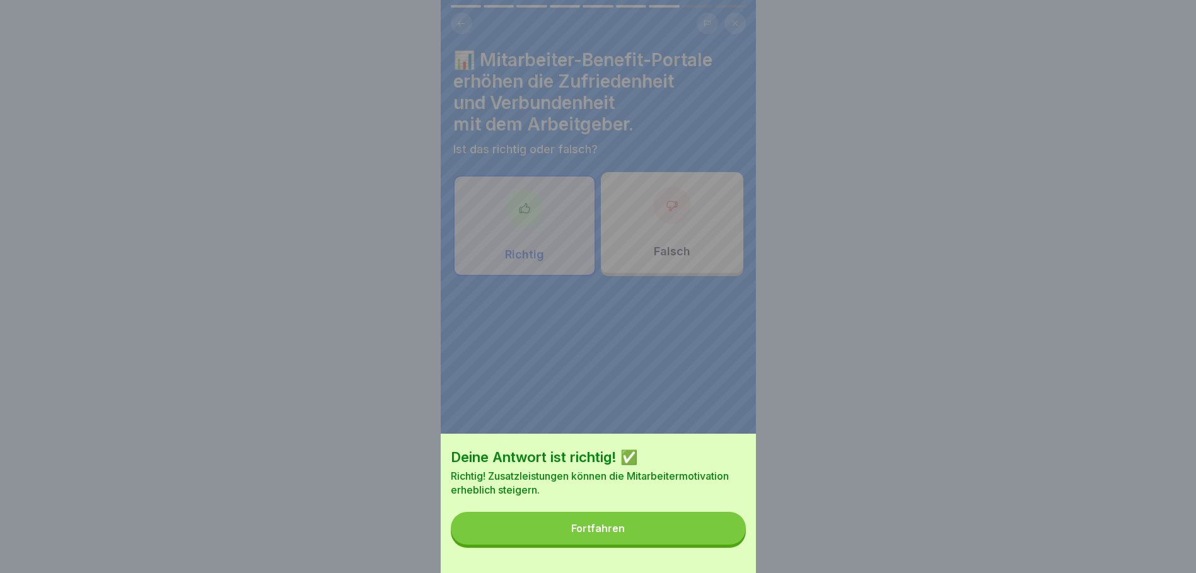
click at [602, 534] on div "Fortfahren" at bounding box center [598, 528] width 54 height 11
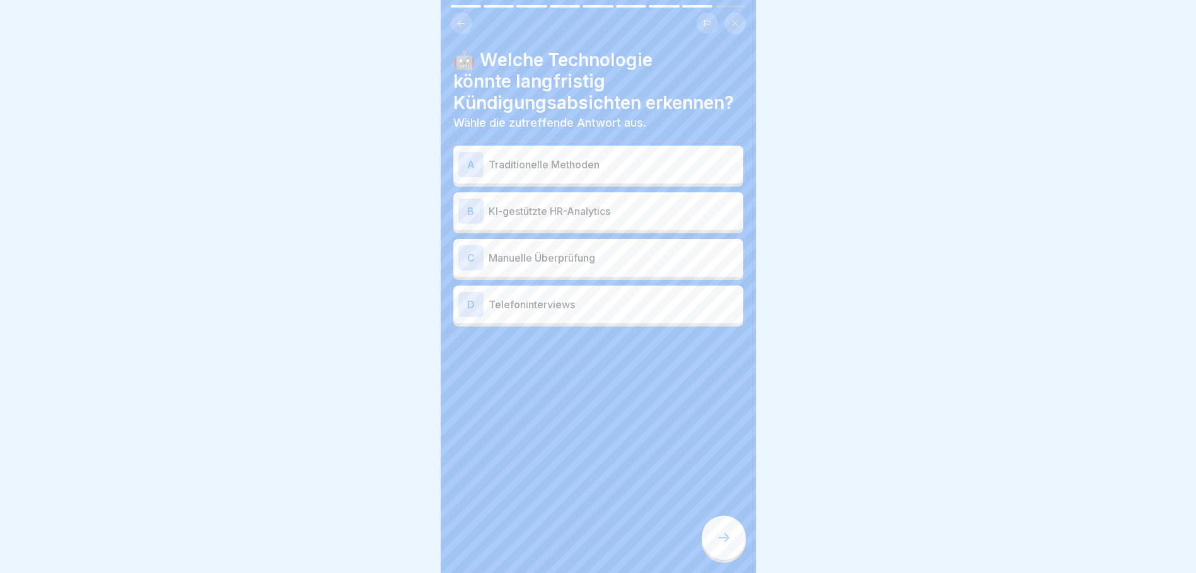
click at [509, 204] on p "KI-gestützte HR-Analytics" at bounding box center [614, 211] width 250 height 15
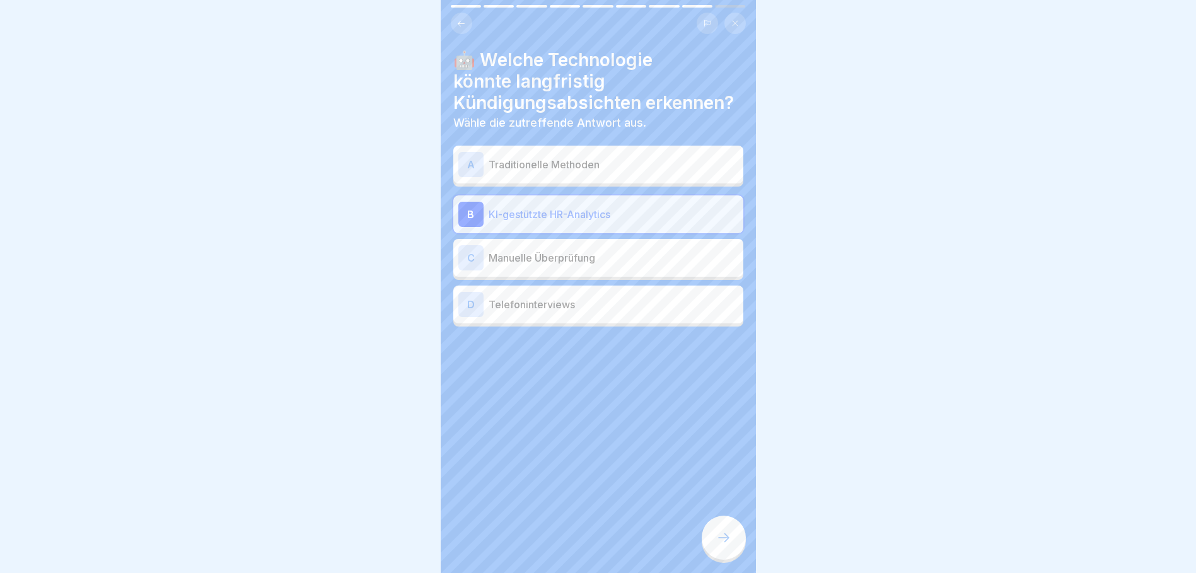
click at [724, 540] on icon at bounding box center [723, 537] width 15 height 15
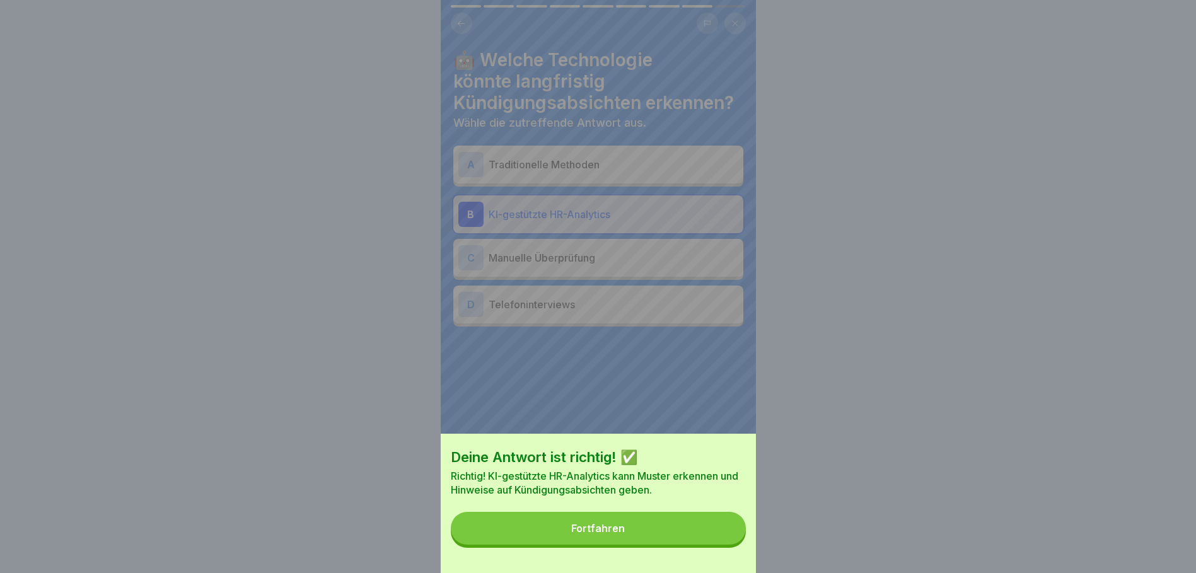
click at [671, 538] on button "Fortfahren" at bounding box center [598, 528] width 295 height 33
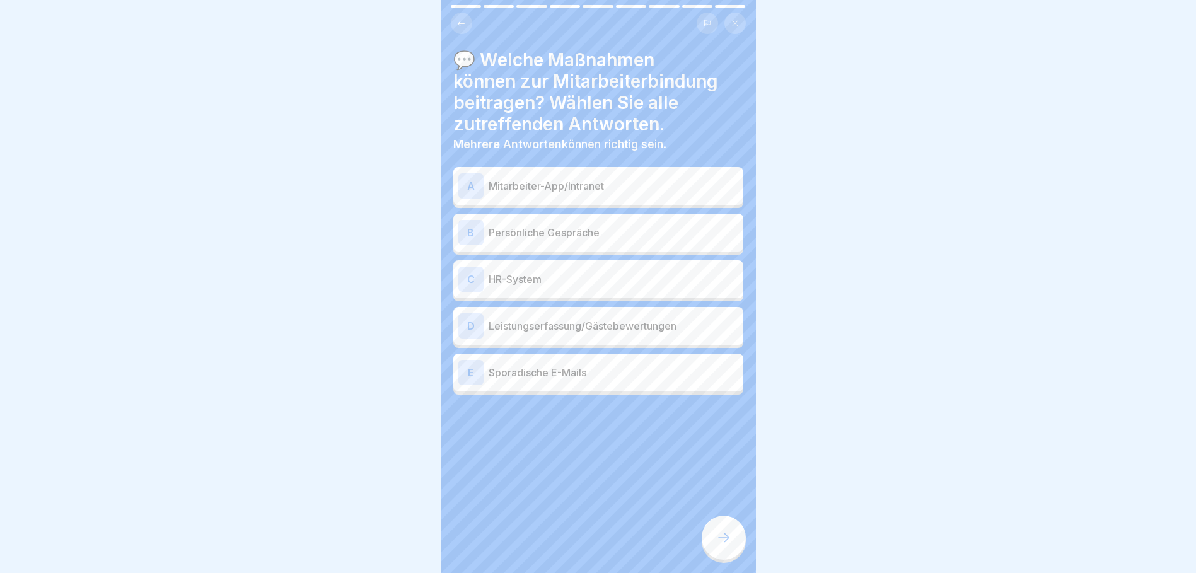
click at [487, 175] on div "A Mitarbeiter-App/Intranet" at bounding box center [598, 185] width 280 height 25
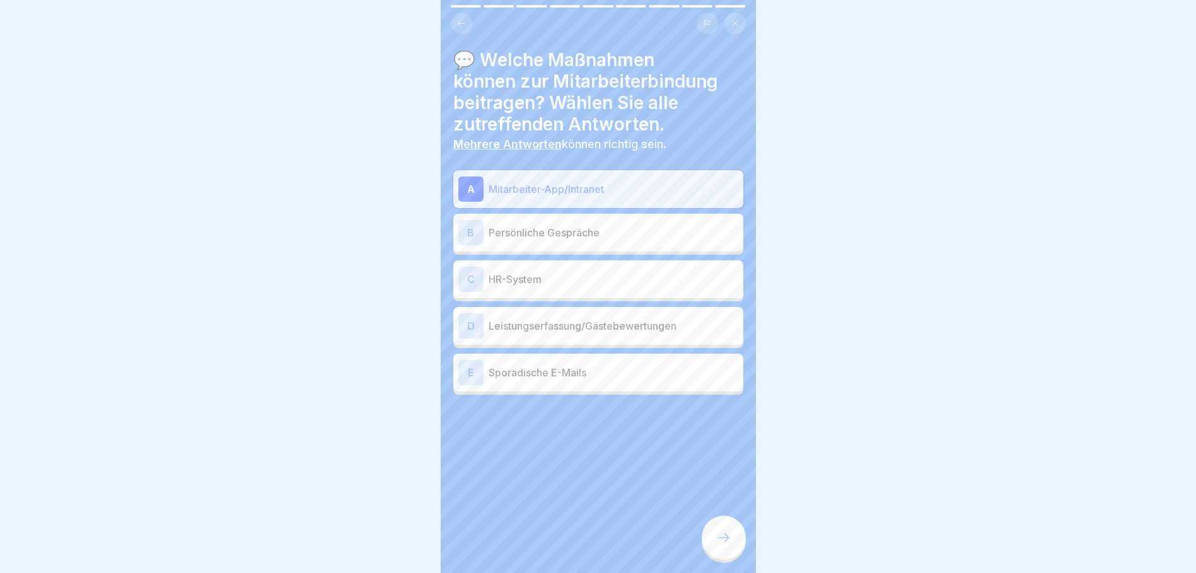
click at [492, 225] on p "Persönliche Gespräche" at bounding box center [614, 232] width 250 height 15
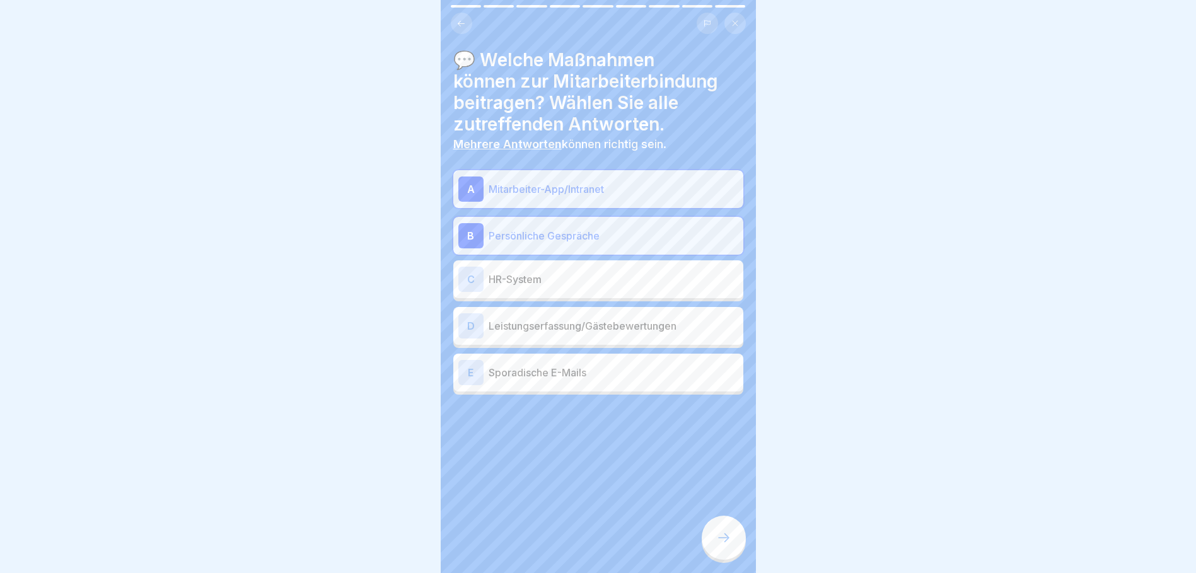
click at [495, 272] on p "HR-System" at bounding box center [614, 279] width 250 height 15
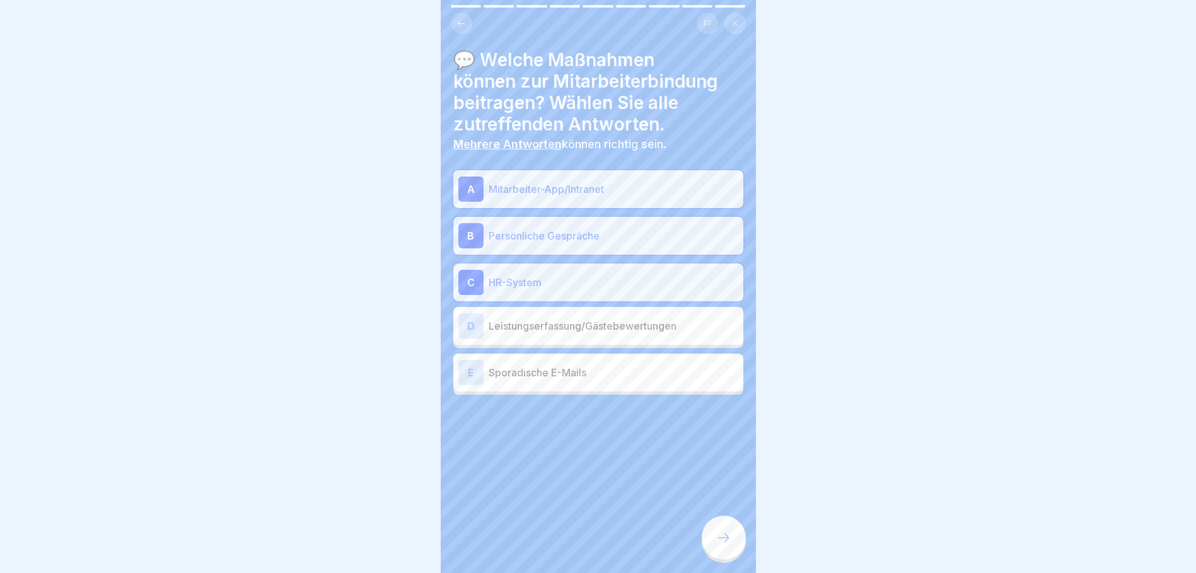
click at [497, 318] on p "Leistungserfassung/Gästebewertungen" at bounding box center [614, 325] width 250 height 15
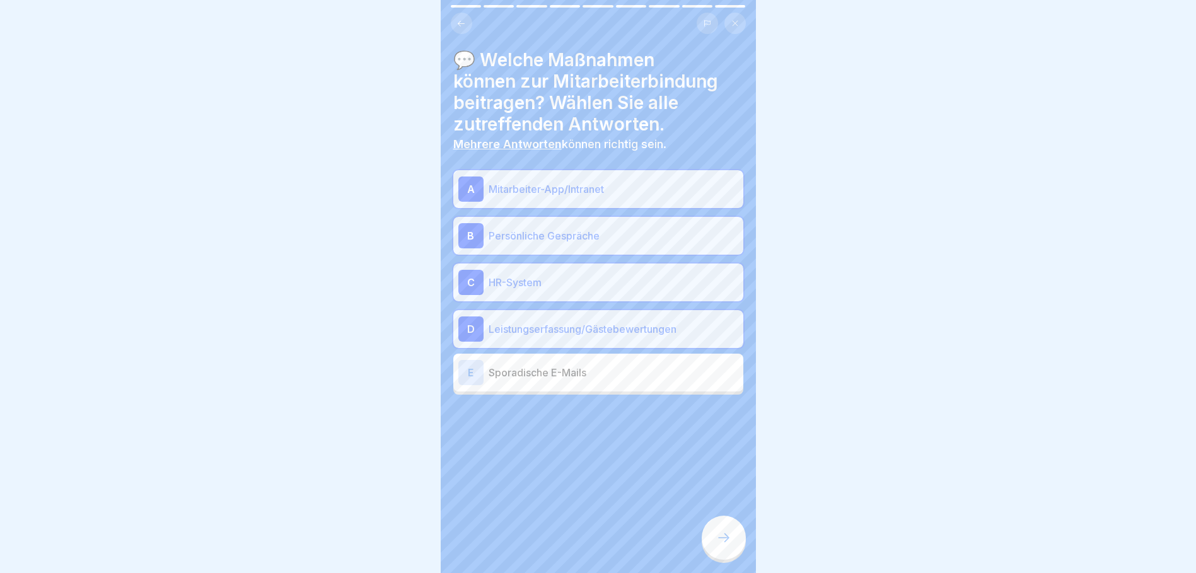
click at [722, 537] on icon at bounding box center [723, 537] width 15 height 15
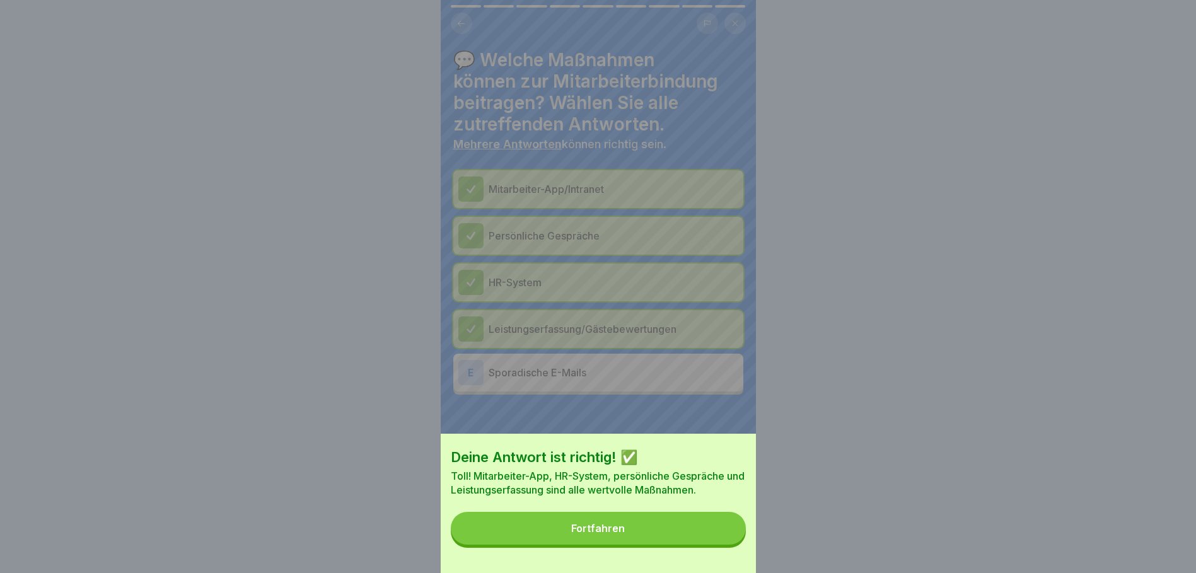
click at [608, 534] on div "Fortfahren" at bounding box center [598, 528] width 54 height 11
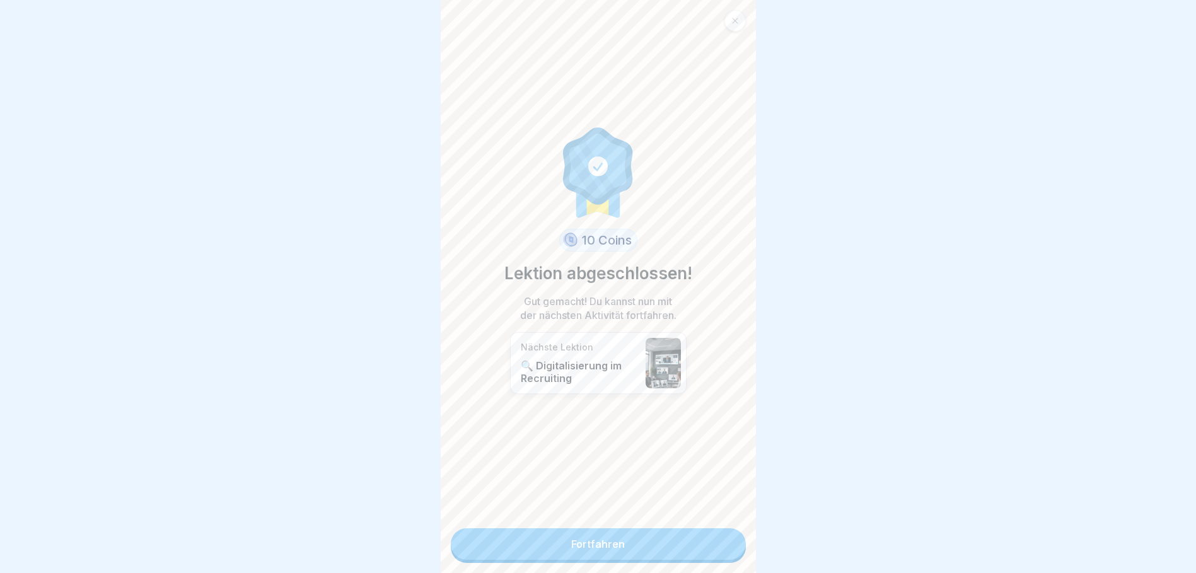
click at [586, 531] on link "Fortfahren" at bounding box center [598, 544] width 295 height 32
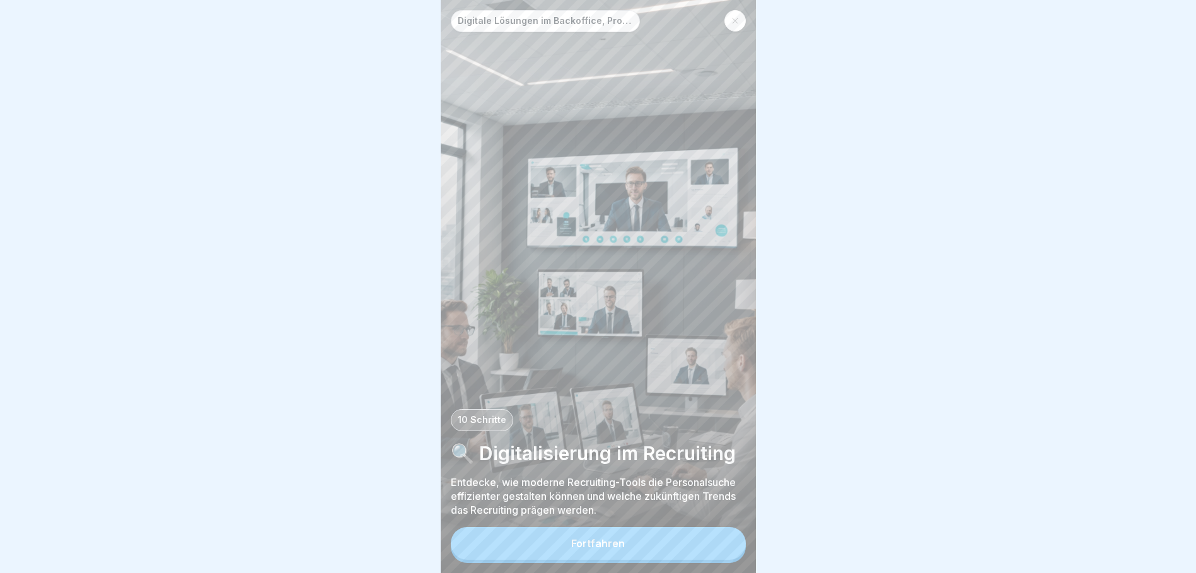
scroll to position [9, 0]
click at [603, 545] on div "Fortfahren" at bounding box center [598, 543] width 54 height 11
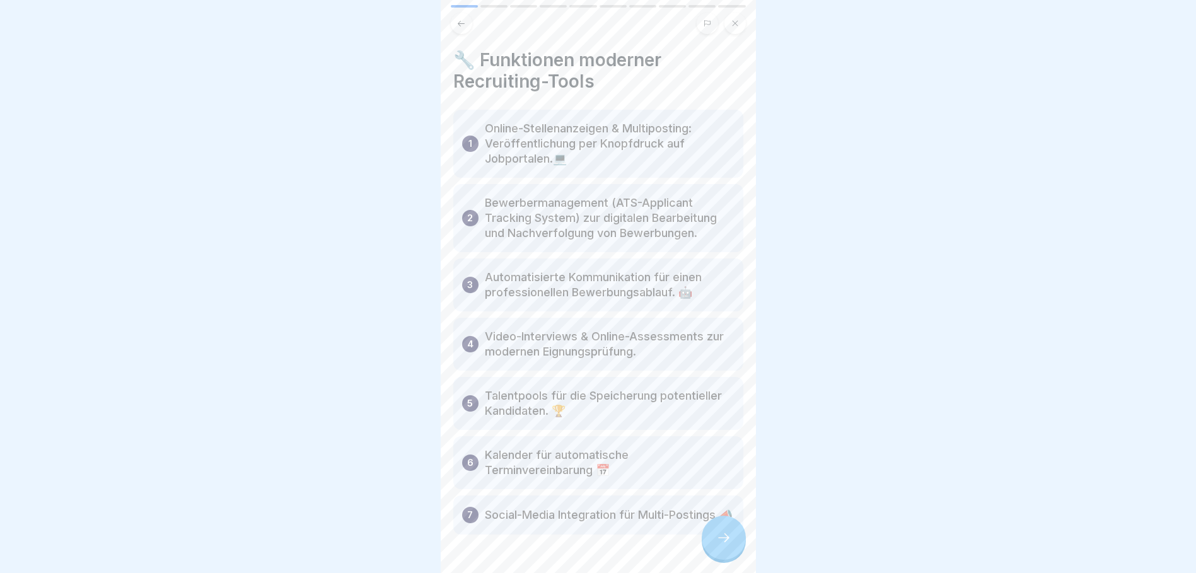
click at [716, 540] on icon at bounding box center [723, 537] width 15 height 15
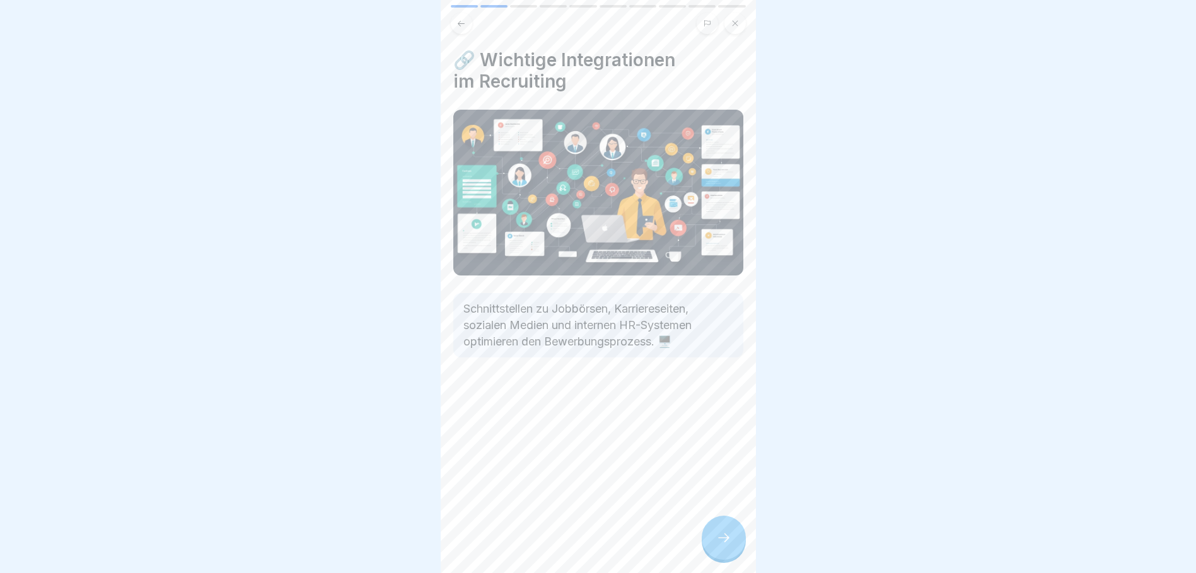
click at [724, 545] on div at bounding box center [724, 538] width 44 height 44
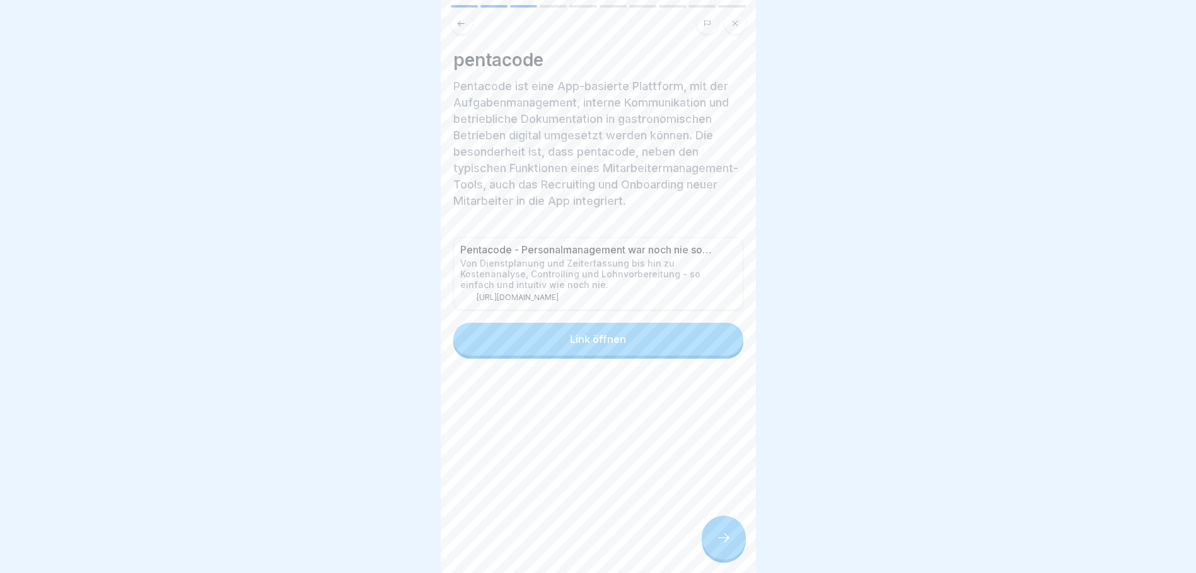
click at [729, 531] on icon at bounding box center [723, 537] width 15 height 15
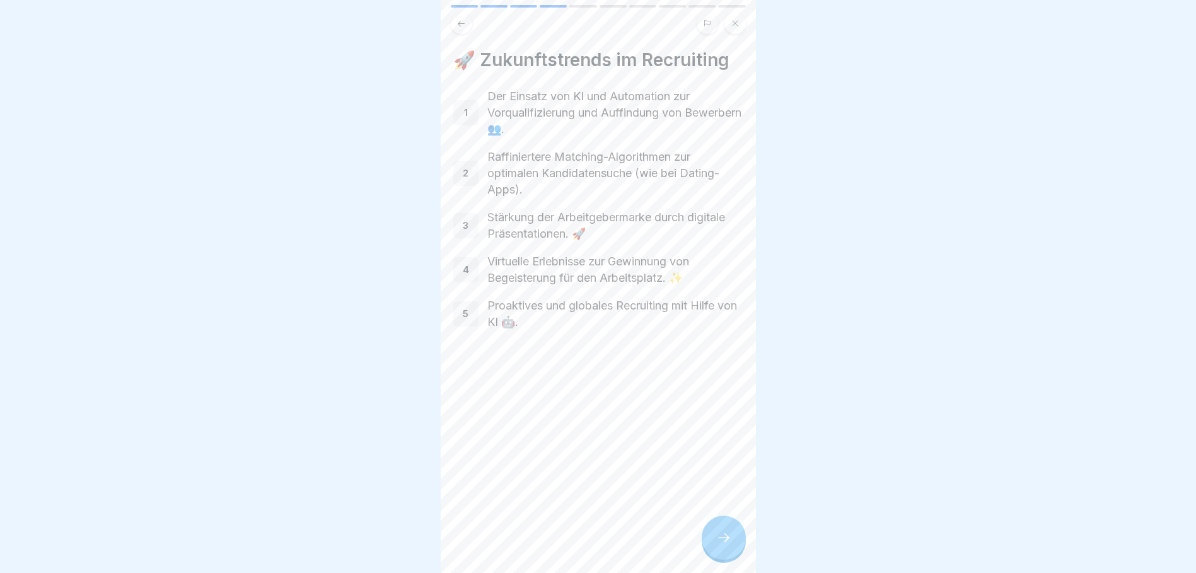
click at [720, 530] on div at bounding box center [724, 538] width 44 height 44
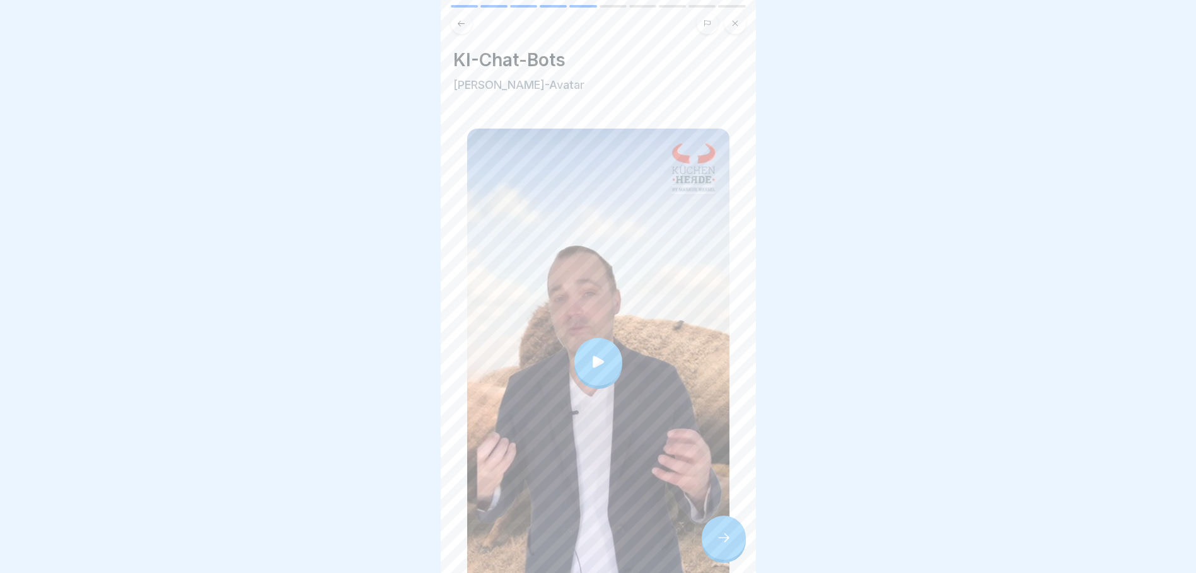
click at [599, 338] on div at bounding box center [598, 362] width 48 height 48
click at [727, 541] on icon at bounding box center [723, 537] width 15 height 15
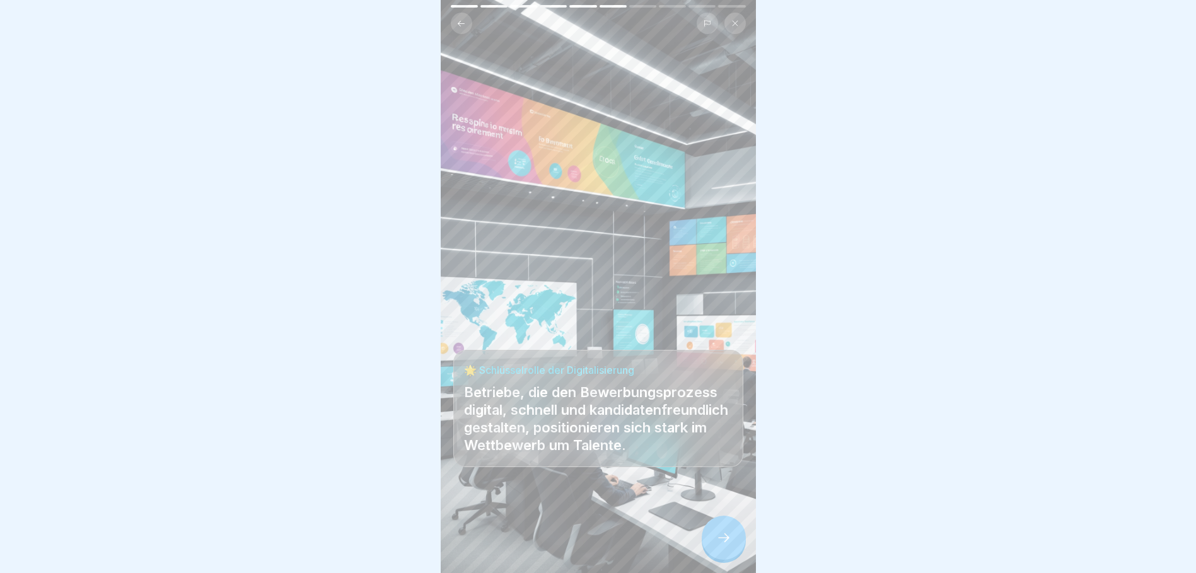
click at [726, 541] on icon at bounding box center [723, 537] width 15 height 15
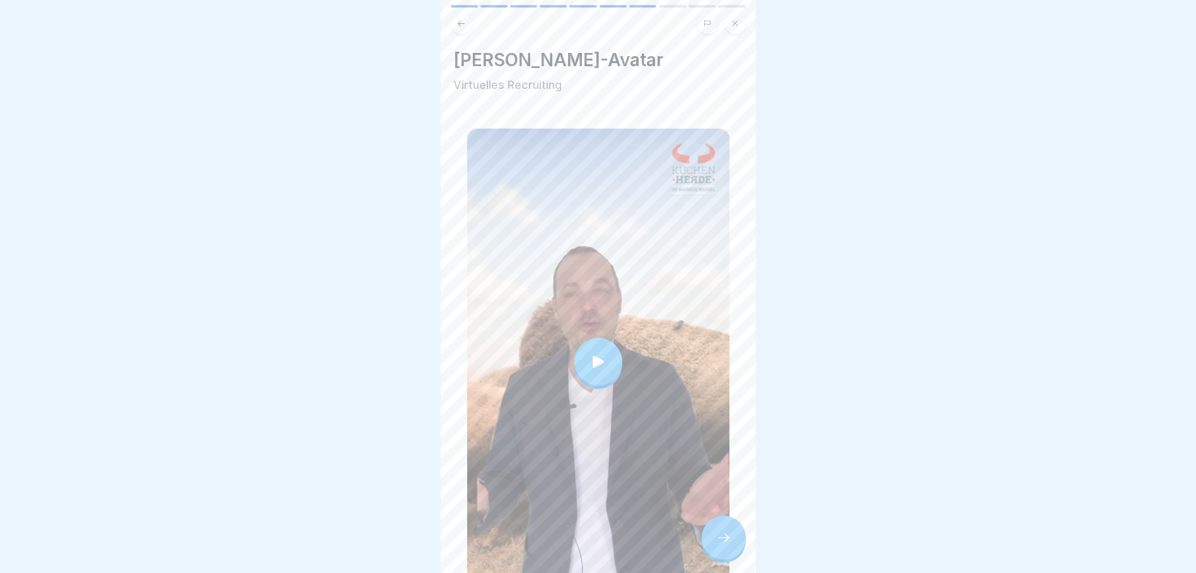
click at [589, 353] on icon at bounding box center [598, 362] width 18 height 18
click at [725, 524] on div at bounding box center [724, 538] width 44 height 44
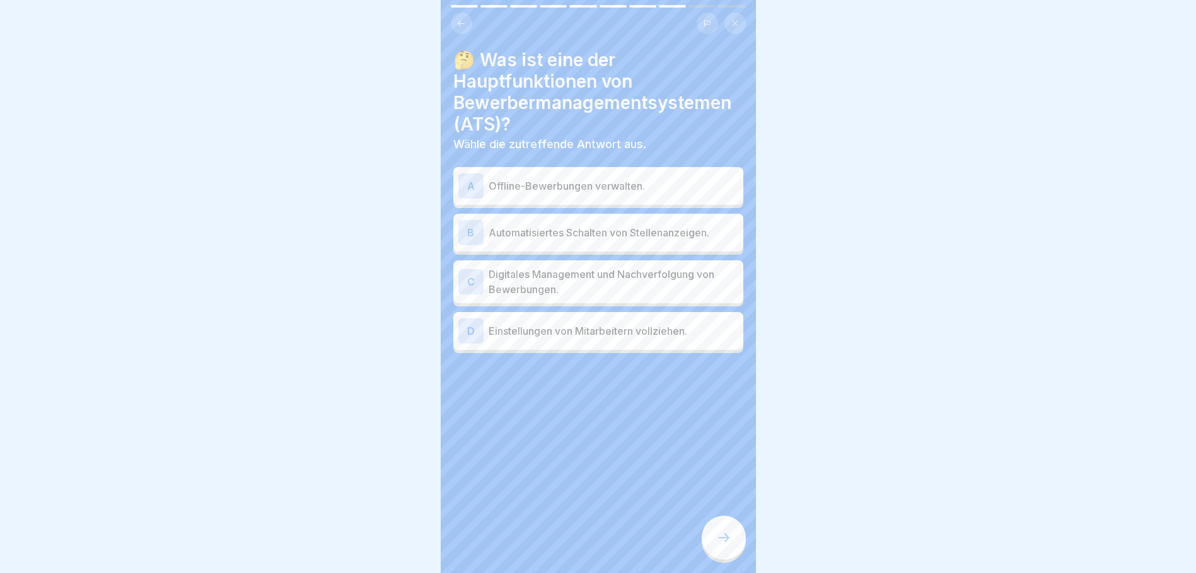
click at [497, 272] on p "Digitales Management und Nachverfolgung von Bewerbungen." at bounding box center [614, 282] width 250 height 30
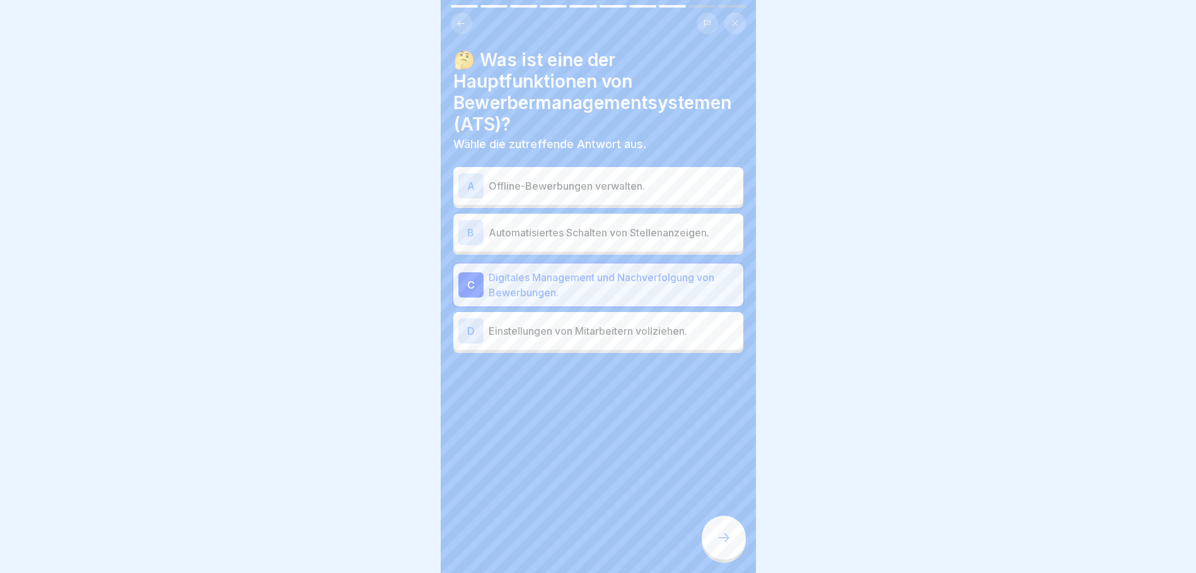
click at [724, 537] on icon at bounding box center [723, 537] width 15 height 15
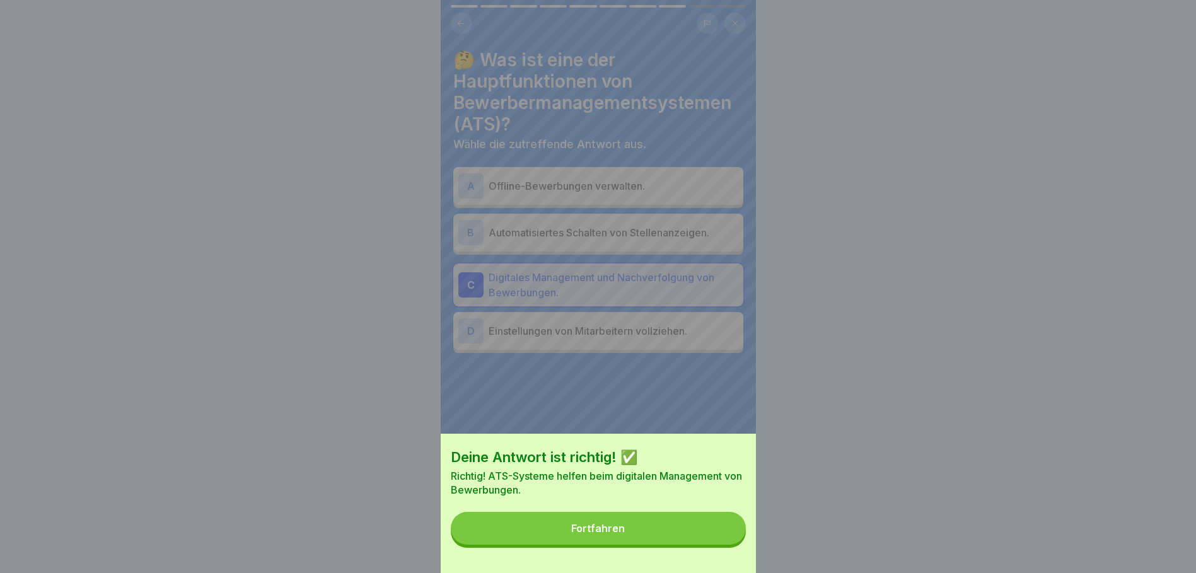
click at [611, 534] on div "Fortfahren" at bounding box center [598, 528] width 54 height 11
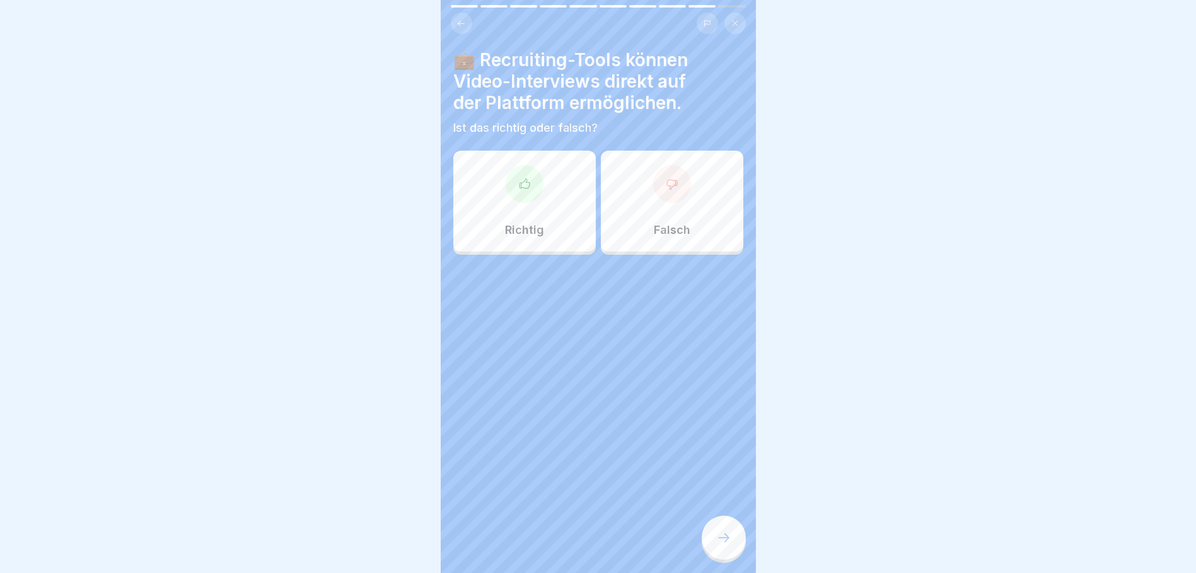
click at [520, 192] on div at bounding box center [525, 184] width 38 height 38
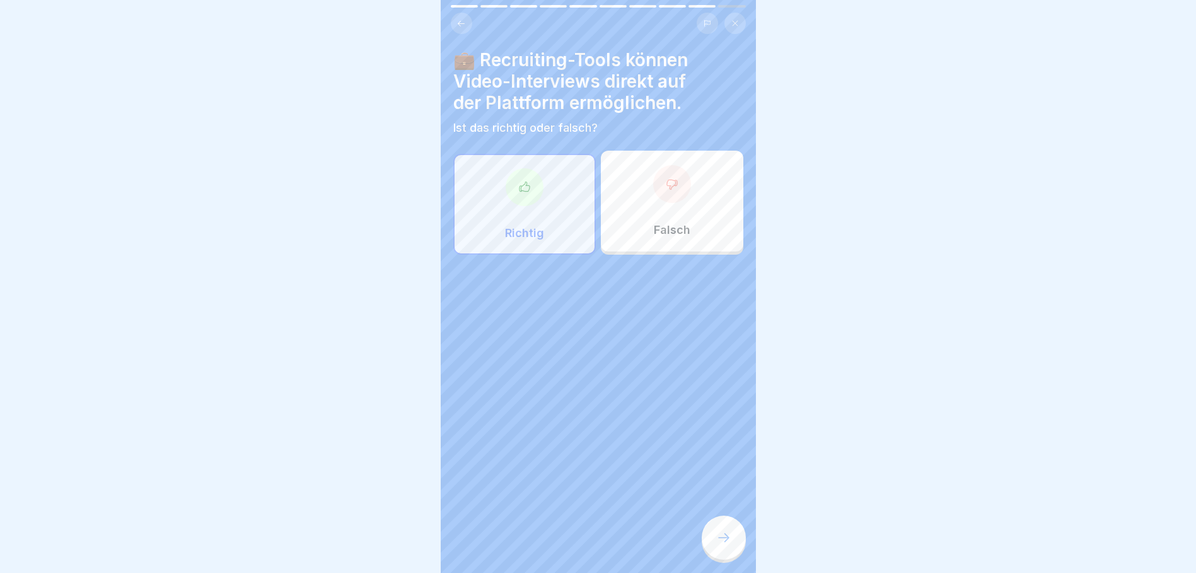
click at [727, 550] on div at bounding box center [724, 538] width 44 height 44
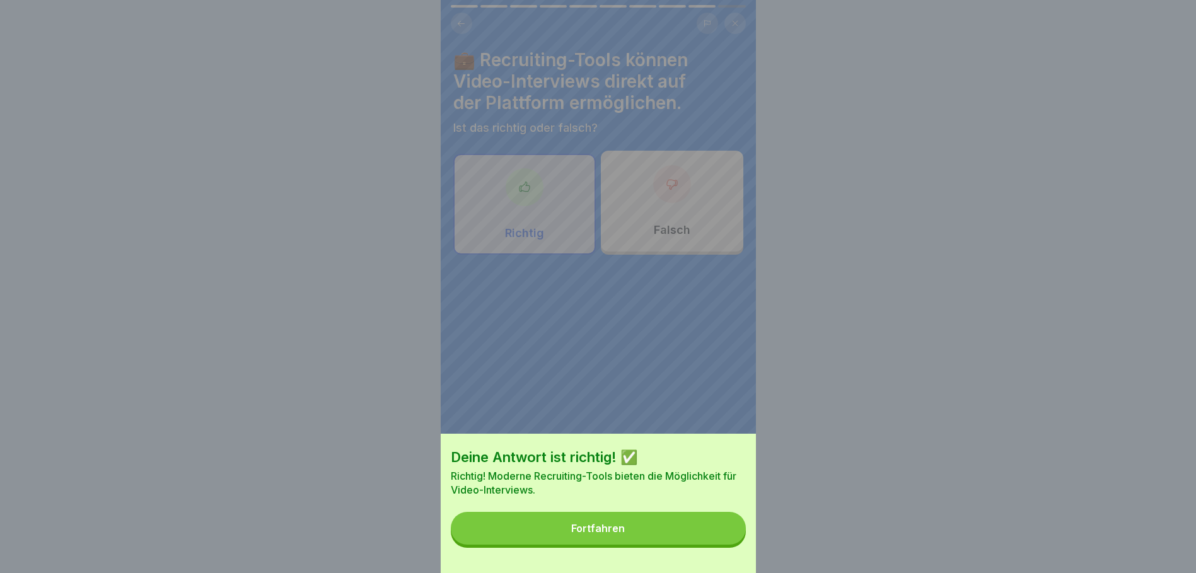
click at [594, 532] on button "Fortfahren" at bounding box center [598, 528] width 295 height 33
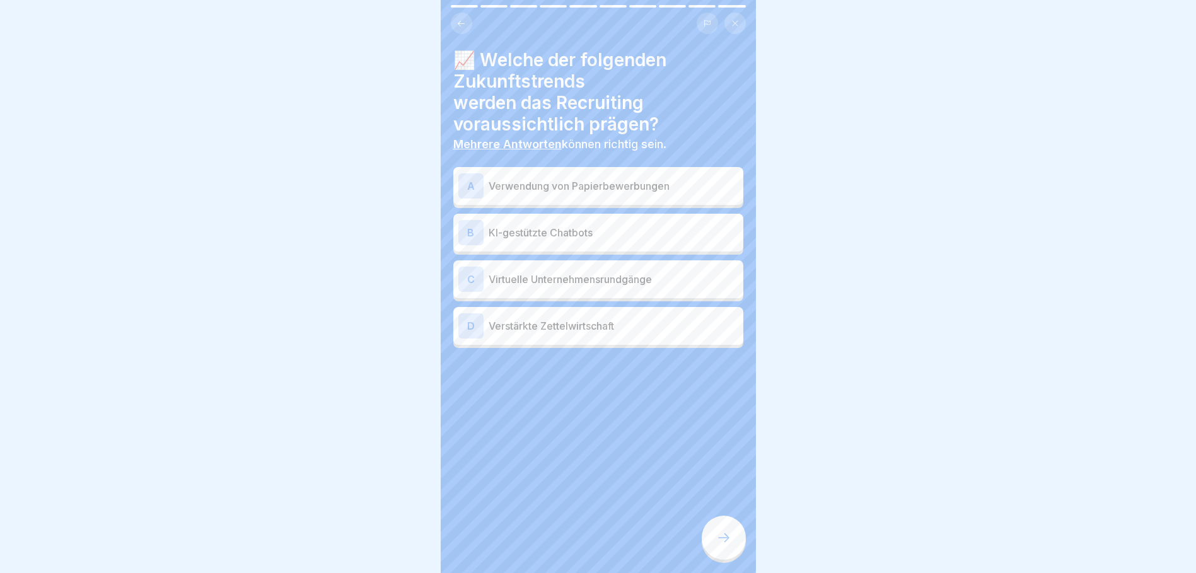
click at [485, 229] on div "B KI-gestützte Chatbots" at bounding box center [598, 232] width 280 height 25
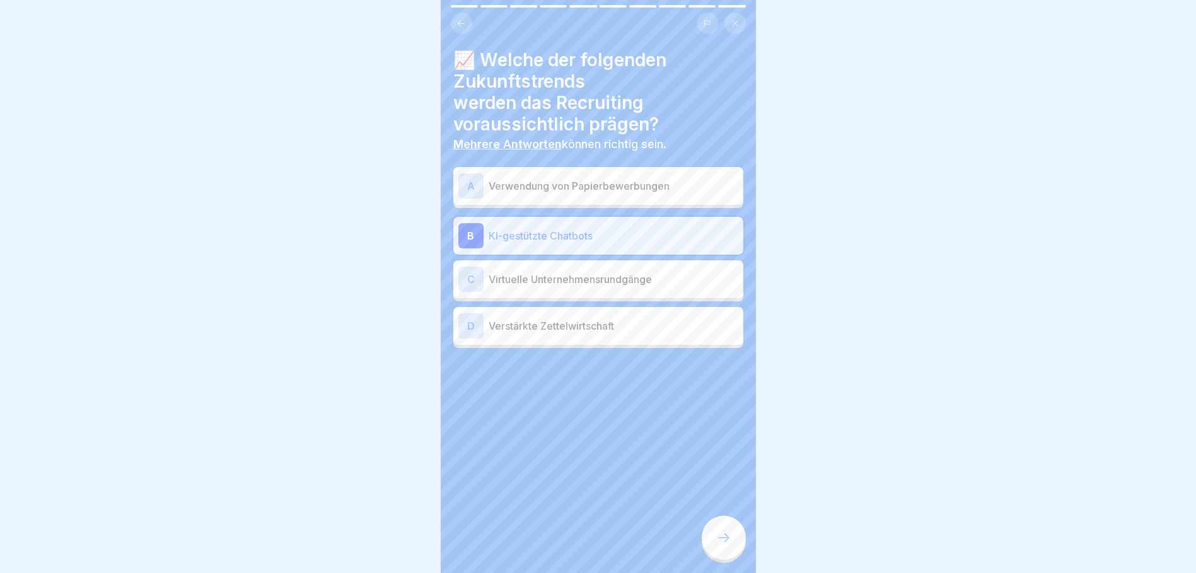
click at [501, 272] on p "Virtuelle Unternehmensrundgänge" at bounding box center [614, 279] width 250 height 15
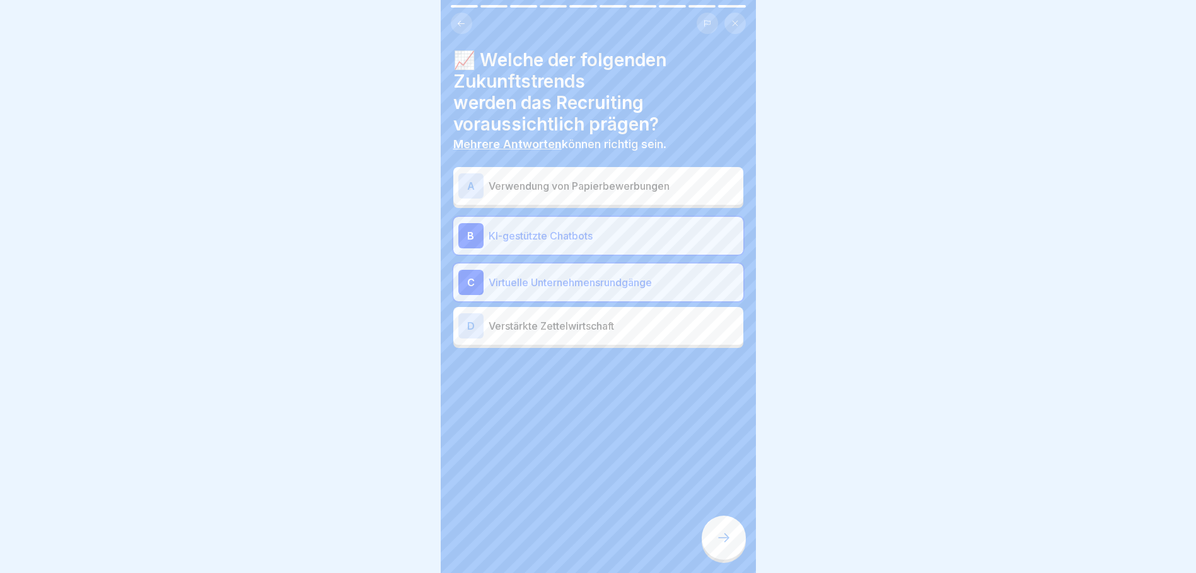
click at [716, 531] on icon at bounding box center [723, 537] width 15 height 15
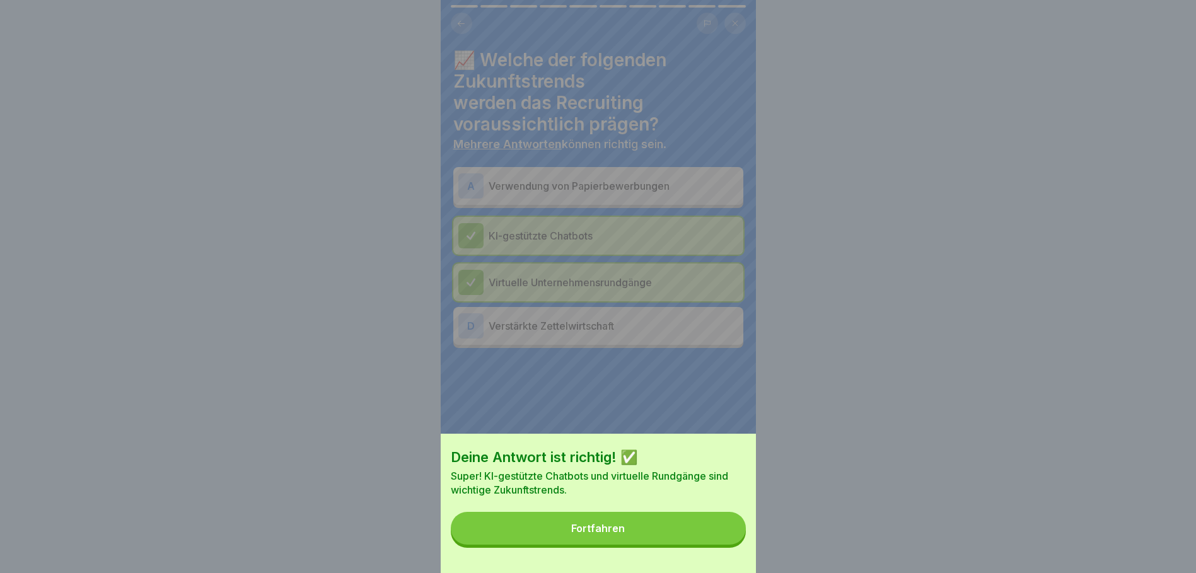
click at [609, 534] on div "Fortfahren" at bounding box center [598, 528] width 54 height 11
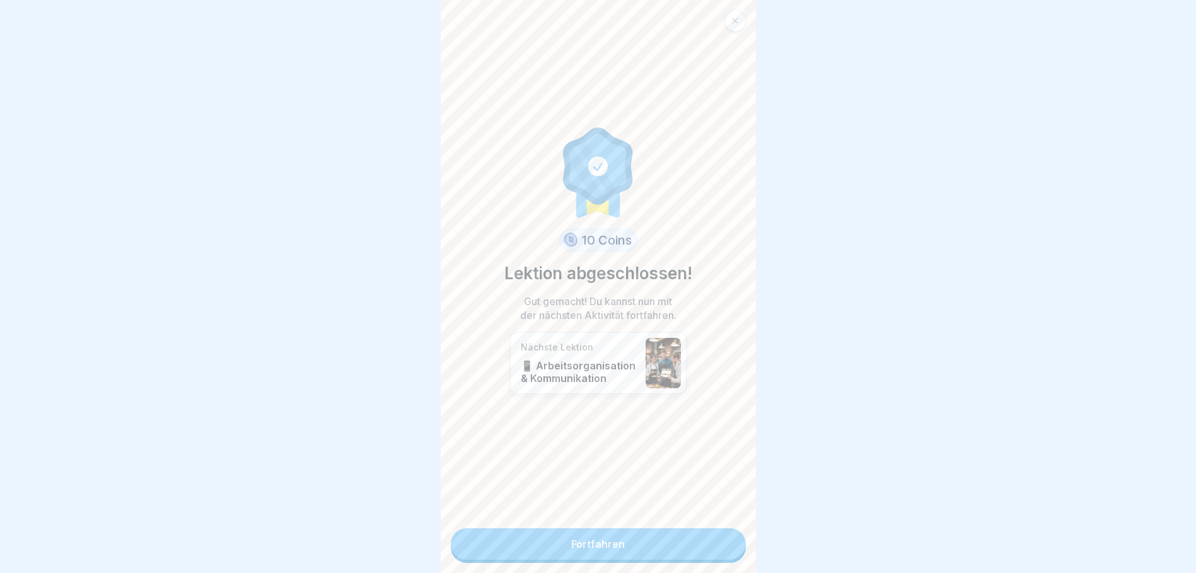
click at [599, 541] on link "Fortfahren" at bounding box center [598, 544] width 295 height 32
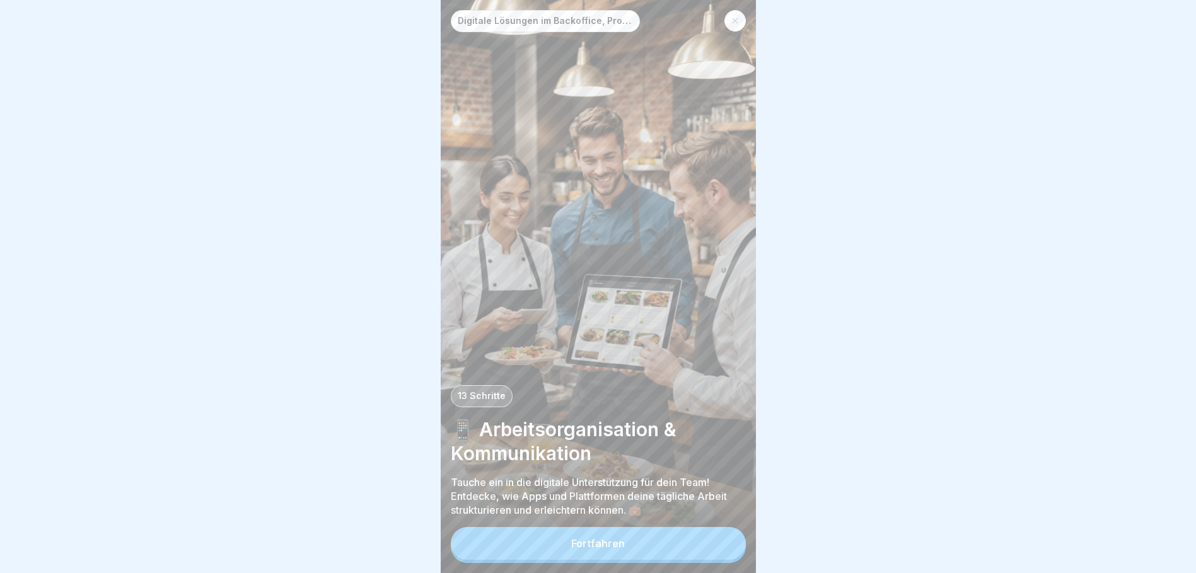
scroll to position [9, 0]
click at [613, 542] on div "Fortfahren" at bounding box center [598, 543] width 54 height 11
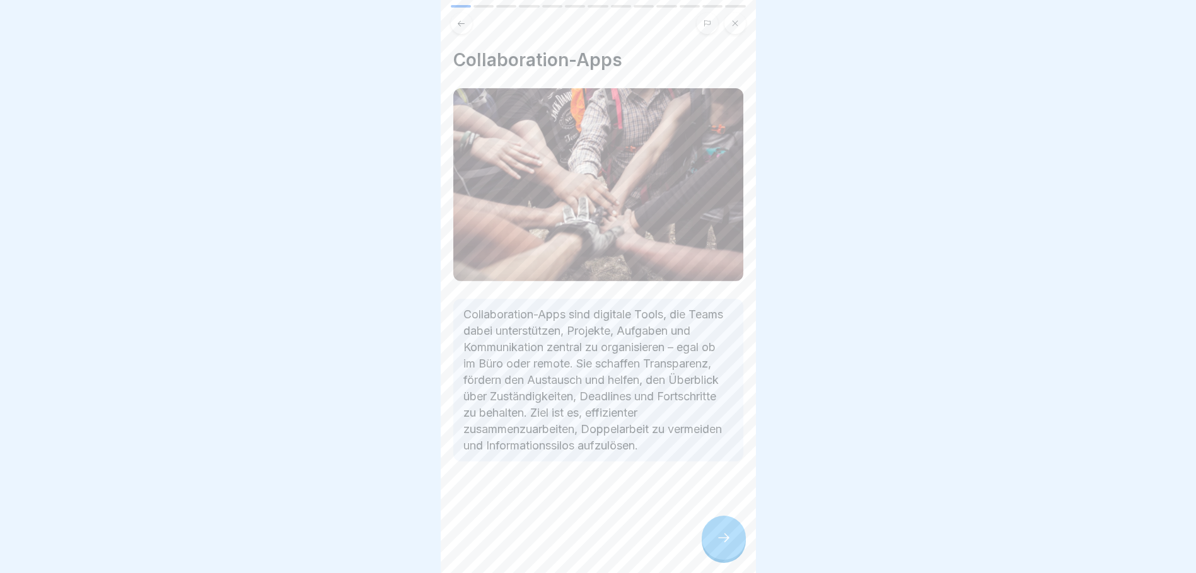
click at [727, 536] on icon at bounding box center [723, 537] width 15 height 15
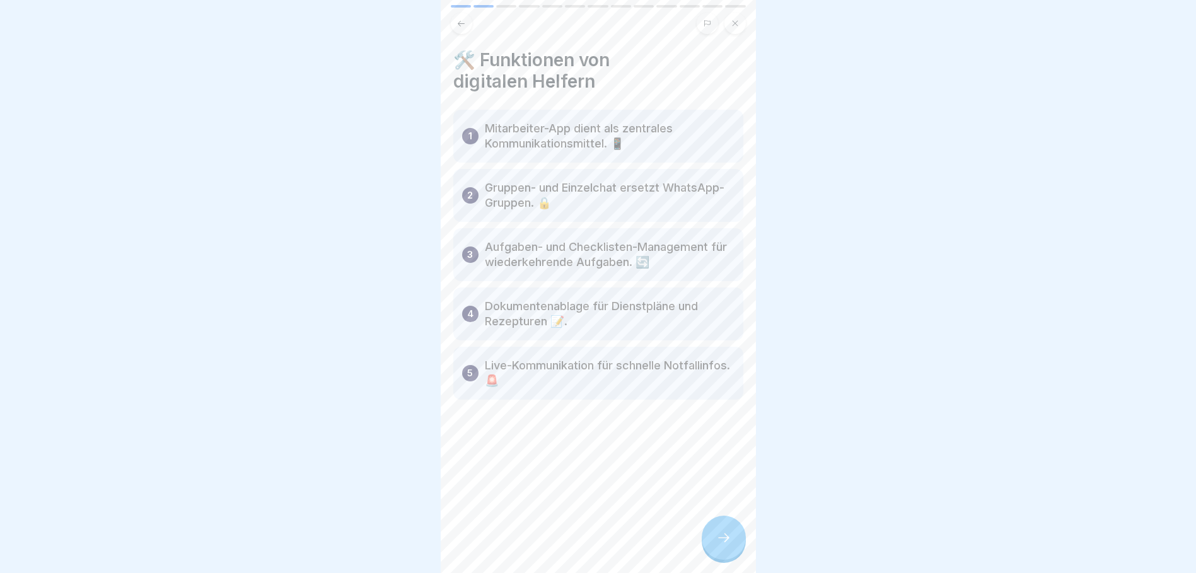
click at [713, 536] on div at bounding box center [724, 538] width 44 height 44
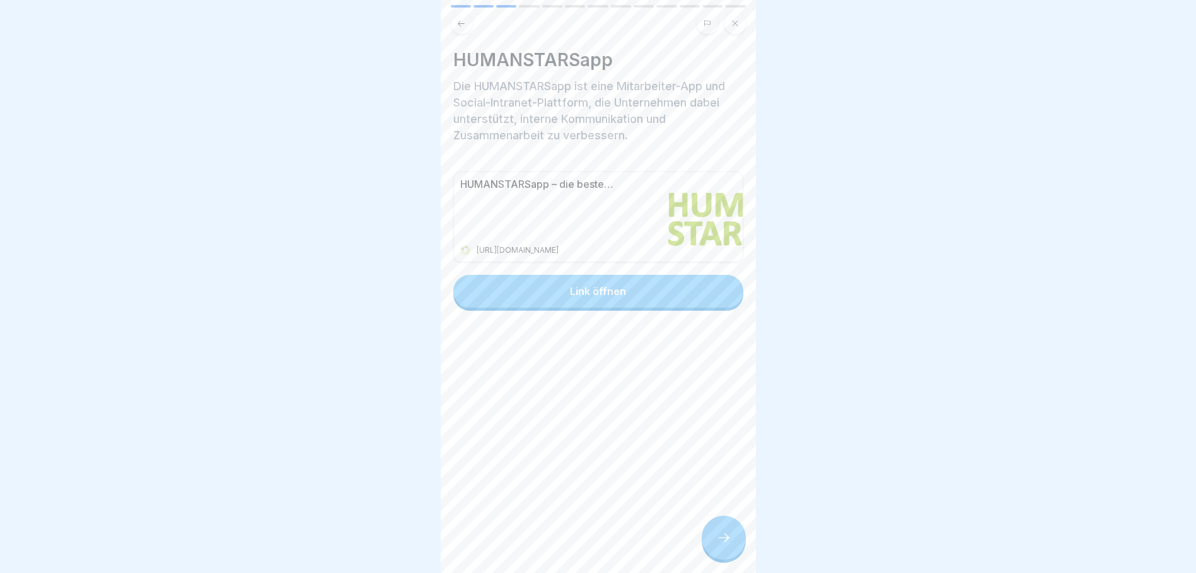
click at [736, 536] on div at bounding box center [724, 538] width 44 height 44
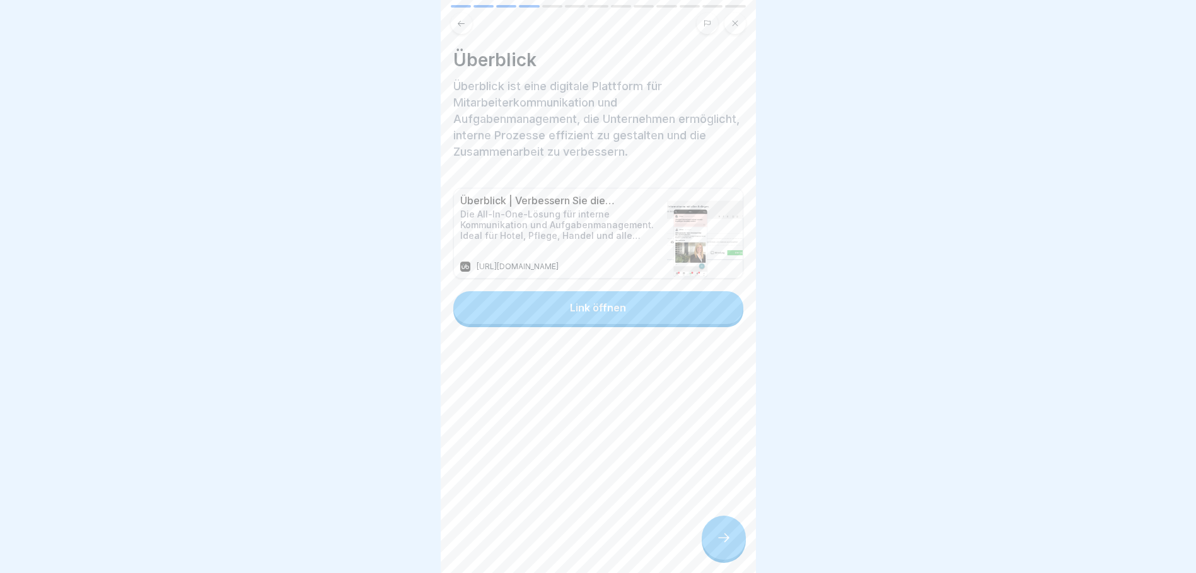
click at [713, 532] on div at bounding box center [724, 538] width 44 height 44
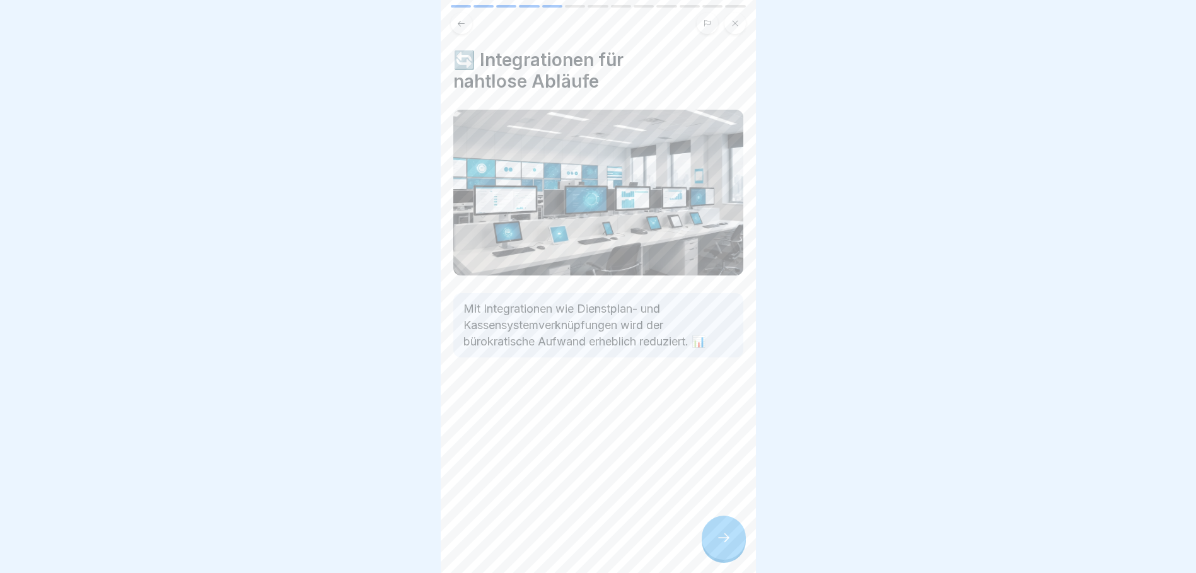
click at [722, 541] on icon at bounding box center [723, 537] width 15 height 15
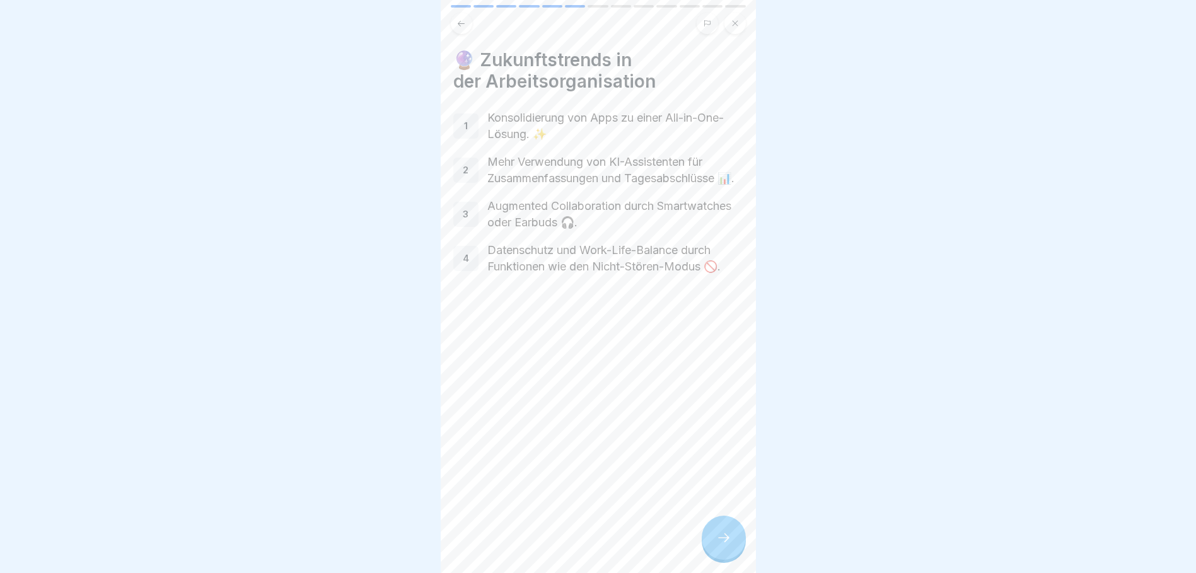
click at [729, 543] on icon at bounding box center [723, 537] width 15 height 15
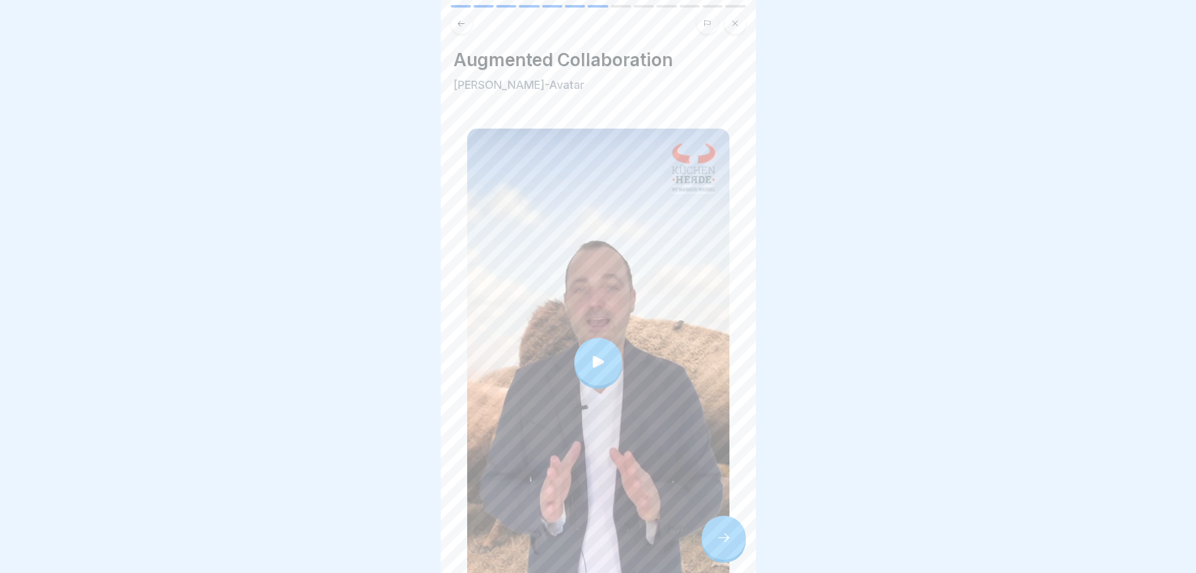
click at [593, 338] on div at bounding box center [598, 362] width 48 height 48
click at [727, 536] on icon at bounding box center [723, 537] width 15 height 15
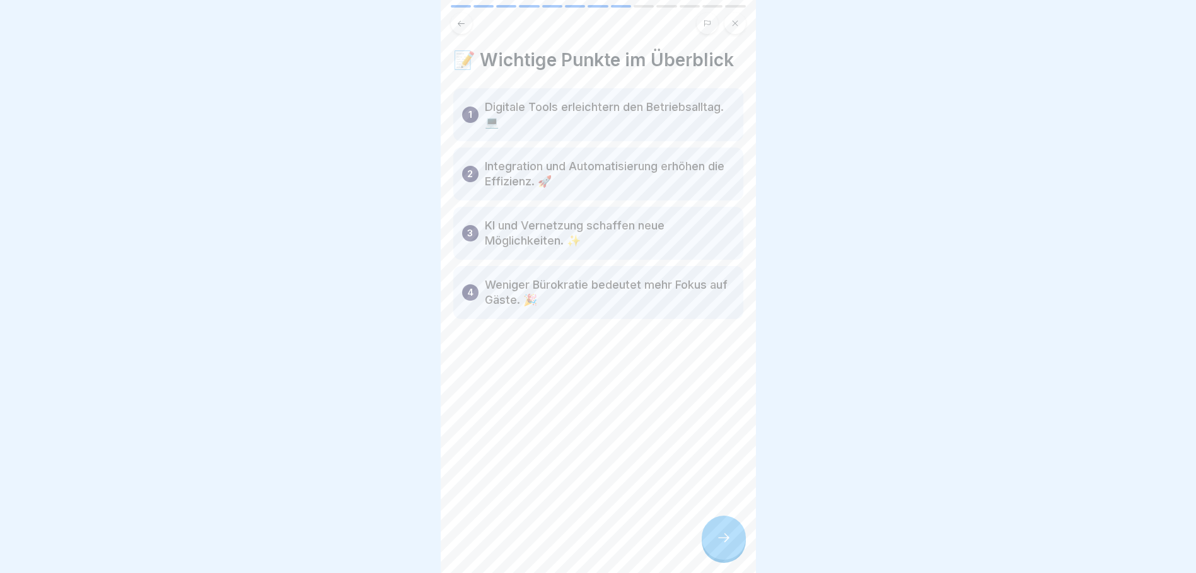
click at [722, 529] on div at bounding box center [724, 538] width 44 height 44
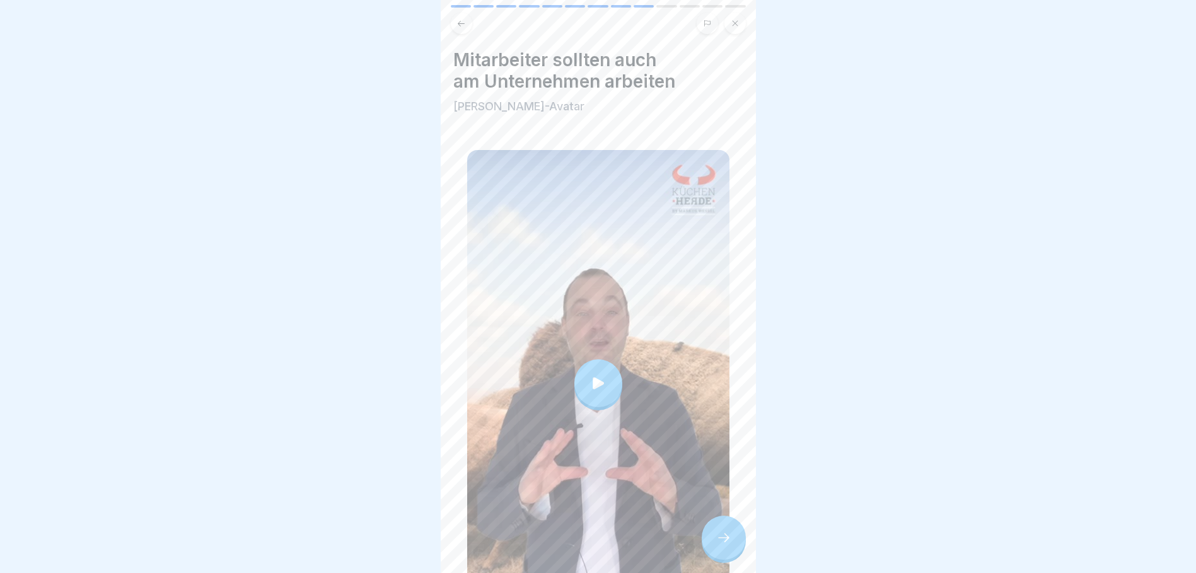
click at [594, 377] on icon at bounding box center [598, 383] width 11 height 12
click at [719, 545] on div at bounding box center [724, 538] width 44 height 44
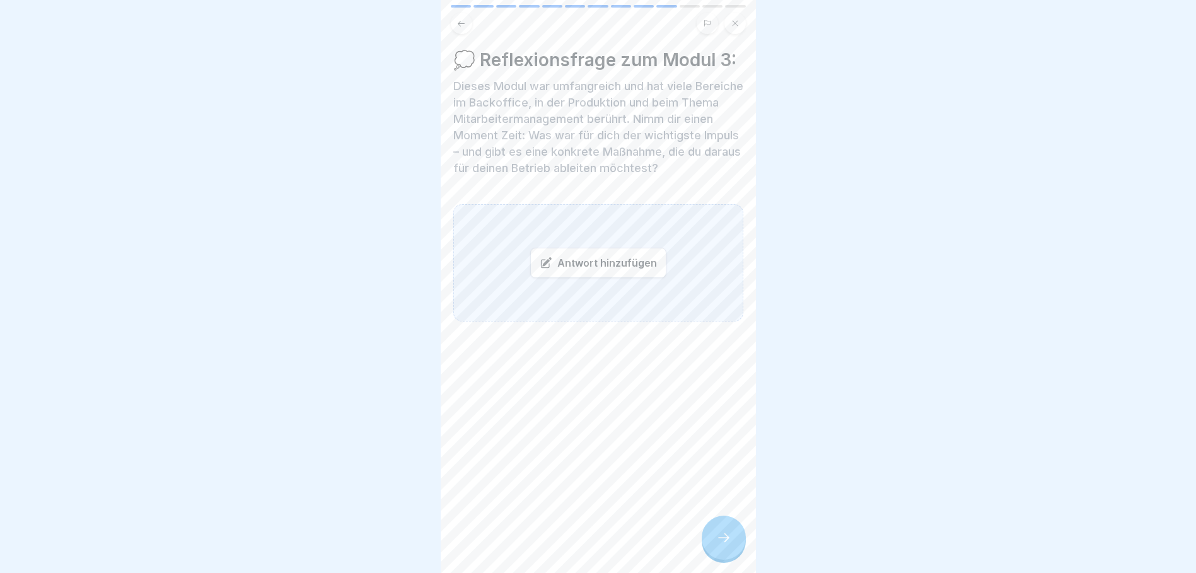
click at [576, 270] on div "Antwort hinzufügen" at bounding box center [598, 263] width 136 height 30
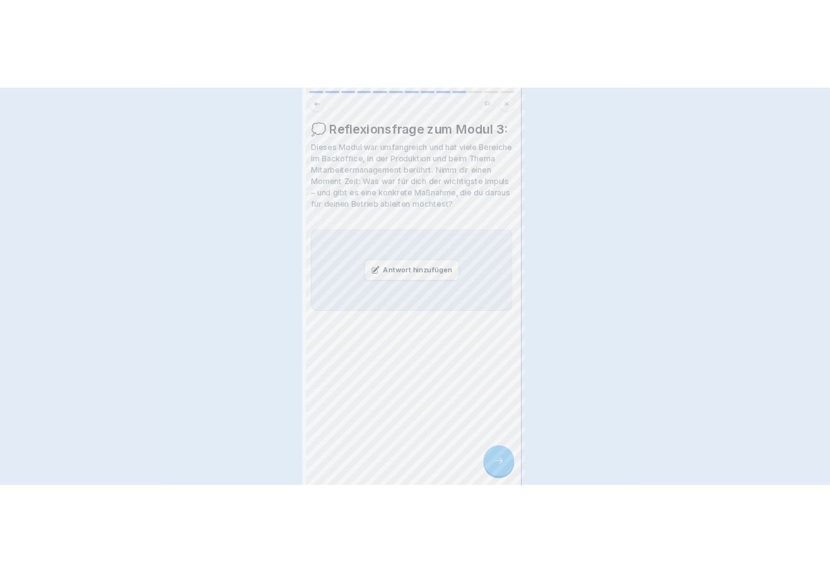
scroll to position [0, 0]
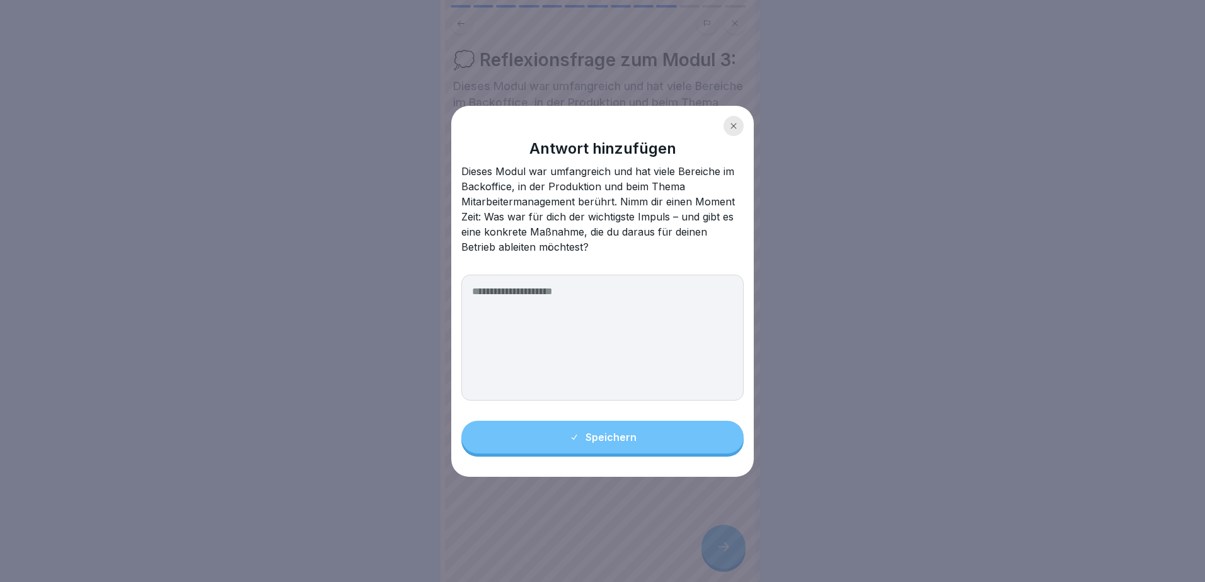
click at [544, 292] on textarea at bounding box center [602, 338] width 282 height 126
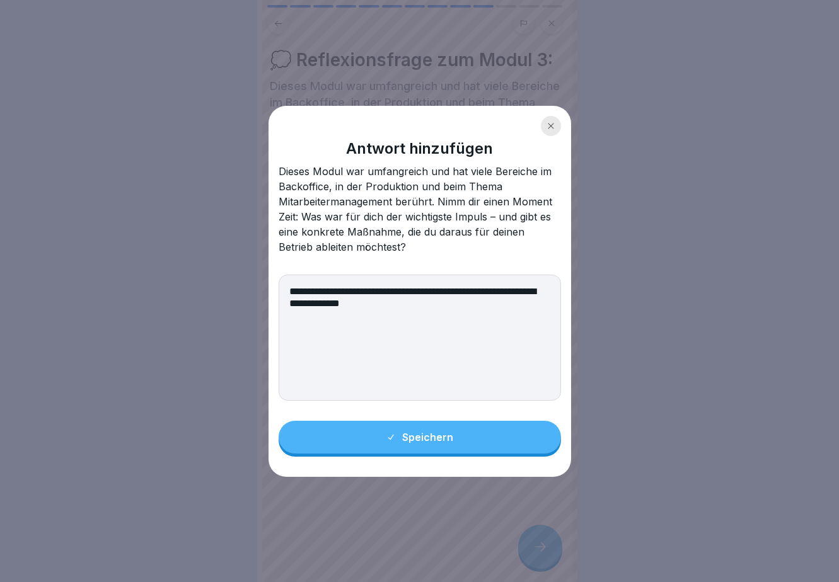
click at [439, 305] on textarea "**********" at bounding box center [420, 338] width 282 height 126
click at [363, 289] on textarea "**********" at bounding box center [420, 338] width 282 height 126
drag, startPoint x: 441, startPoint y: 299, endPoint x: 279, endPoint y: 287, distance: 162.5
click at [279, 287] on textarea "**********" at bounding box center [420, 338] width 282 height 126
click at [328, 317] on textarea "**********" at bounding box center [420, 338] width 282 height 126
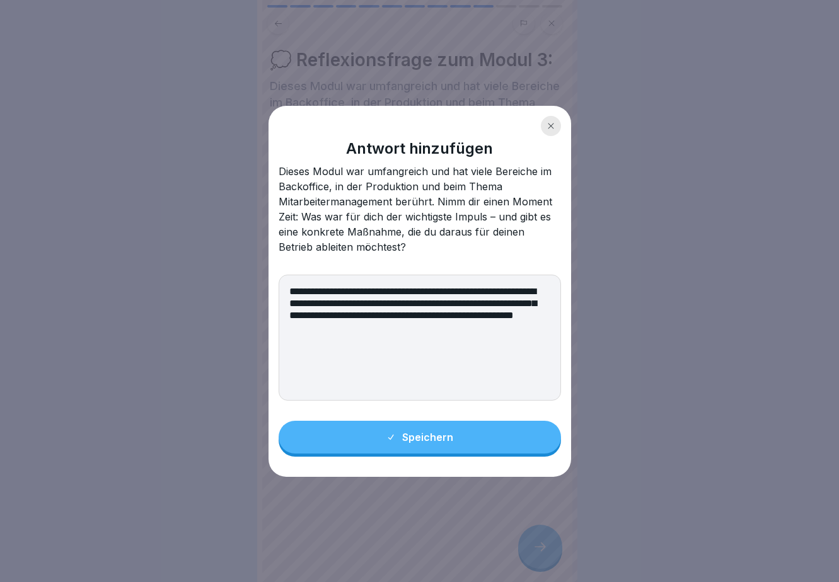
click at [286, 328] on textarea "**********" at bounding box center [420, 338] width 282 height 126
drag, startPoint x: 288, startPoint y: 326, endPoint x: 484, endPoint y: 332, distance: 196.1
click at [484, 332] on textarea "**********" at bounding box center [420, 338] width 282 height 126
drag, startPoint x: 296, startPoint y: 331, endPoint x: 408, endPoint y: 342, distance: 112.2
click at [408, 342] on textarea "**********" at bounding box center [420, 338] width 282 height 126
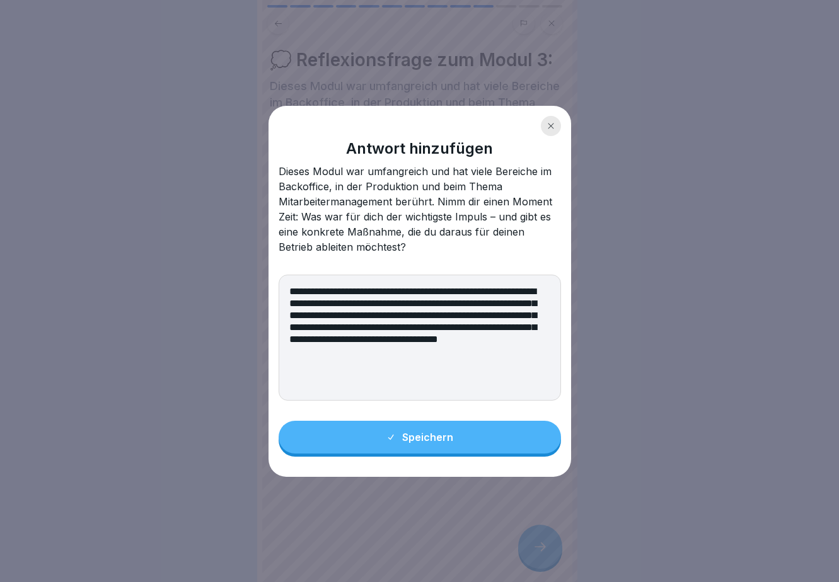
click at [546, 328] on textarea "**********" at bounding box center [420, 338] width 282 height 126
type textarea "**********"
click at [413, 441] on div "Speichern" at bounding box center [419, 437] width 67 height 11
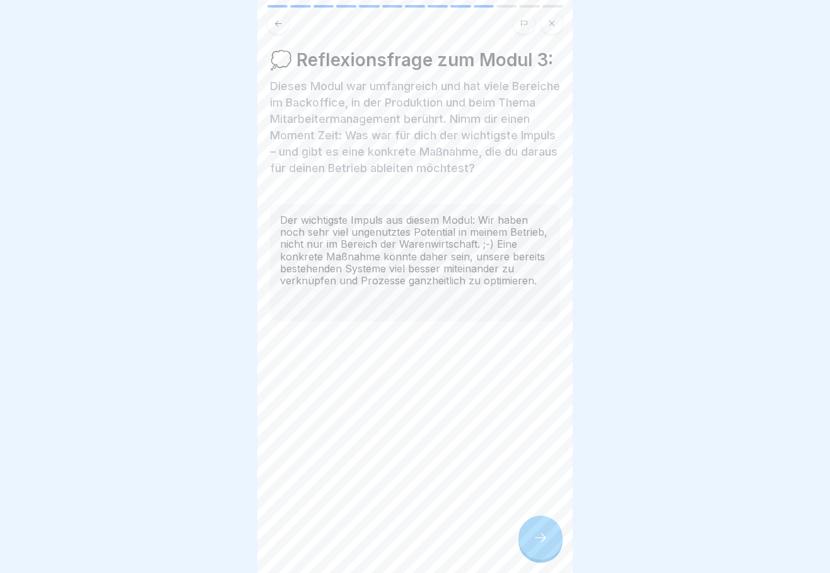
click at [541, 545] on icon at bounding box center [540, 537] width 15 height 15
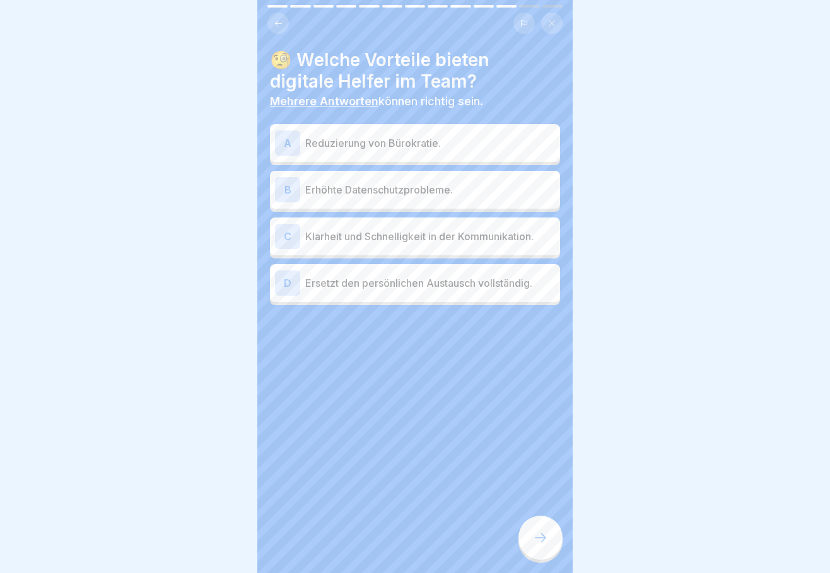
click at [299, 140] on div "A" at bounding box center [287, 142] width 25 height 25
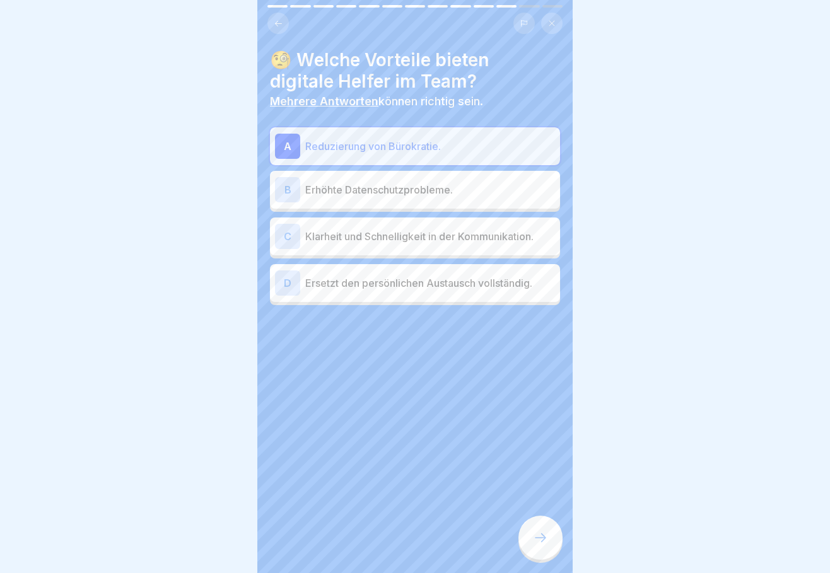
click at [328, 241] on p "Klarheit und Schnelligkeit in der Kommunikation." at bounding box center [430, 236] width 250 height 15
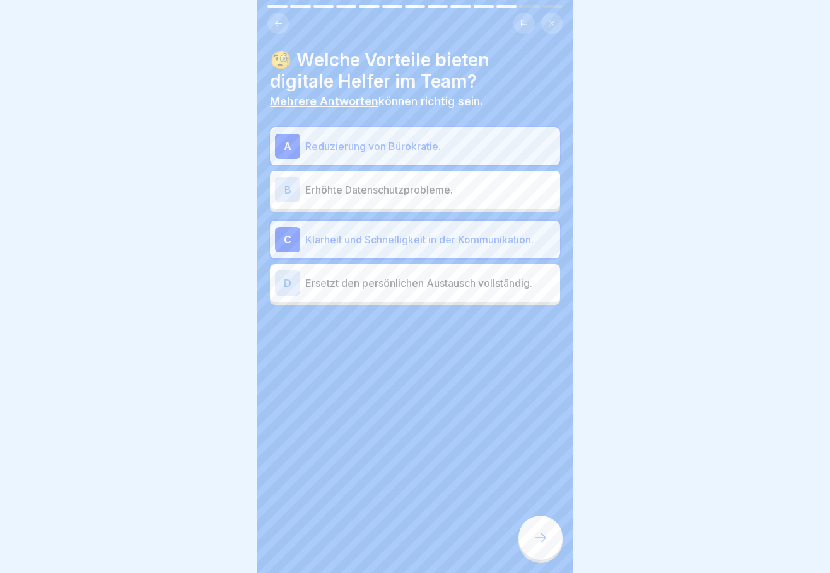
click at [537, 545] on icon at bounding box center [540, 537] width 15 height 15
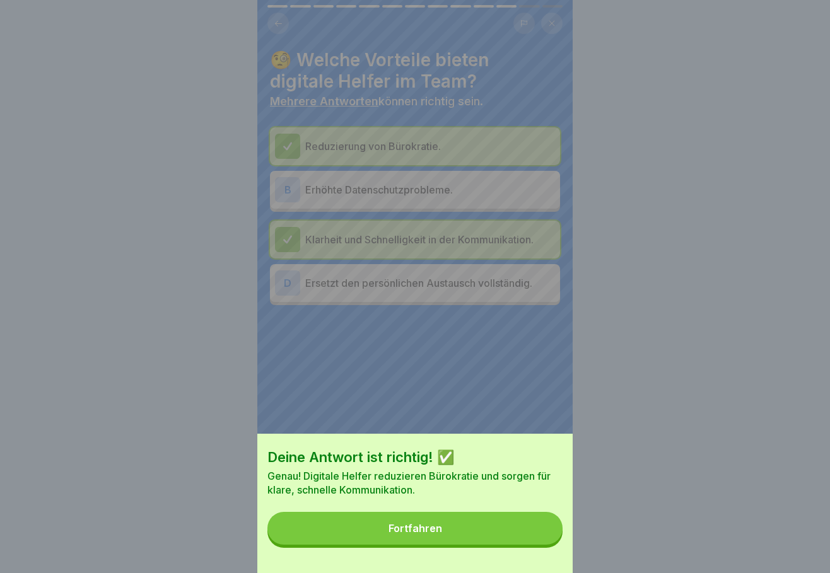
click at [456, 532] on button "Fortfahren" at bounding box center [414, 528] width 295 height 33
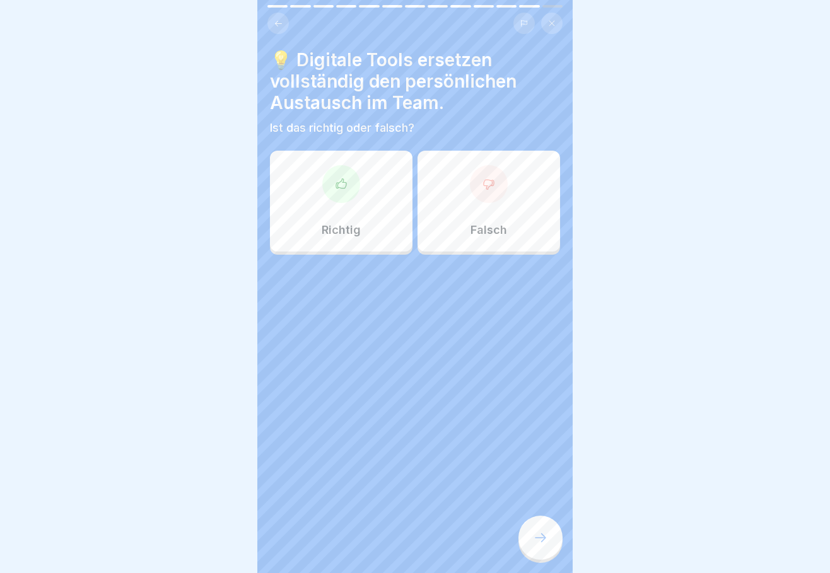
click at [482, 205] on div "Falsch" at bounding box center [488, 201] width 142 height 101
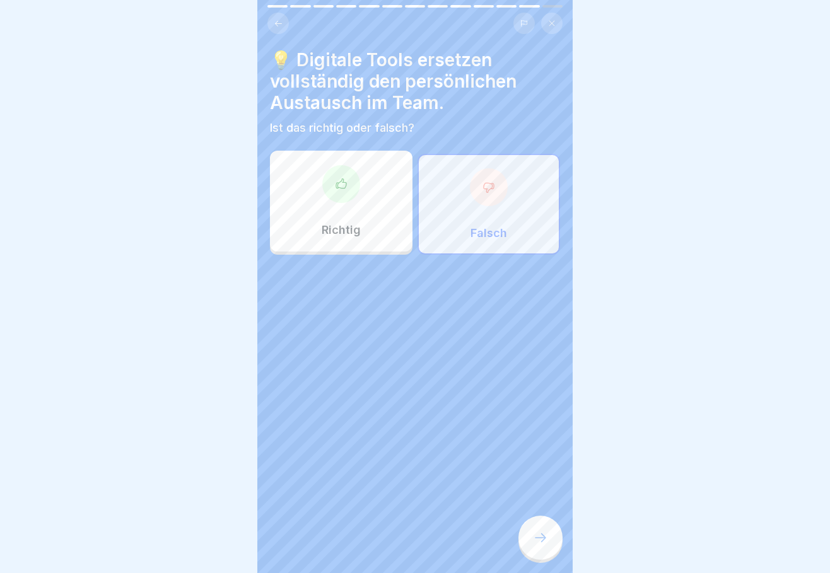
click at [536, 545] on icon at bounding box center [540, 537] width 15 height 15
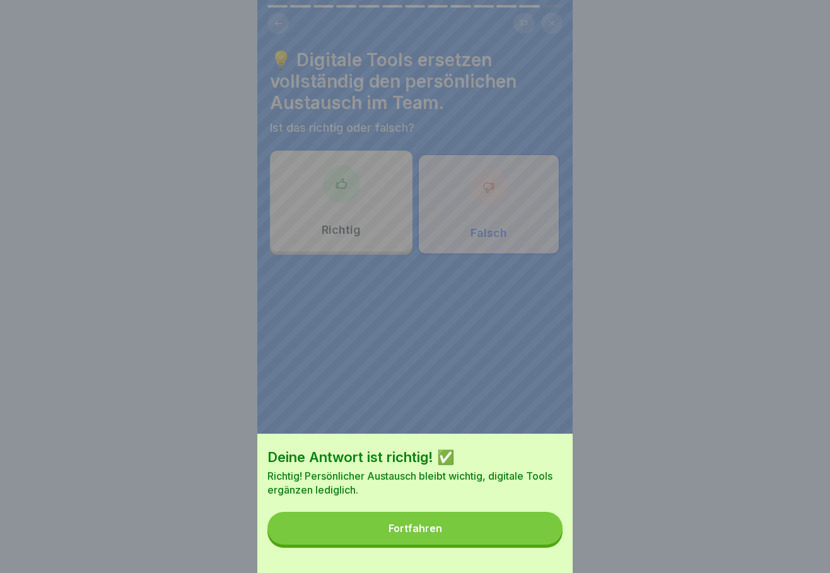
click at [449, 540] on button "Fortfahren" at bounding box center [414, 528] width 295 height 33
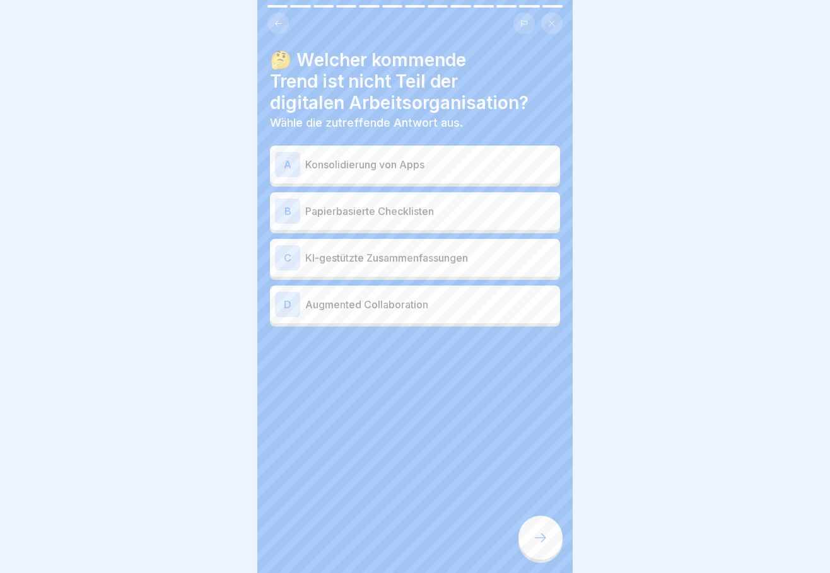
click at [407, 212] on p "Papierbasierte Checklisten" at bounding box center [430, 211] width 250 height 15
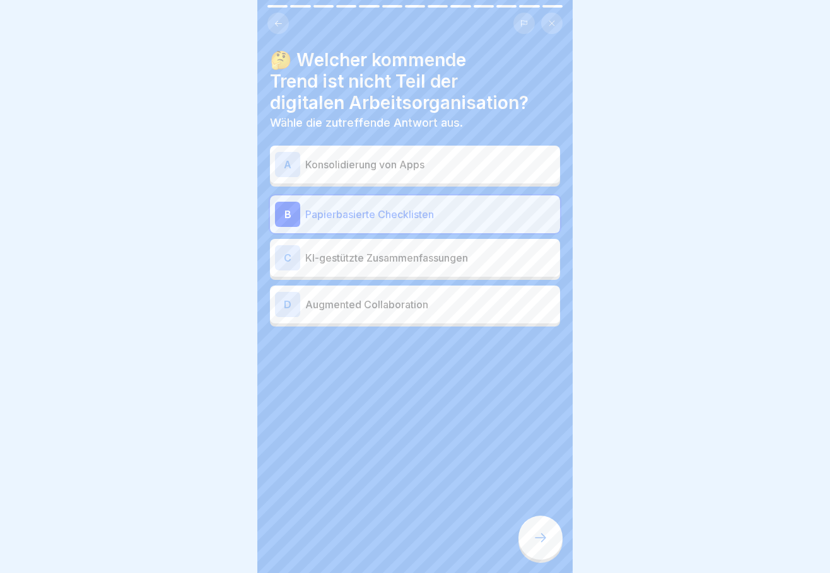
click at [540, 545] on icon at bounding box center [540, 537] width 15 height 15
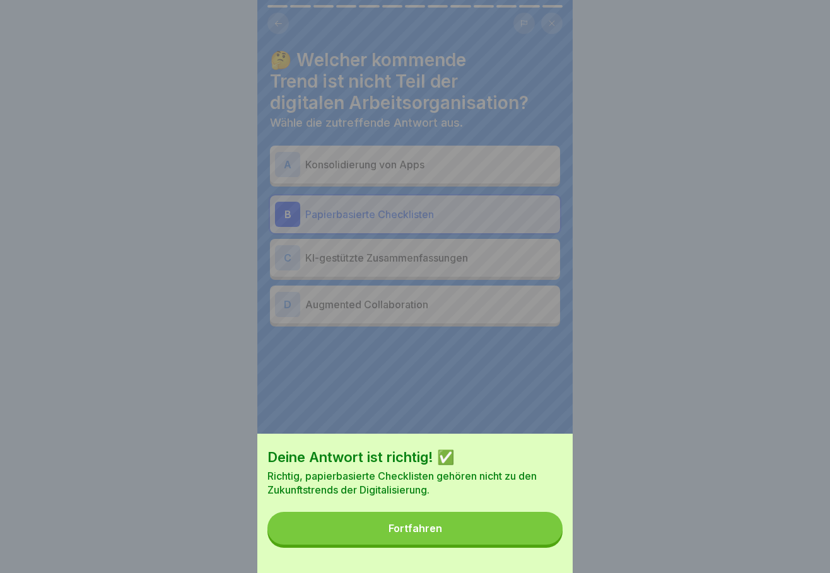
click at [441, 534] on div "Fortfahren" at bounding box center [415, 528] width 54 height 11
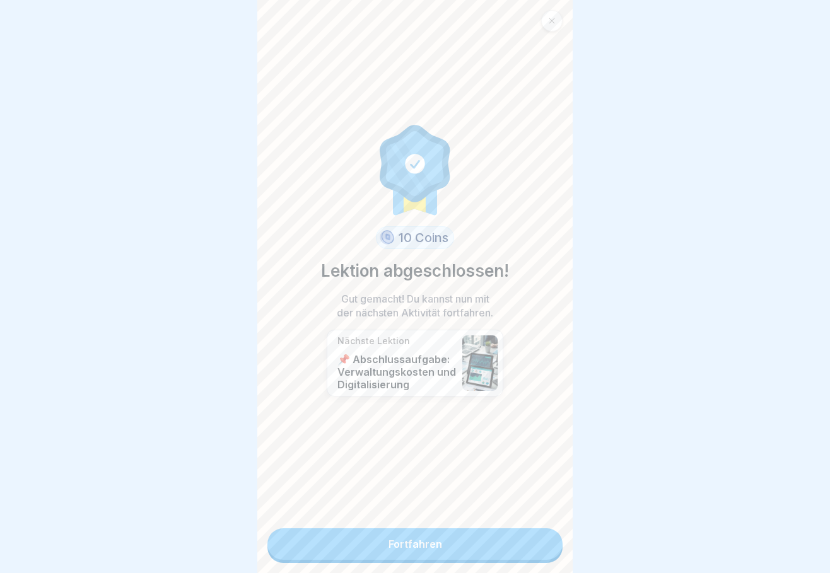
click at [420, 547] on link "Fortfahren" at bounding box center [414, 544] width 295 height 32
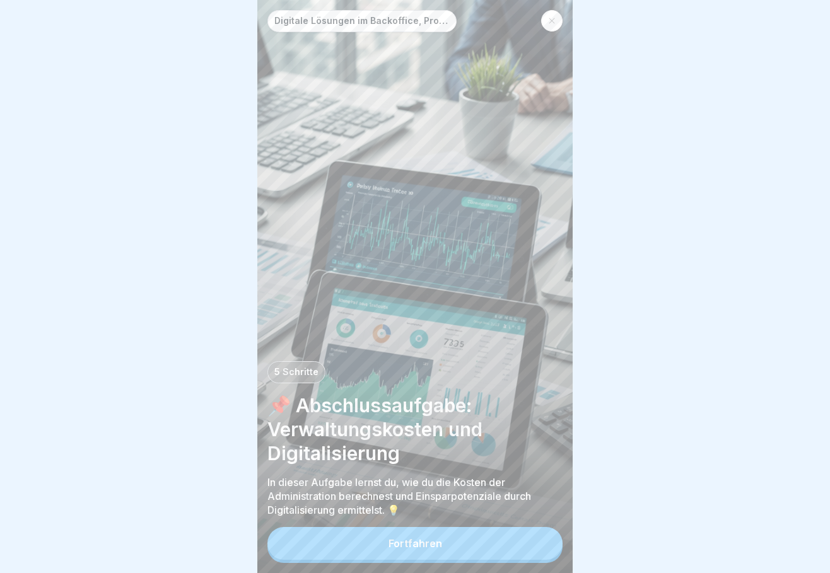
scroll to position [9, 0]
click at [429, 545] on div "Fortfahren" at bounding box center [415, 543] width 54 height 11
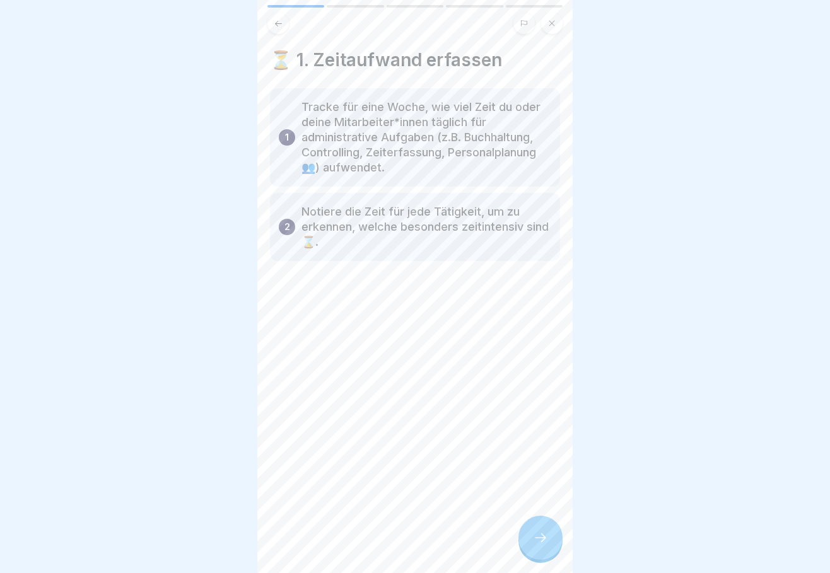
scroll to position [0, 0]
click at [310, 132] on p "Tracke für eine Woche, wie viel Zeit du oder deine Mitarbeiter*innen täglich fü…" at bounding box center [425, 138] width 250 height 76
click at [537, 545] on icon at bounding box center [540, 537] width 15 height 15
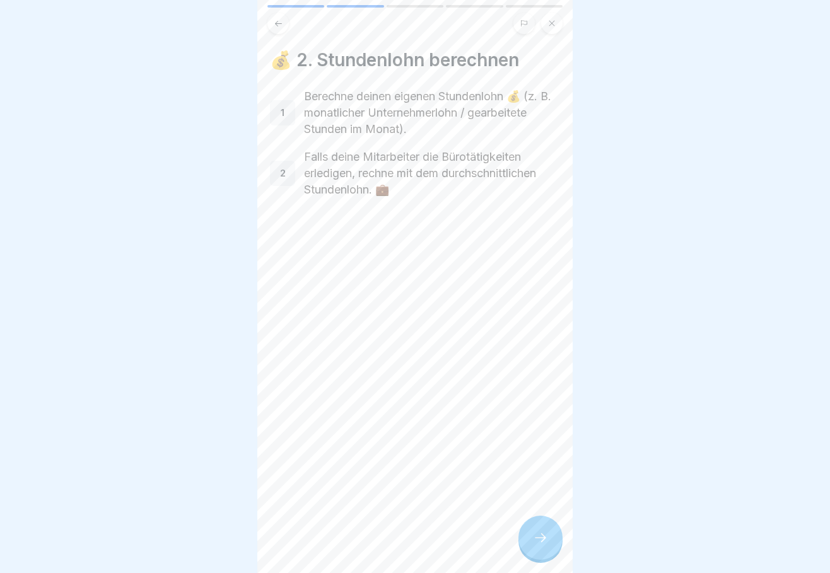
click at [538, 541] on icon at bounding box center [540, 537] width 15 height 15
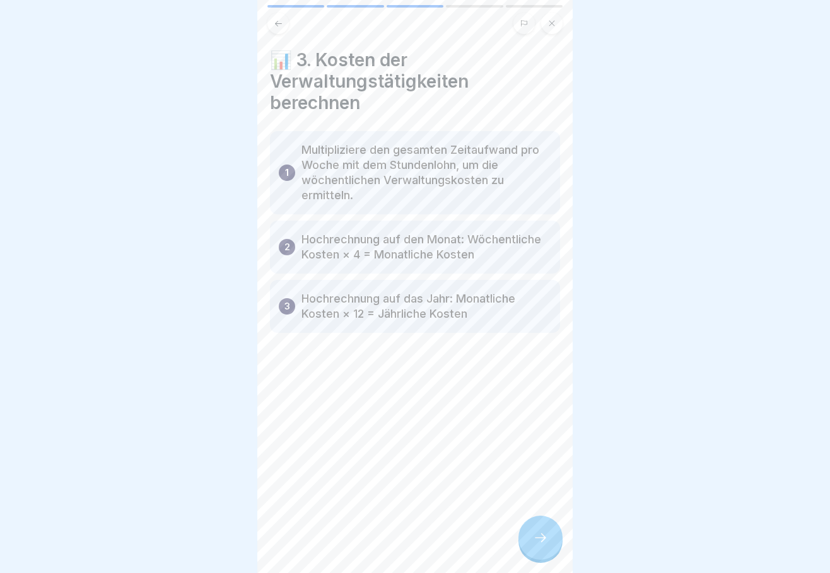
click at [535, 544] on icon at bounding box center [540, 537] width 15 height 15
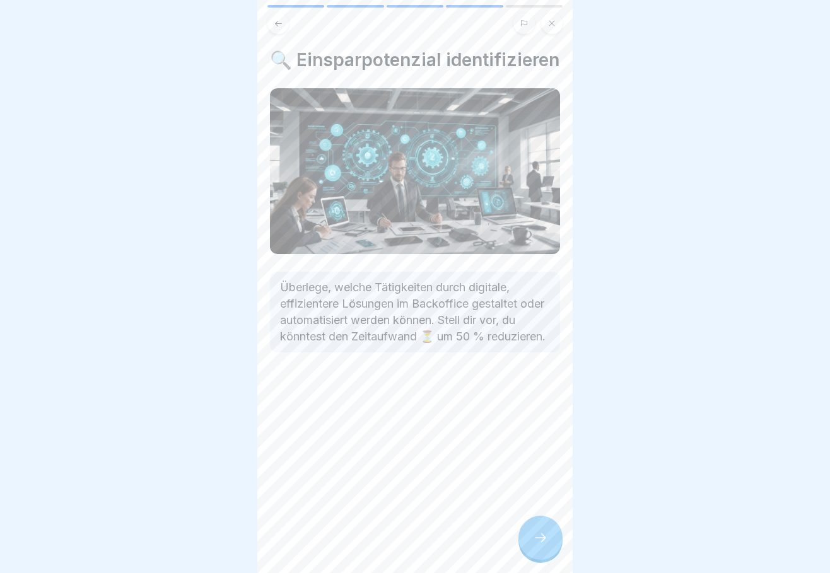
click at [543, 542] on icon at bounding box center [540, 537] width 15 height 15
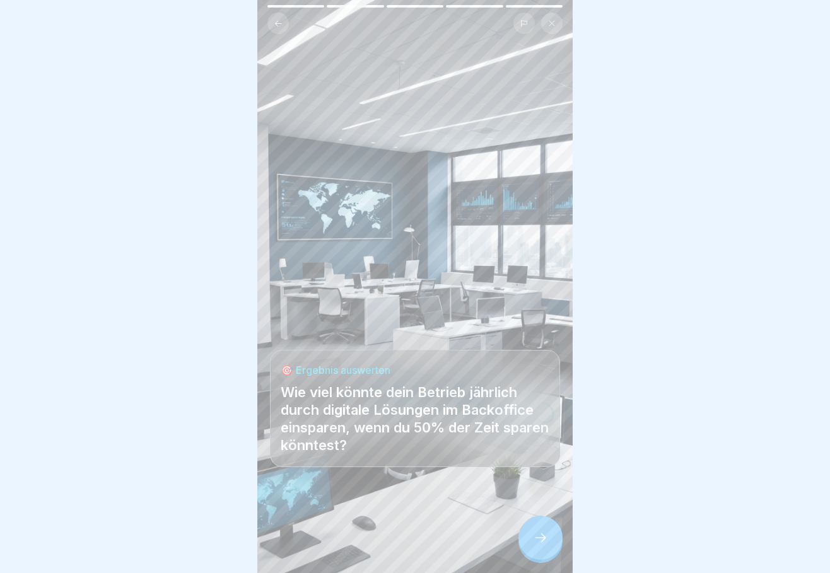
scroll to position [9, 0]
drag, startPoint x: 543, startPoint y: 542, endPoint x: 548, endPoint y: 537, distance: 7.1
click at [545, 541] on icon at bounding box center [540, 537] width 15 height 15
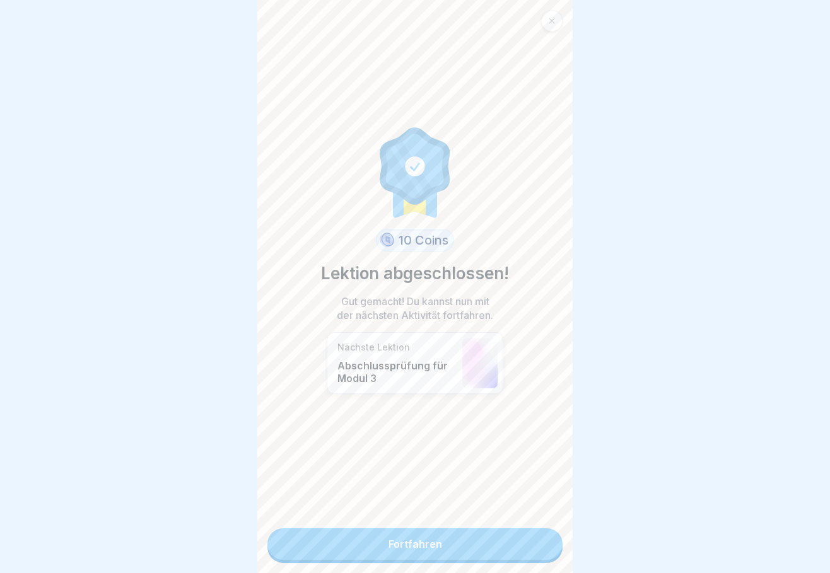
click at [420, 543] on link "Fortfahren" at bounding box center [414, 544] width 295 height 32
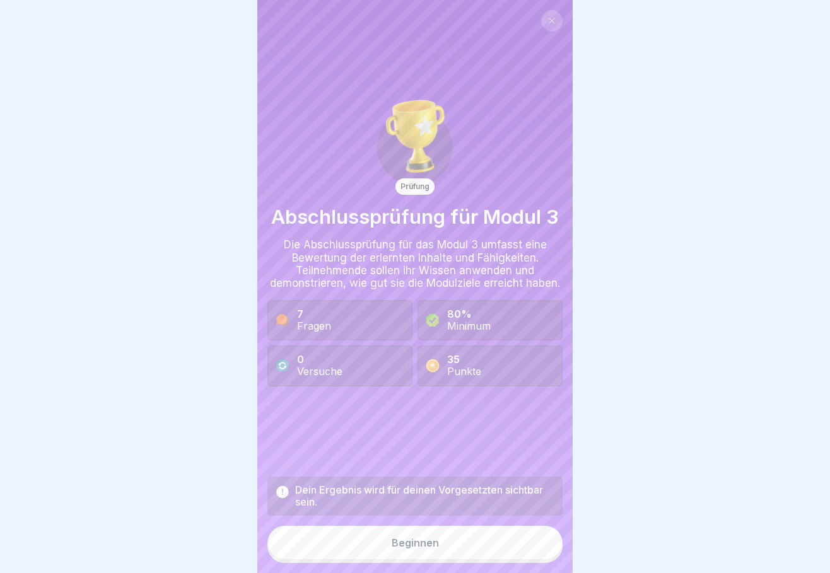
scroll to position [9, 0]
click at [415, 543] on div "Beginnen" at bounding box center [414, 542] width 47 height 11
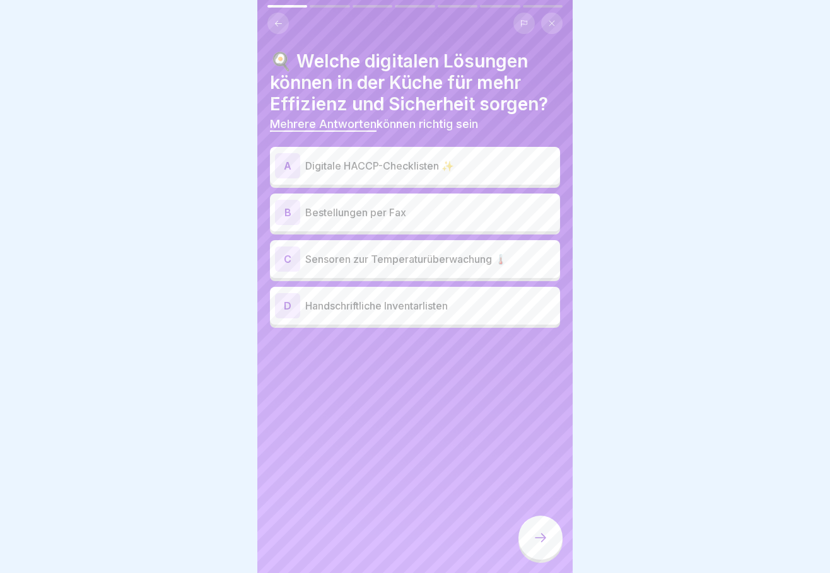
click at [292, 159] on div "A" at bounding box center [287, 165] width 25 height 25
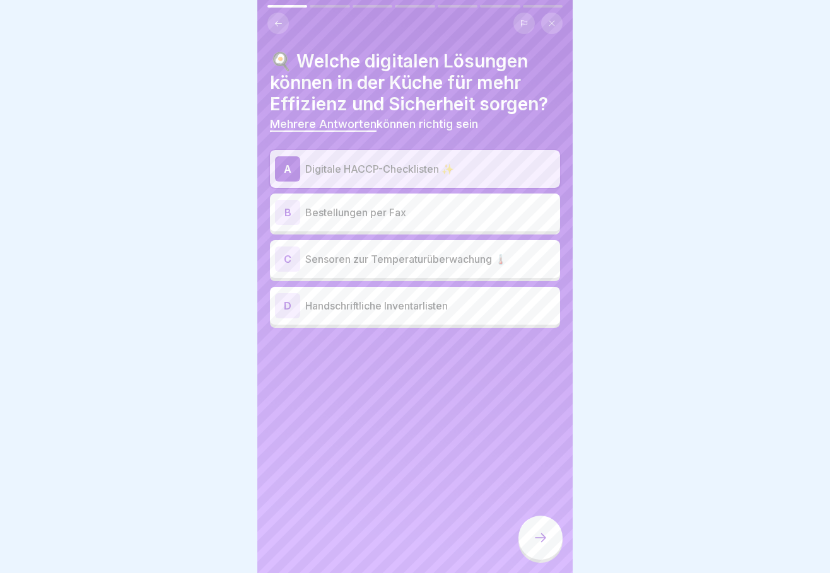
click at [321, 255] on p "Sensoren zur Temperaturüberwachung 🌡️" at bounding box center [430, 259] width 250 height 15
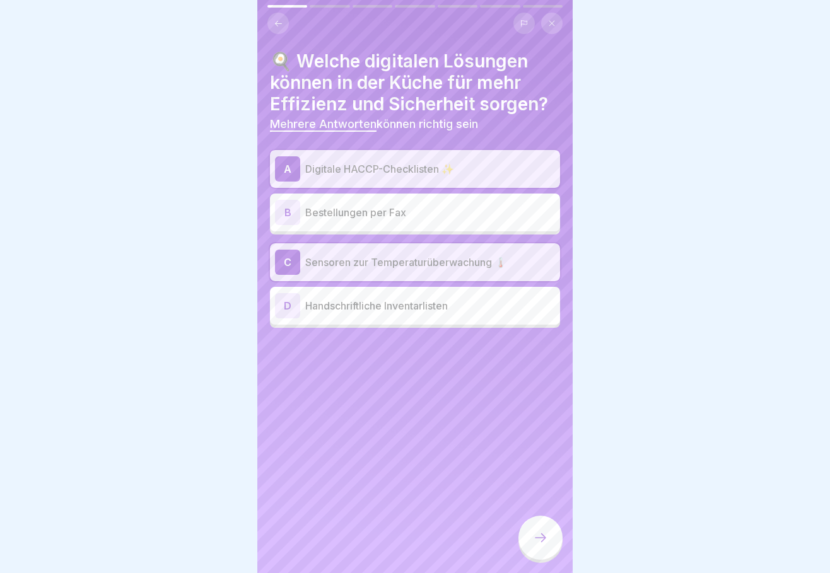
click at [543, 538] on icon at bounding box center [540, 537] width 11 height 9
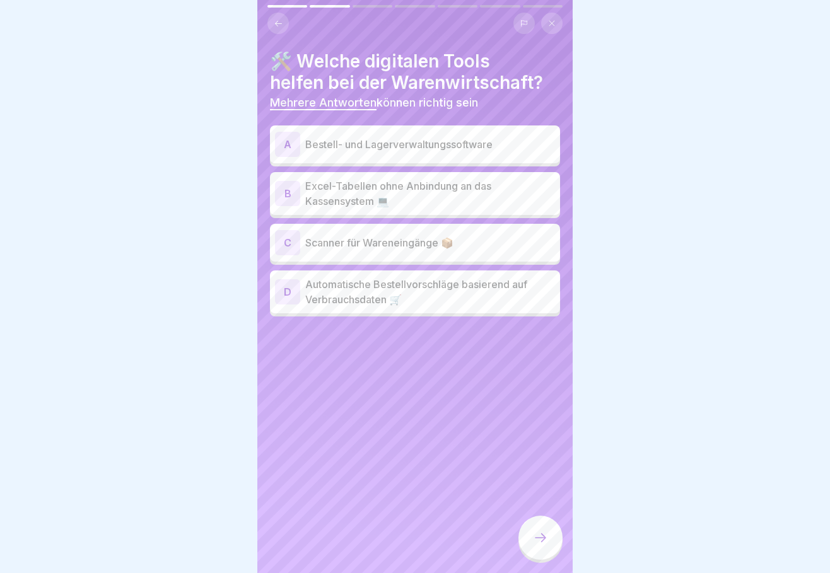
click at [291, 134] on div "A" at bounding box center [287, 144] width 25 height 25
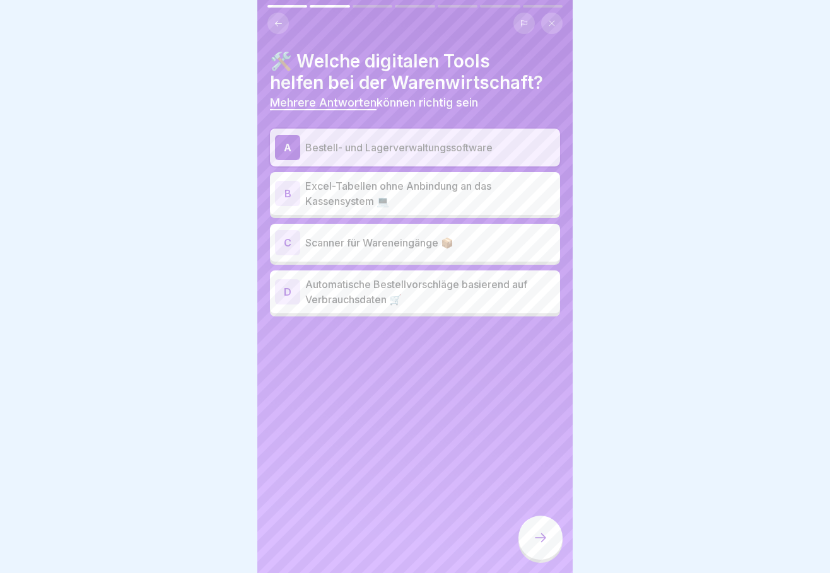
click at [299, 234] on div "C" at bounding box center [287, 242] width 25 height 25
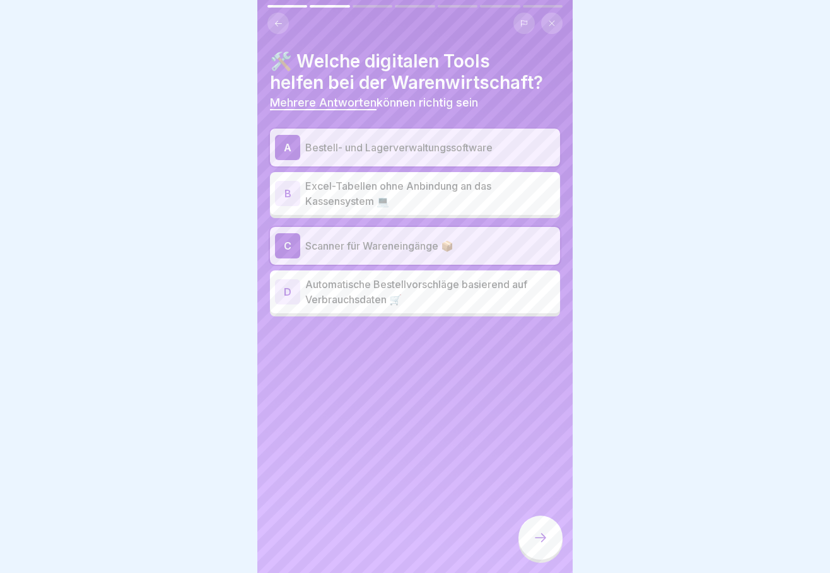
click at [291, 282] on div "D" at bounding box center [287, 291] width 25 height 25
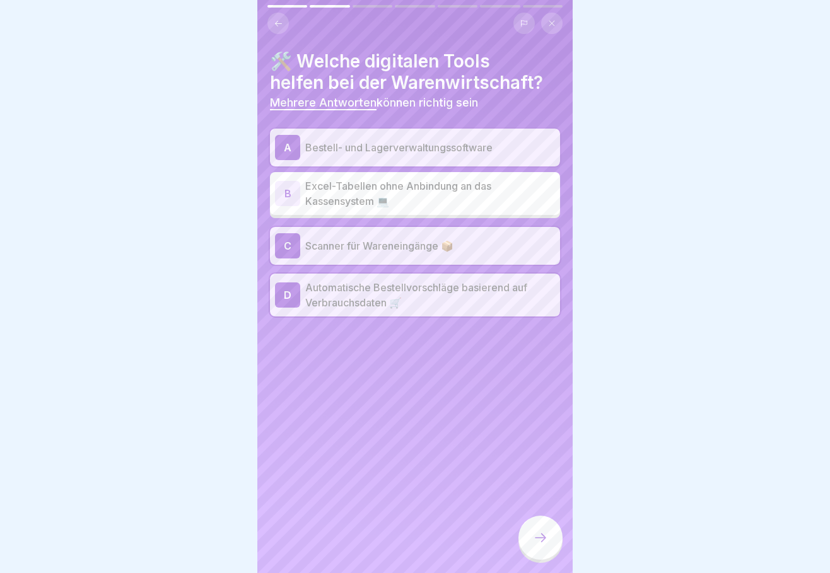
click at [539, 543] on icon at bounding box center [540, 537] width 15 height 15
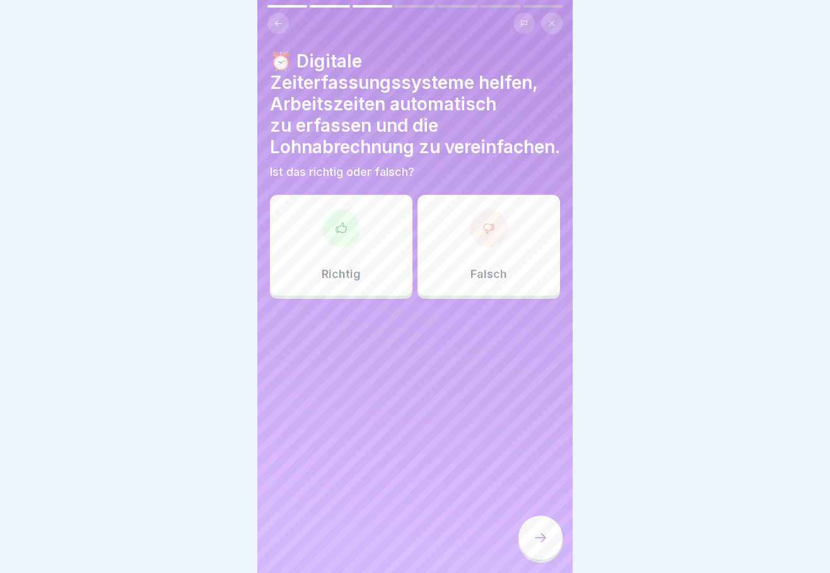
click at [344, 247] on div at bounding box center [341, 228] width 38 height 38
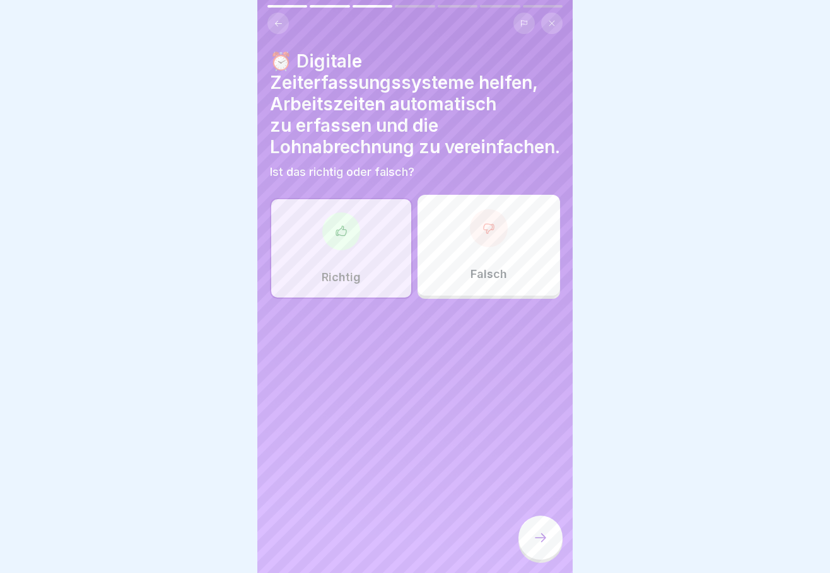
click at [534, 537] on icon at bounding box center [540, 537] width 15 height 15
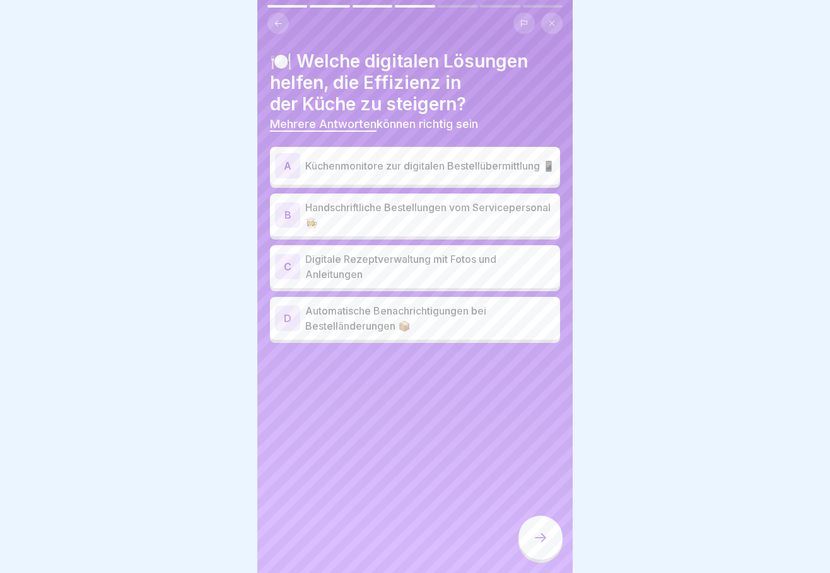
click at [287, 159] on div "A" at bounding box center [287, 165] width 25 height 25
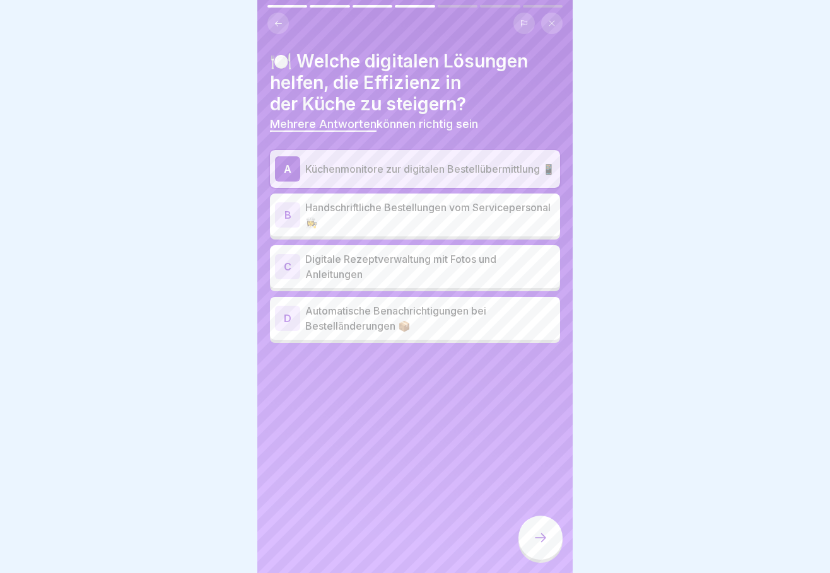
click at [289, 266] on div "C" at bounding box center [287, 266] width 25 height 25
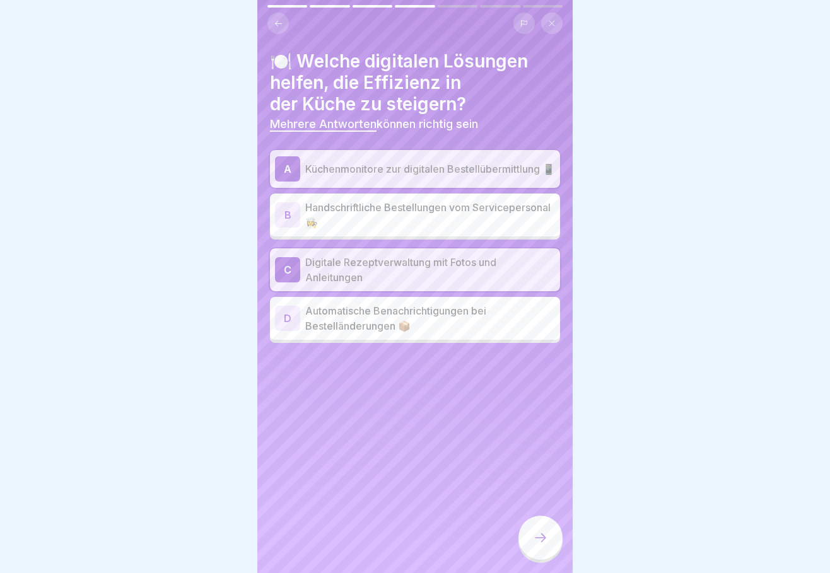
click at [301, 318] on div "D Automatische Benachrichtigungen bei Bestelländerungen 📦" at bounding box center [415, 318] width 280 height 30
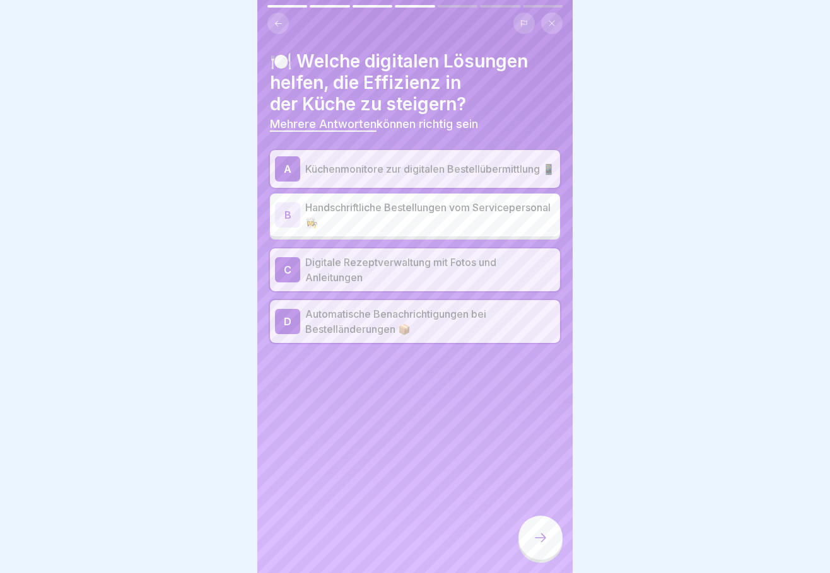
click at [539, 541] on icon at bounding box center [540, 537] width 15 height 15
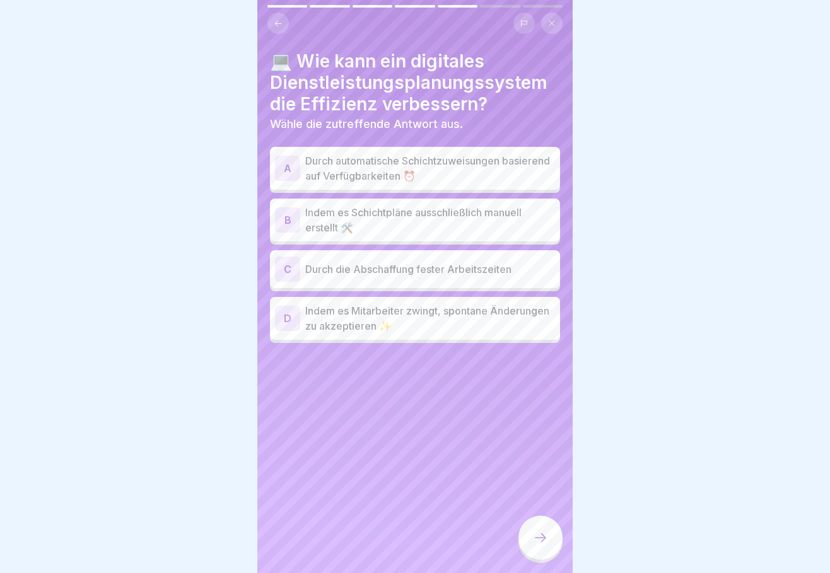
click at [294, 164] on div "A" at bounding box center [287, 168] width 25 height 25
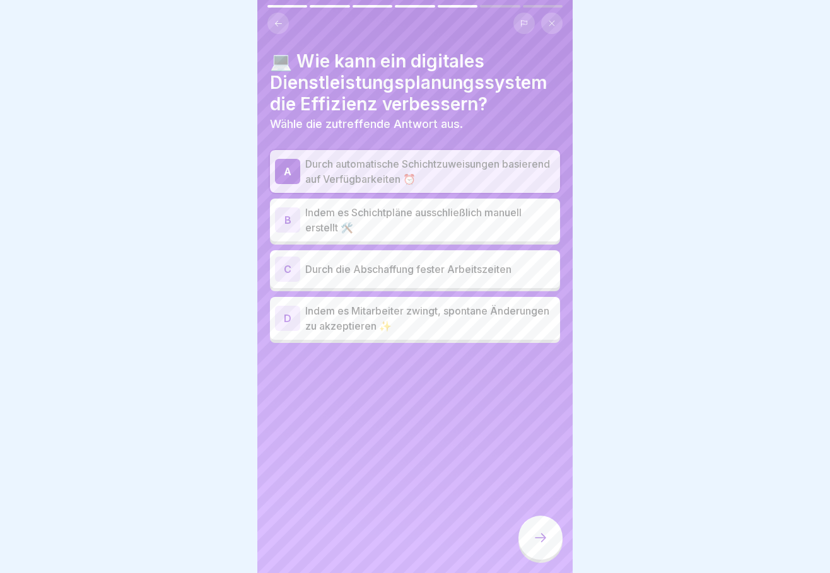
click at [538, 541] on icon at bounding box center [540, 537] width 15 height 15
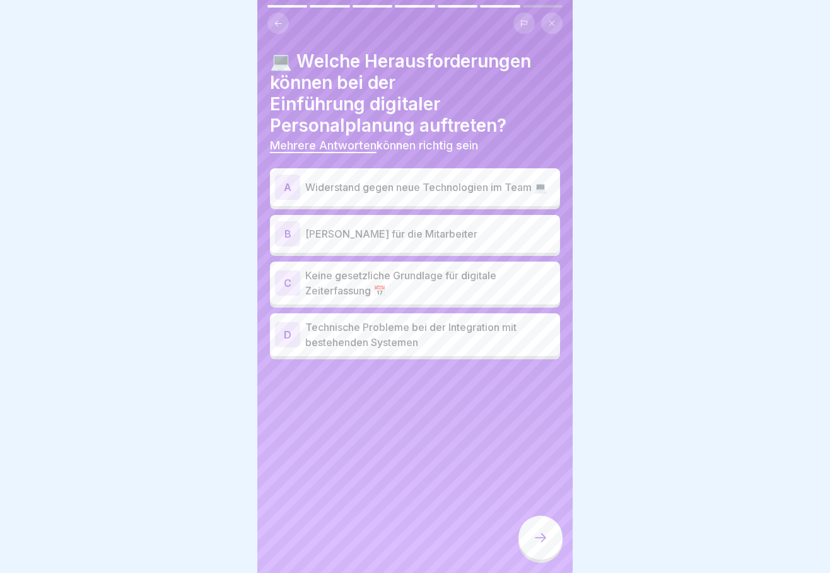
click at [297, 179] on div "A" at bounding box center [287, 187] width 25 height 25
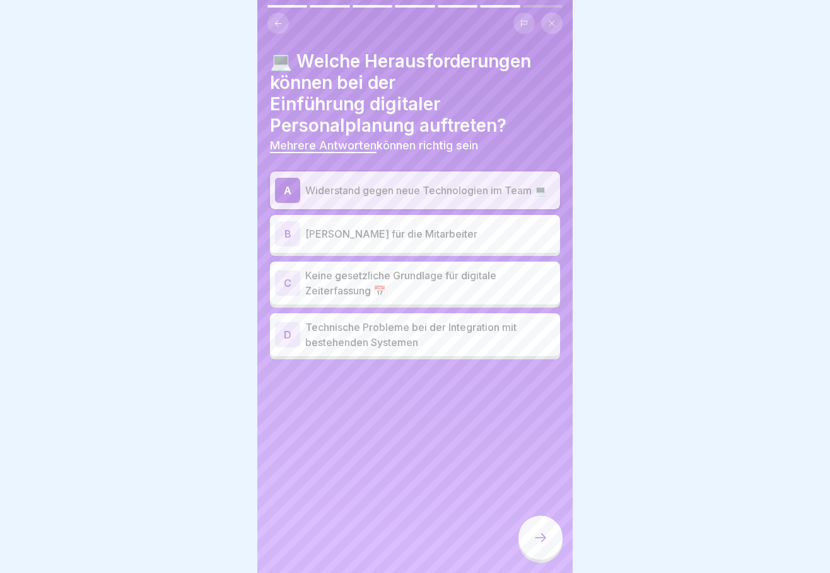
click at [306, 328] on p "Technische Probleme bei der Integration mit bestehenden Systemen" at bounding box center [430, 335] width 250 height 30
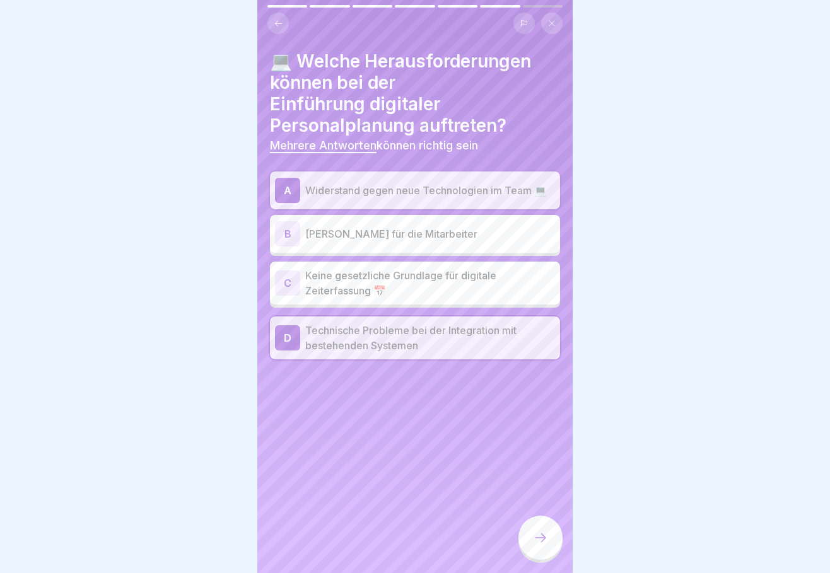
click at [292, 231] on div "B" at bounding box center [287, 233] width 25 height 25
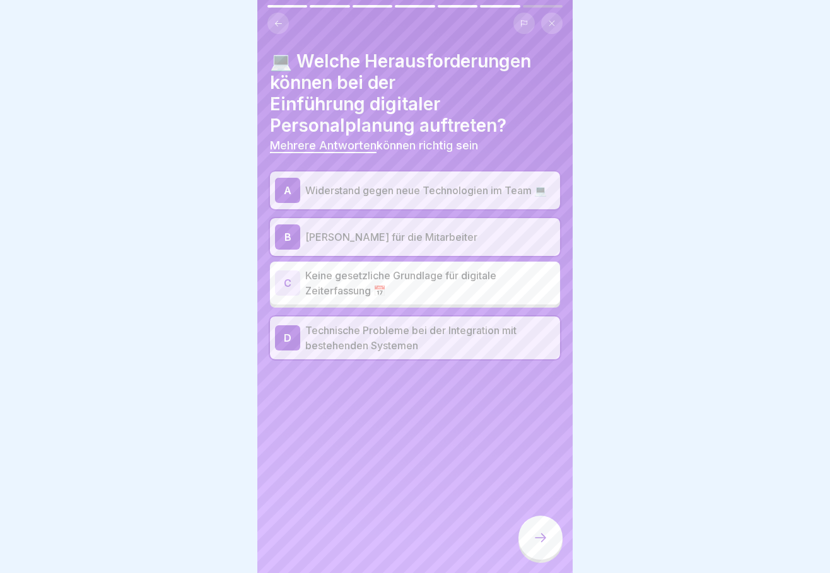
click at [540, 531] on div at bounding box center [540, 538] width 44 height 44
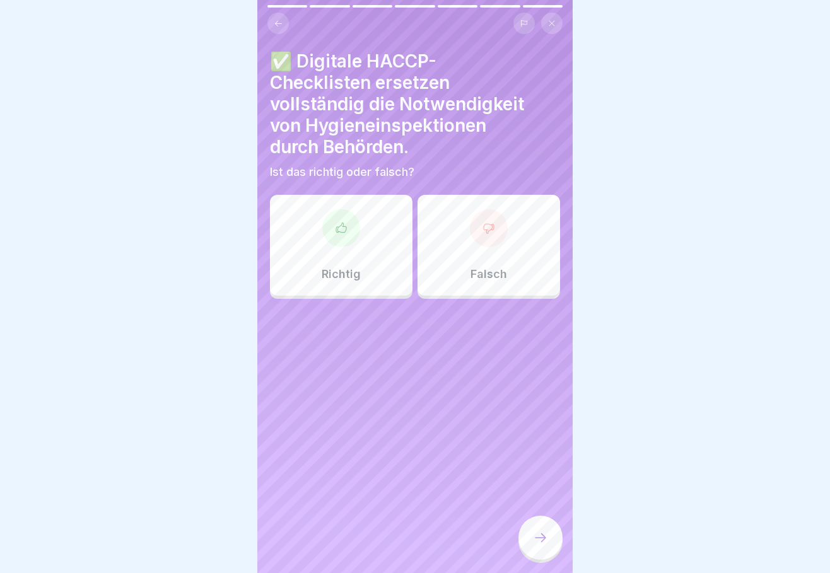
click at [505, 248] on div "Falsch" at bounding box center [488, 245] width 142 height 101
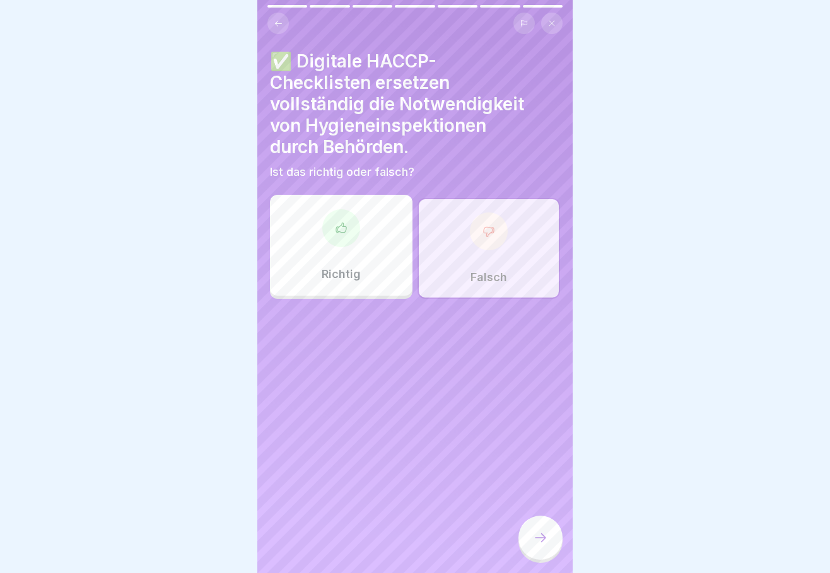
click at [545, 535] on icon at bounding box center [540, 537] width 15 height 15
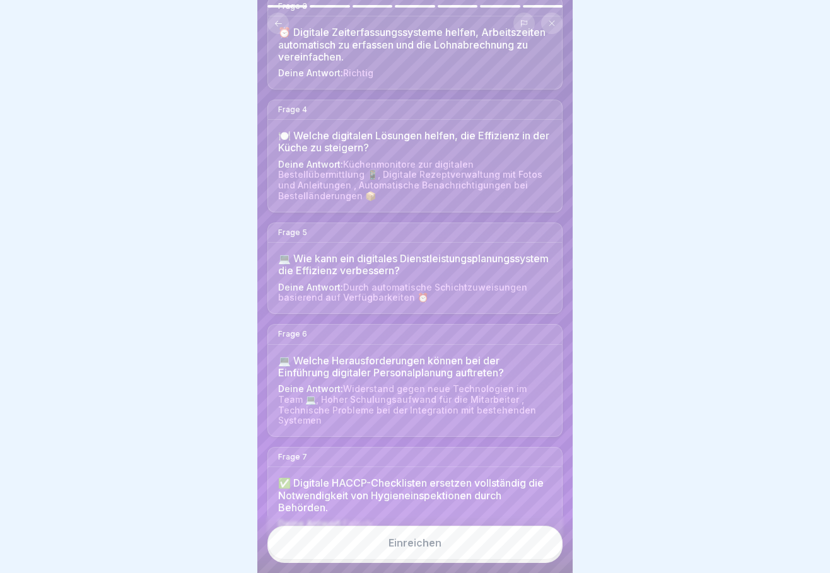
scroll to position [372, 0]
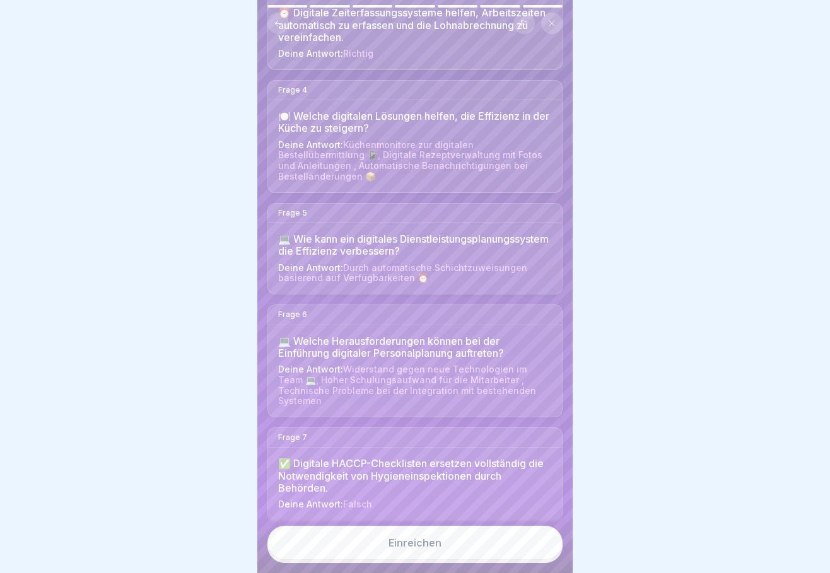
click at [429, 546] on div "Einreichen" at bounding box center [414, 542] width 53 height 11
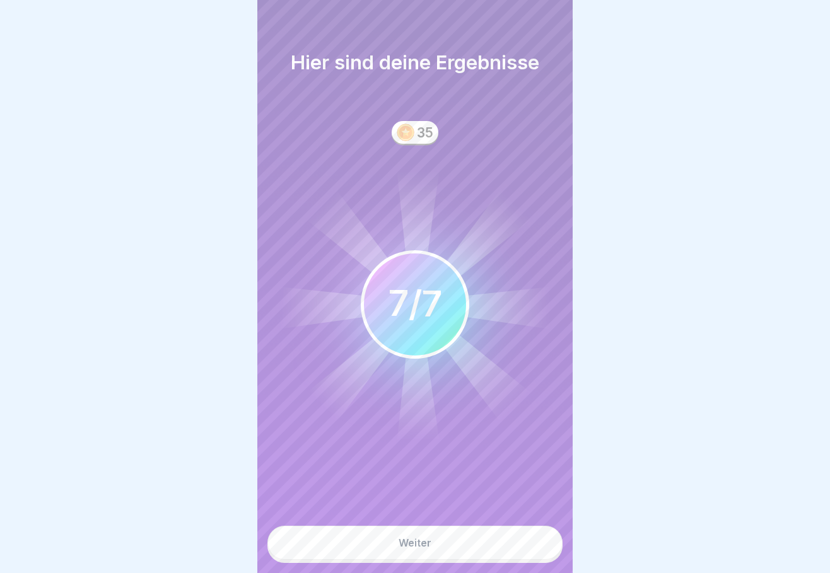
click at [419, 538] on div "Weiter" at bounding box center [414, 542] width 33 height 11
